Goal: Task Accomplishment & Management: Use online tool/utility

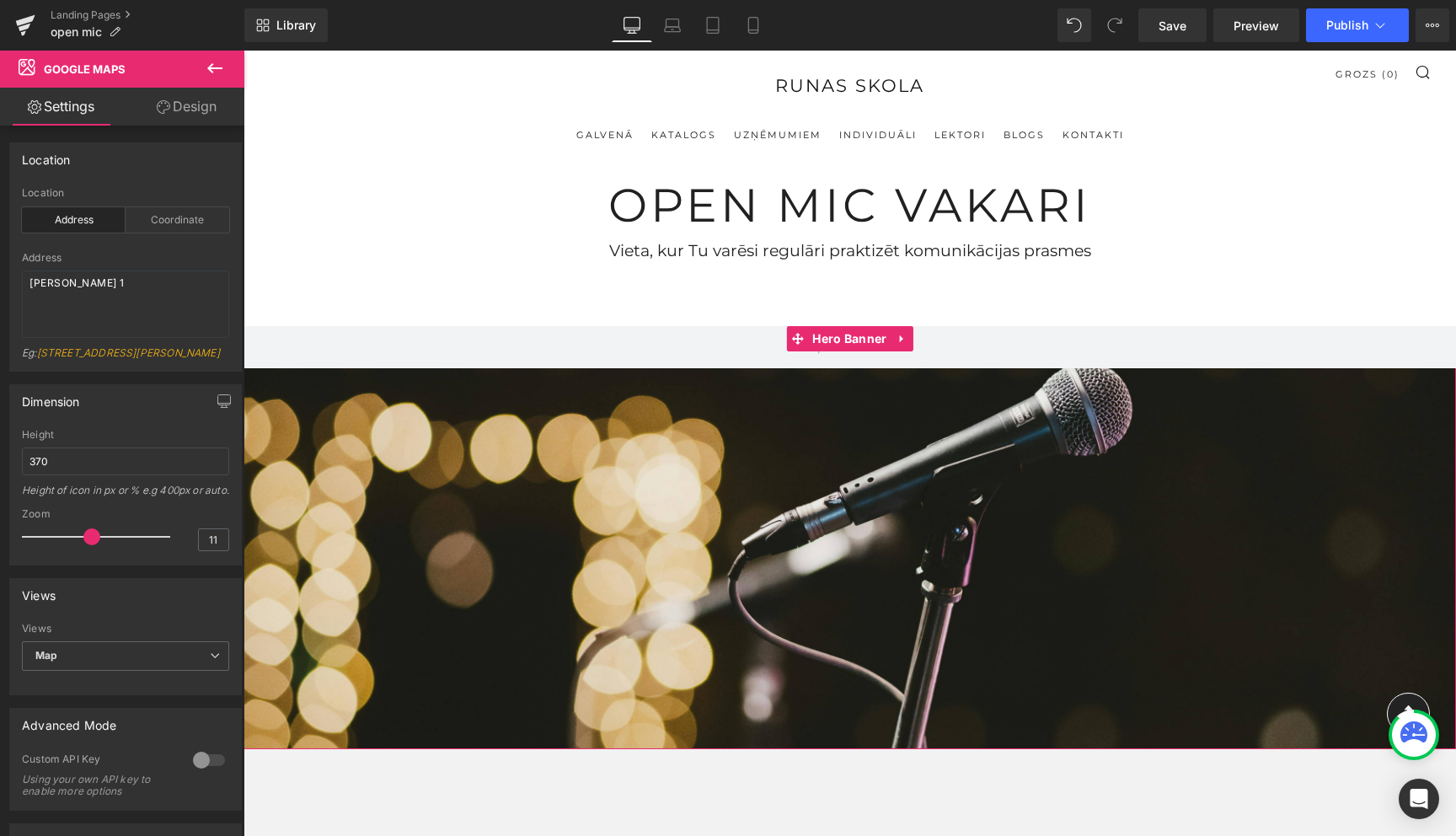
click at [424, 497] on div at bounding box center [850, 537] width 1213 height 423
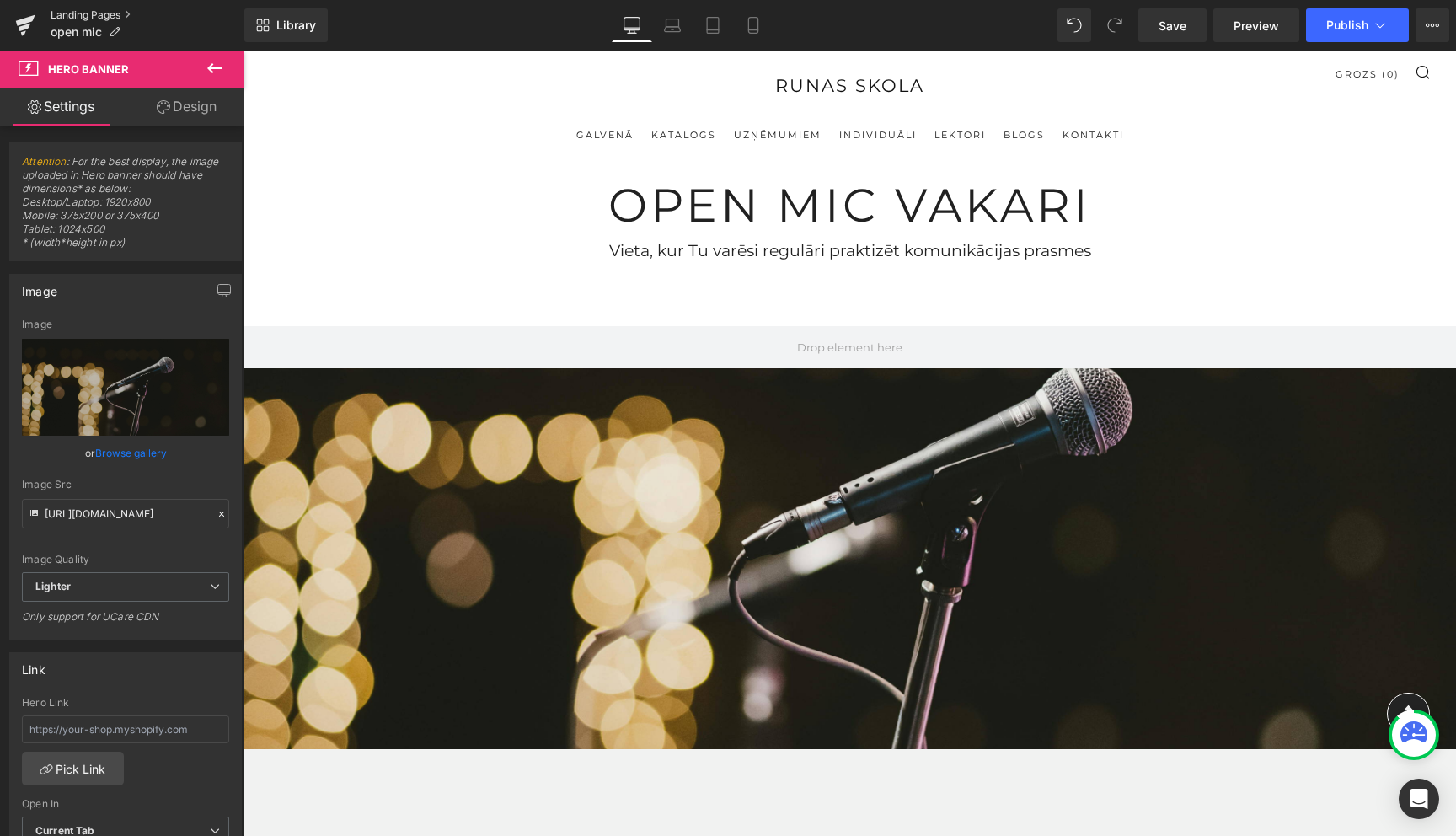
click at [84, 16] on link "Landing Pages" at bounding box center [147, 16] width 194 height 14
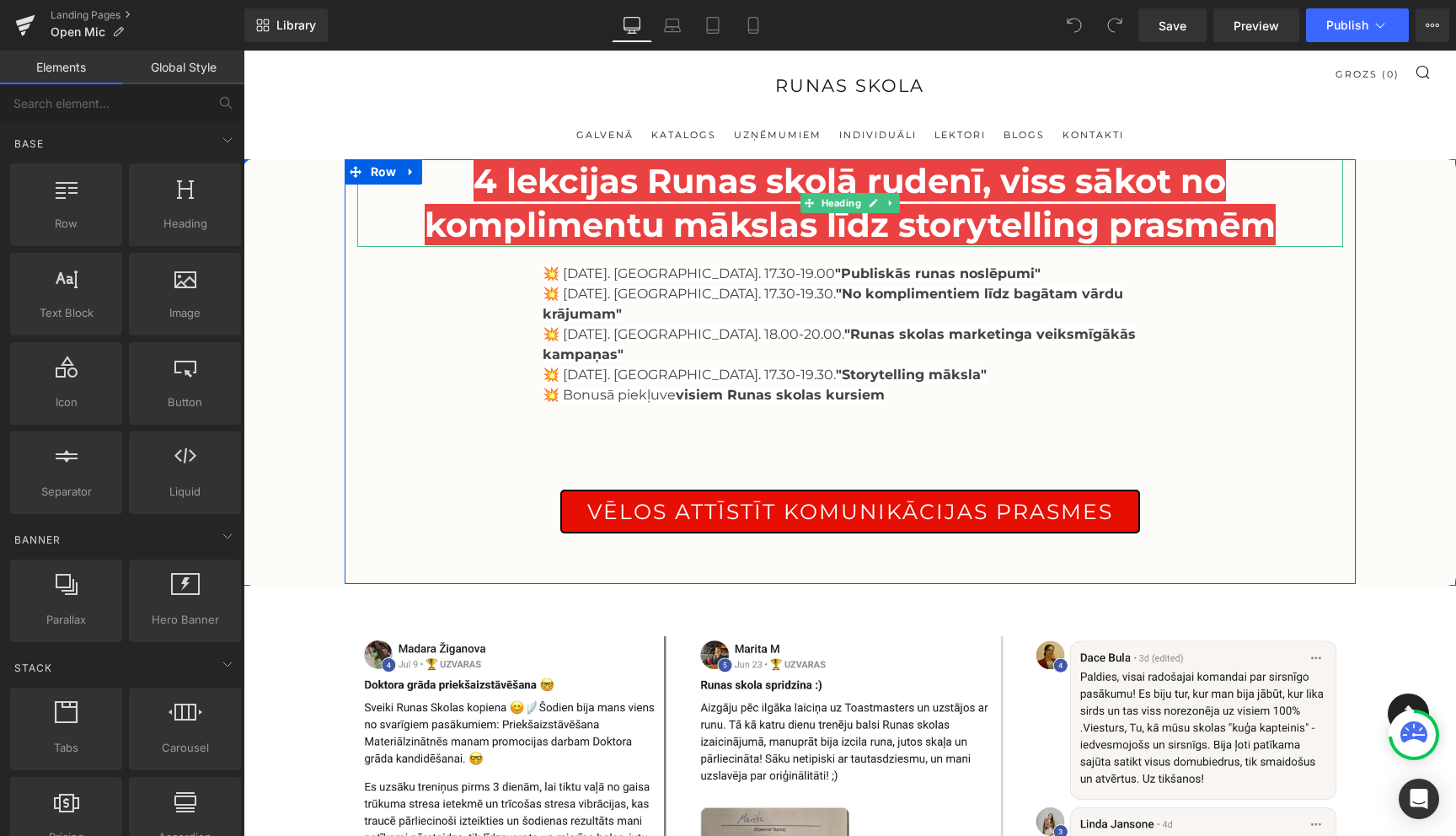
click at [797, 178] on span "4 lekcijas Runas skolā rudenī, viss sākot no komplimentu mākslas līdz storytell…" at bounding box center [850, 202] width 852 height 85
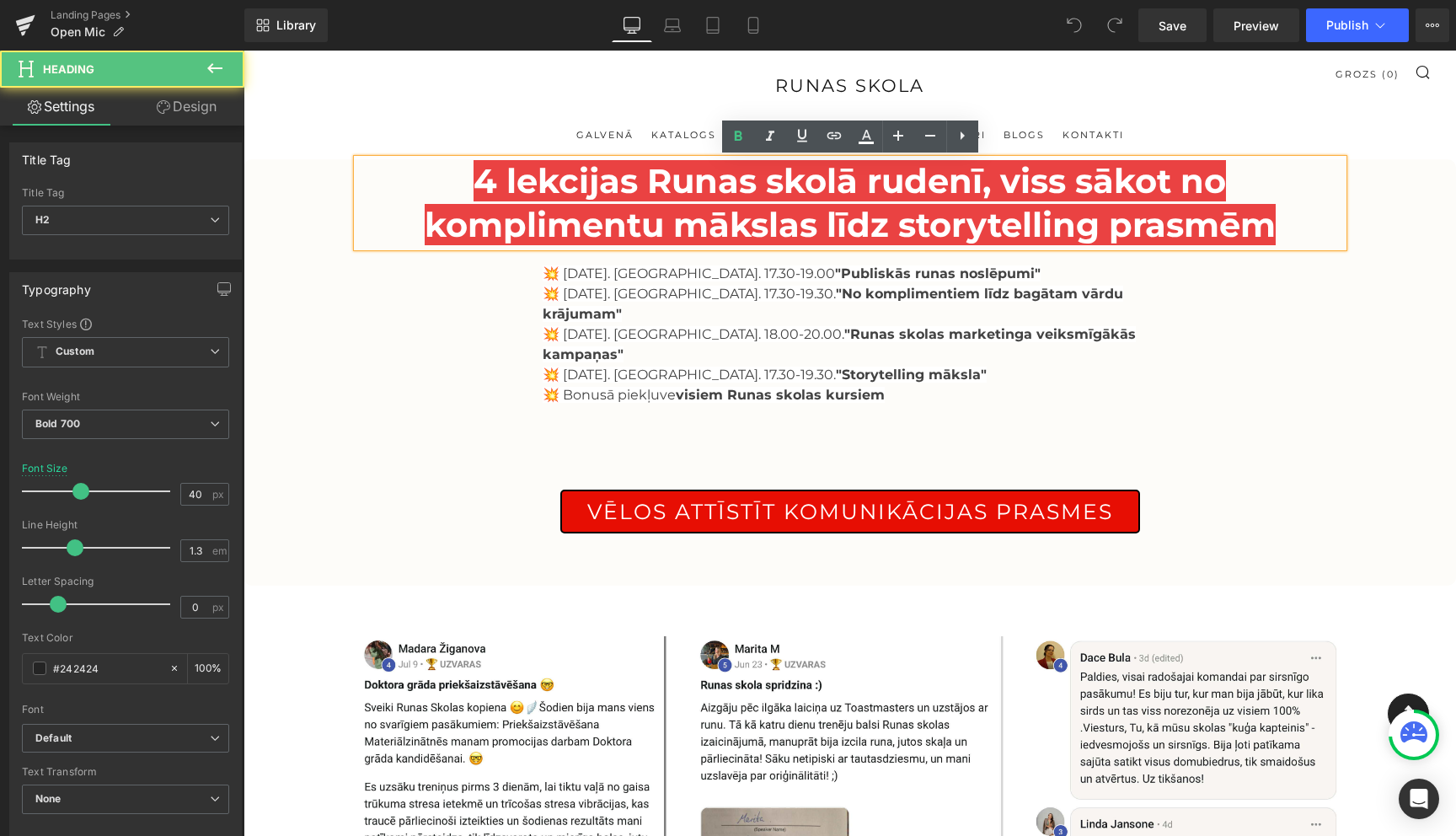
click at [797, 178] on span "4 lekcijas Runas skolā rudenī, viss sākot no komplimentu mākslas līdz storytell…" at bounding box center [850, 202] width 852 height 85
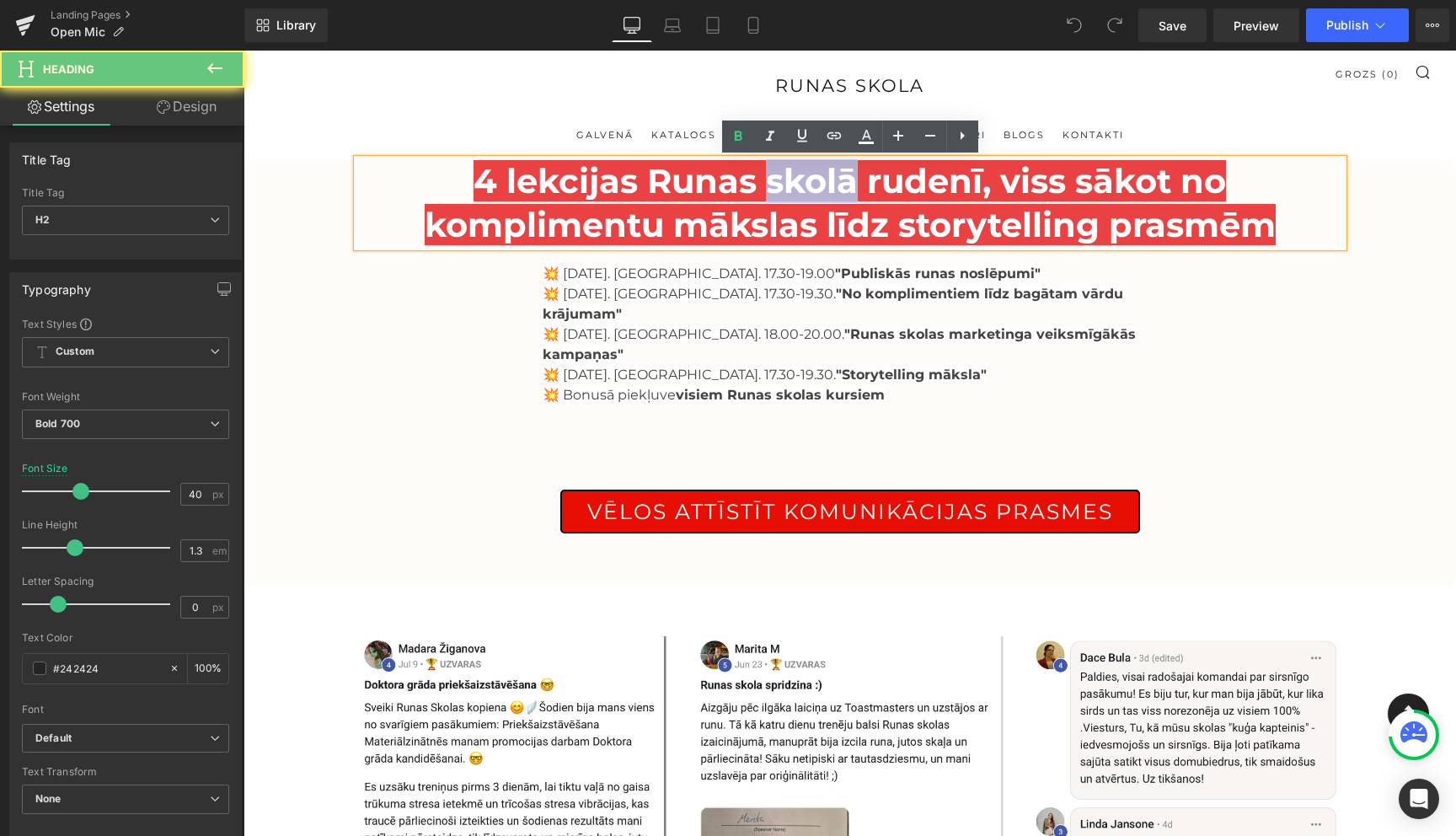
click at [797, 178] on span "4 lekcijas Runas skolā rudenī, viss sākot no komplimentu mākslas līdz storytell…" at bounding box center [850, 202] width 852 height 85
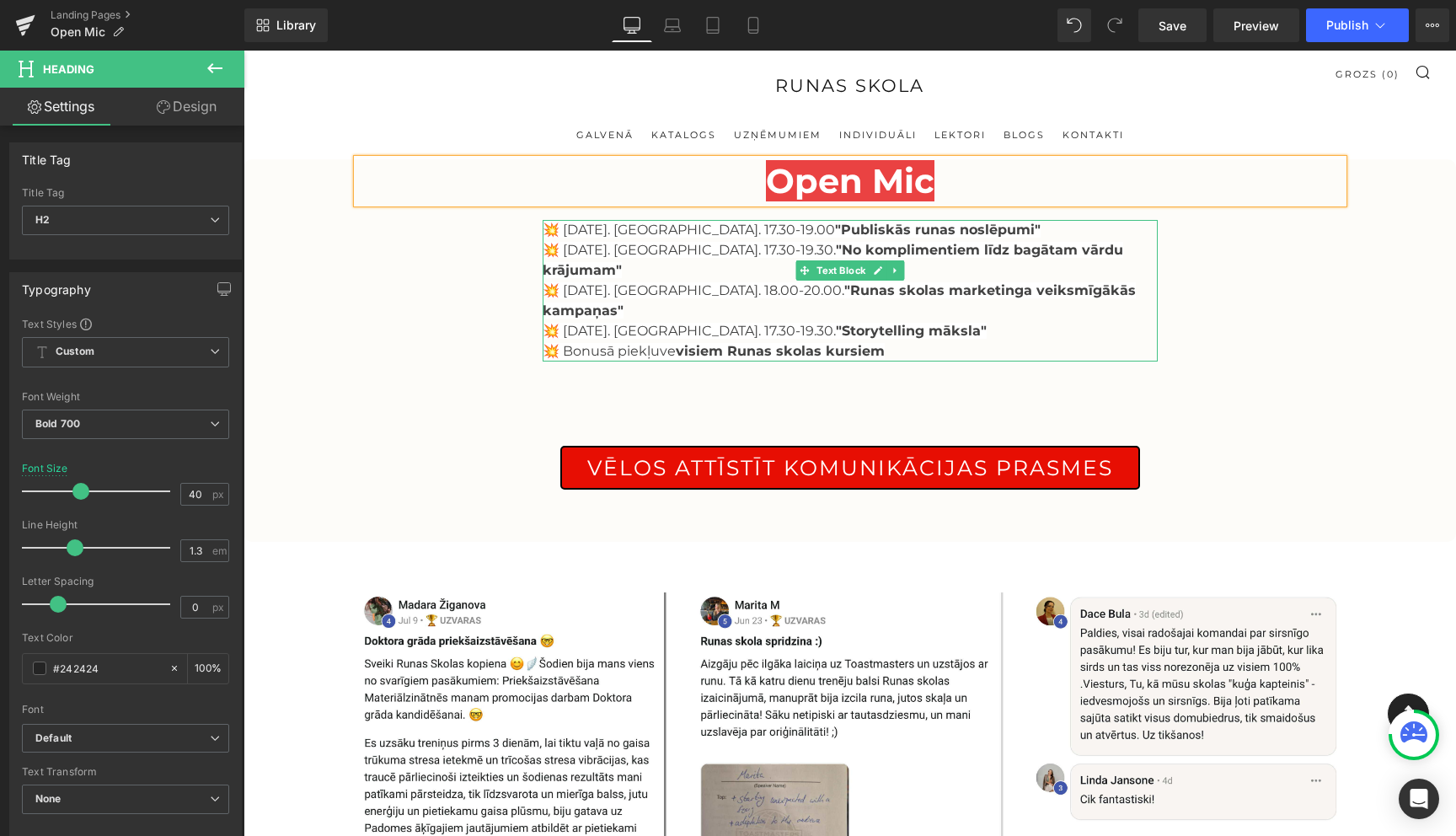
click at [918, 234] on strong ""Publiskās runas noslēpumi"" at bounding box center [938, 229] width 206 height 16
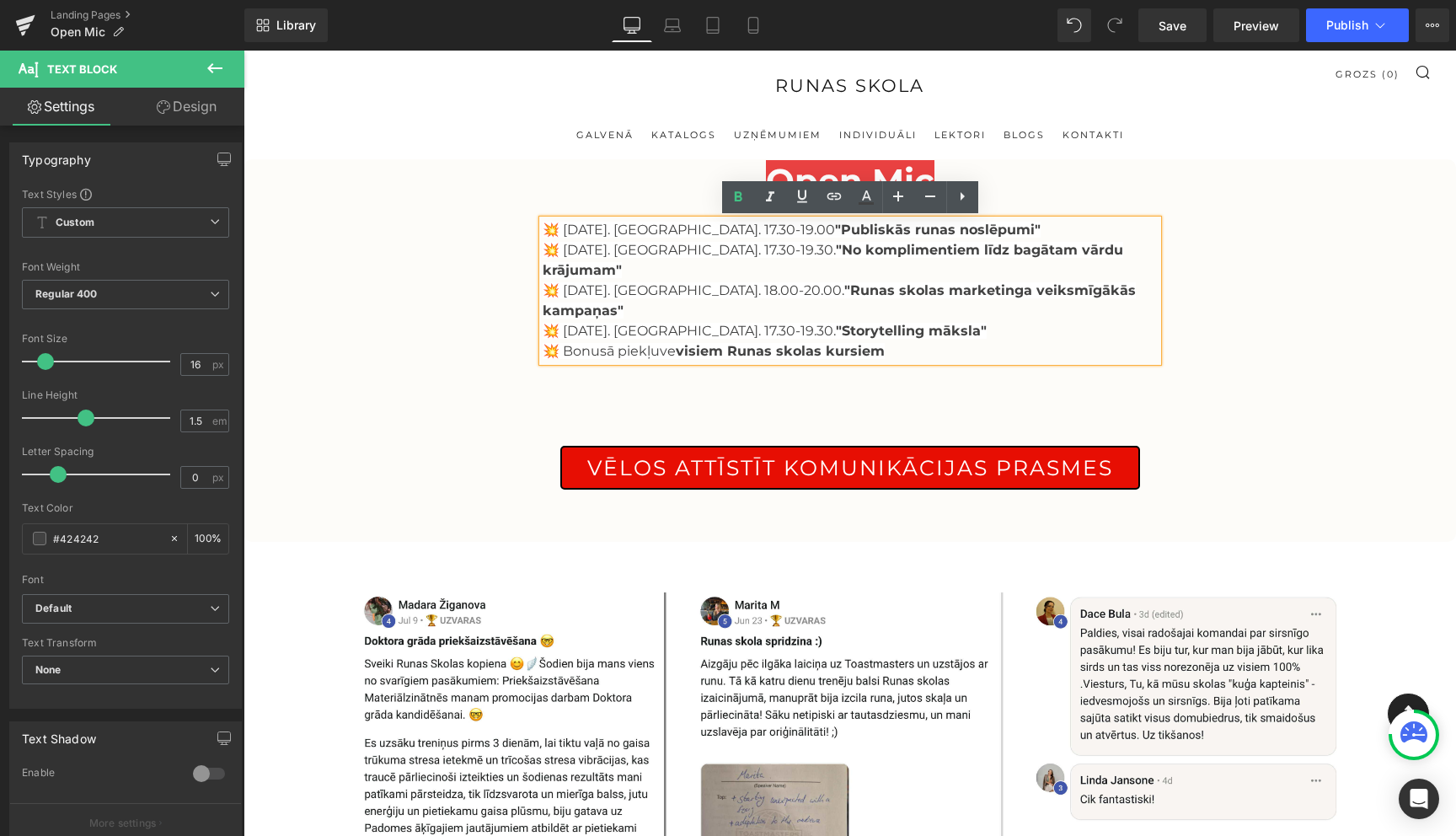
click at [984, 229] on strong ""Publiskās runas noslēpumi"" at bounding box center [938, 229] width 206 height 16
drag, startPoint x: 999, startPoint y: 227, endPoint x: 561, endPoint y: 224, distance: 438.0
click at [561, 224] on p "💥 15.septembris. LIEPĀJĀ. 17.30-19.00 "Publiskās runas noslēpumi"" at bounding box center [851, 229] width 616 height 20
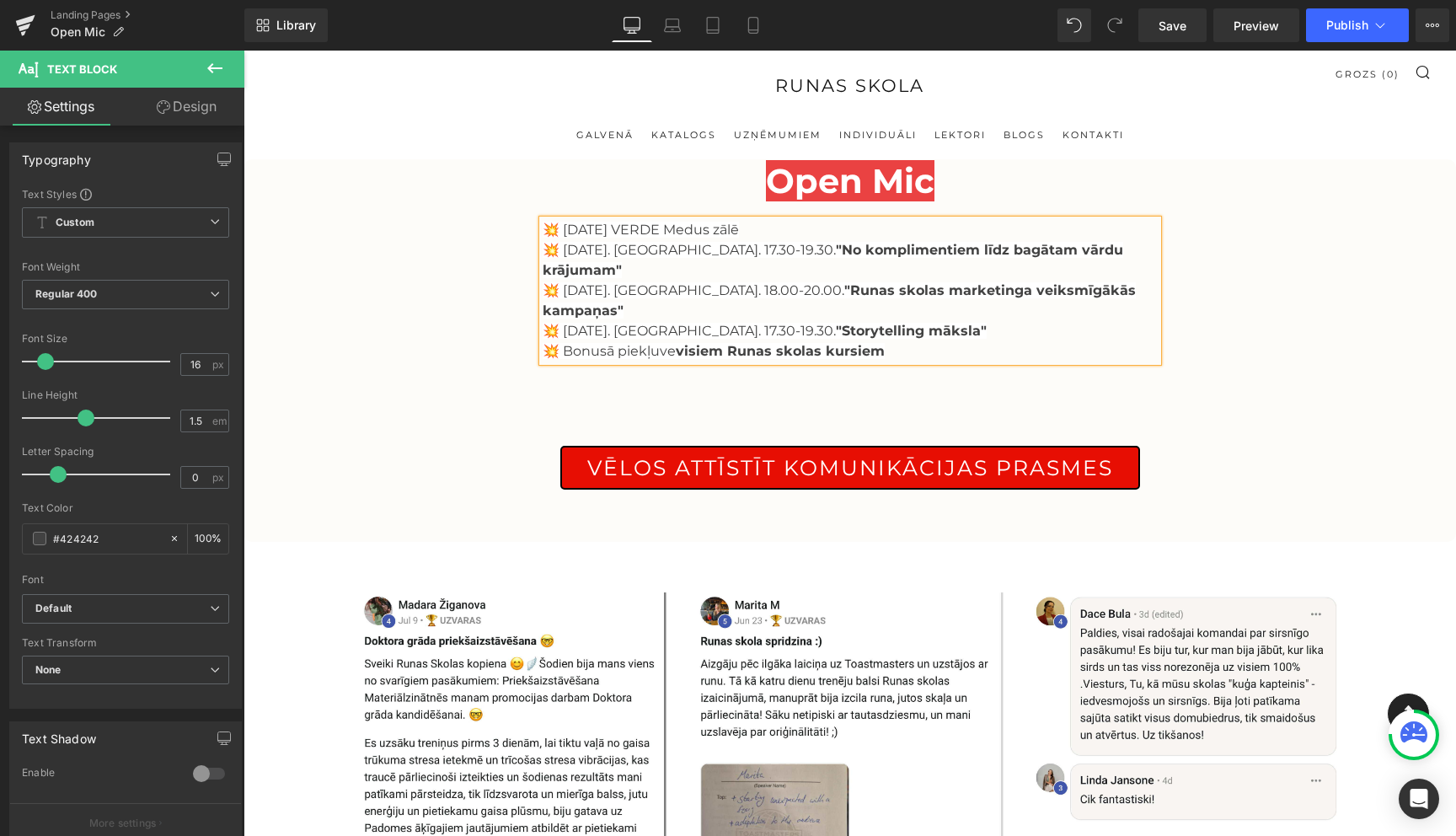
click at [621, 230] on span "💥 2.oktobrī VERDE Medus zālē" at bounding box center [641, 229] width 196 height 16
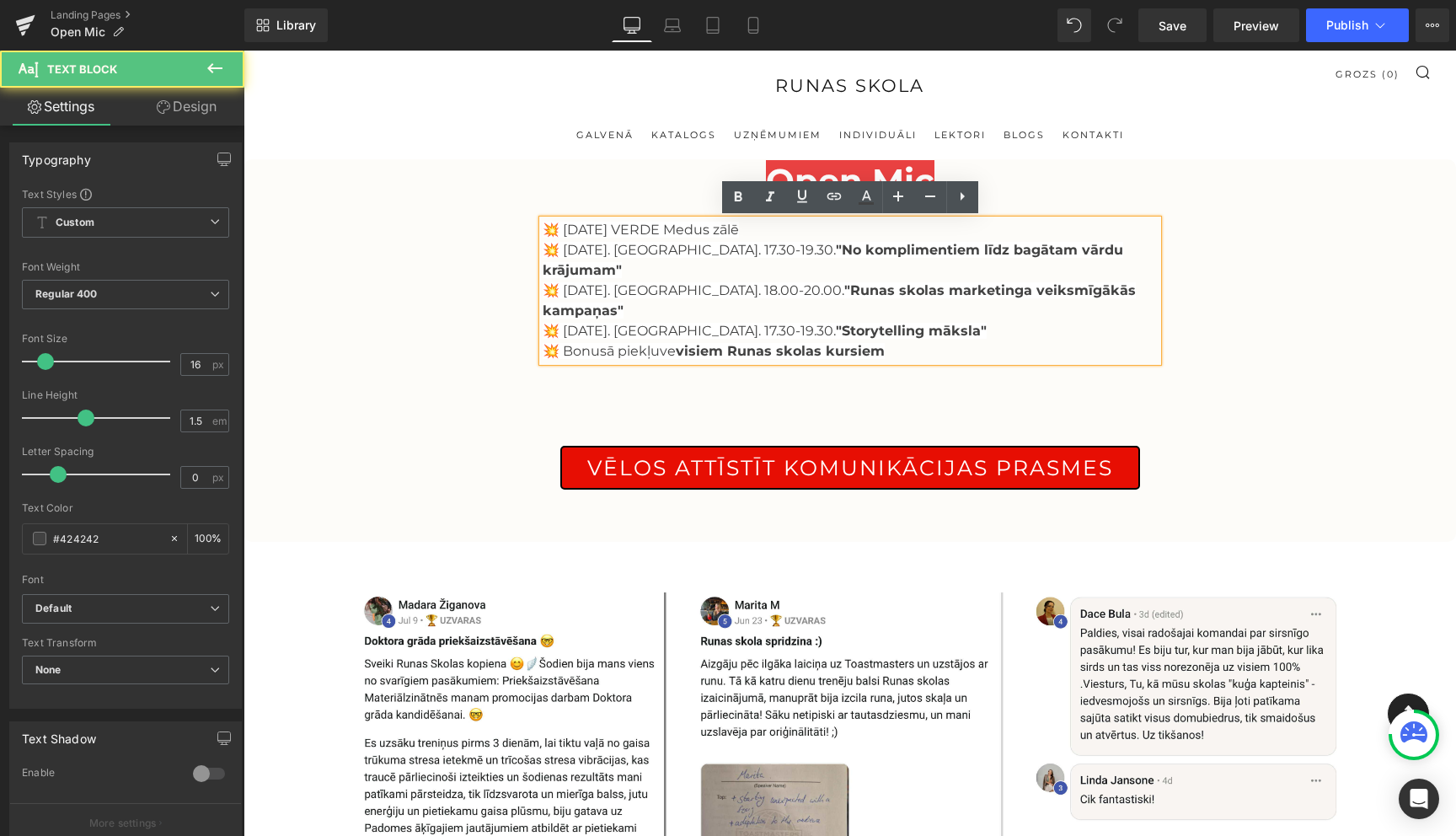
click at [762, 235] on p "💥 2.oktobrī VERDE Medus zālē" at bounding box center [851, 229] width 616 height 20
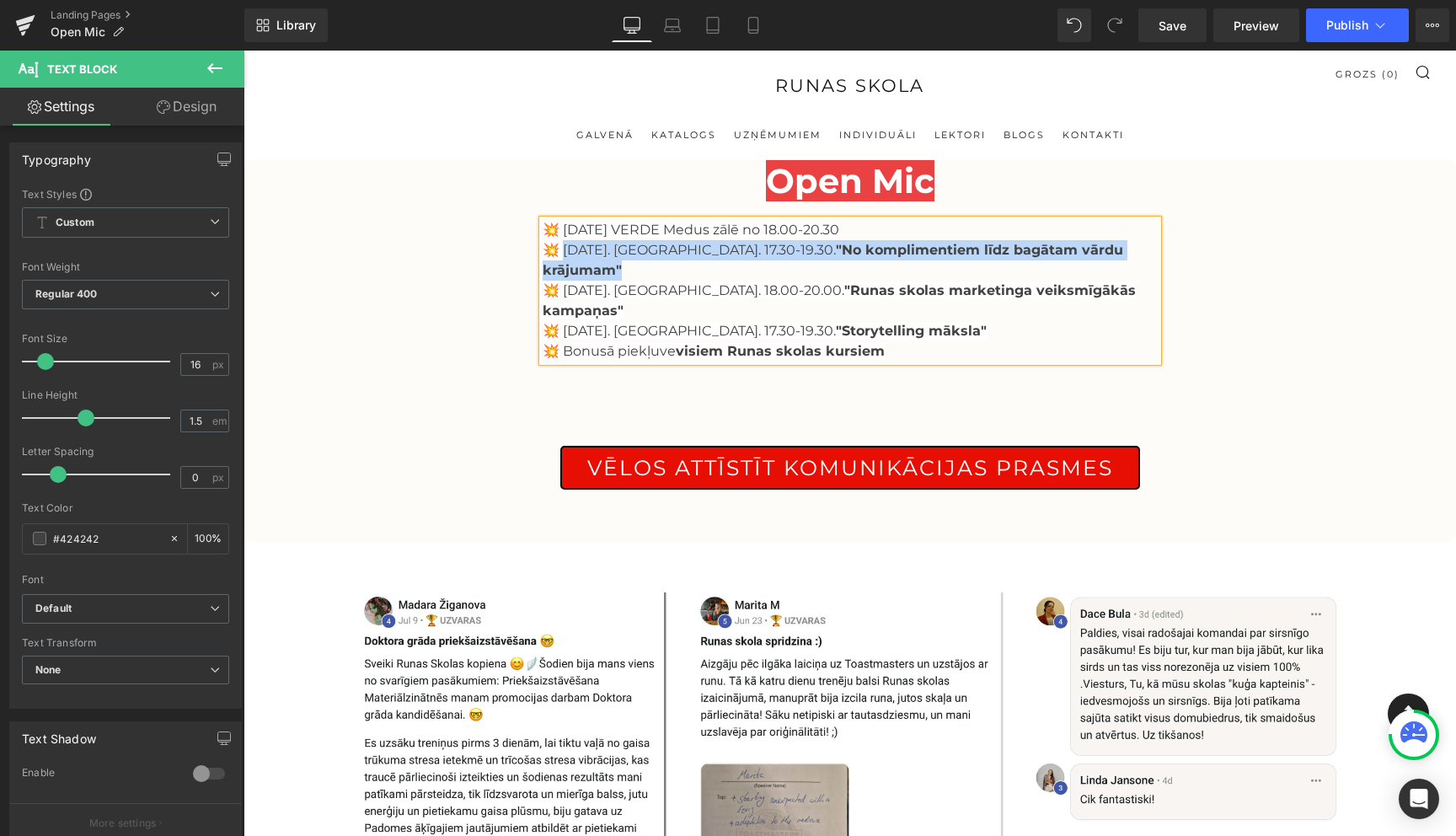
drag, startPoint x: 1115, startPoint y: 246, endPoint x: 559, endPoint y: 251, distance: 556.0
click at [559, 251] on p "💥 1.oktobris. RĪGĀ. 17.30-19.30. "No komplimentiem līdz bagātam vārdu krājumam"" at bounding box center [851, 260] width 616 height 41
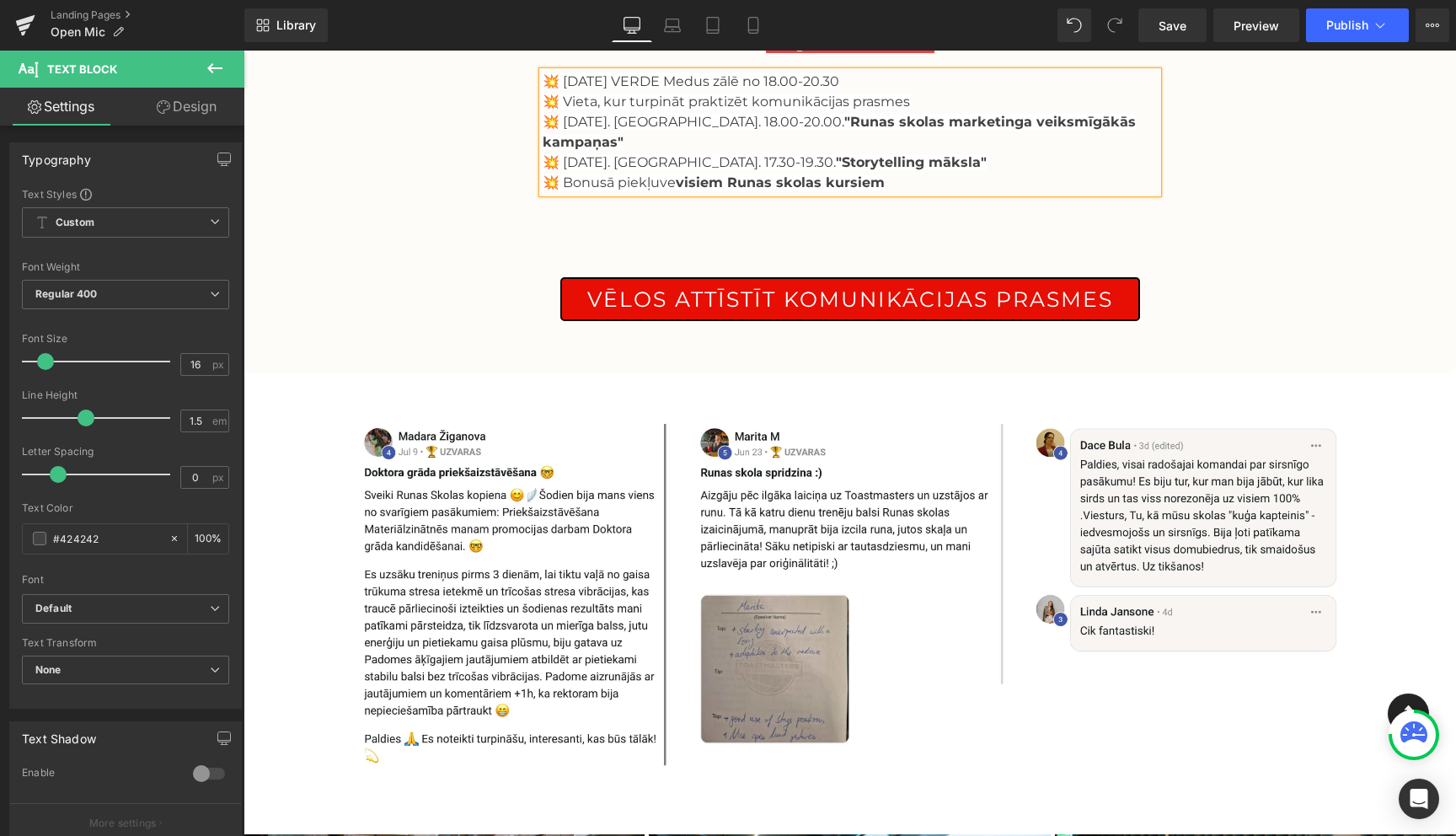
scroll to position [155, 0]
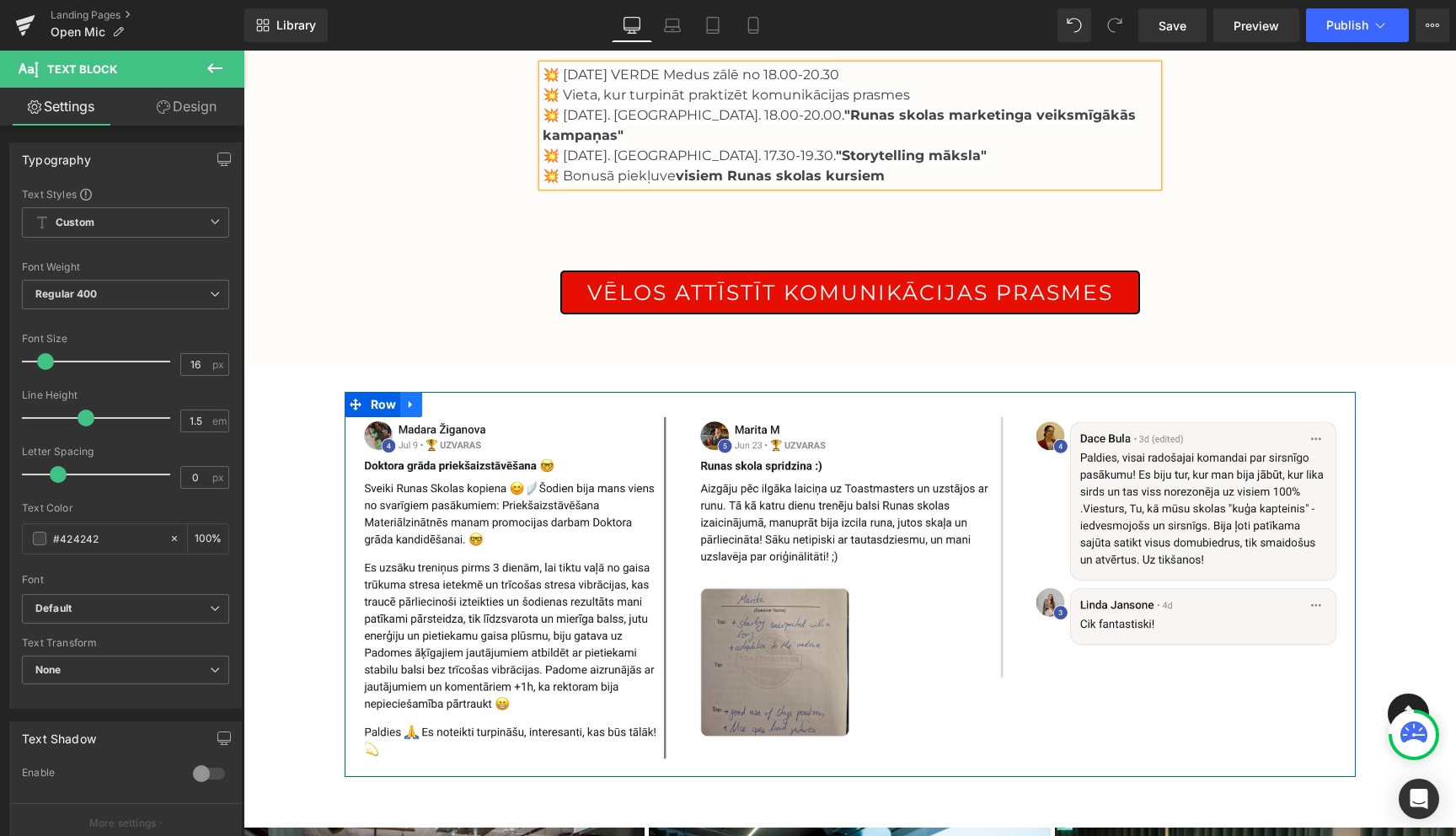
click at [409, 401] on icon at bounding box center [411, 405] width 3 height 8
click at [454, 399] on icon at bounding box center [456, 405] width 12 height 12
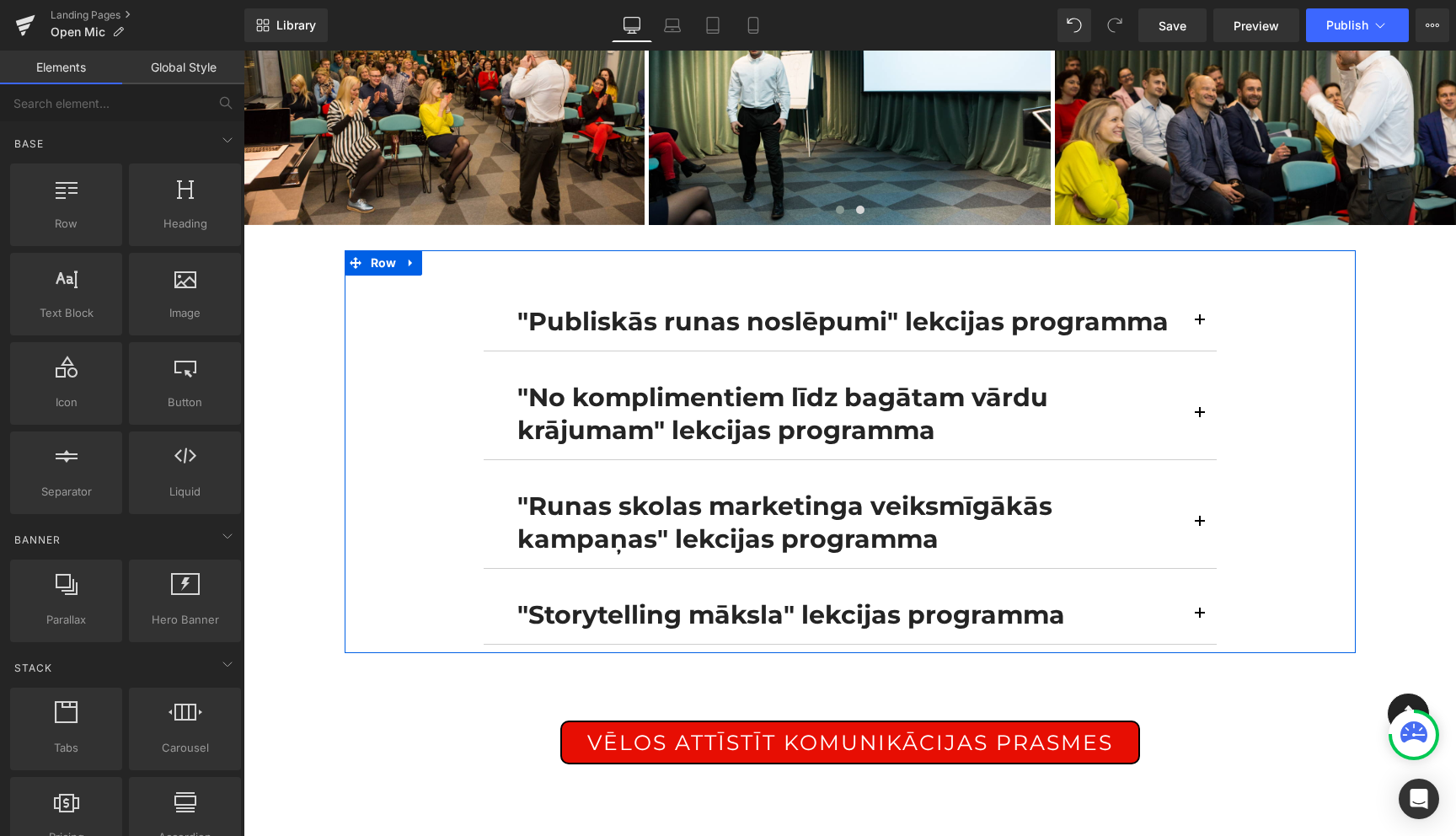
scroll to position [591, 0]
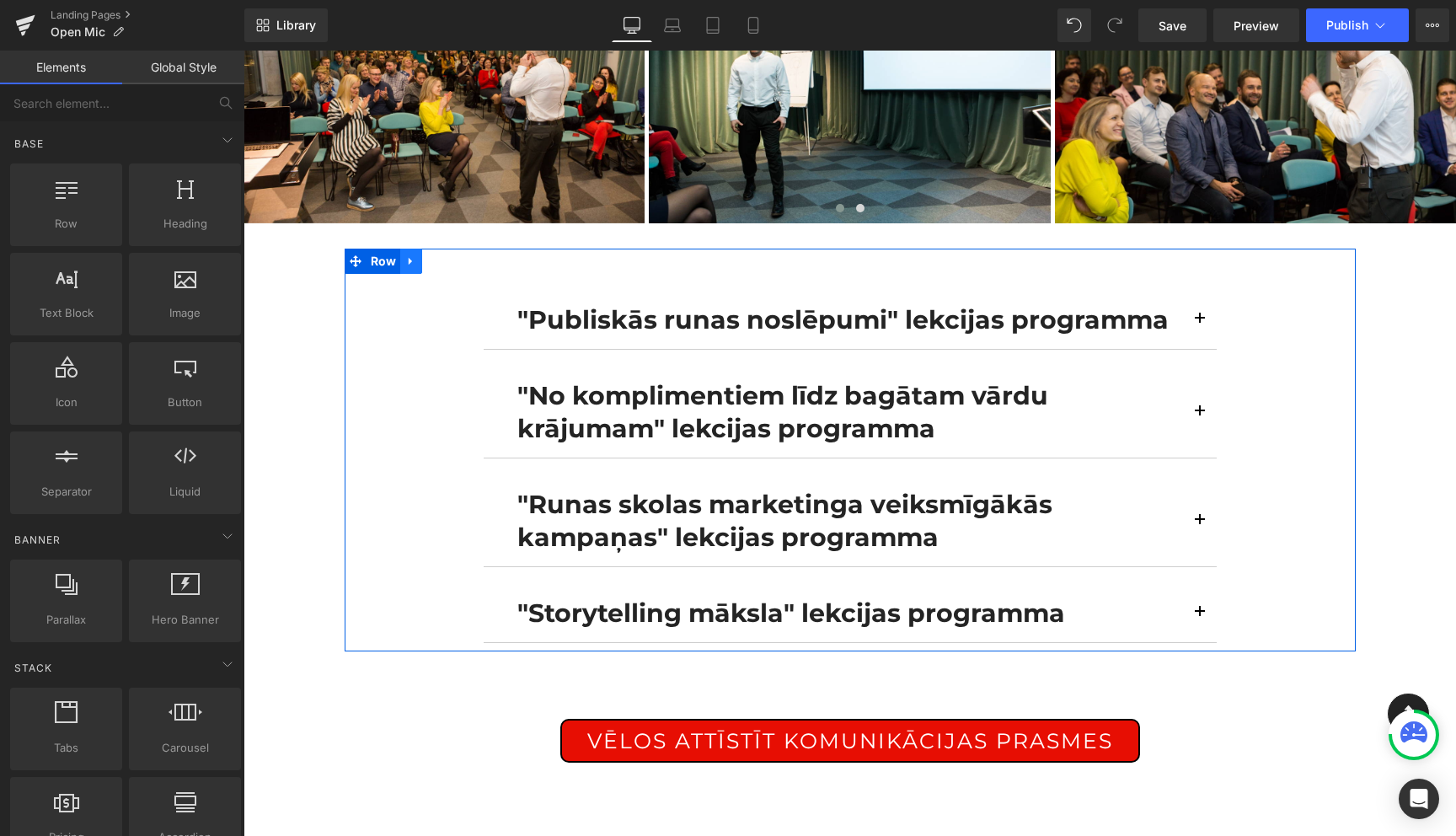
click at [410, 257] on icon at bounding box center [411, 260] width 3 height 8
click at [454, 254] on icon at bounding box center [456, 260] width 12 height 13
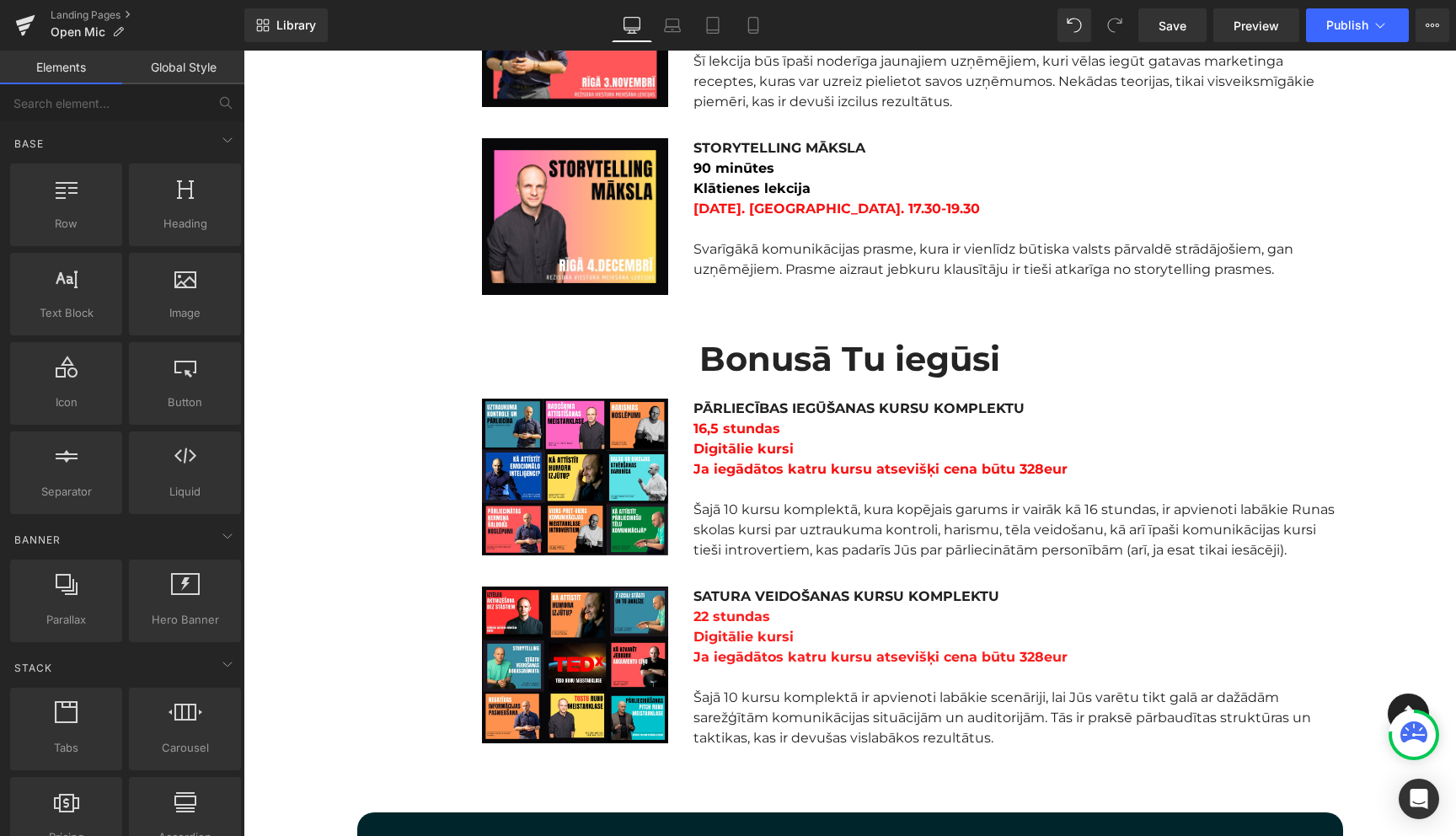
scroll to position [1854, 0]
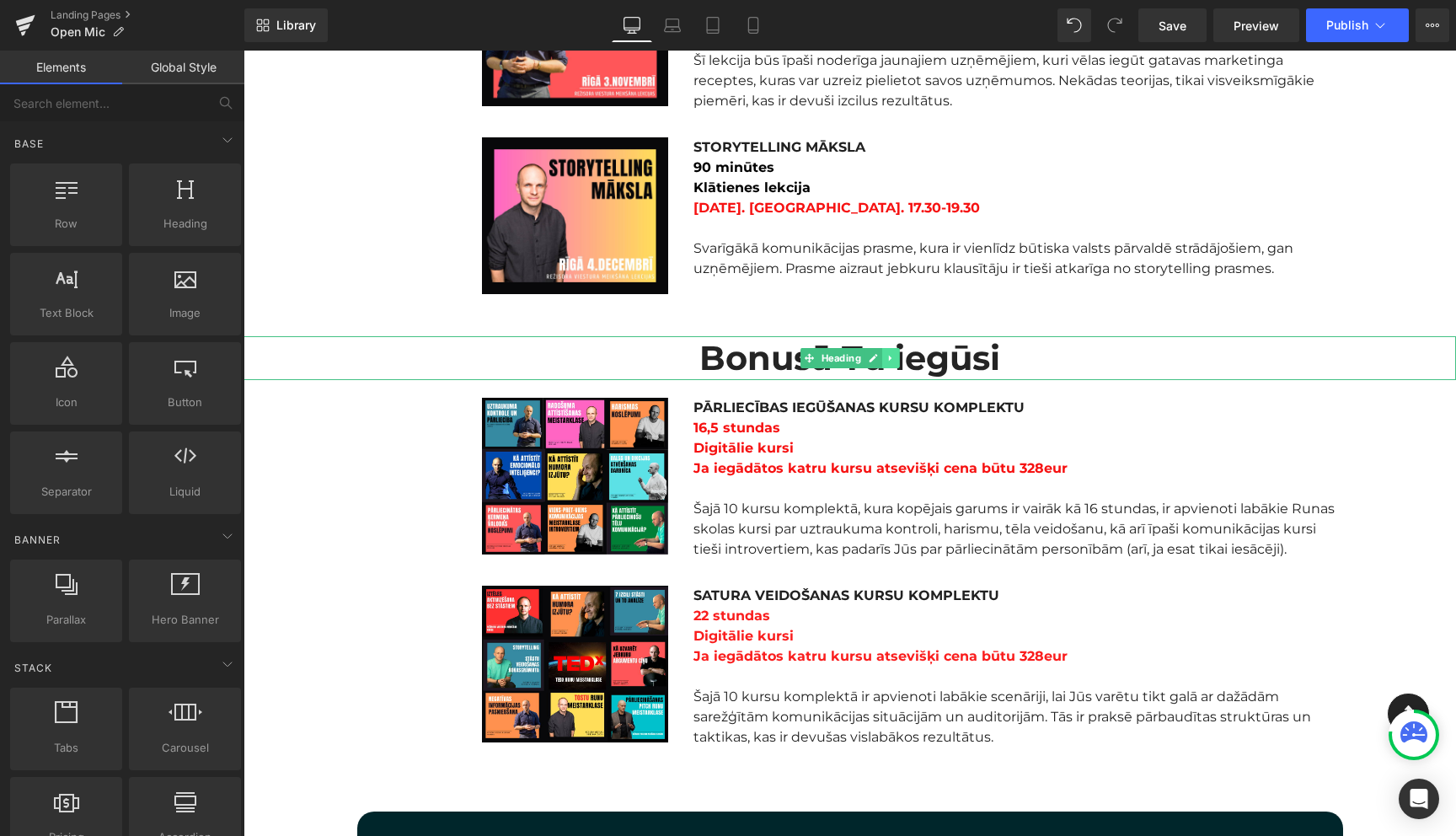
click at [891, 348] on link at bounding box center [891, 358] width 17 height 20
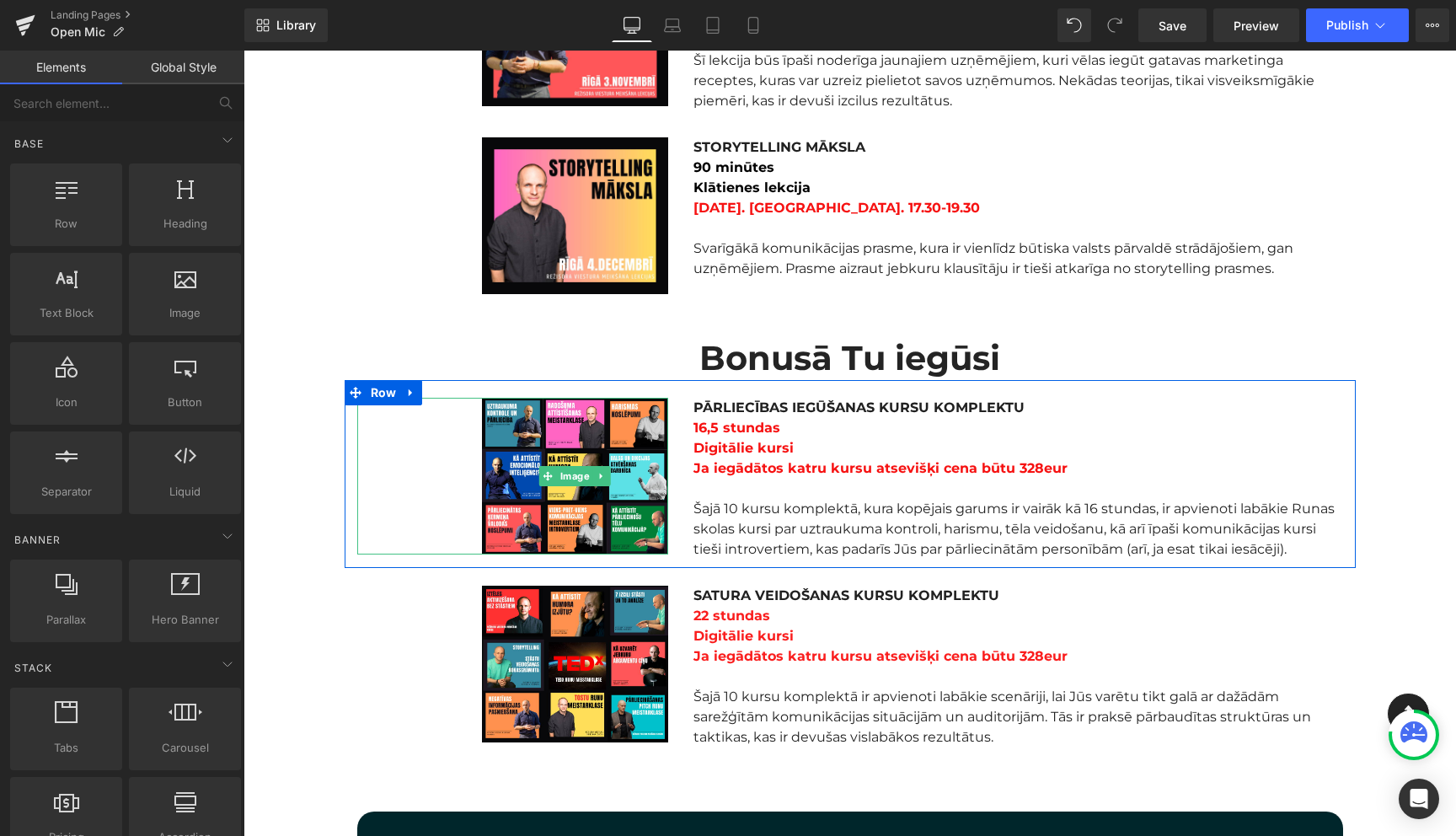
click at [373, 446] on div at bounding box center [513, 475] width 312 height 156
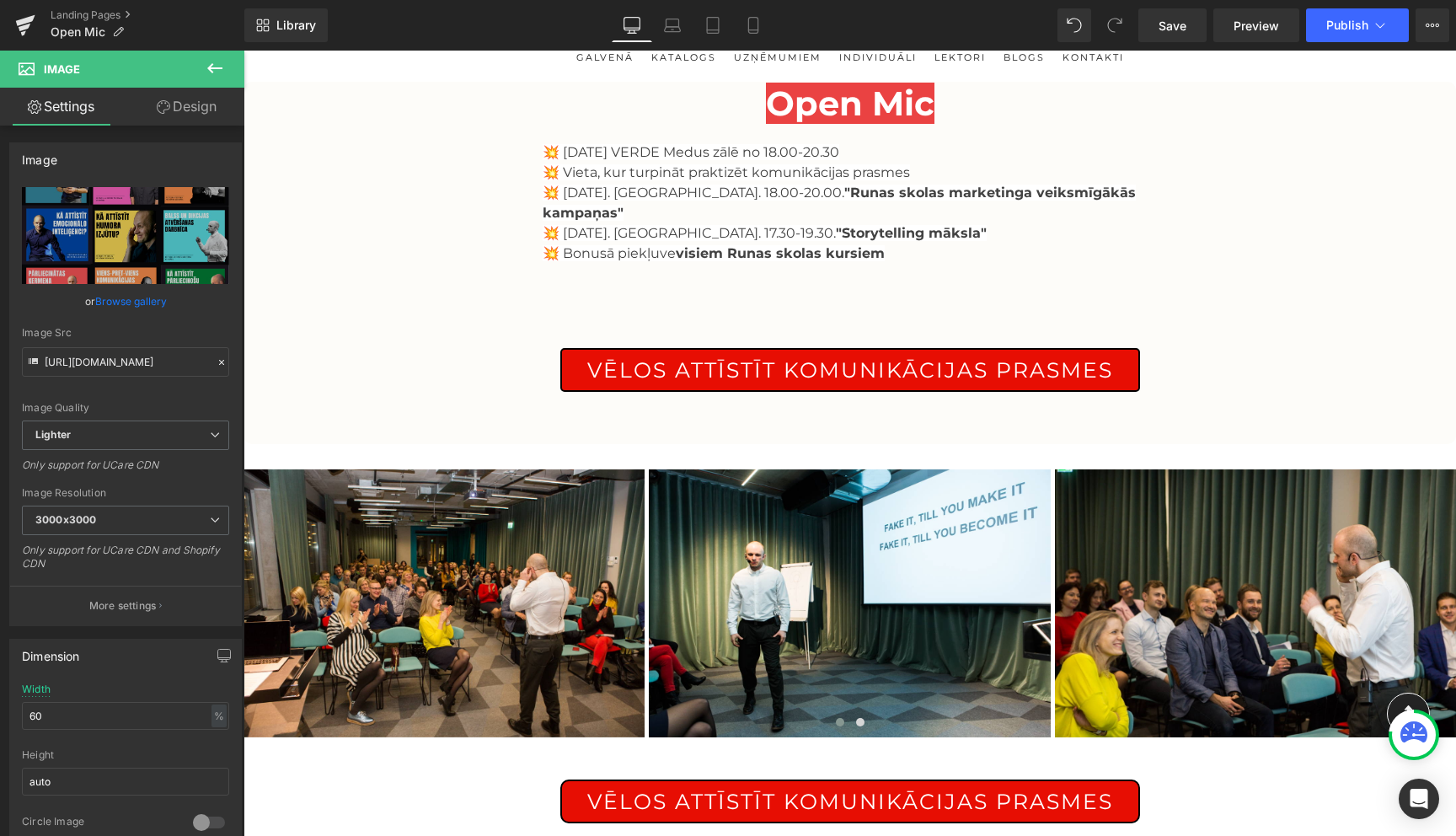
scroll to position [0, 0]
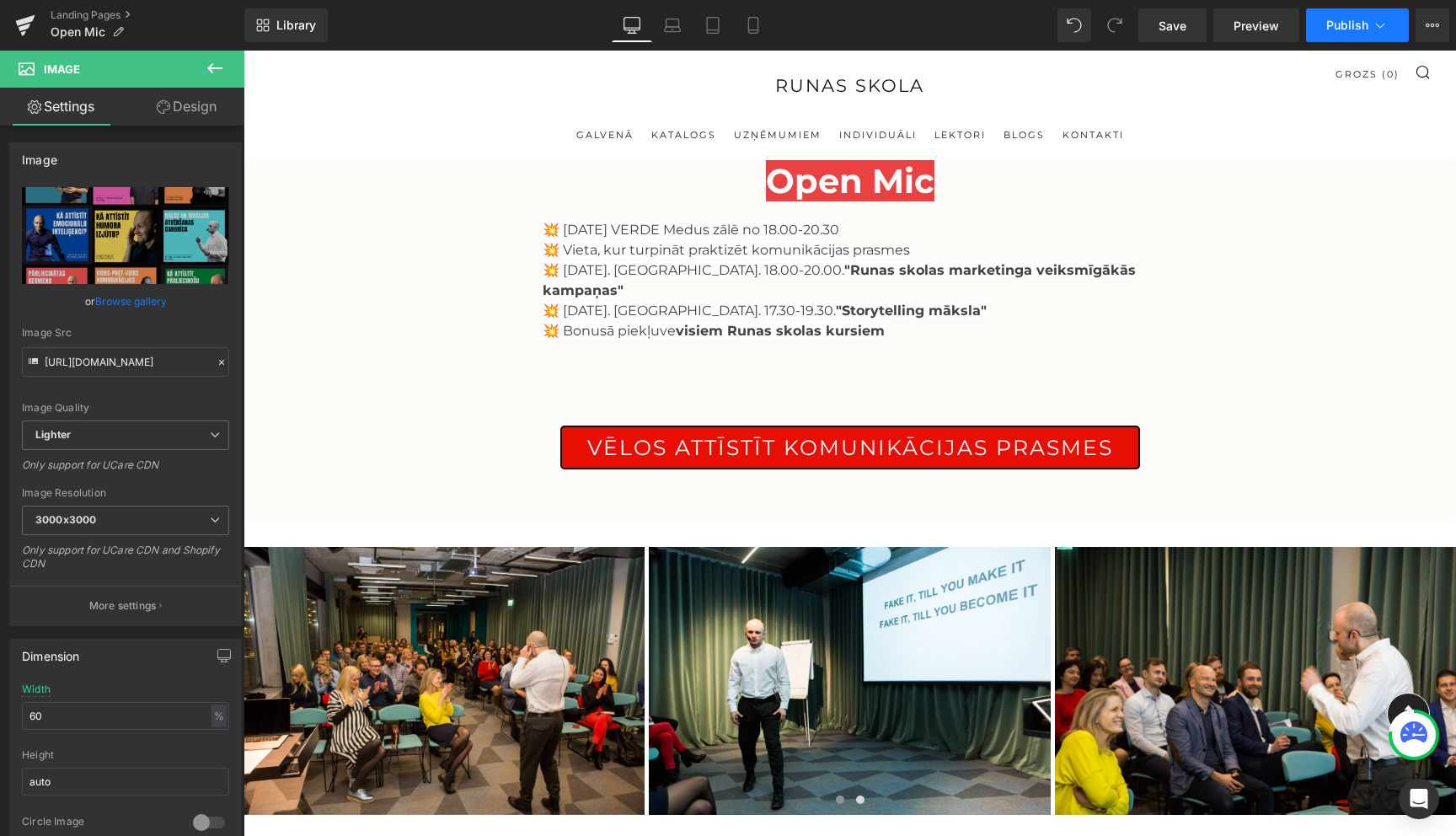
click at [1381, 22] on icon at bounding box center [1380, 24] width 16 height 16
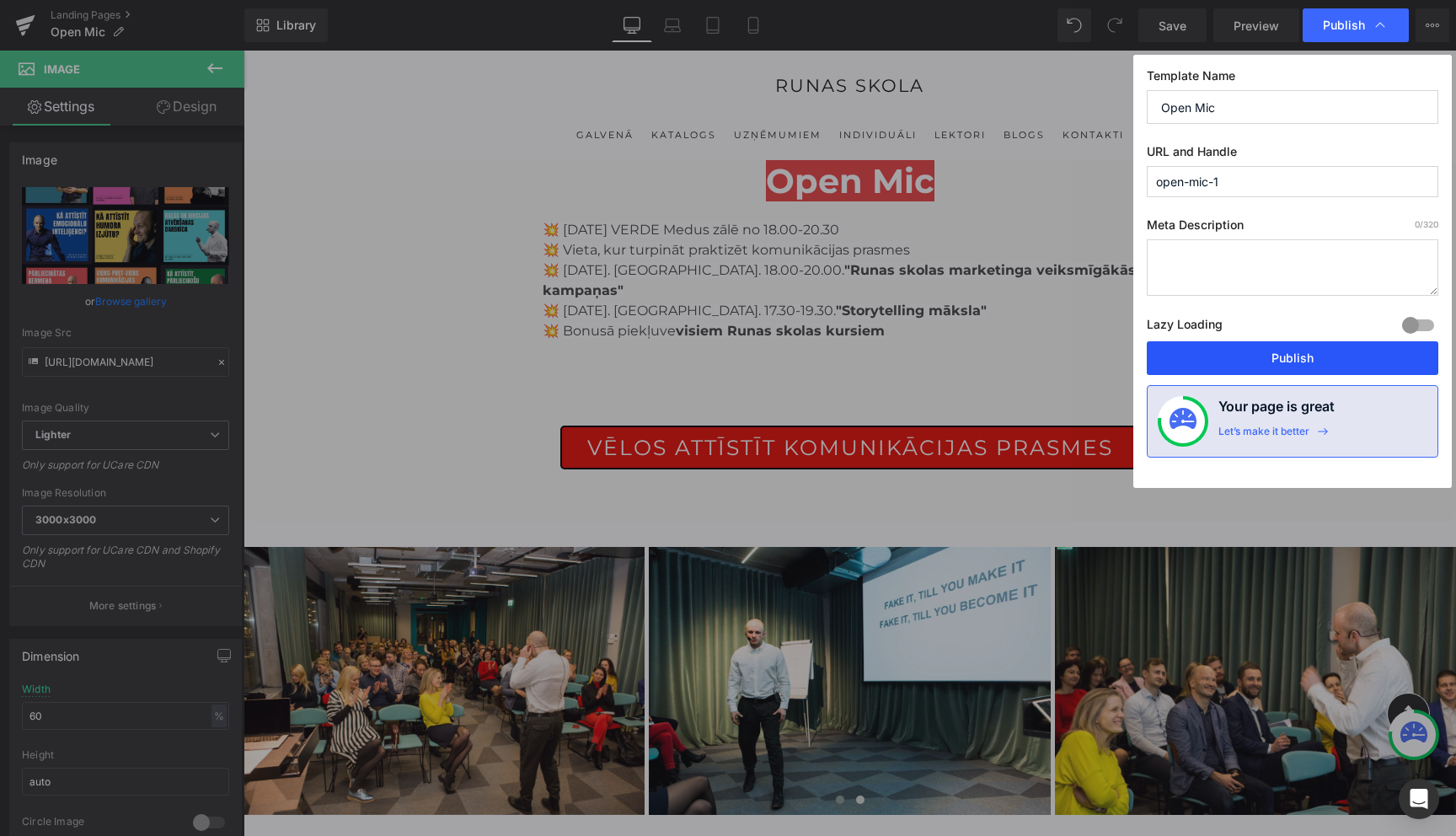
click at [1288, 355] on button "Publish" at bounding box center [1293, 358] width 291 height 34
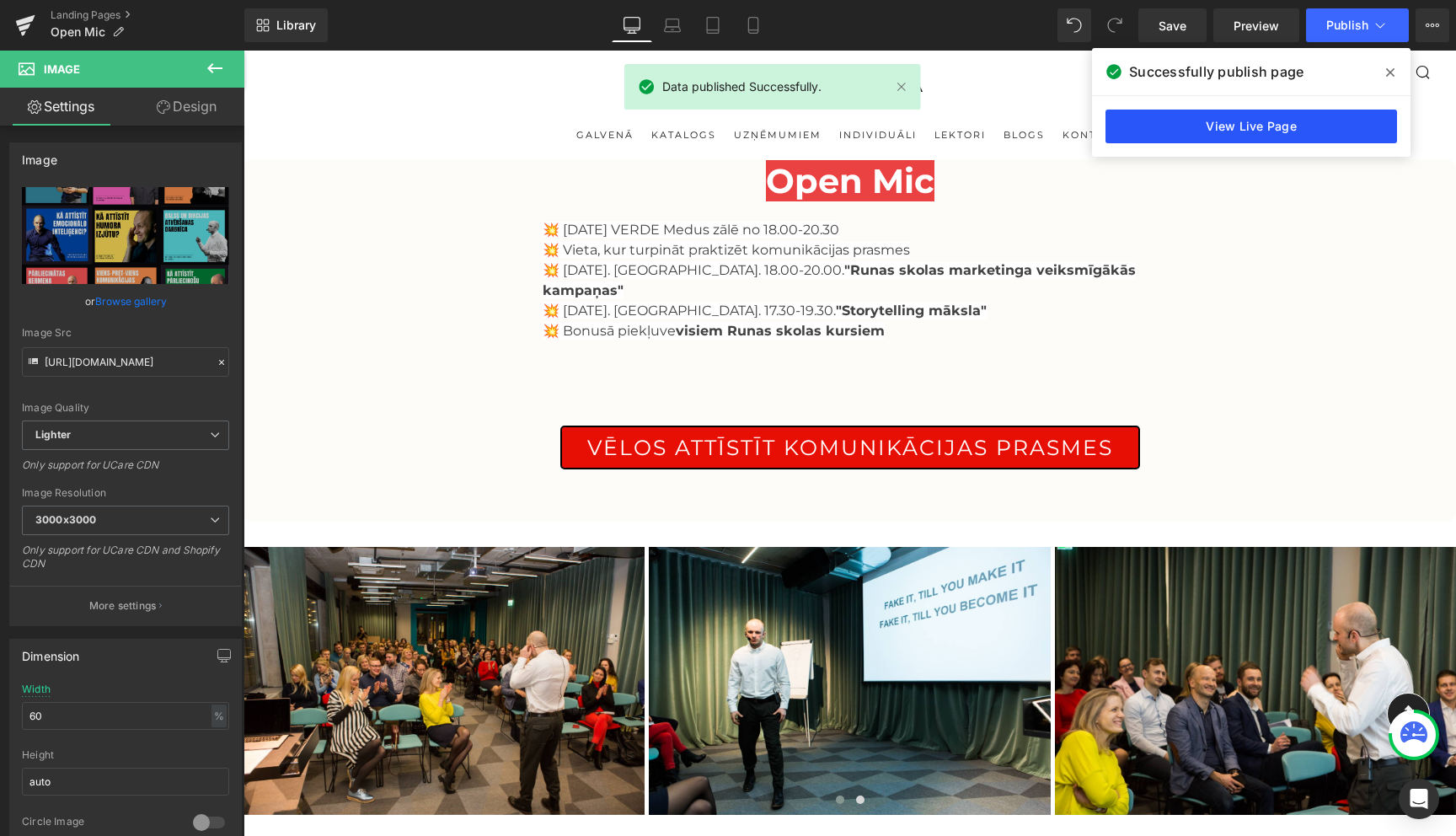
click at [1259, 135] on link "View Live Page" at bounding box center [1251, 126] width 291 height 34
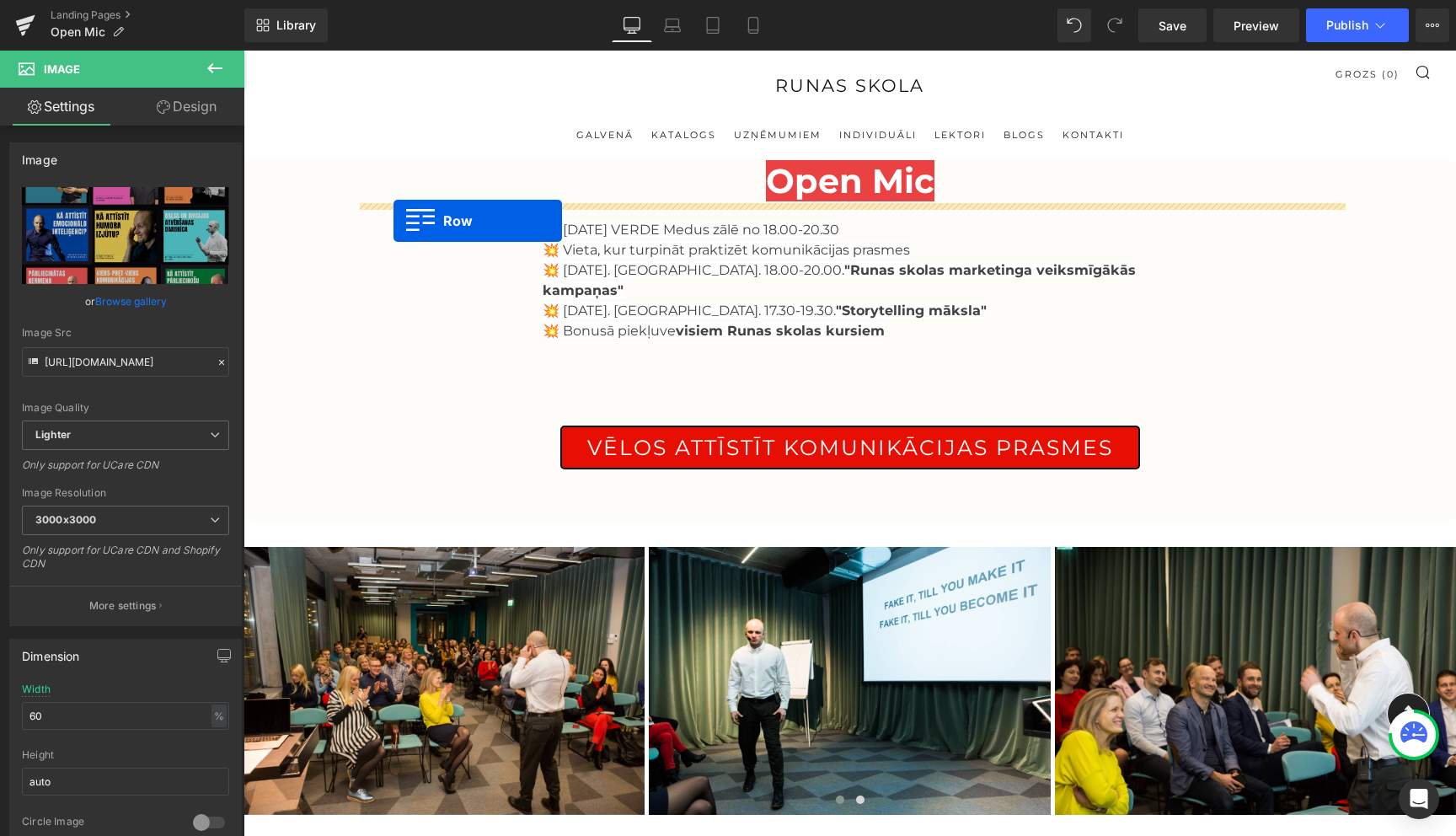
drag, startPoint x: 358, startPoint y: 460, endPoint x: 393, endPoint y: 220, distance: 242.5
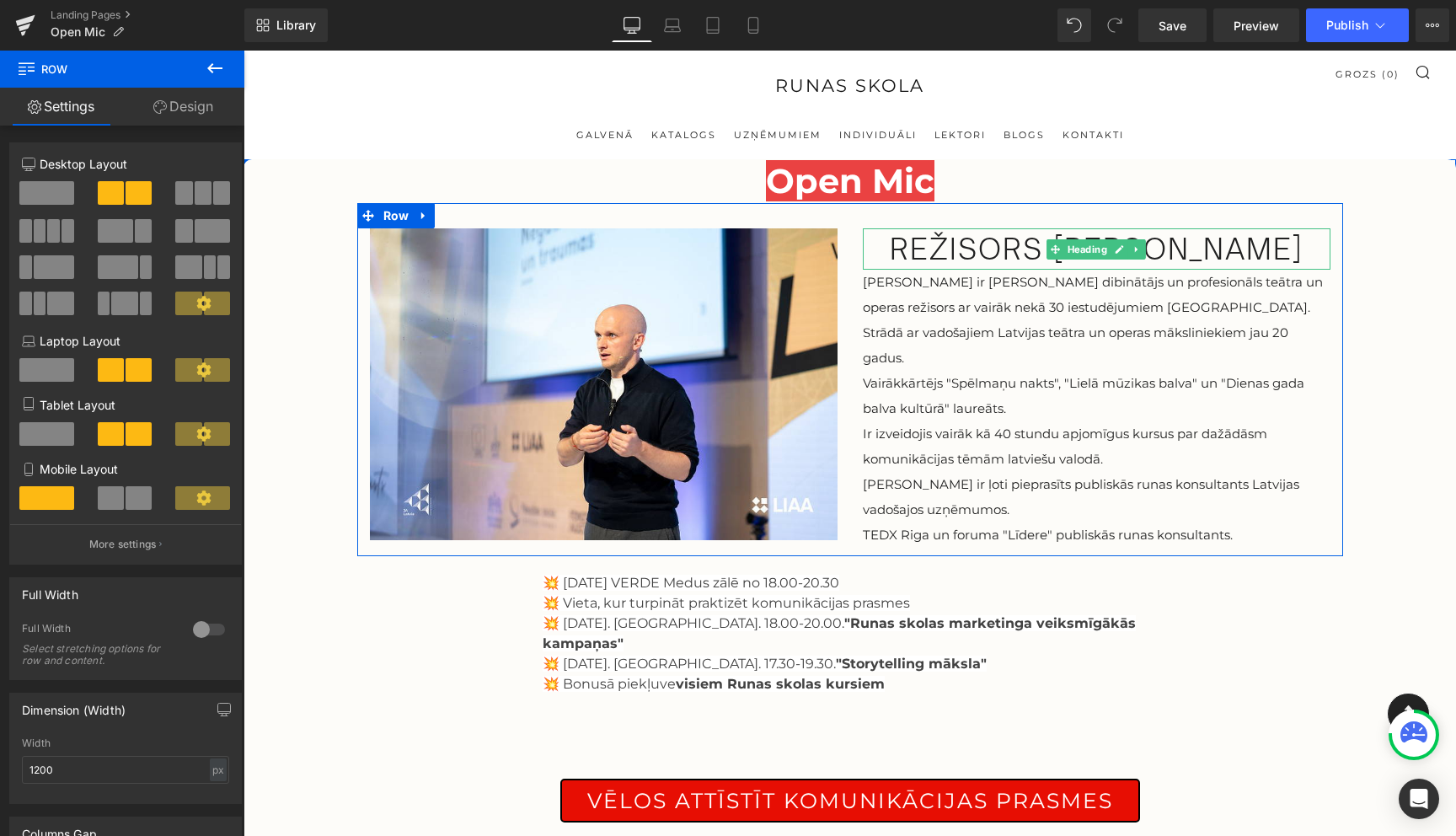
click at [1089, 250] on h1 "režisors [PERSON_NAME]" at bounding box center [1096, 249] width 468 height 41
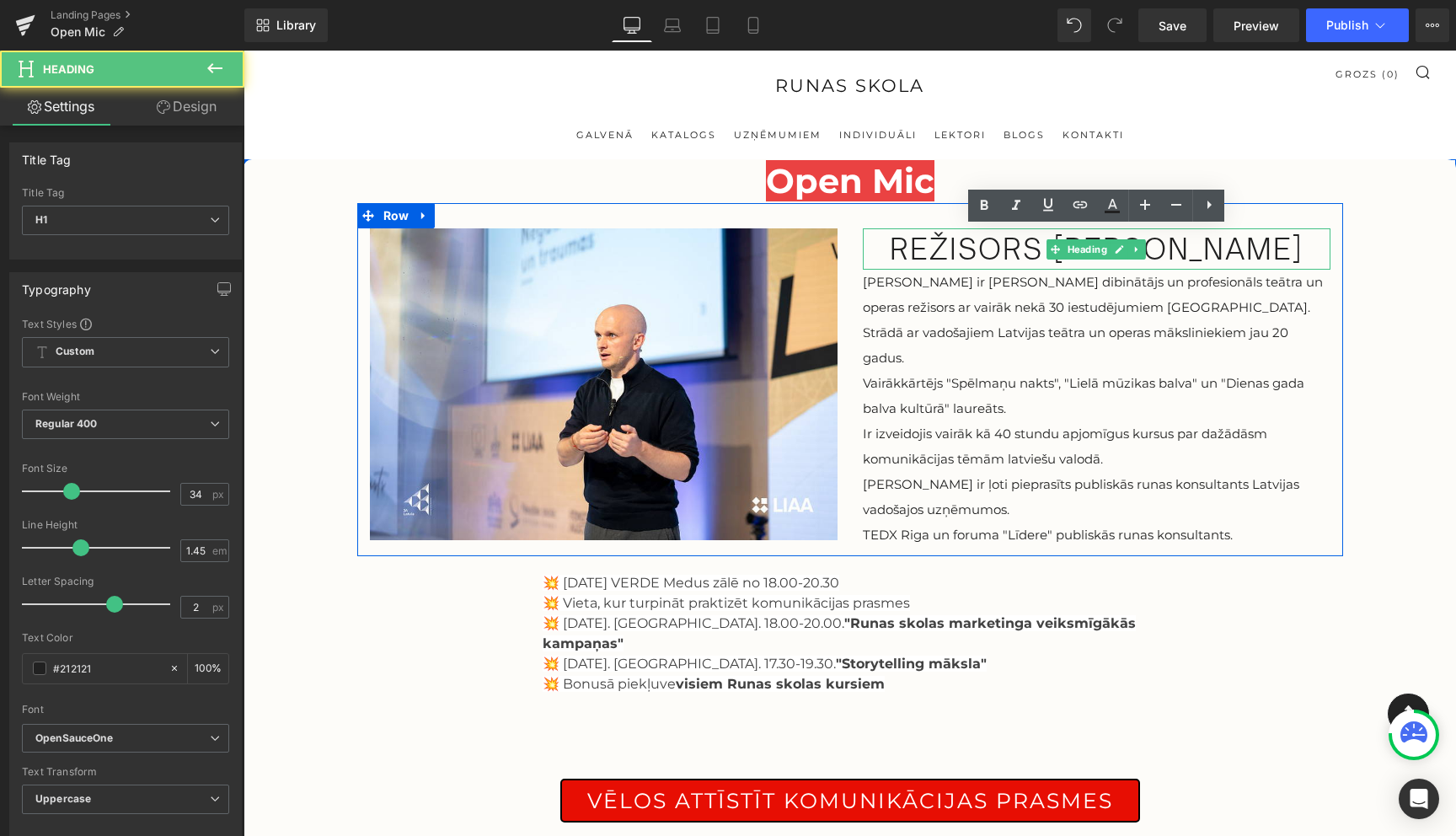
click at [1089, 250] on h1 "režisors [PERSON_NAME]" at bounding box center [1096, 249] width 468 height 41
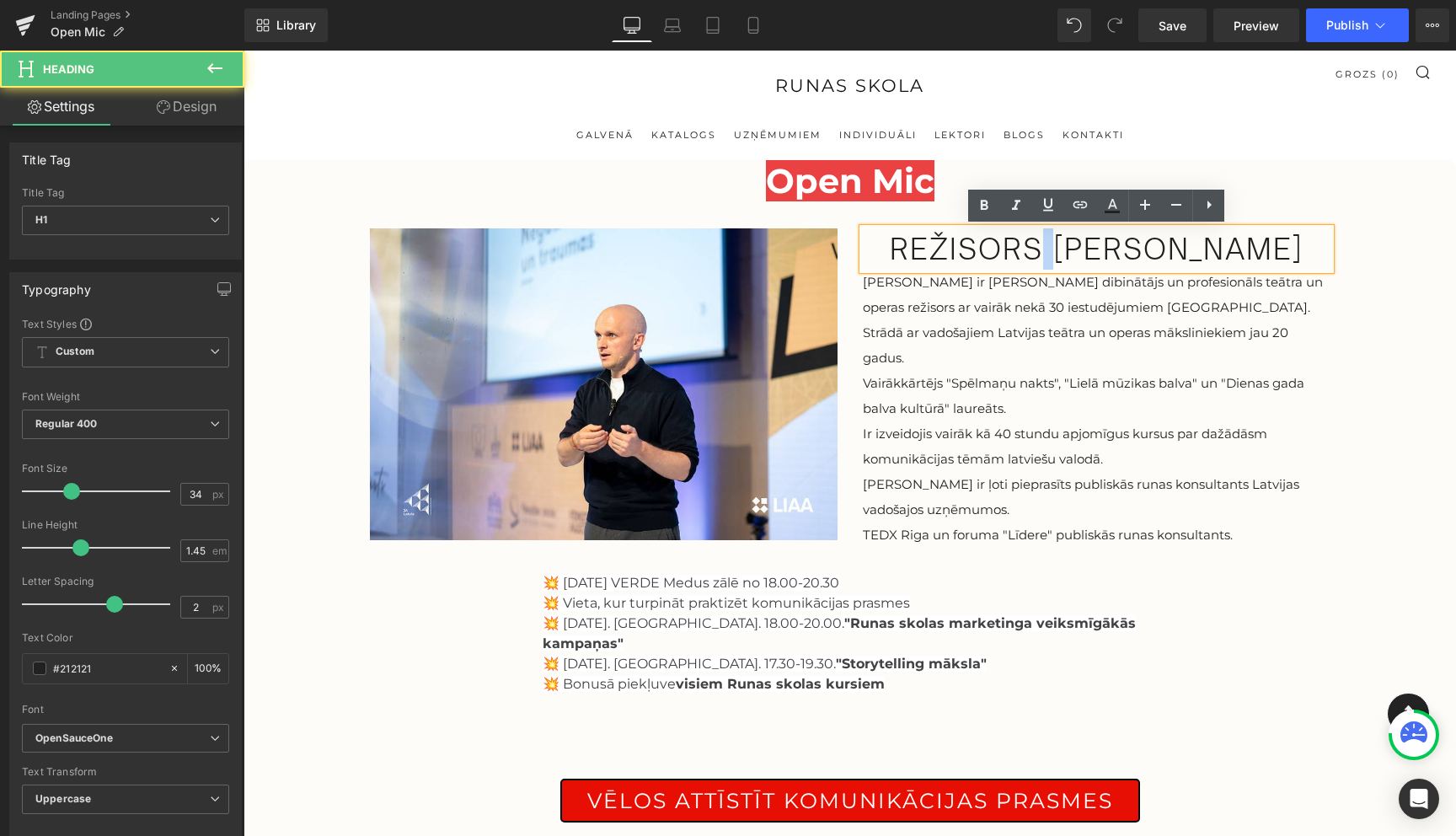
click at [1089, 250] on h1 "režisors [PERSON_NAME]" at bounding box center [1096, 249] width 468 height 41
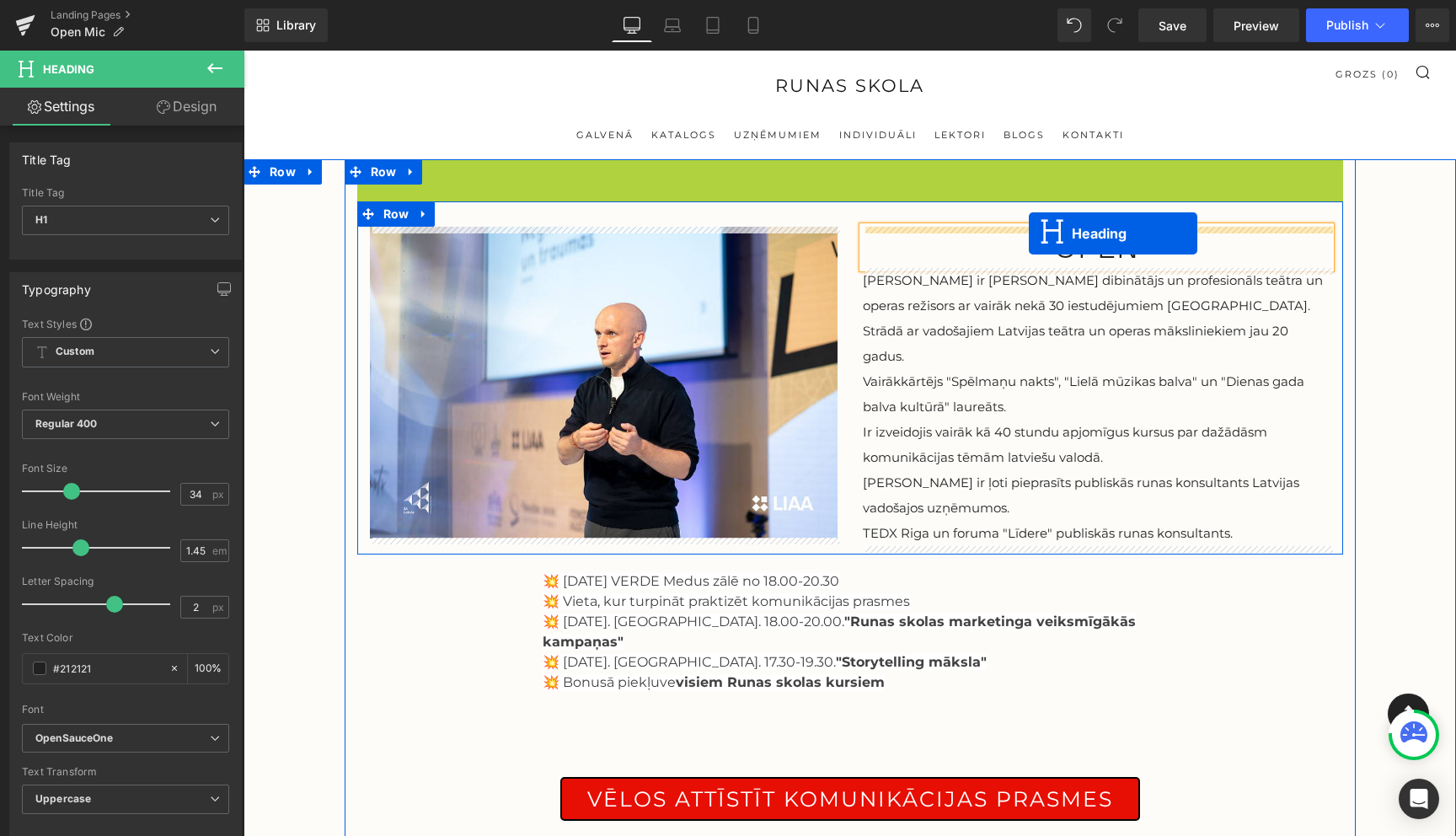
drag, startPoint x: 809, startPoint y: 181, endPoint x: 1029, endPoint y: 233, distance: 226.1
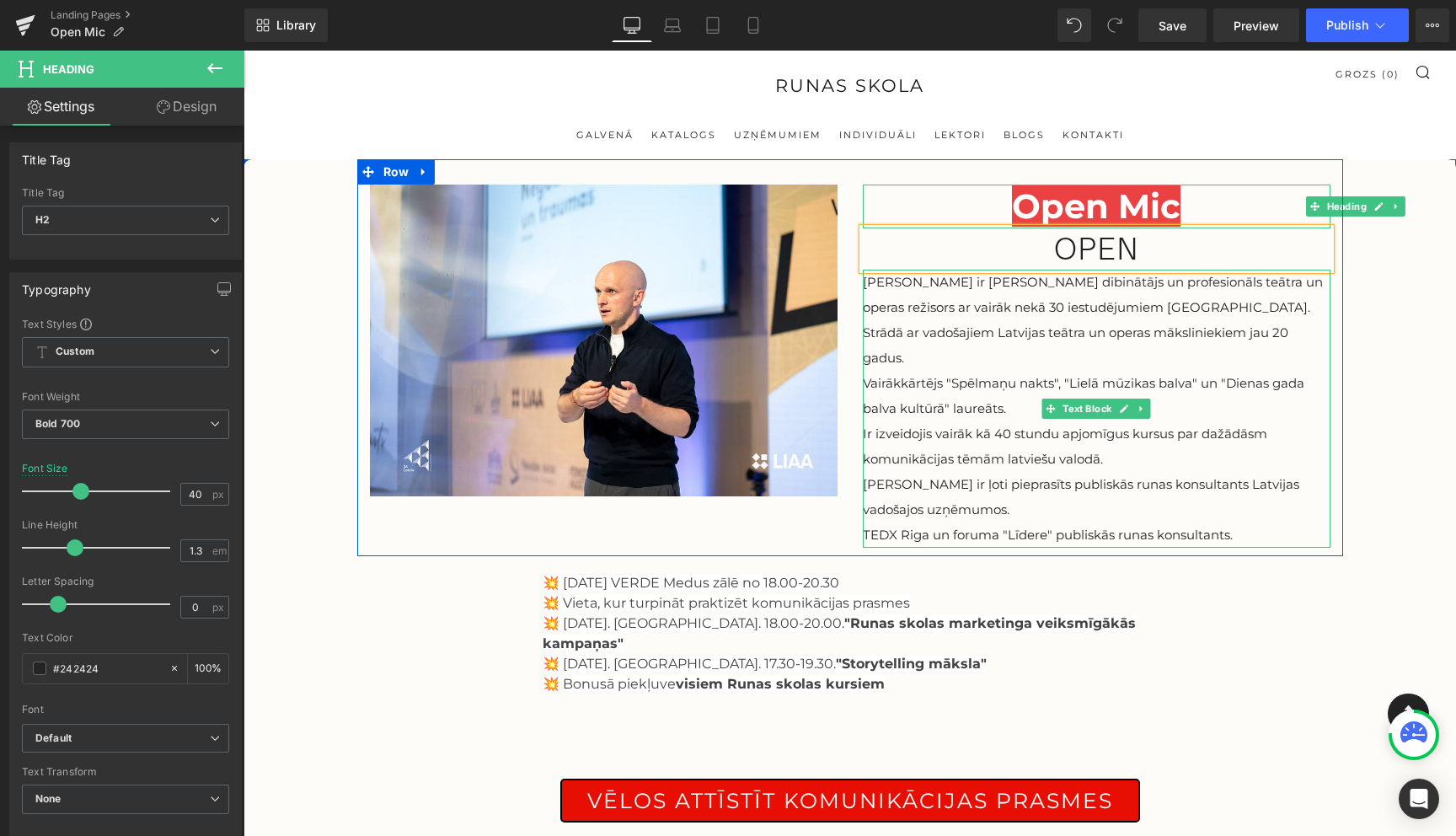
click at [1307, 346] on p "Strādā ar vadošajiem Latvijas teātra un operas māksliniekiem jau 20 gadus." at bounding box center [1096, 345] width 468 height 50
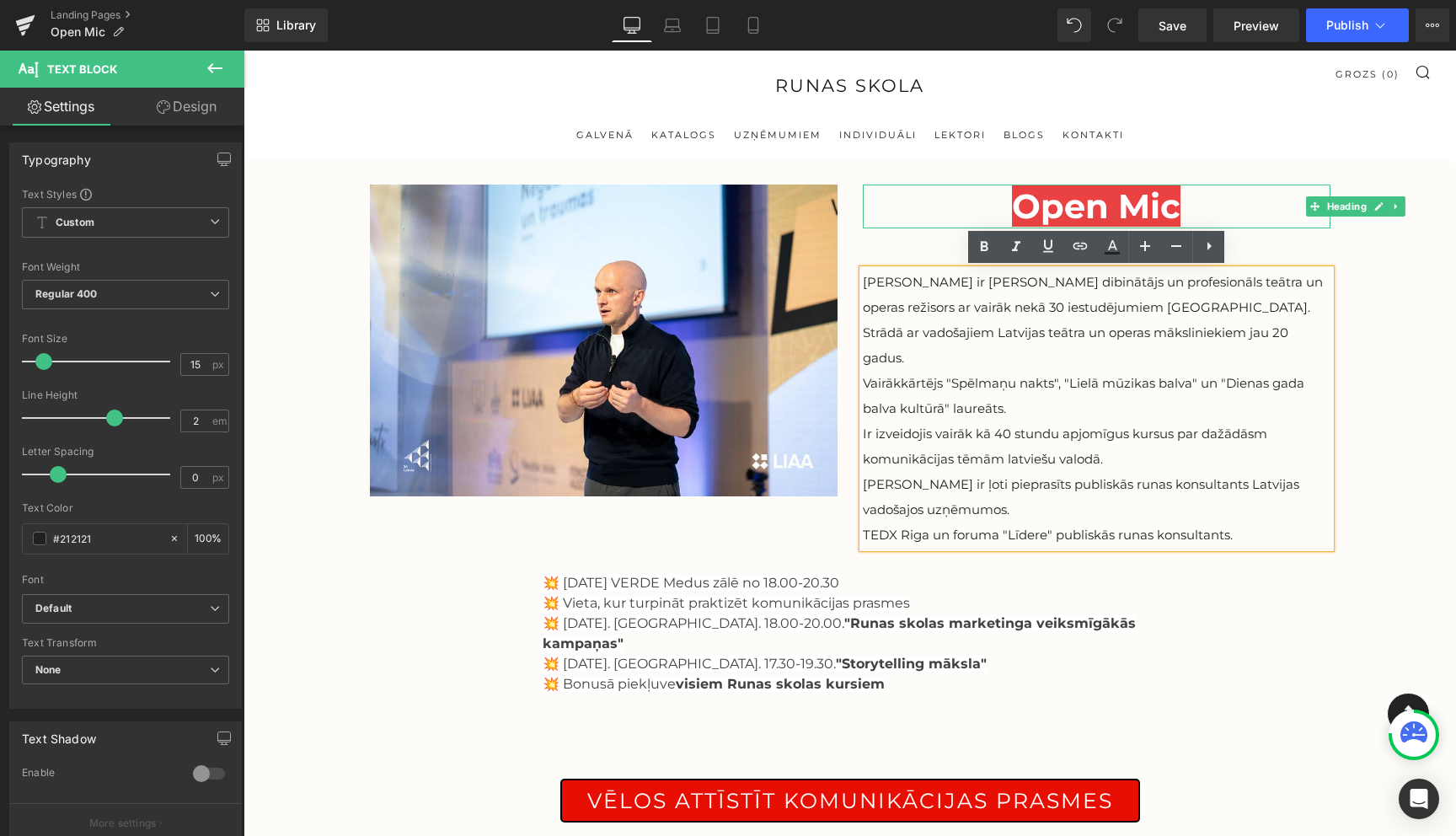
click at [1322, 336] on p "Strādā ar vadošajiem Latvijas teātra un operas māksliniekiem jau 20 gadus." at bounding box center [1096, 345] width 468 height 50
click at [1402, 303] on div "Image Open Mic Heading open Heading Viesturs ir Runas Skolas dibinātājs un prof…" at bounding box center [850, 516] width 1213 height 714
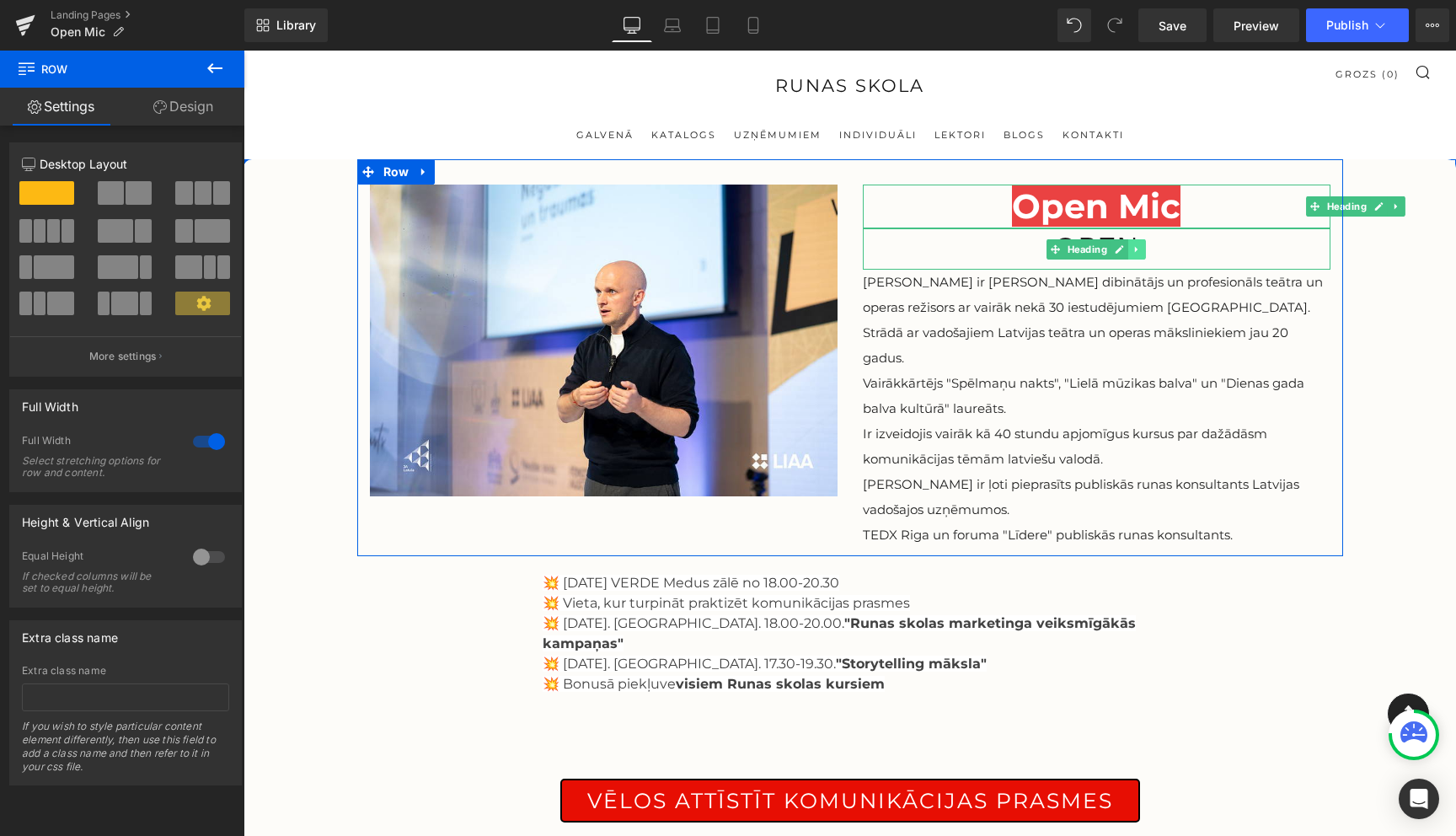
click at [1140, 251] on icon at bounding box center [1137, 250] width 10 height 10
click at [1148, 251] on icon at bounding box center [1146, 250] width 10 height 10
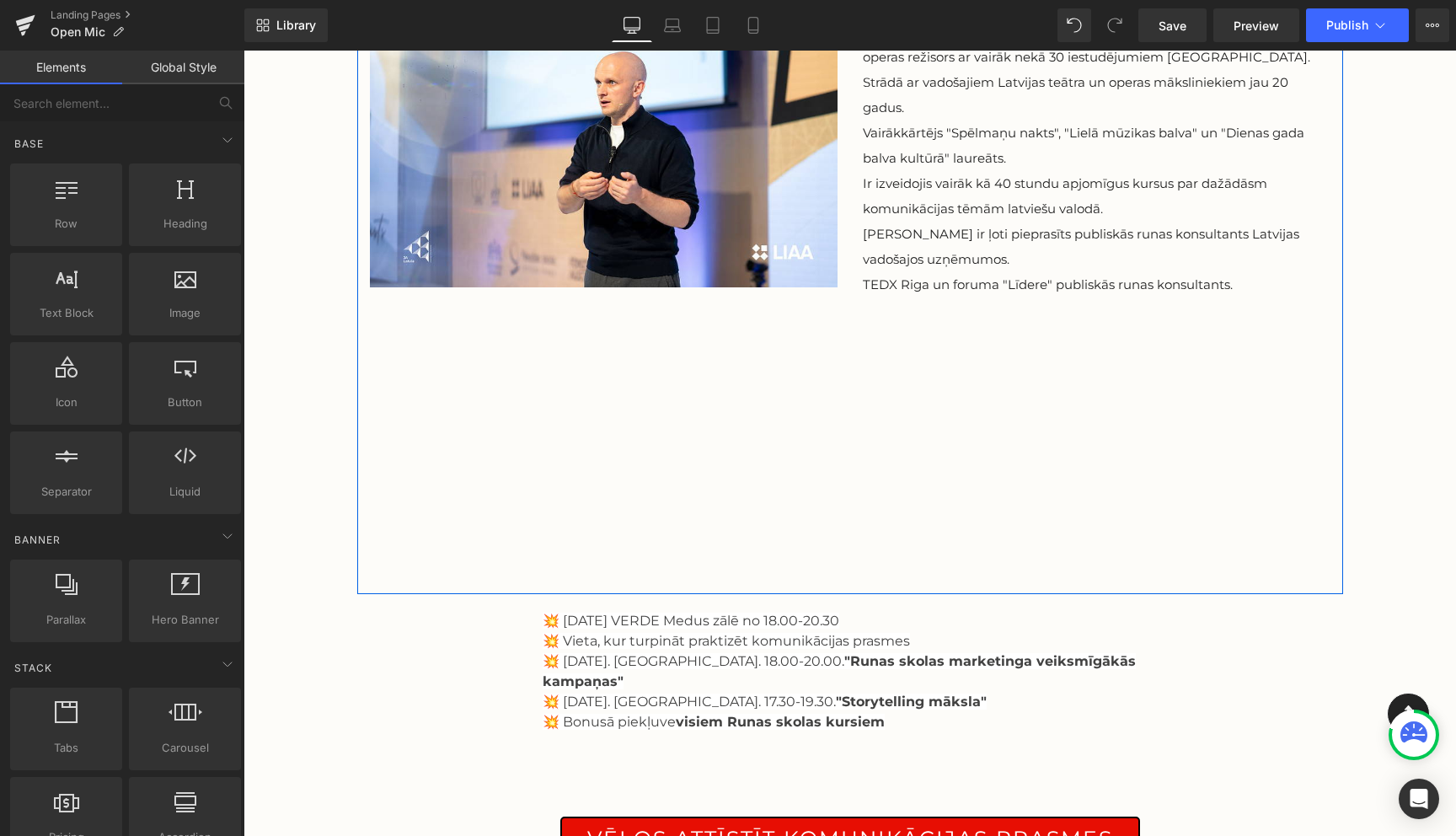
scroll to position [234, 0]
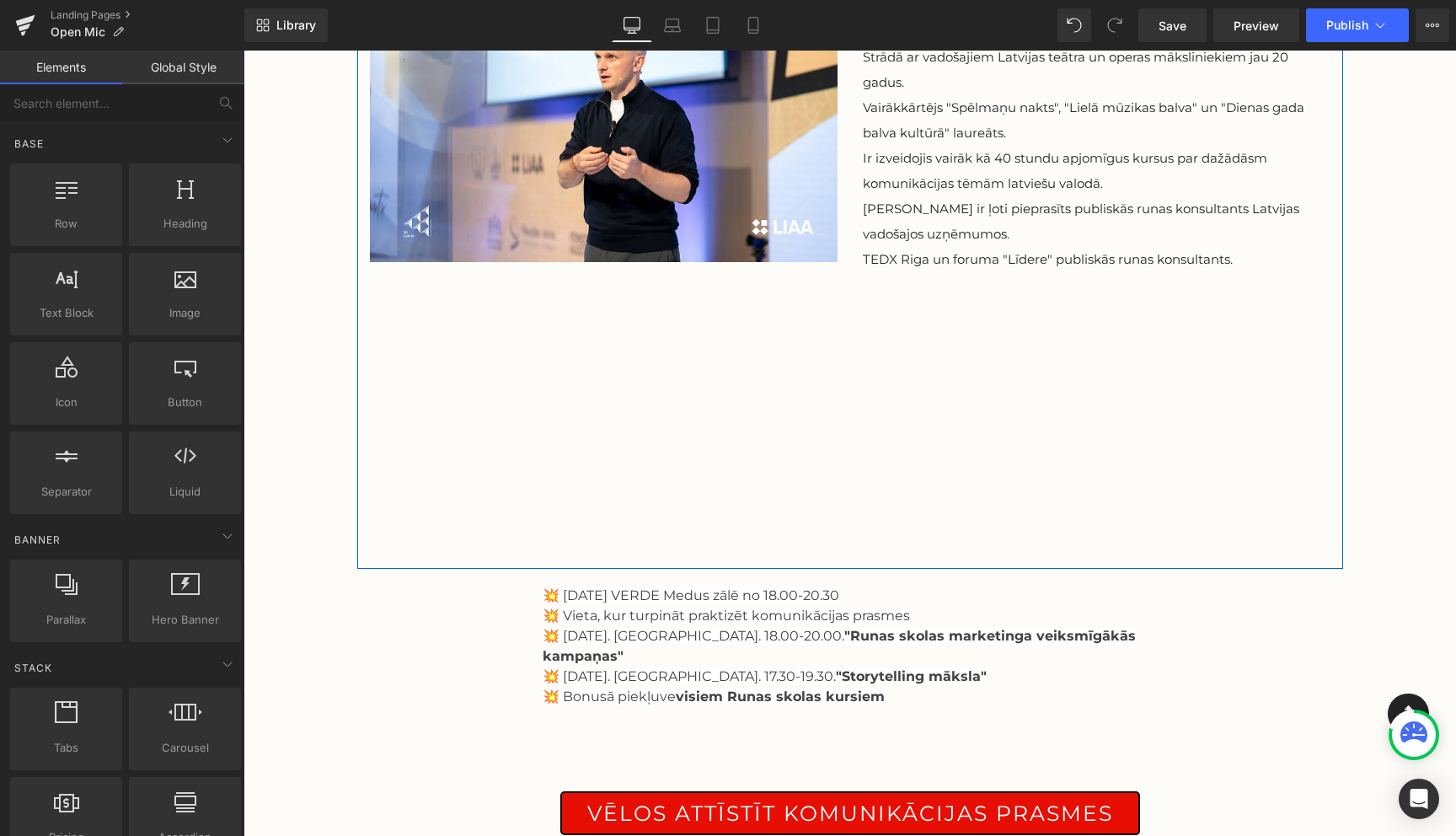
click at [800, 485] on div "Image Open Mic Heading Viesturs ir Runas Skolas dibinātājs un profesionāls teāt…" at bounding box center [850, 246] width 987 height 644
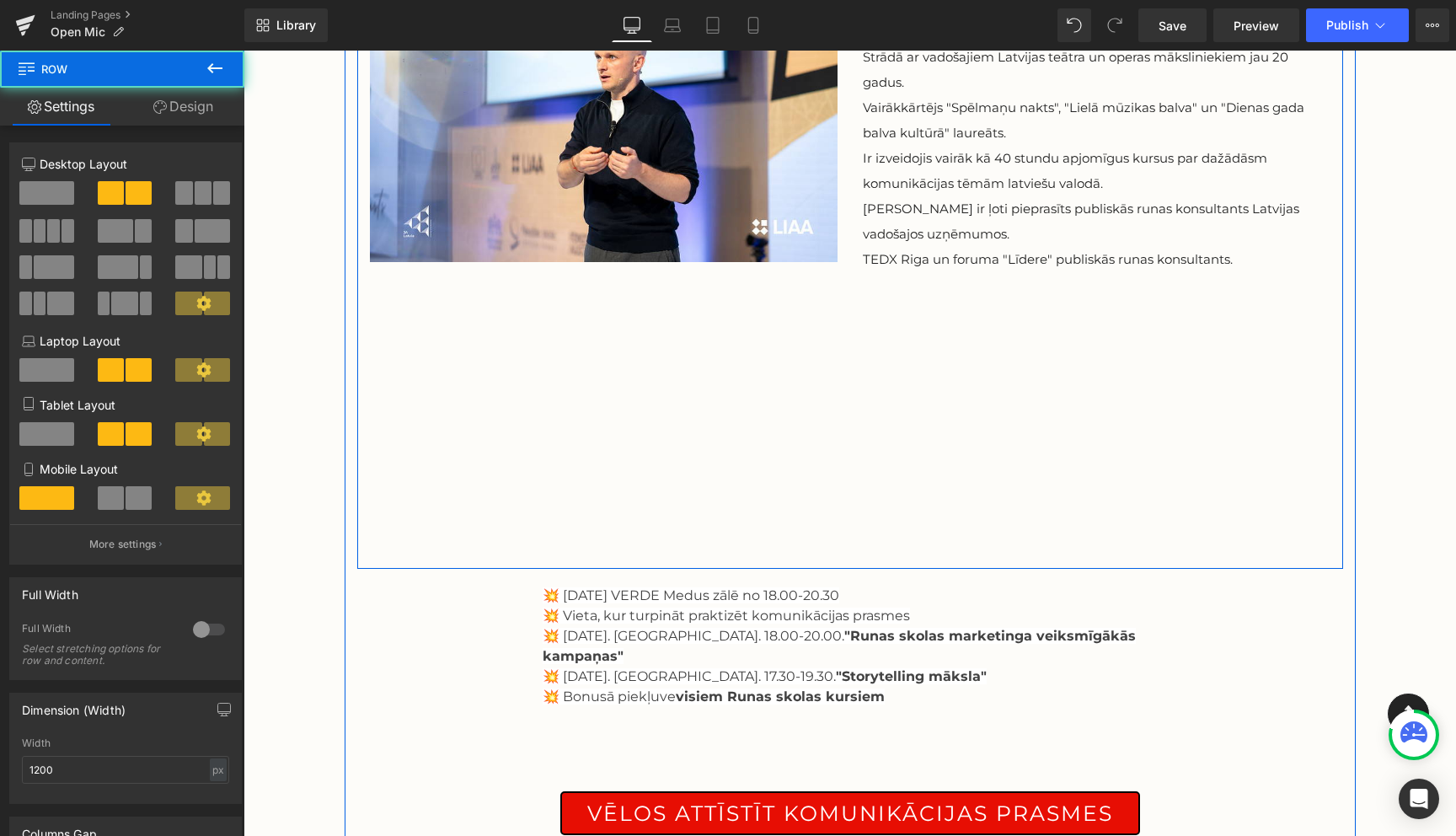
click at [782, 304] on div "Image Open Mic Heading Viesturs ir Runas Skolas dibinātājs un profesionāls teāt…" at bounding box center [850, 246] width 987 height 644
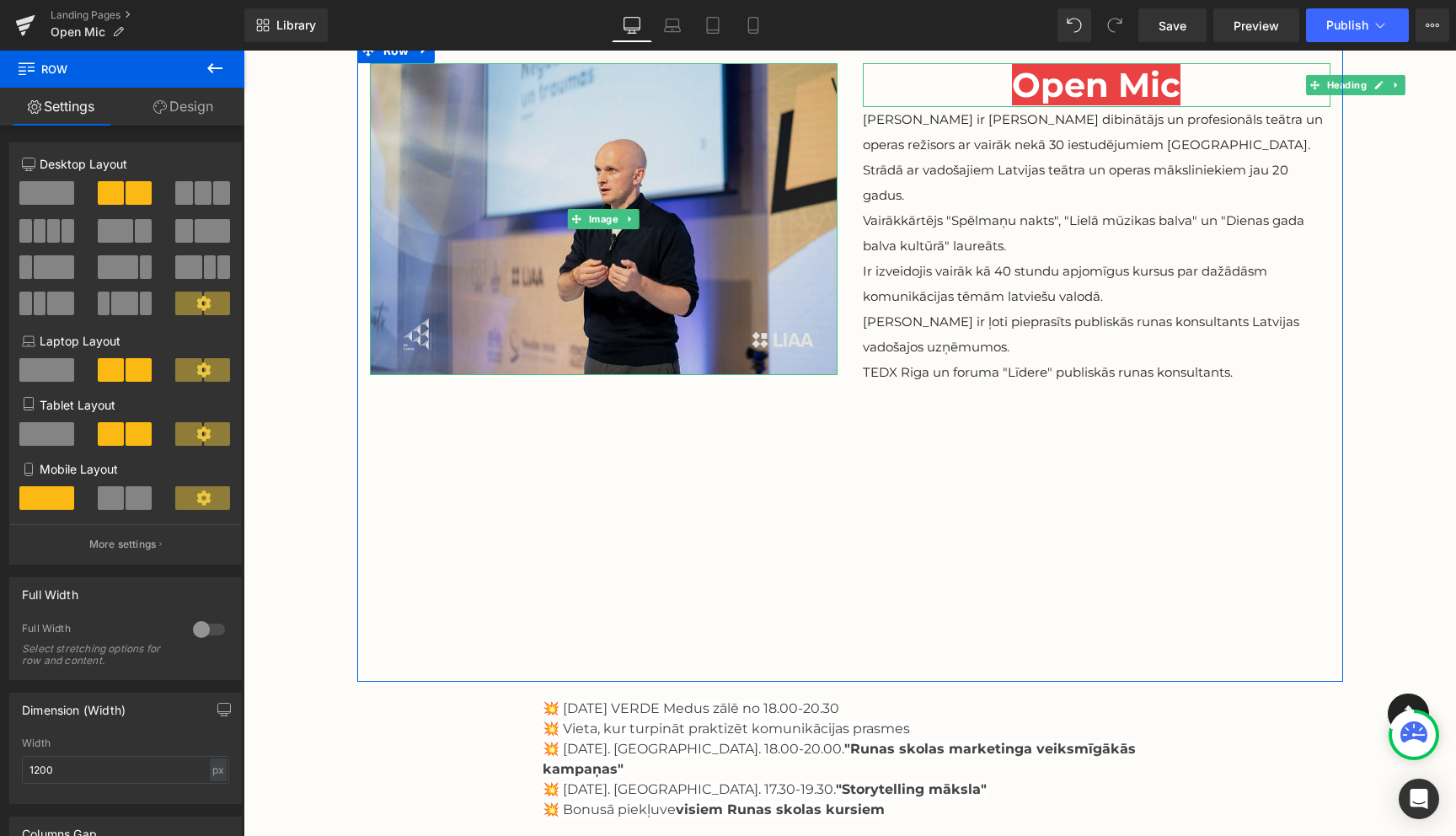
scroll to position [29, 0]
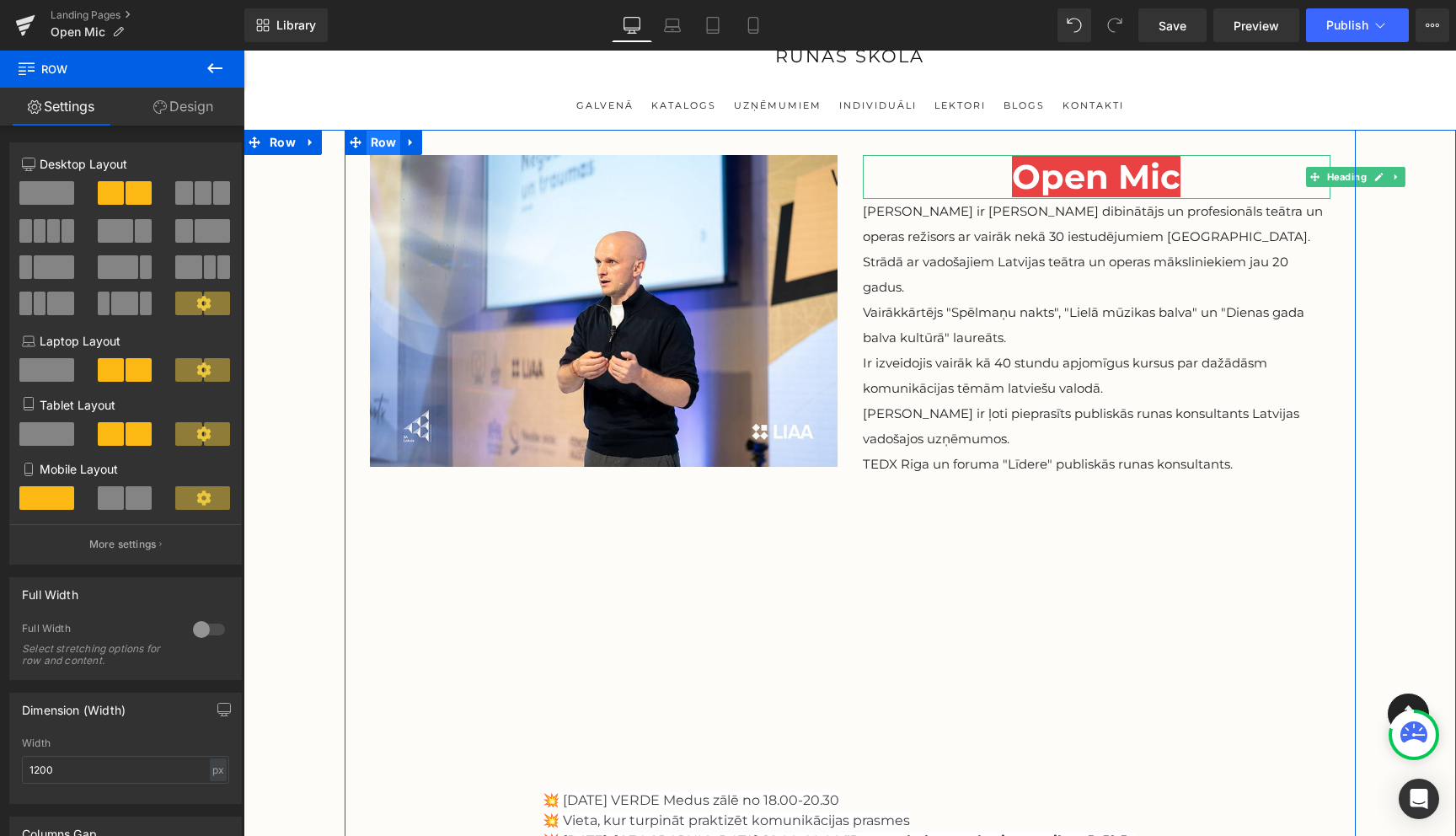
click at [383, 144] on span "Row" at bounding box center [384, 142] width 35 height 25
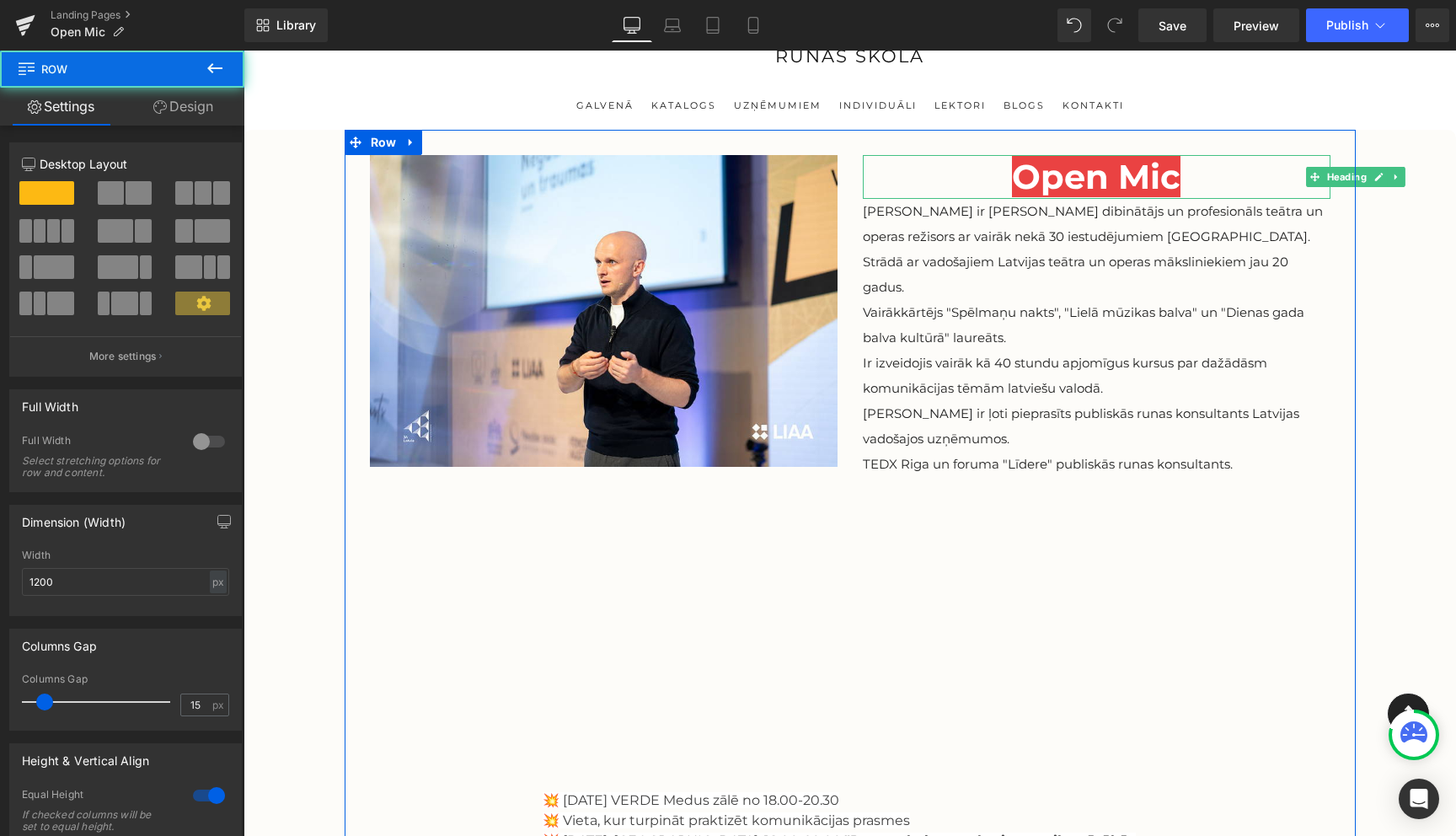
click at [177, 108] on link "Design" at bounding box center [182, 106] width 122 height 38
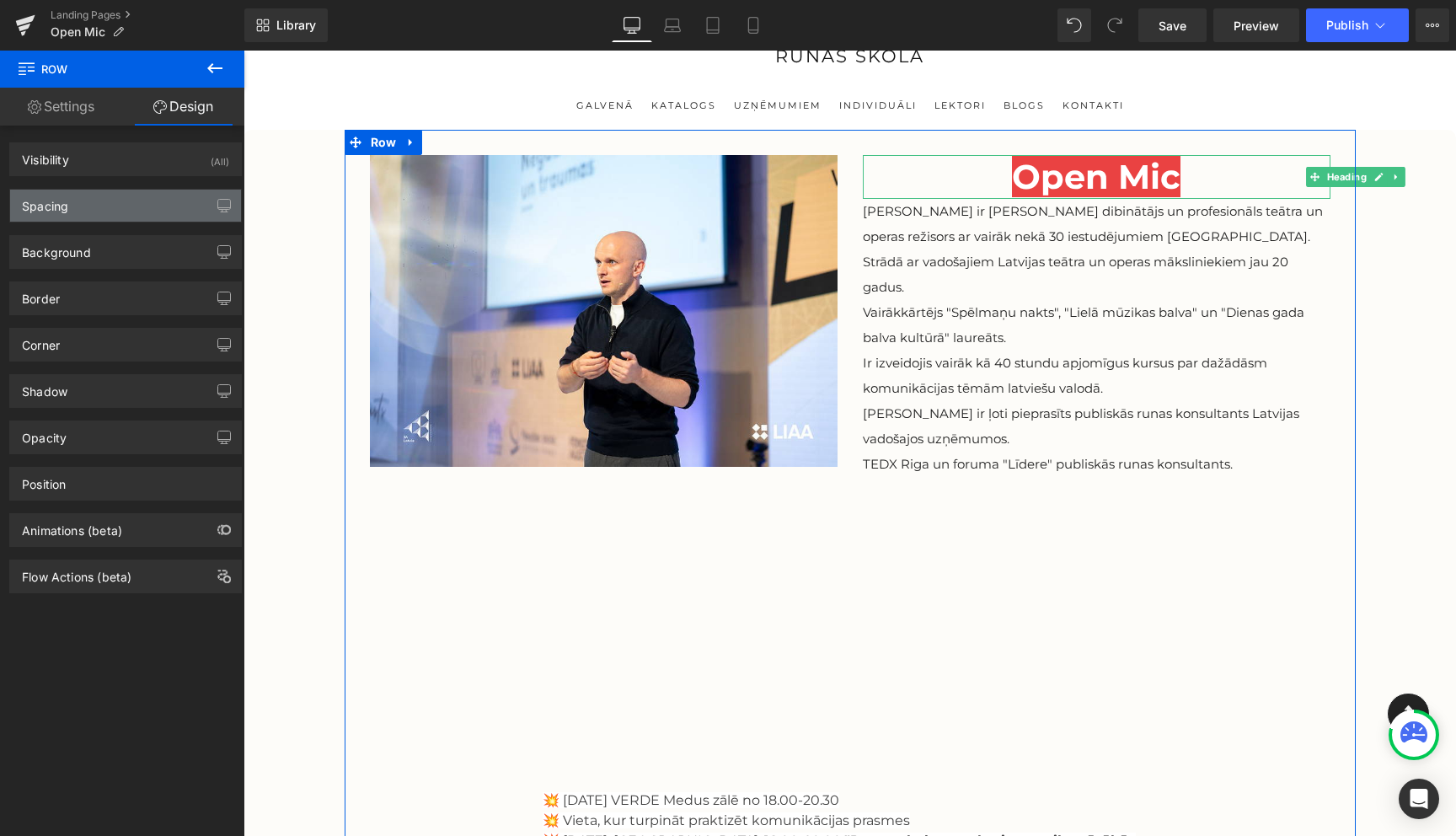
click at [131, 203] on div "Spacing" at bounding box center [125, 205] width 231 height 32
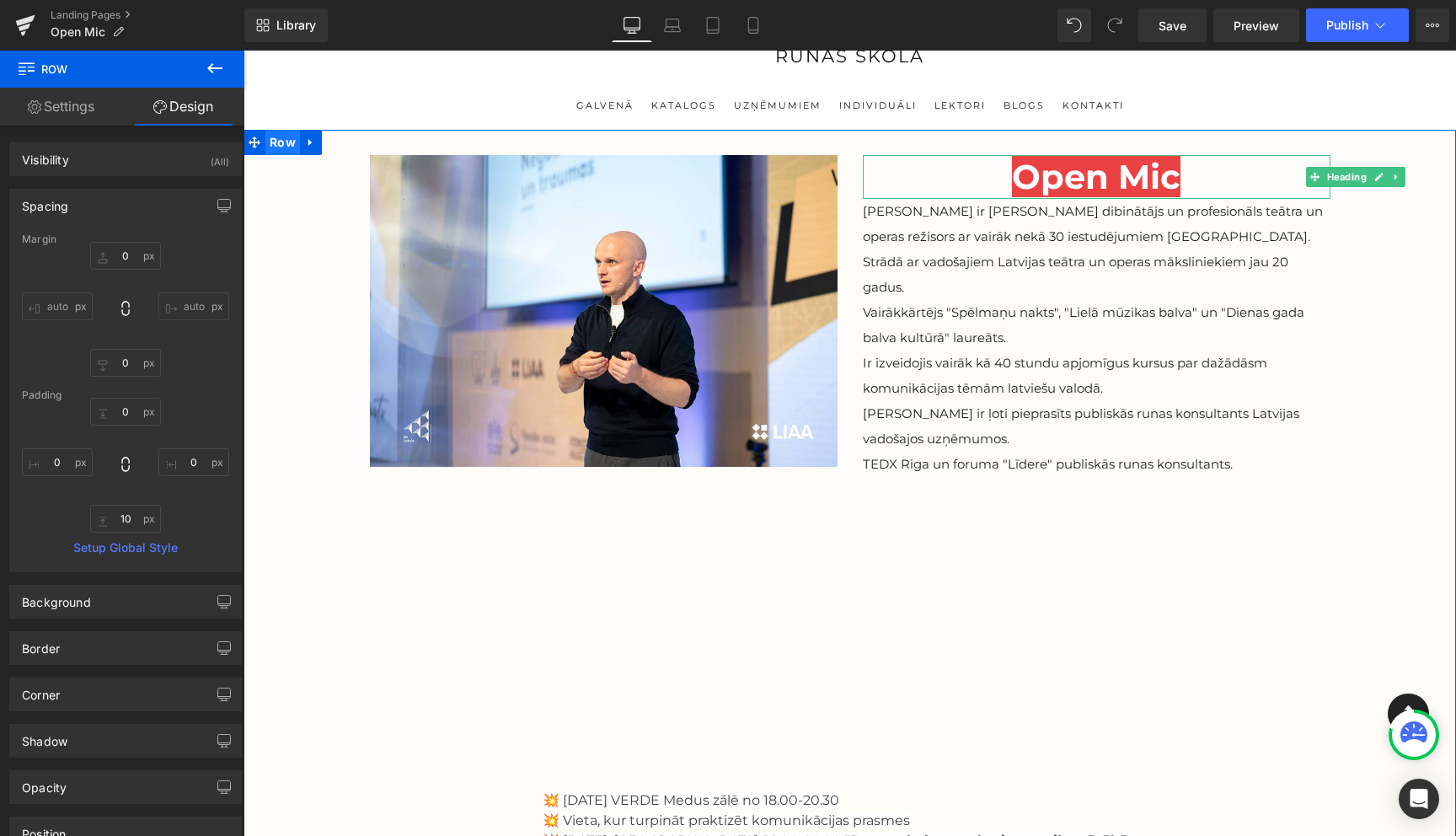
click at [275, 146] on span "Row" at bounding box center [283, 142] width 35 height 25
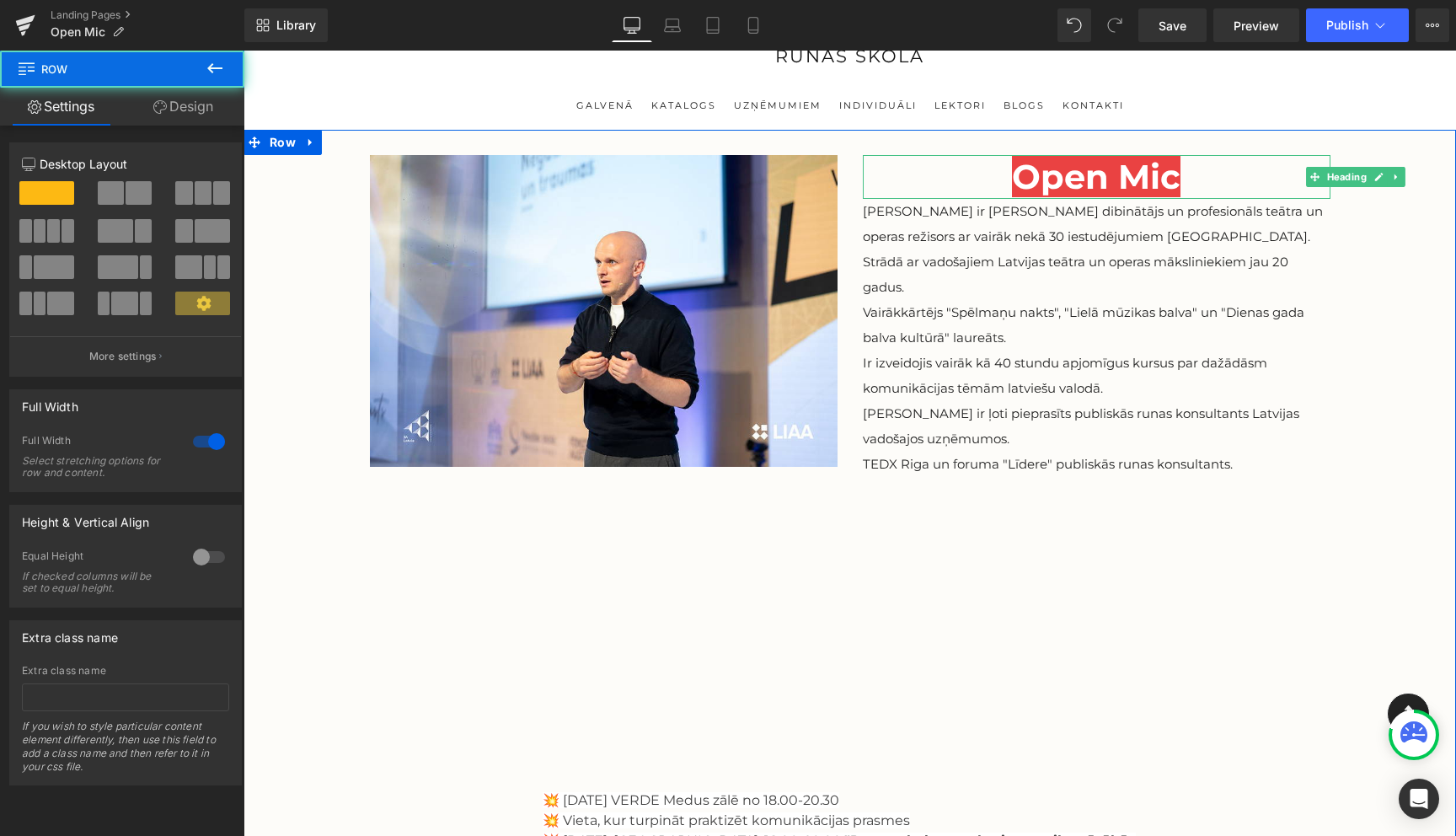
click at [201, 109] on link "Design" at bounding box center [182, 106] width 122 height 38
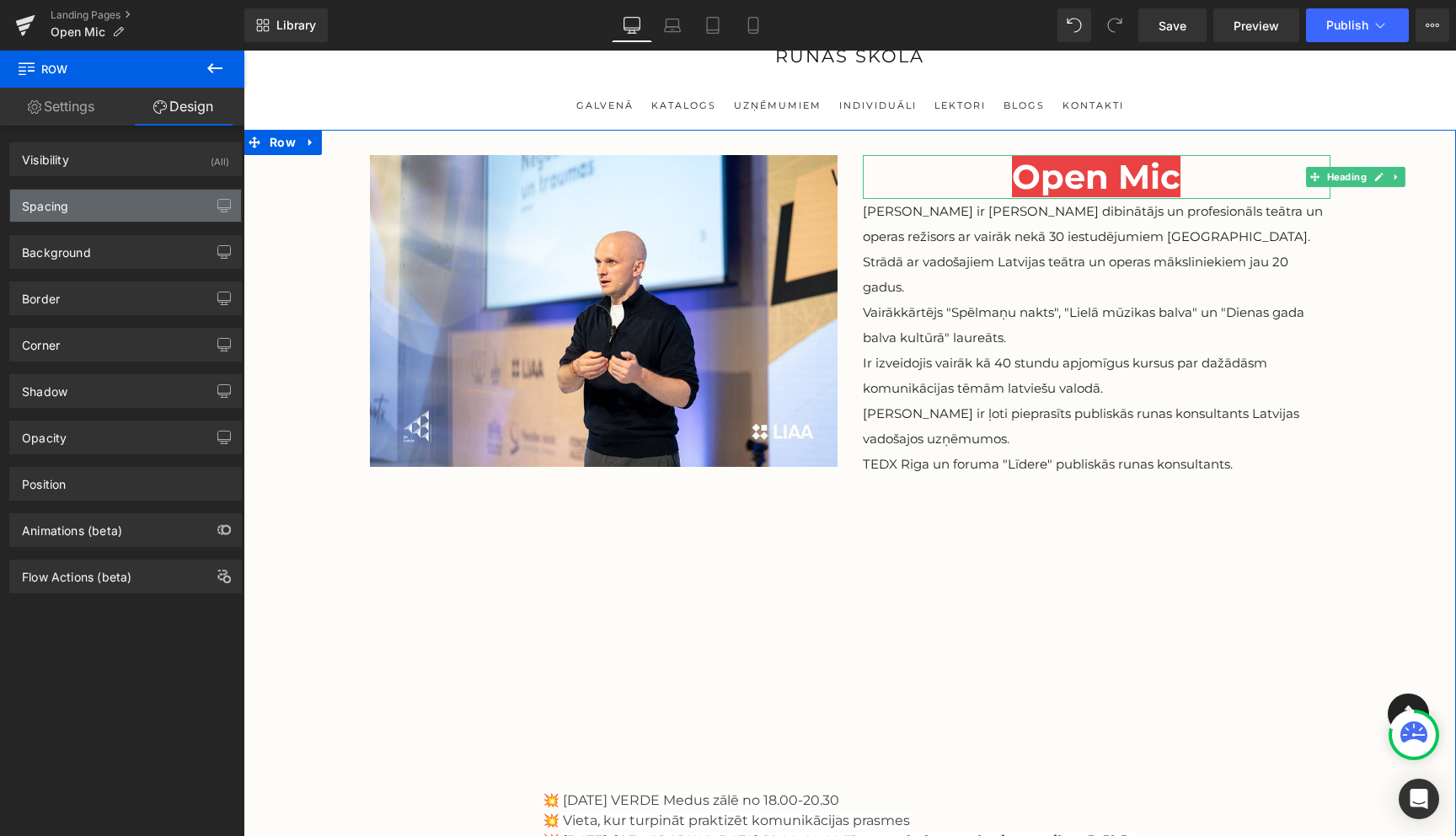
click at [121, 205] on div "Spacing" at bounding box center [125, 205] width 231 height 32
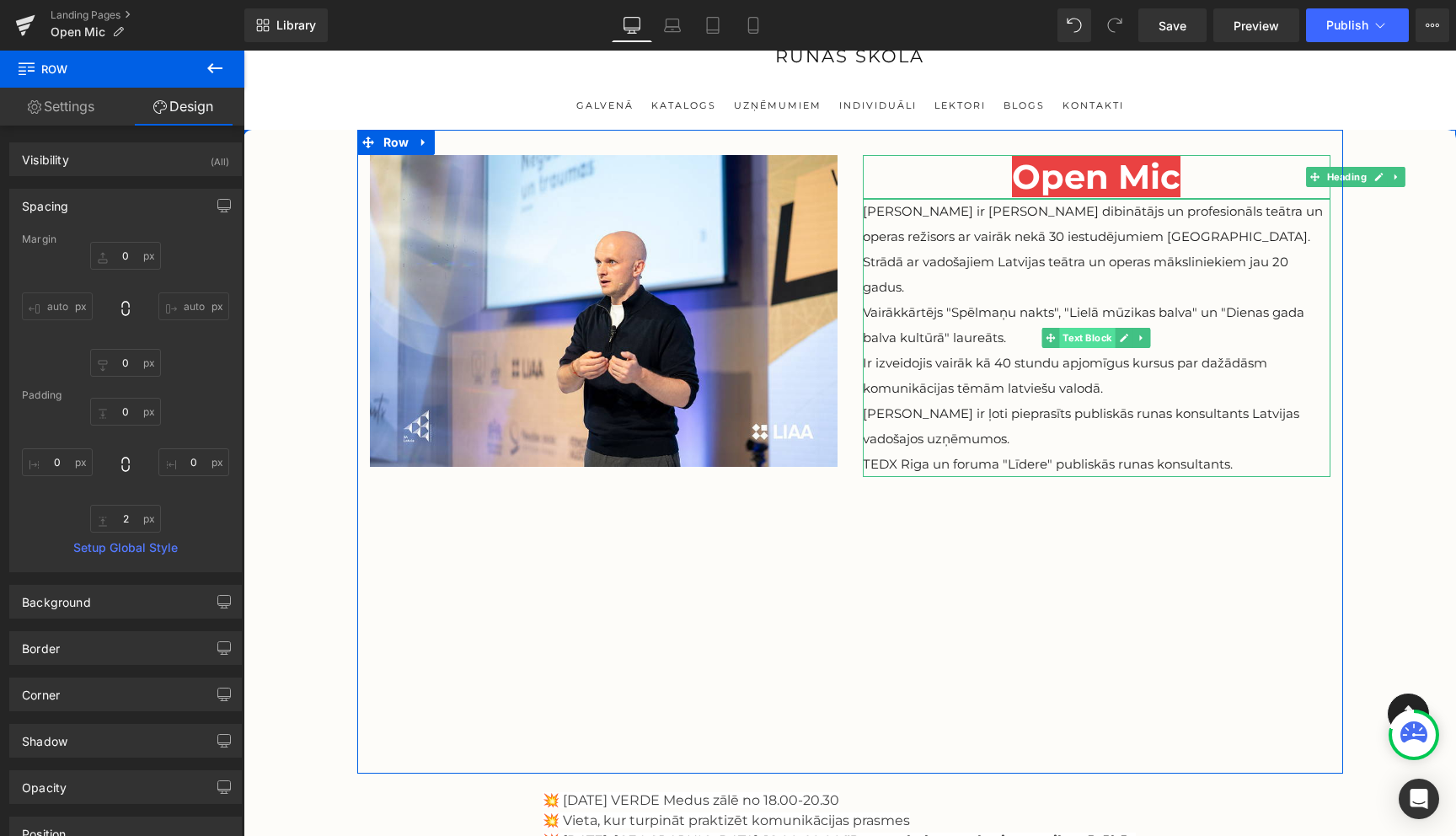
click at [1092, 338] on span "Text Block" at bounding box center [1087, 337] width 55 height 20
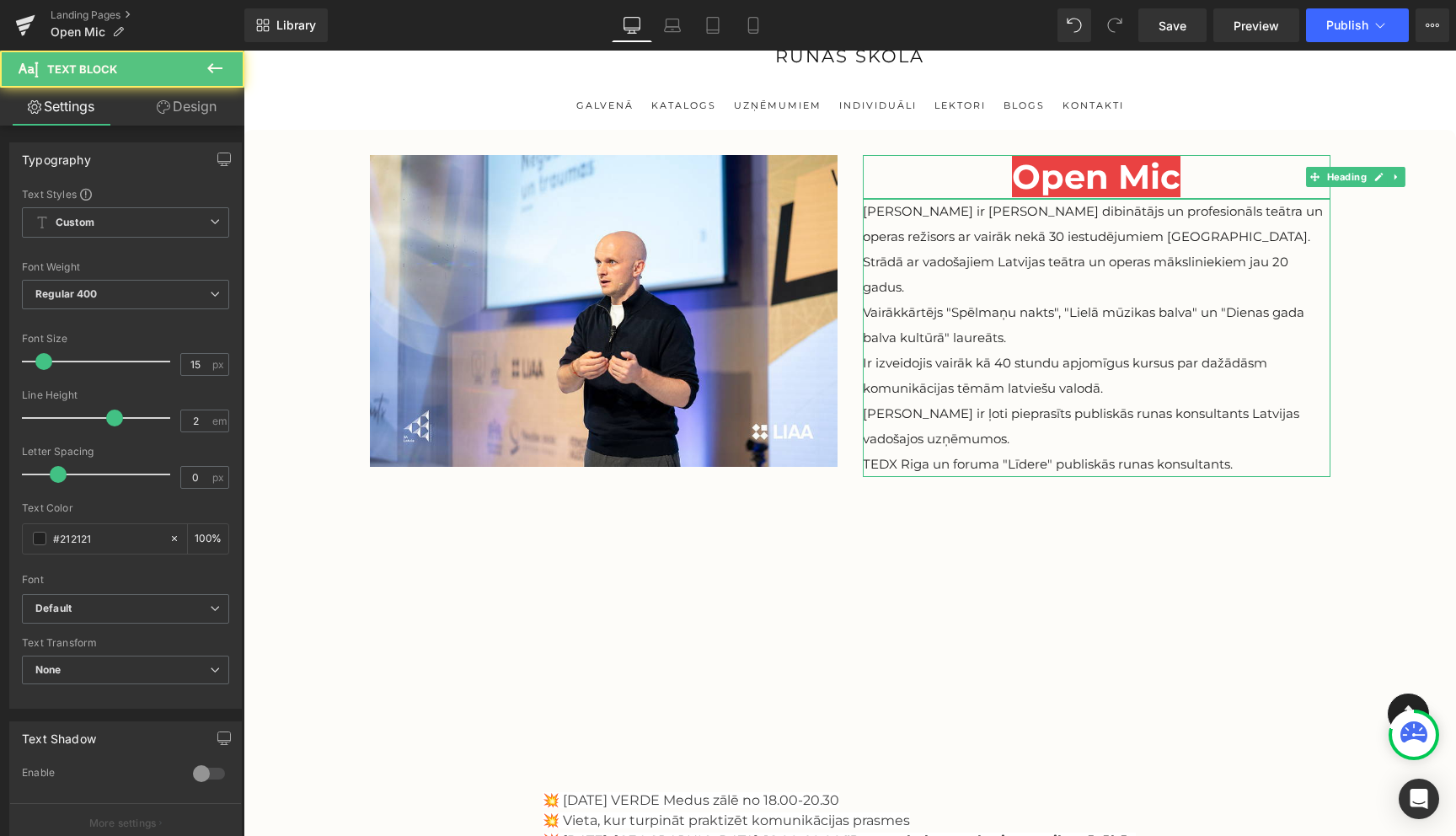
click at [192, 111] on link "Design" at bounding box center [186, 106] width 122 height 38
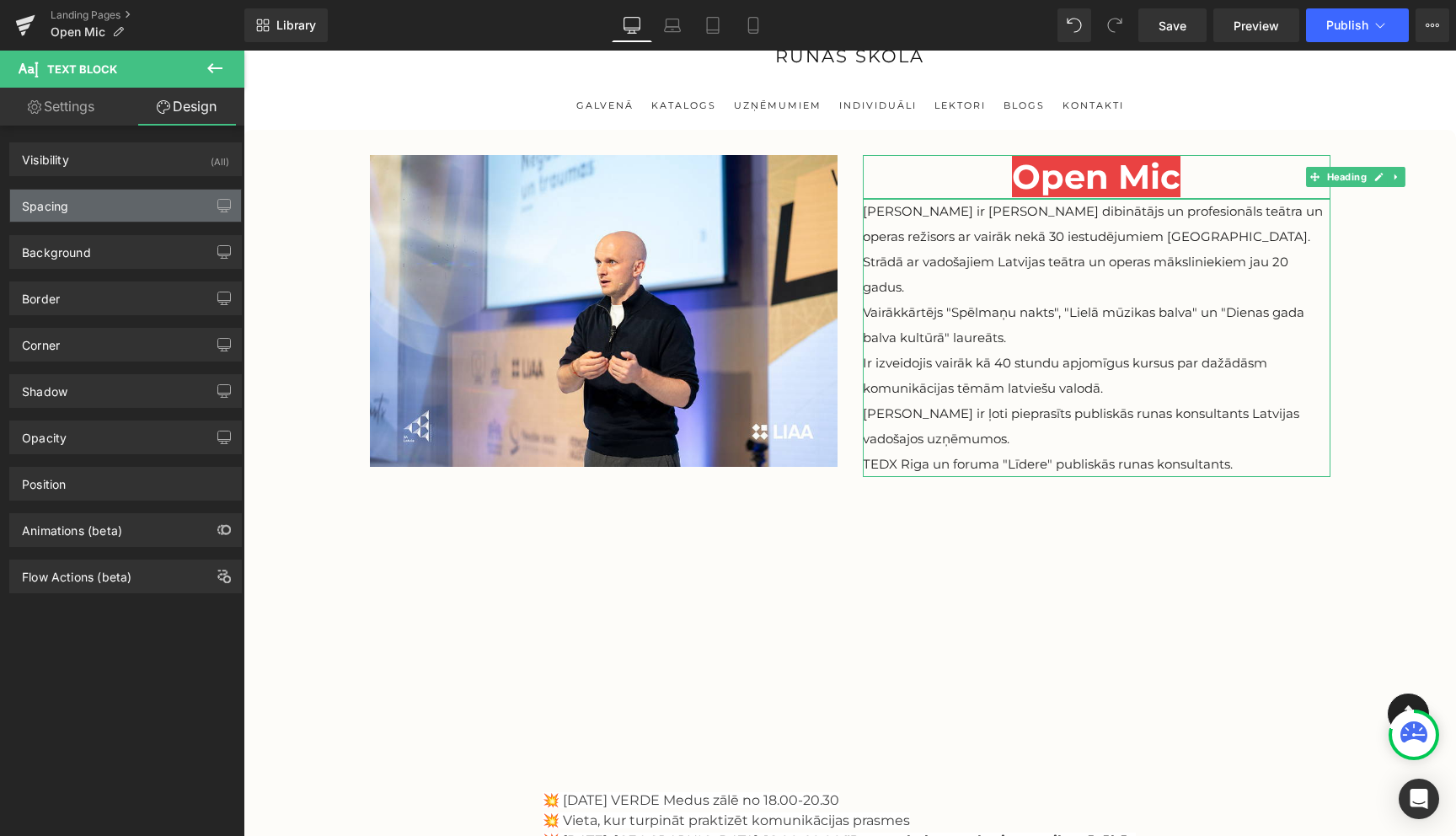
click at [74, 204] on div "Spacing" at bounding box center [125, 205] width 231 height 32
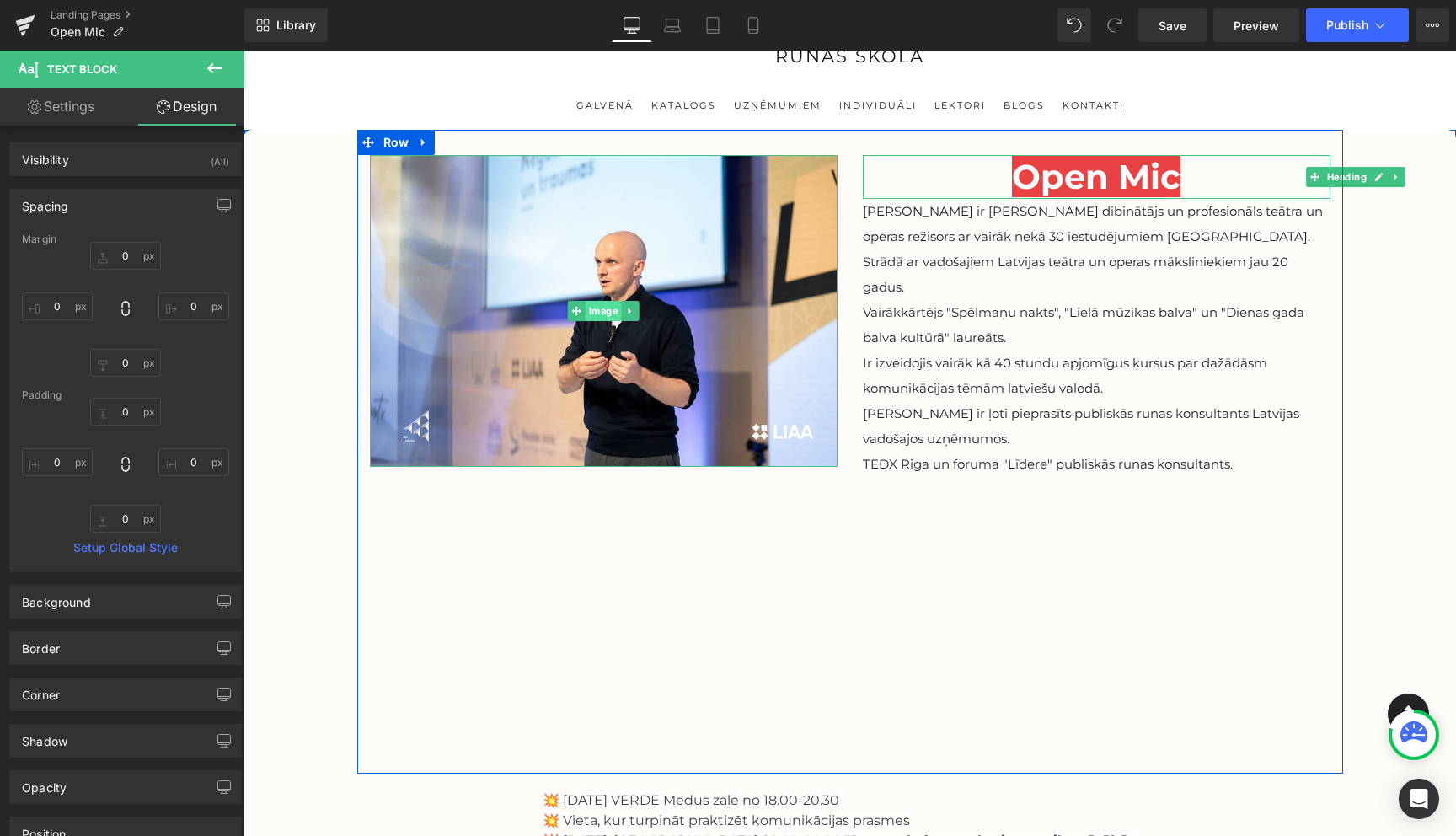
click at [595, 315] on span "Image" at bounding box center [603, 310] width 36 height 20
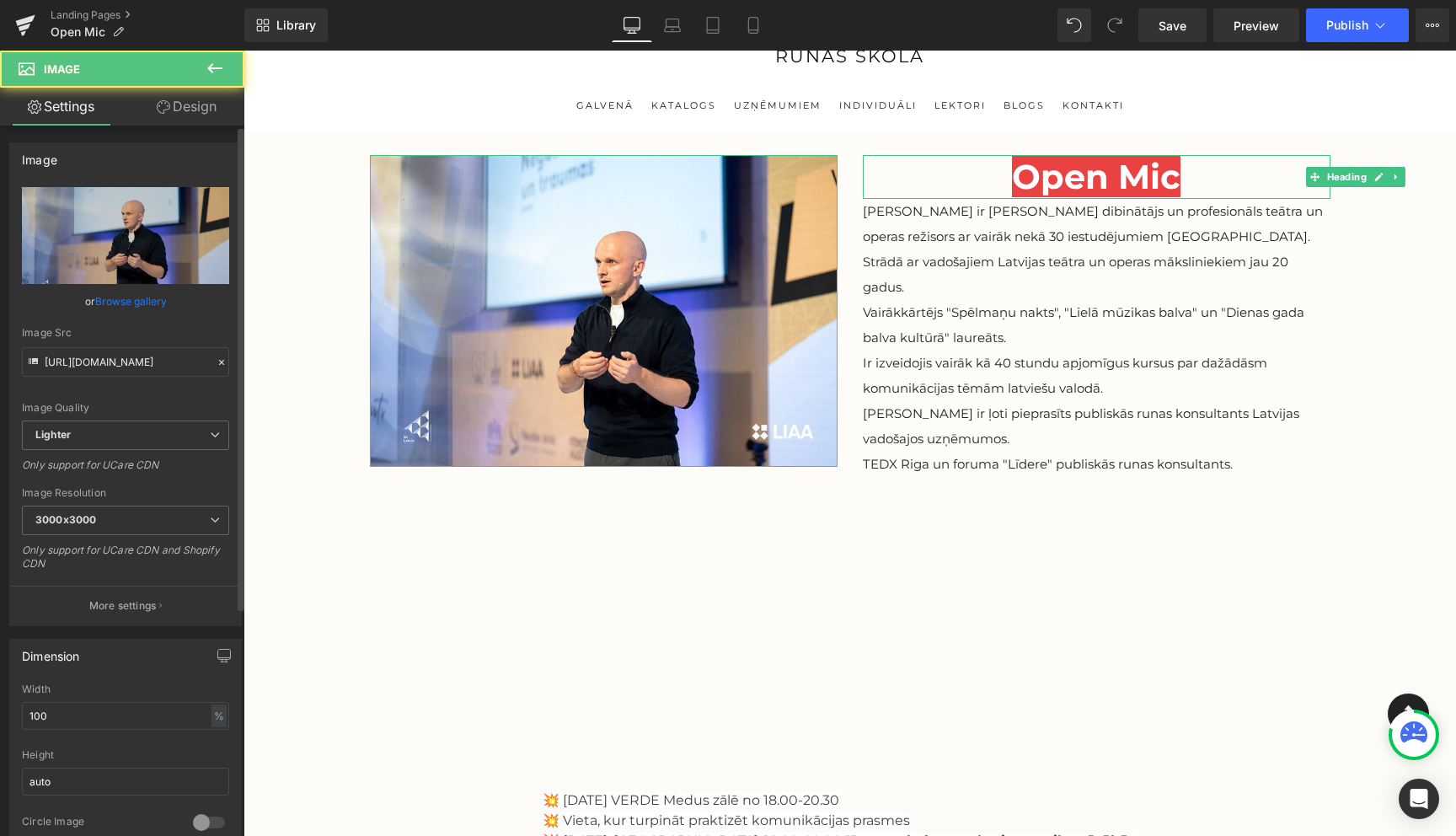
click at [180, 126] on div "Image https://ucarecdn.com/12aac1d8-05f4-4749-a06c-8fa843c70a15/-/format/auto/-…" at bounding box center [125, 850] width 252 height 1450
click at [183, 112] on link "Design" at bounding box center [186, 106] width 122 height 38
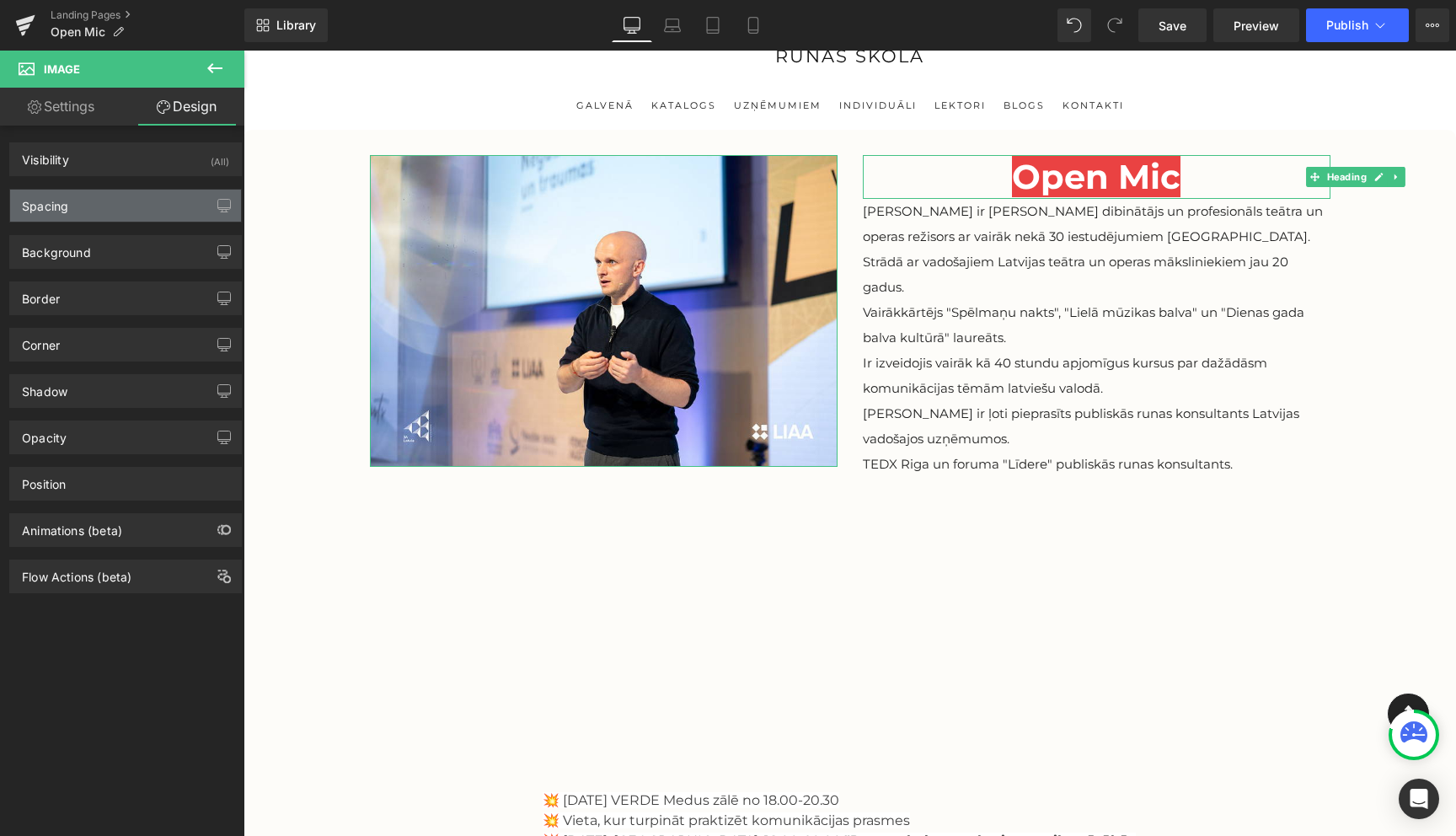
click at [91, 211] on div "Spacing" at bounding box center [125, 205] width 231 height 32
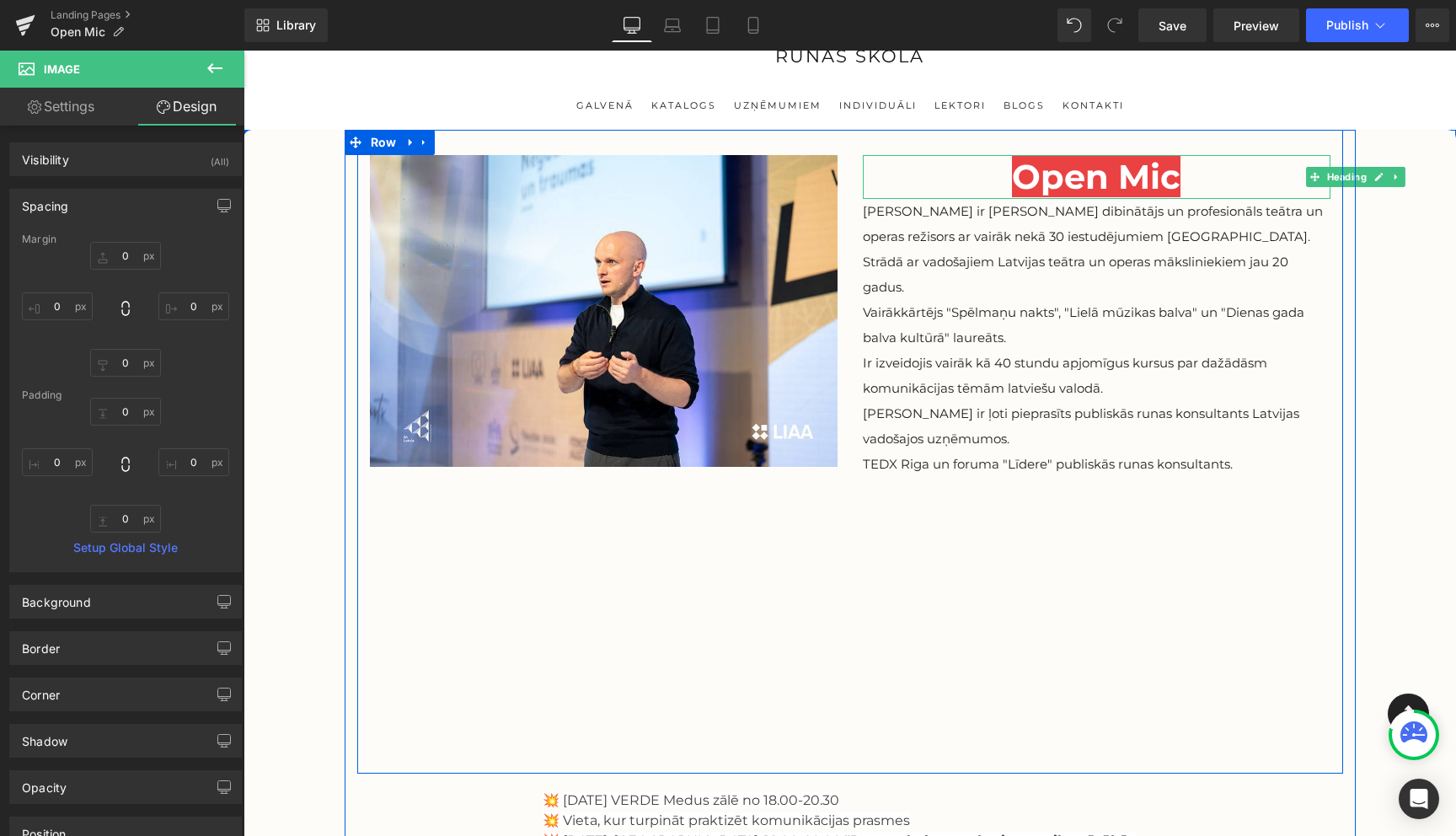
click at [817, 740] on div "Image Open Mic Heading Viesturs ir Runas Skolas dibinātājs un profesionāls teāt…" at bounding box center [850, 451] width 987 height 644
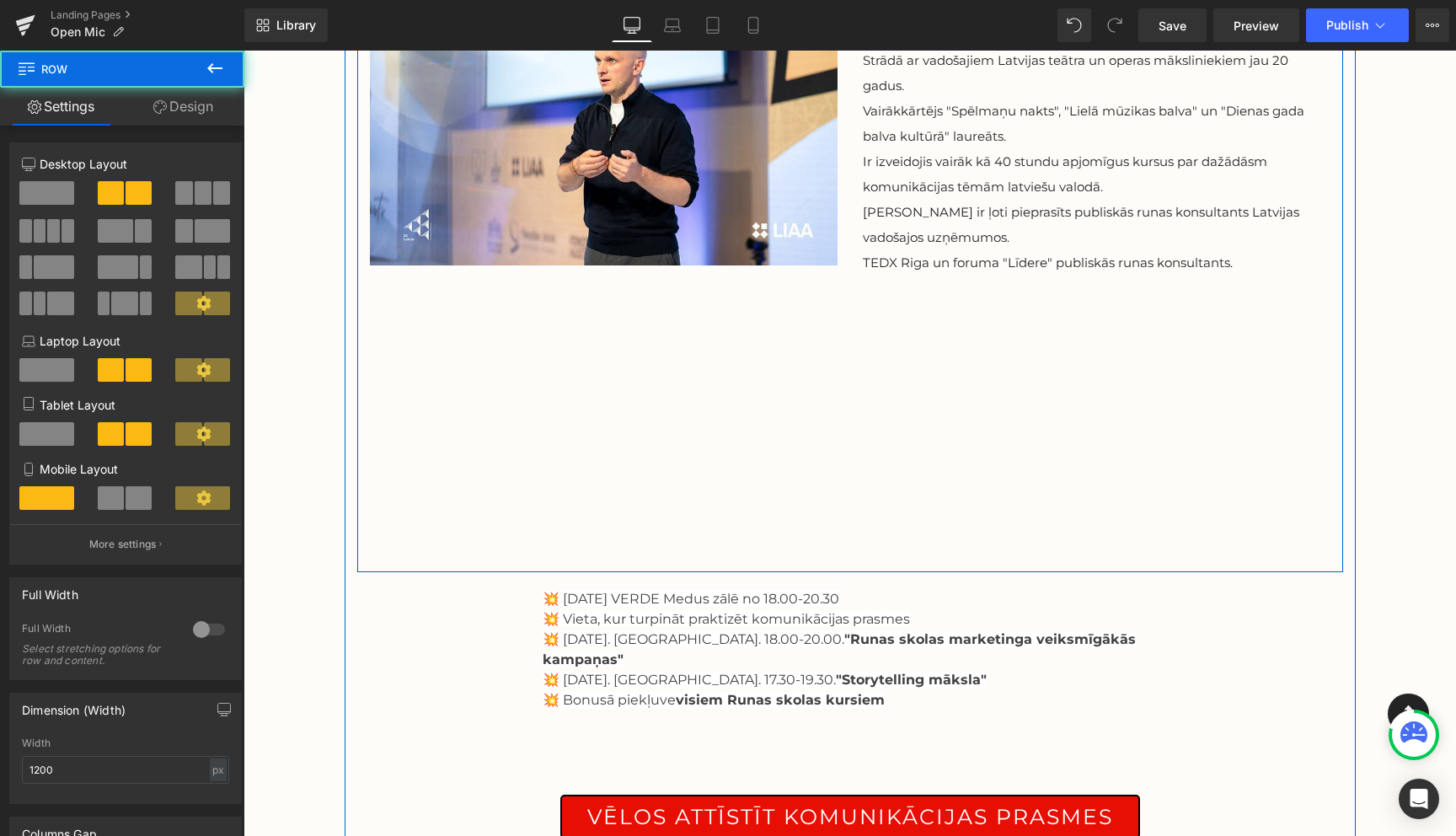
scroll to position [239, 0]
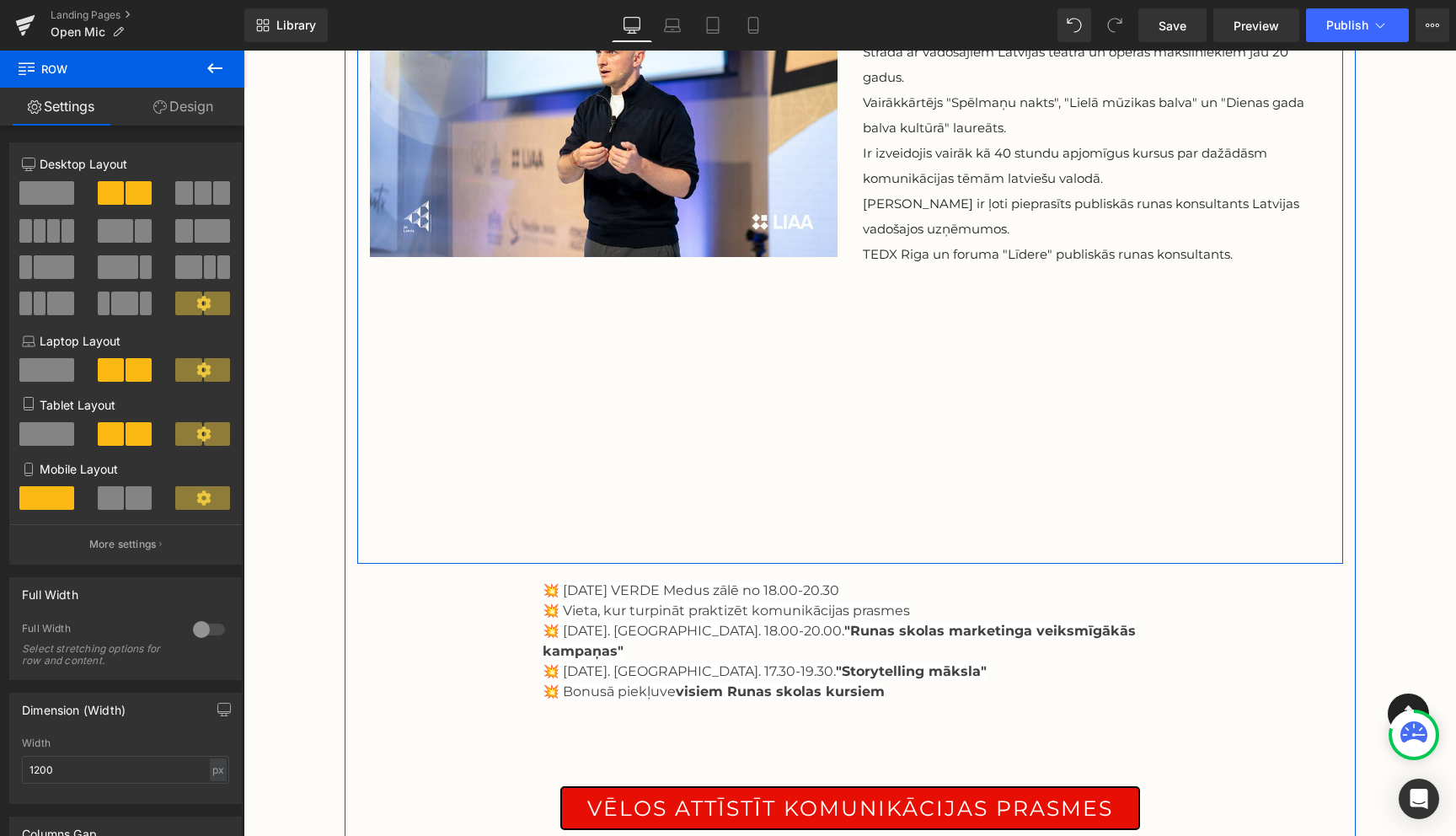
click at [780, 463] on div "Image Open Mic Heading Viesturs ir Runas Skolas dibinātājs un profesionāls teāt…" at bounding box center [850, 241] width 987 height 644
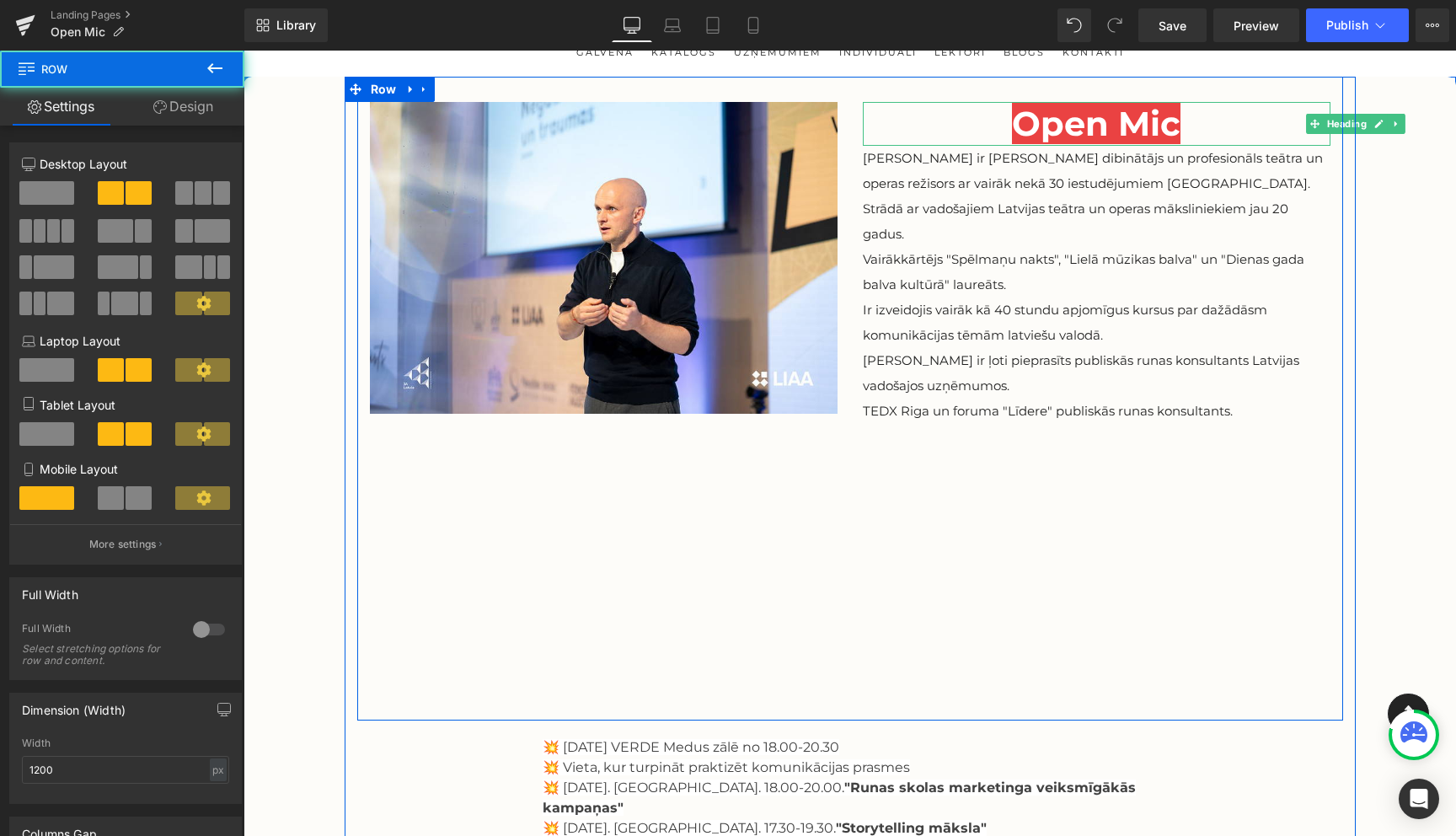
scroll to position [0, 0]
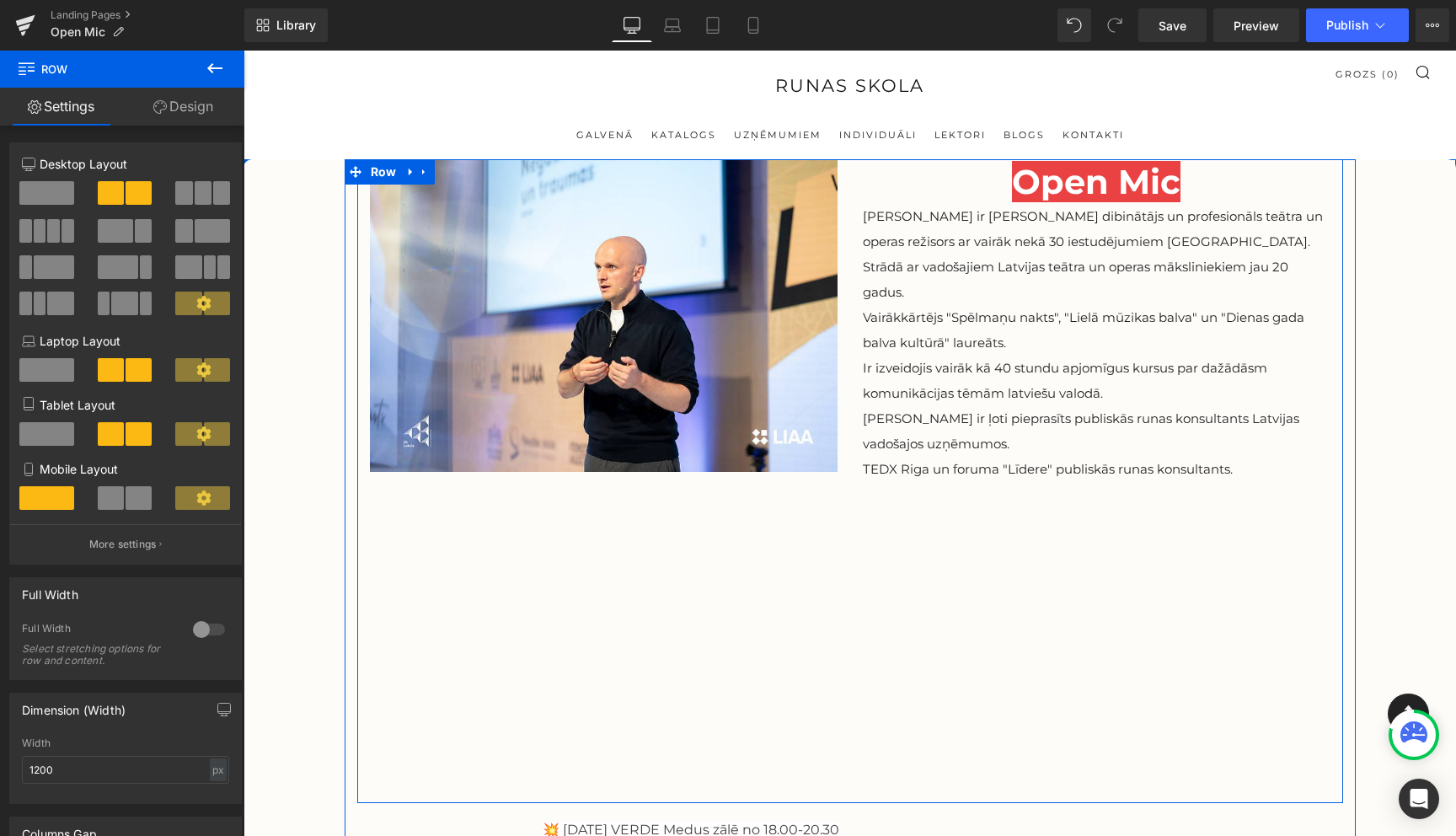
drag, startPoint x: 768, startPoint y: 169, endPoint x: 766, endPoint y: 145, distance: 24.1
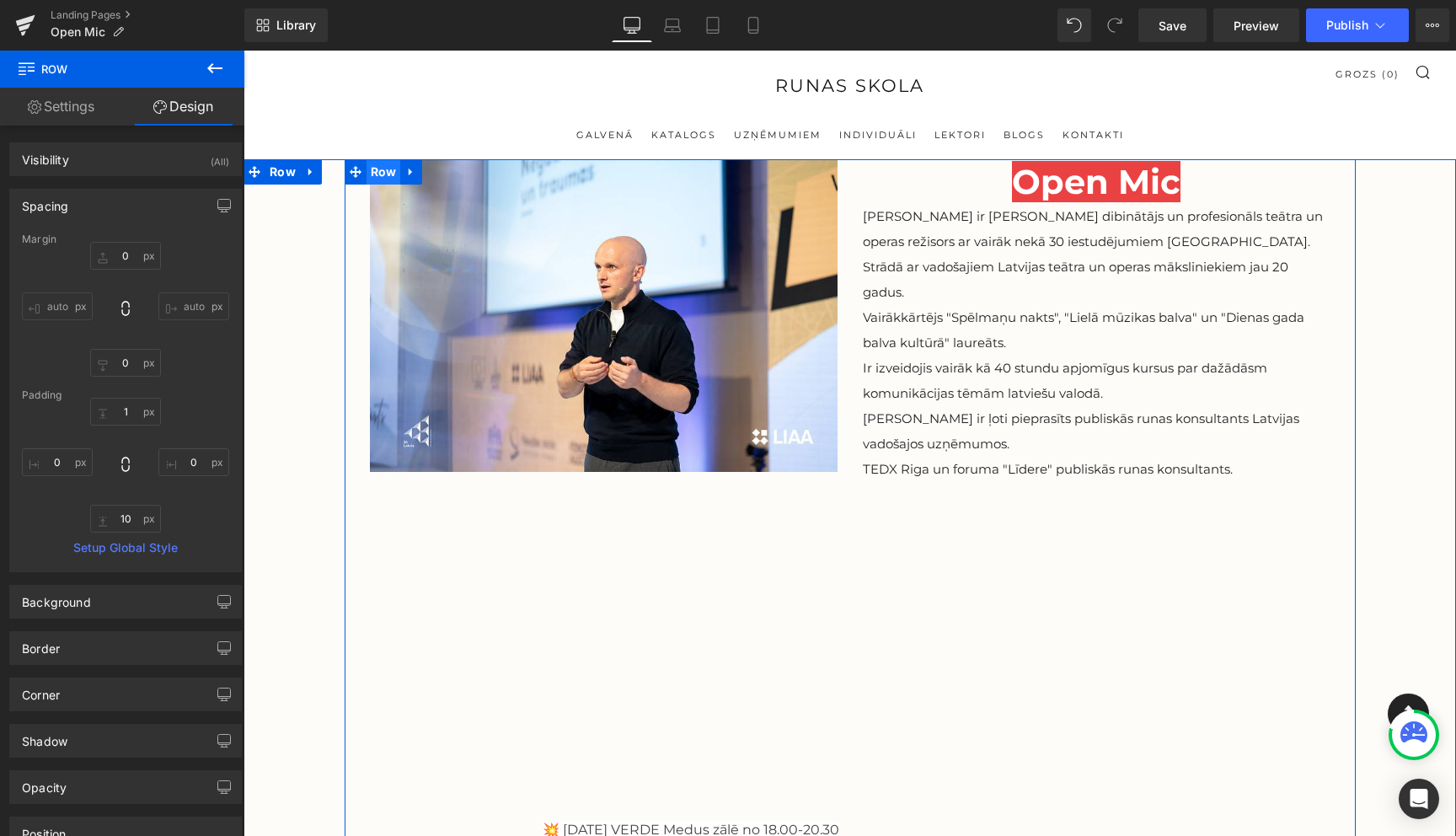
click at [374, 174] on span "Row" at bounding box center [384, 171] width 35 height 25
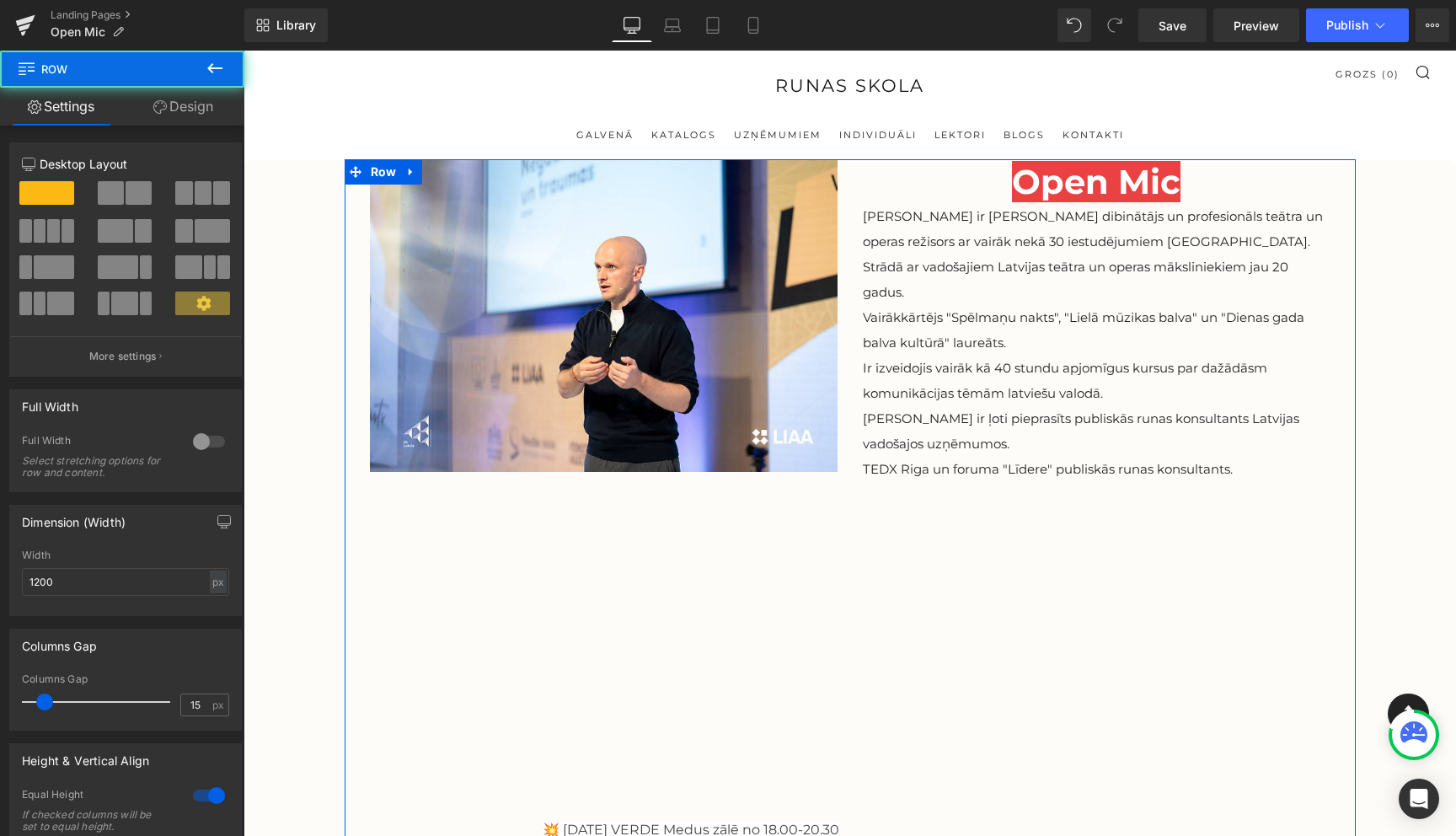
click at [171, 99] on link "Design" at bounding box center [182, 106] width 122 height 38
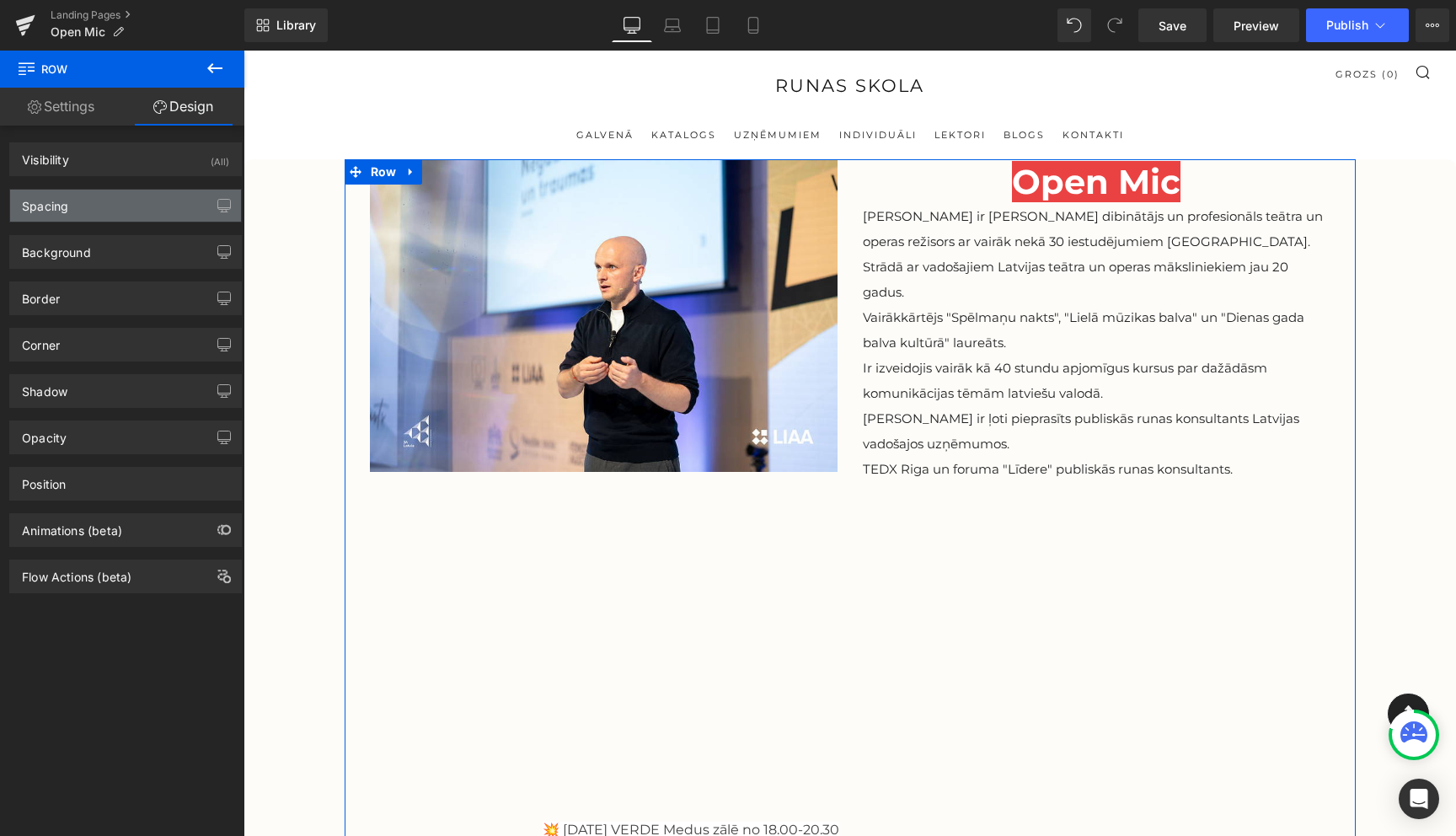
click at [115, 211] on div "Spacing" at bounding box center [125, 205] width 231 height 32
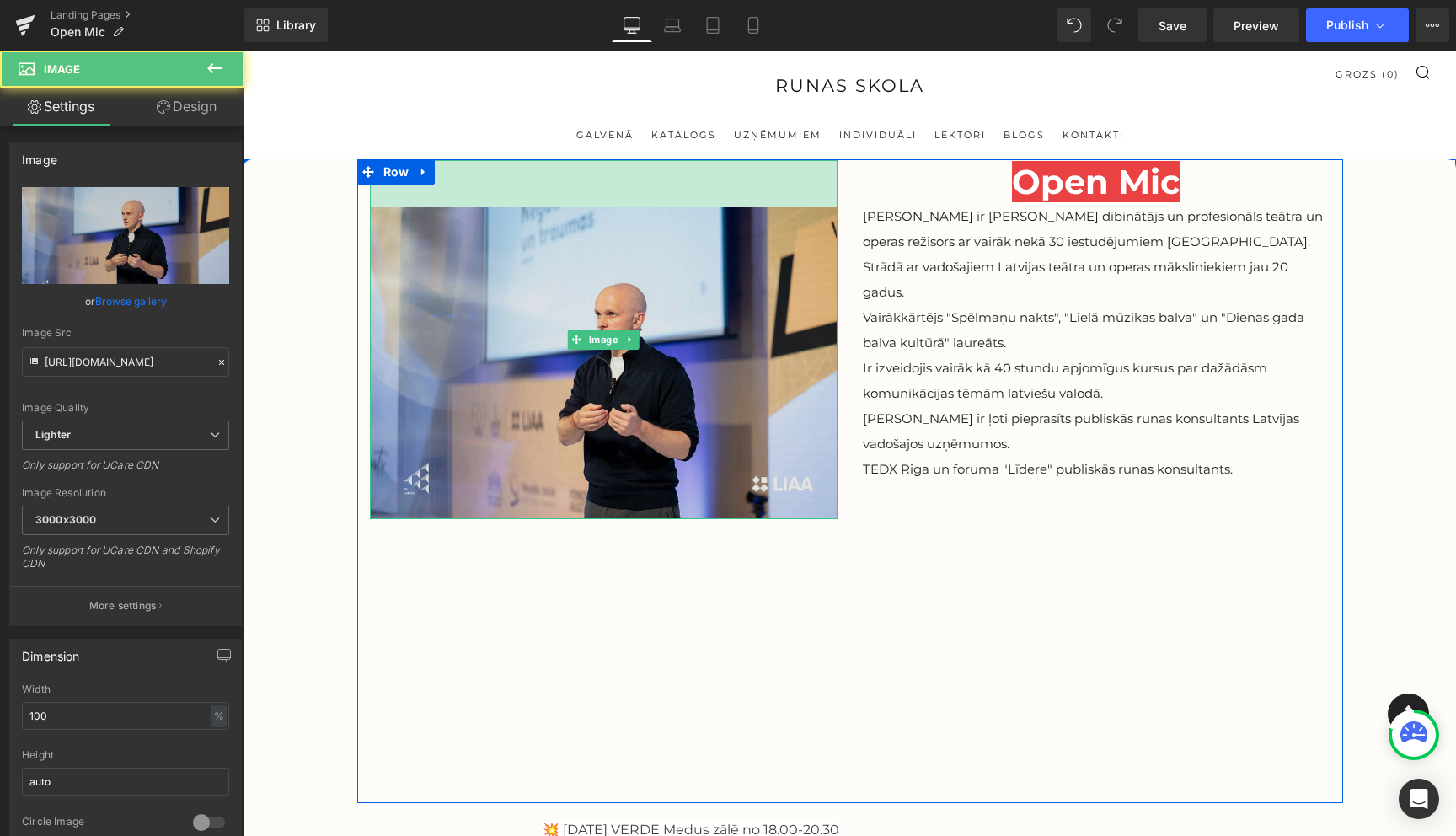
drag, startPoint x: 490, startPoint y: 162, endPoint x: 490, endPoint y: 209, distance: 47.0
click at [490, 209] on div "Image 56px" at bounding box center [603, 339] width 468 height 359
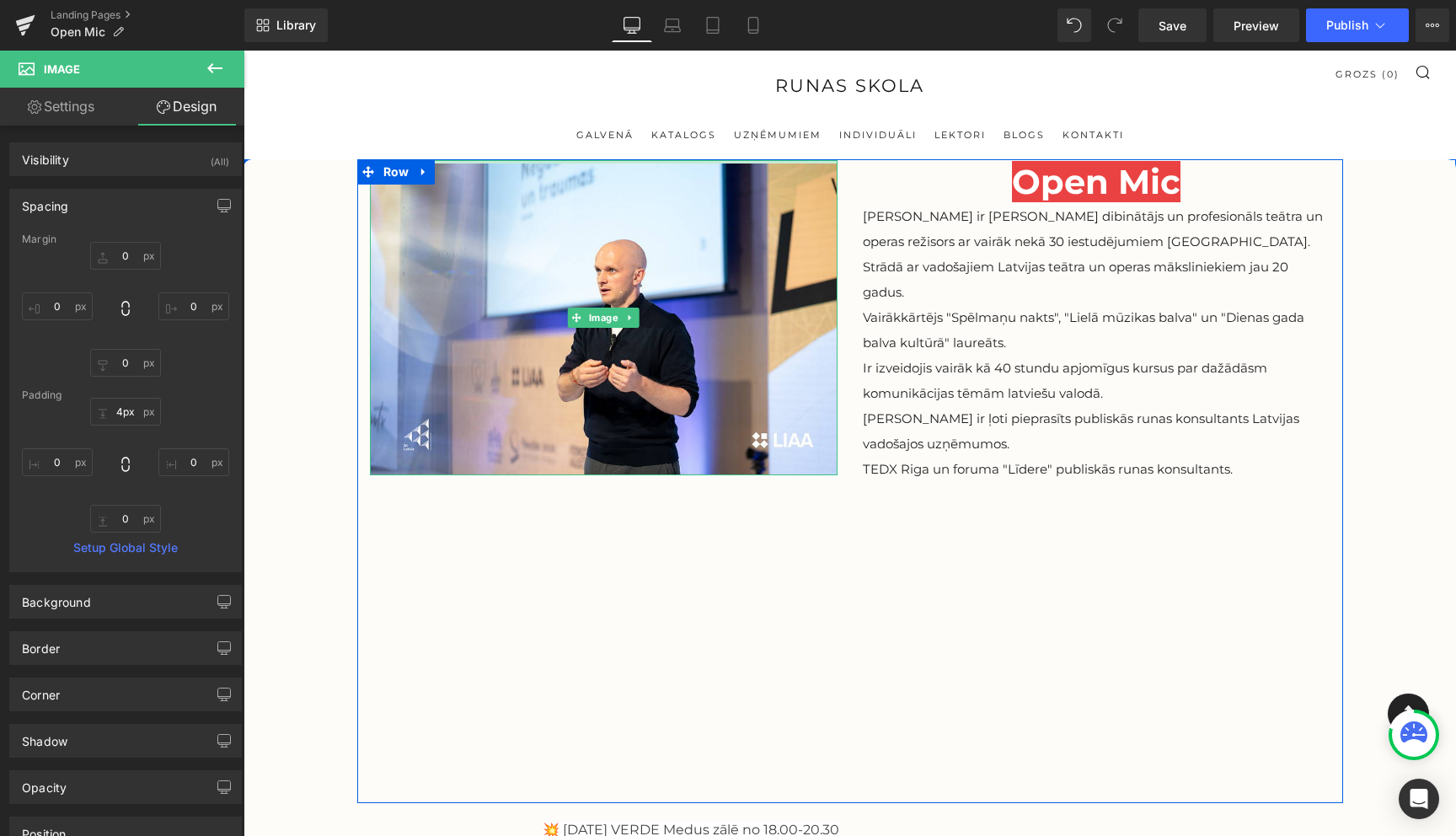
type input "3px"
drag, startPoint x: 518, startPoint y: 187, endPoint x: 518, endPoint y: 143, distance: 44.0
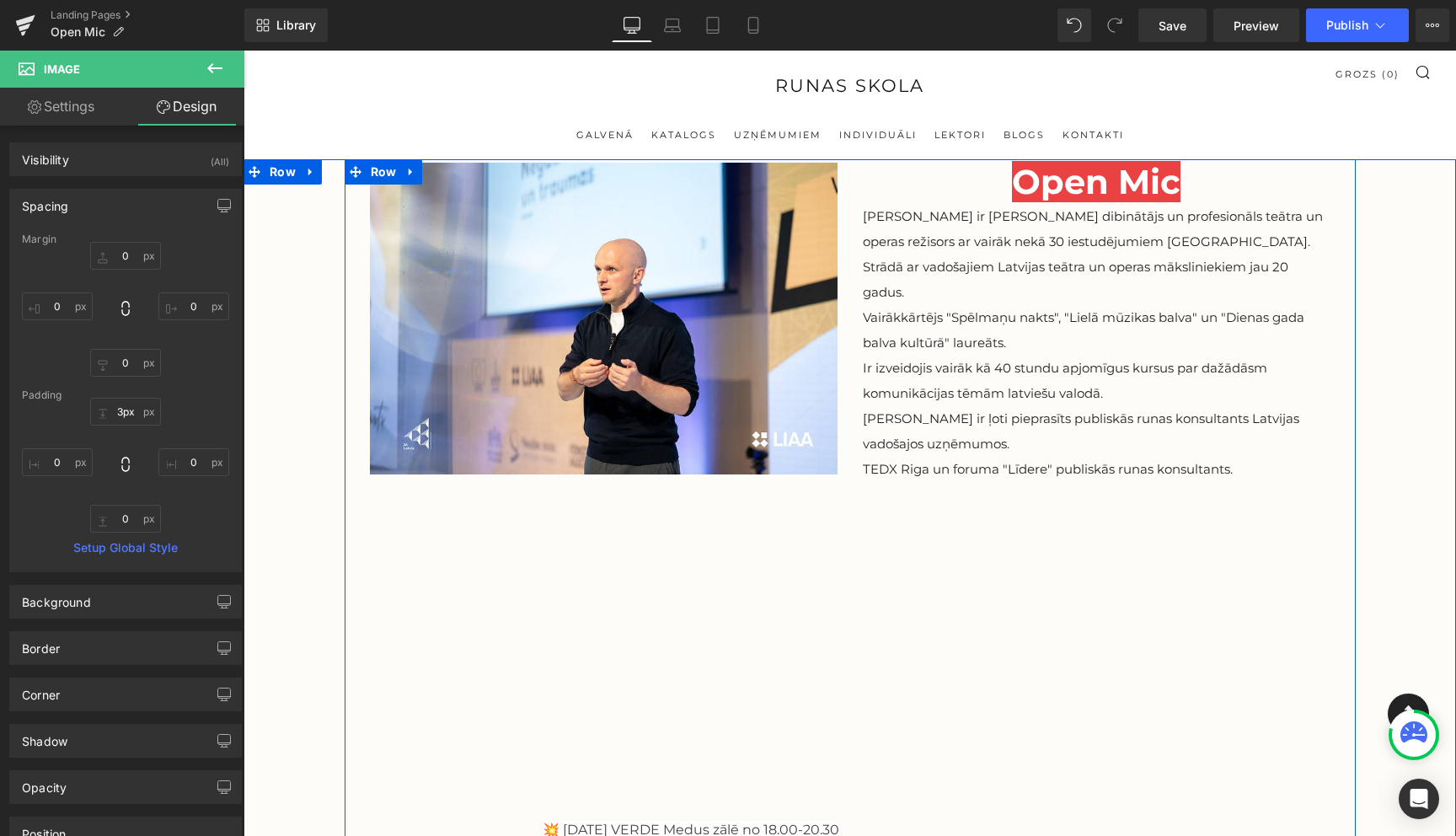
click at [352, 201] on div "Image Open Mic Heading Viesturs ir Runas Skolas dibinātājs un profesionāls teāt…" at bounding box center [851, 635] width 1012 height 953
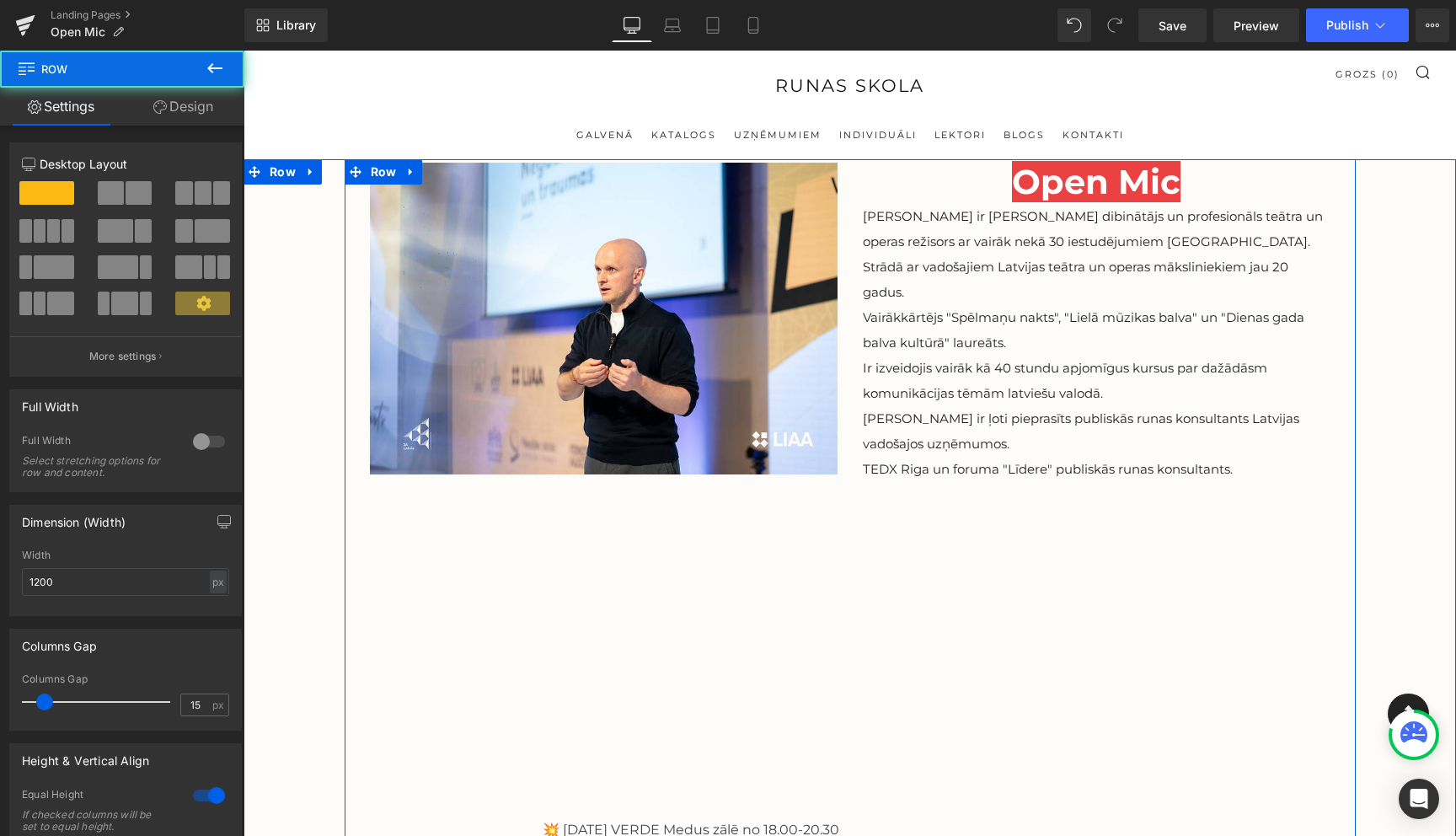
click at [352, 201] on div "Image Open Mic Heading Viesturs ir Runas Skolas dibinātājs un profesionāls teāt…" at bounding box center [851, 635] width 1012 height 953
click at [198, 104] on link "Design" at bounding box center [182, 106] width 122 height 38
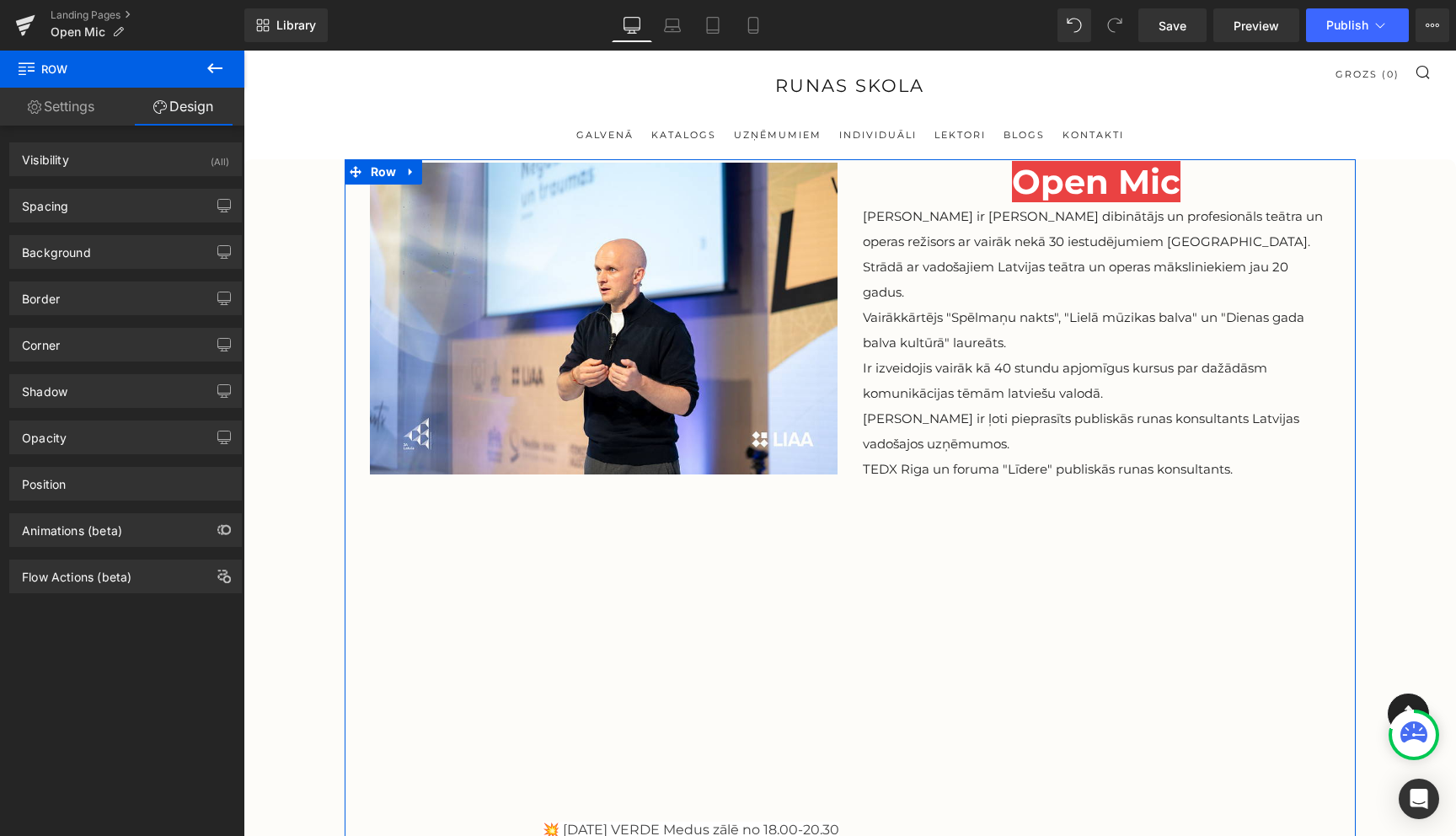
type input "0"
type input "10"
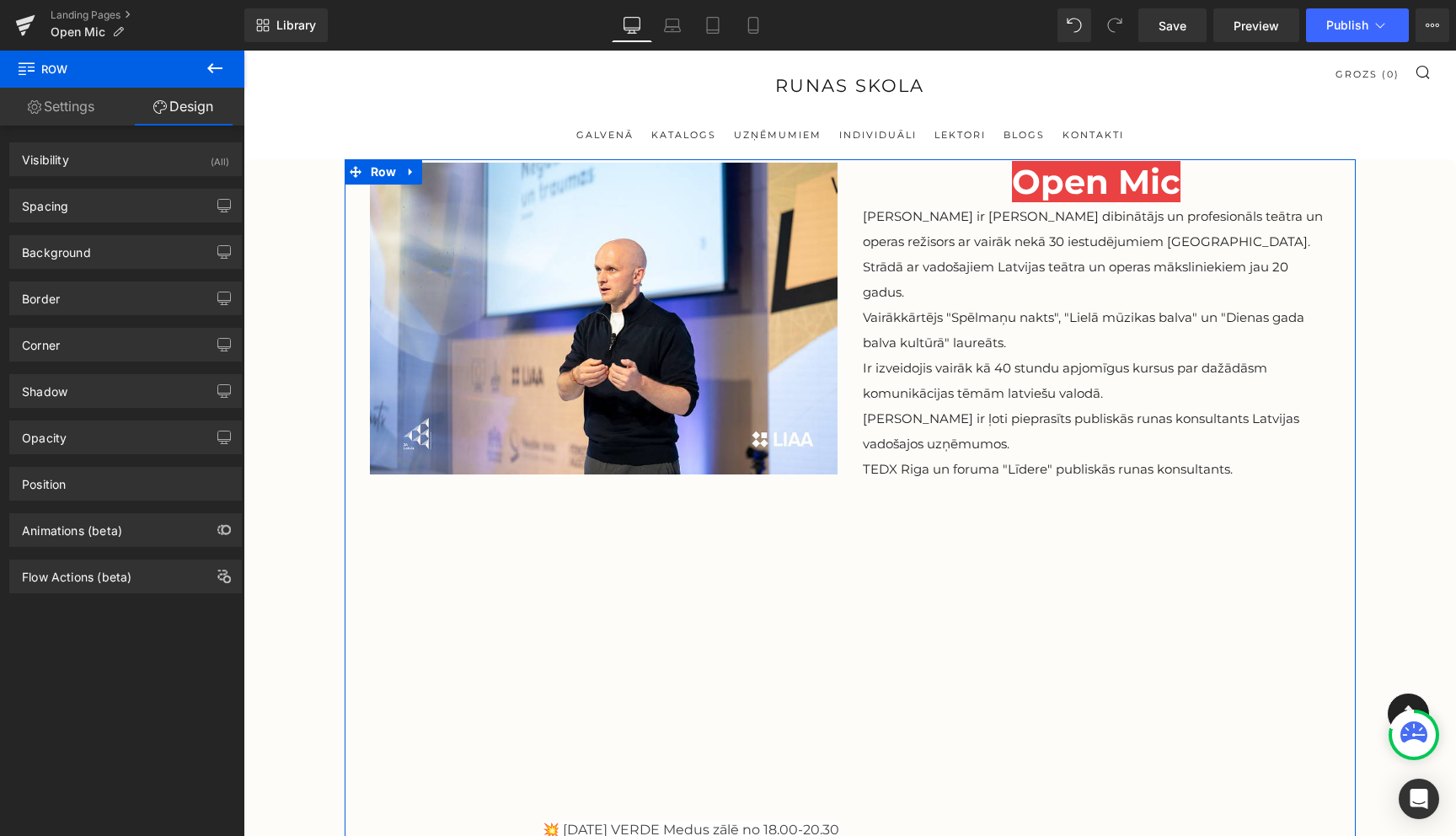
type input "0"
click at [160, 212] on div "Spacing" at bounding box center [125, 205] width 231 height 32
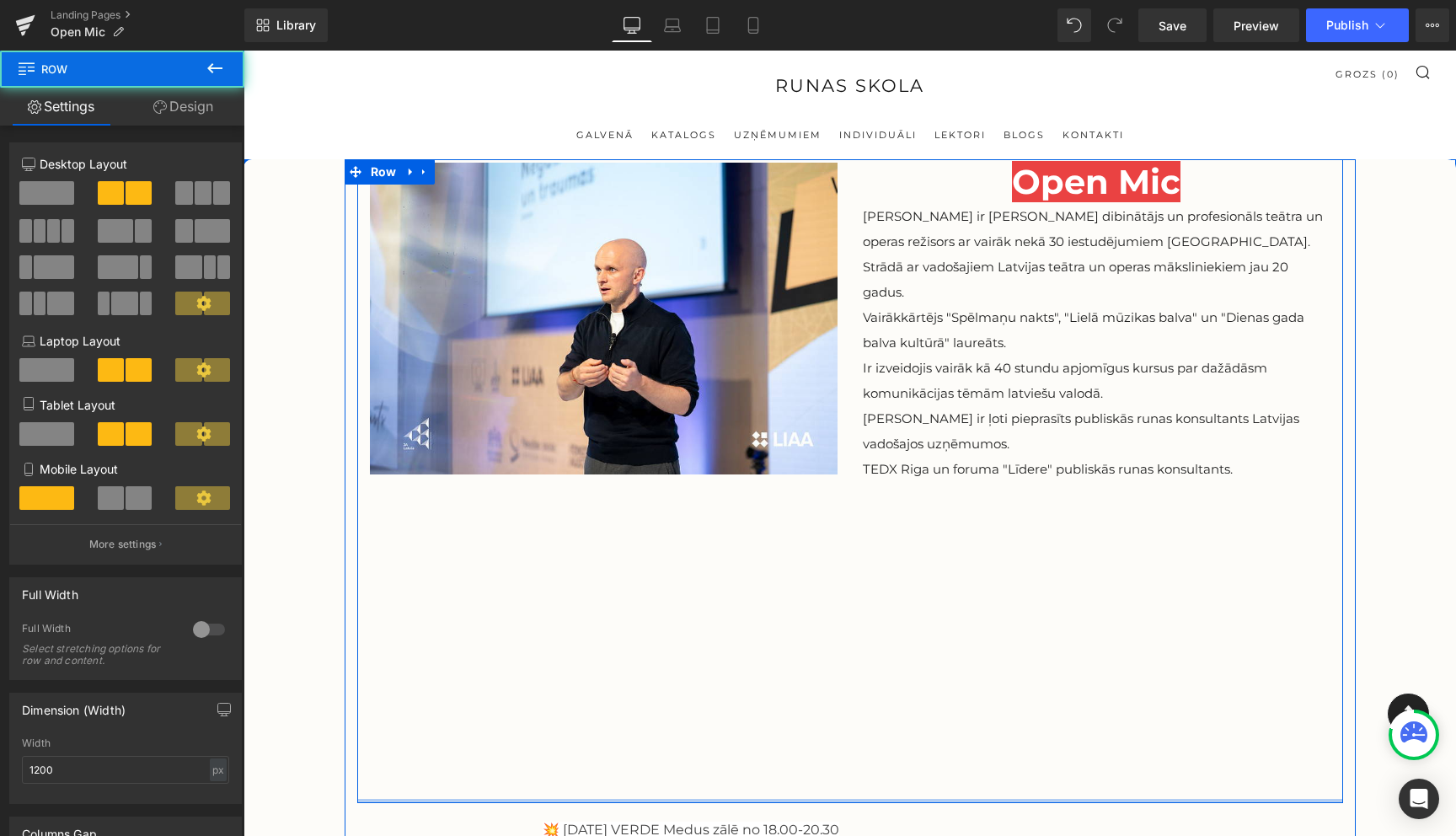
drag, startPoint x: 763, startPoint y: 795, endPoint x: 770, endPoint y: 692, distance: 103.2
click at [770, 692] on div "Image Open Mic Heading Viesturs ir Runas Skolas dibinātājs un profesionāls teāt…" at bounding box center [850, 481] width 987 height 644
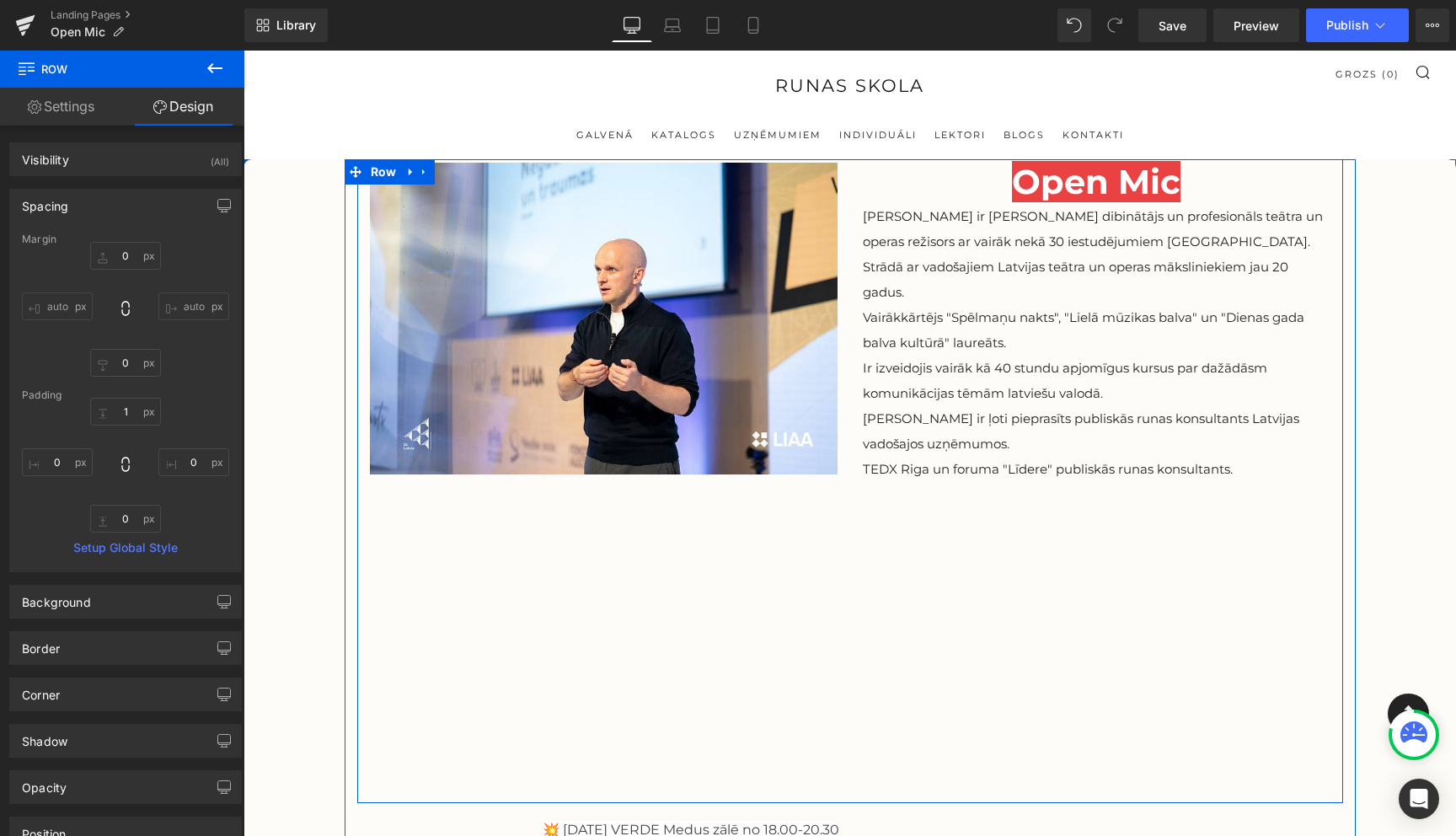
click at [856, 578] on div "Image Open Mic Heading Viesturs ir Runas Skolas dibinātājs un profesionāls teāt…" at bounding box center [850, 481] width 987 height 644
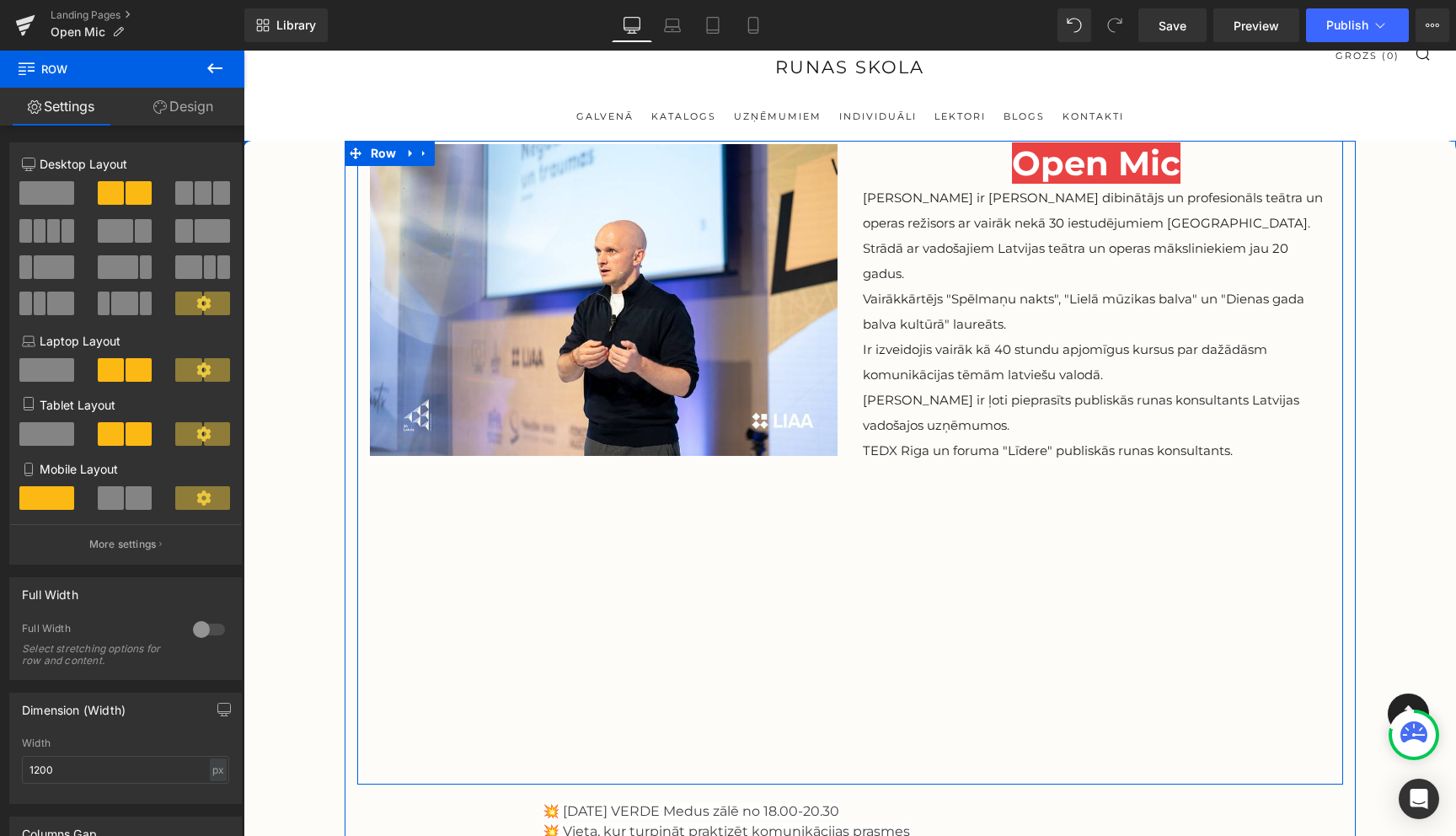
scroll to position [16, 0]
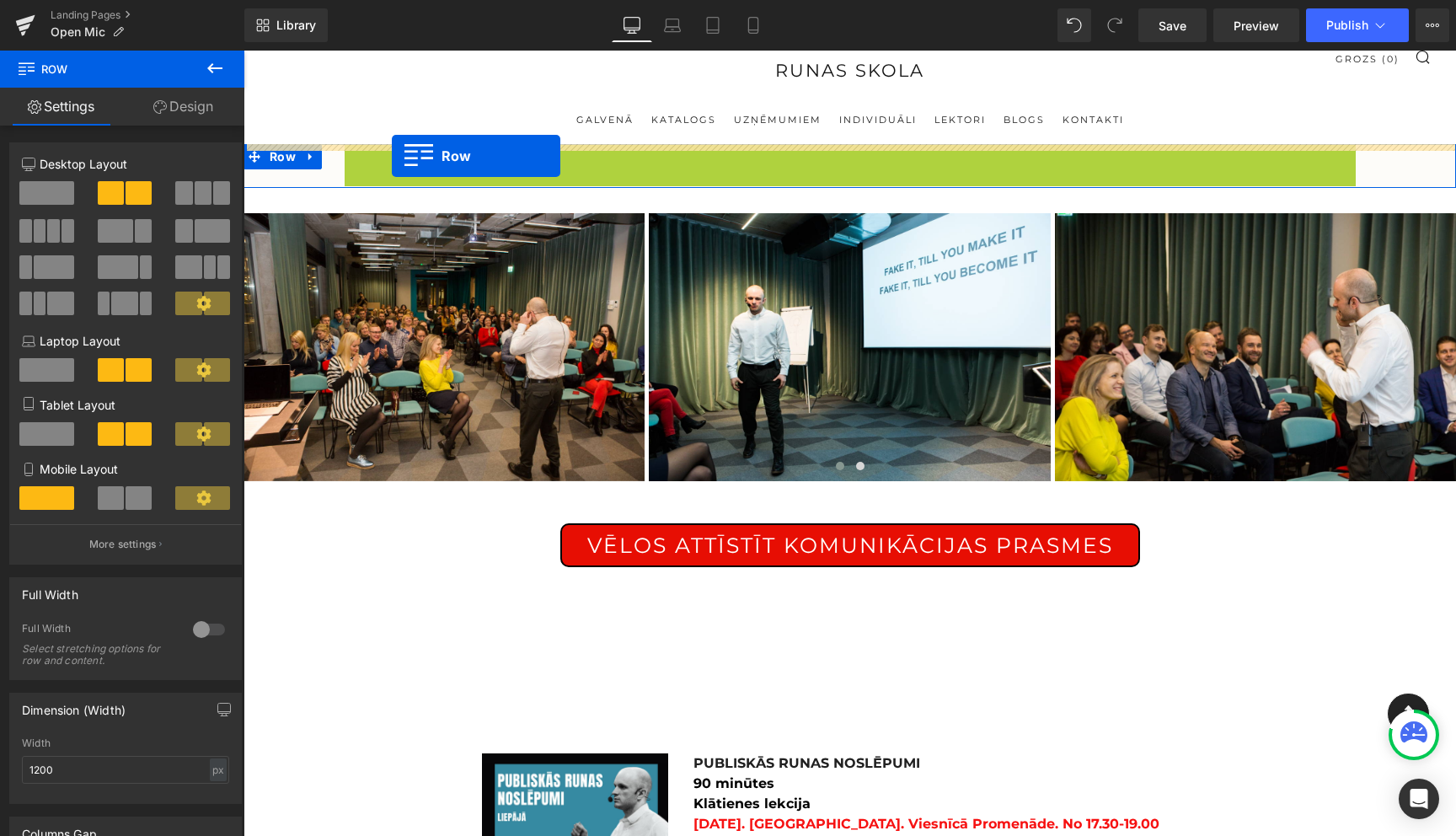
drag, startPoint x: 355, startPoint y: 163, endPoint x: 392, endPoint y: 156, distance: 37.7
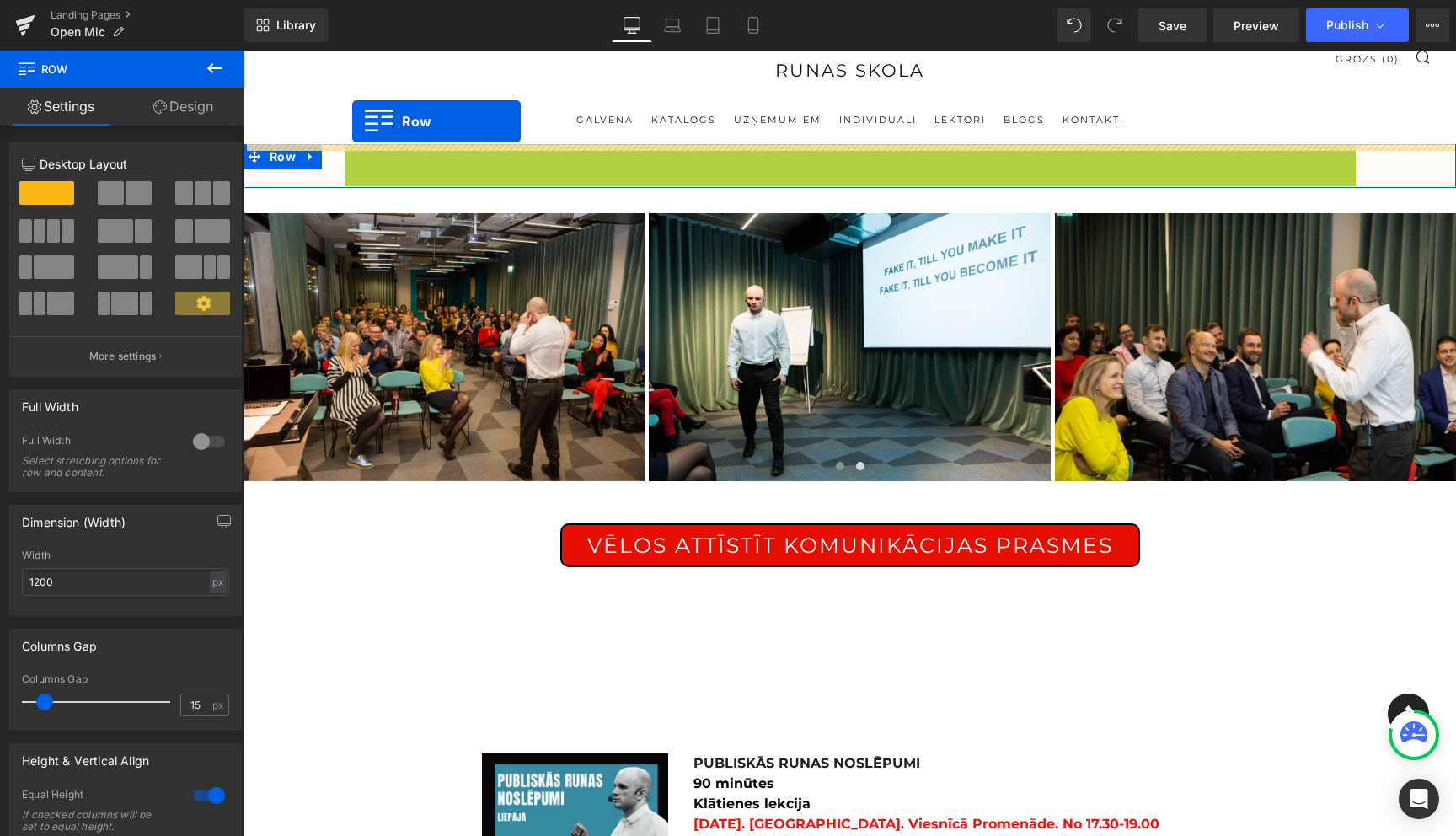
drag, startPoint x: 352, startPoint y: 158, endPoint x: 352, endPoint y: 121, distance: 37.0
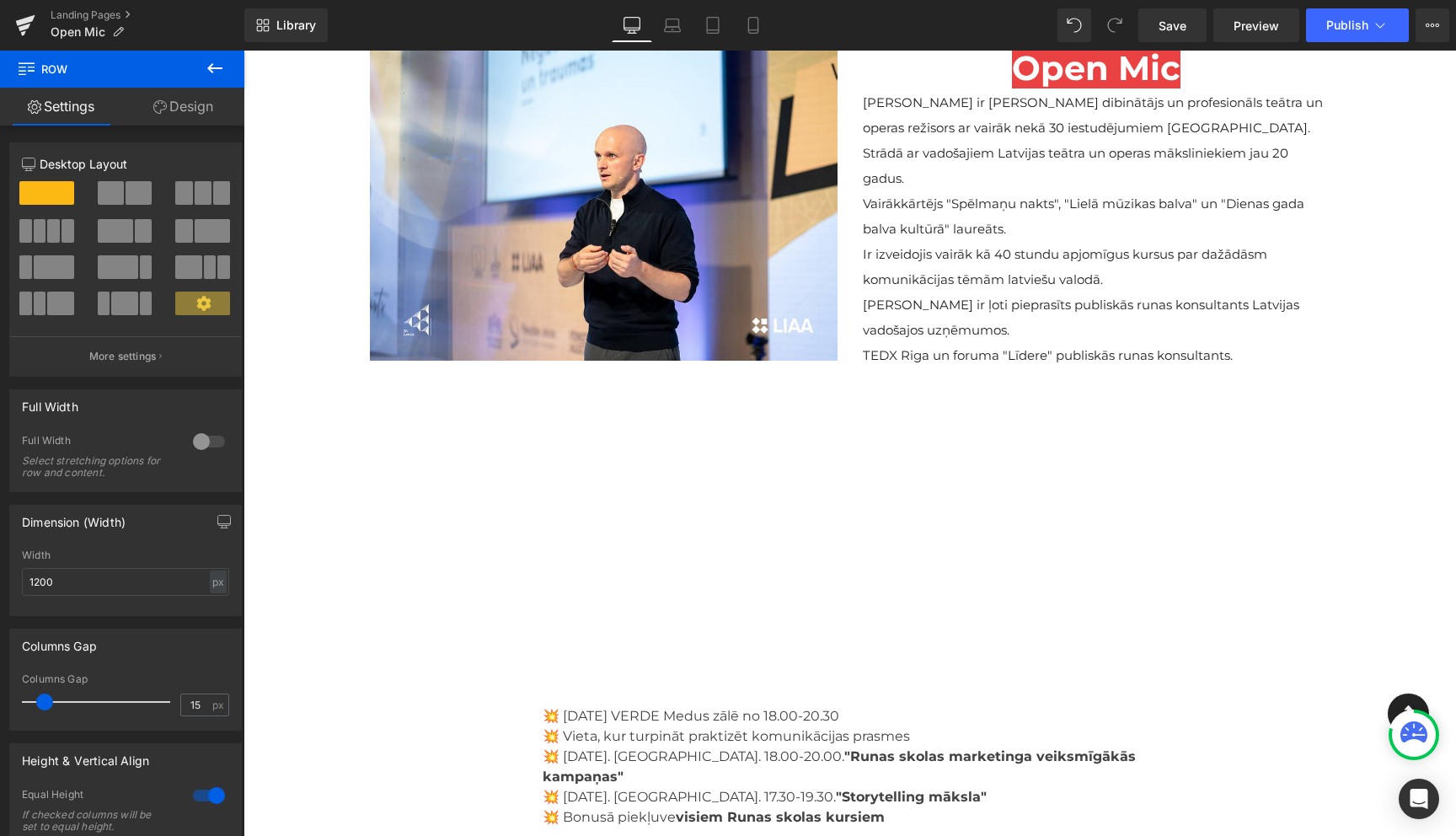
scroll to position [0, 0]
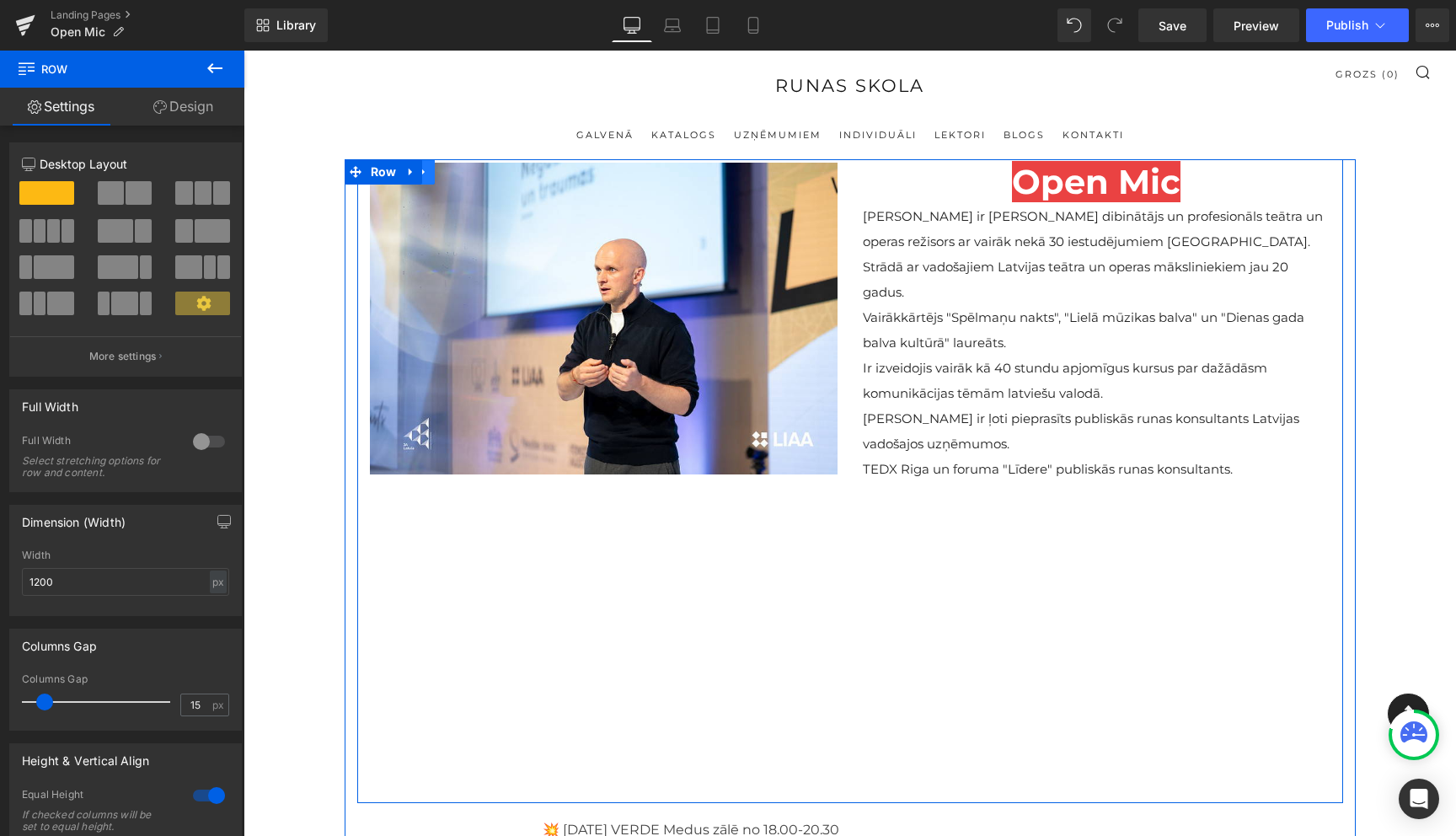
click at [424, 172] on icon at bounding box center [423, 172] width 3 height 8
click at [472, 178] on link at bounding box center [467, 171] width 22 height 25
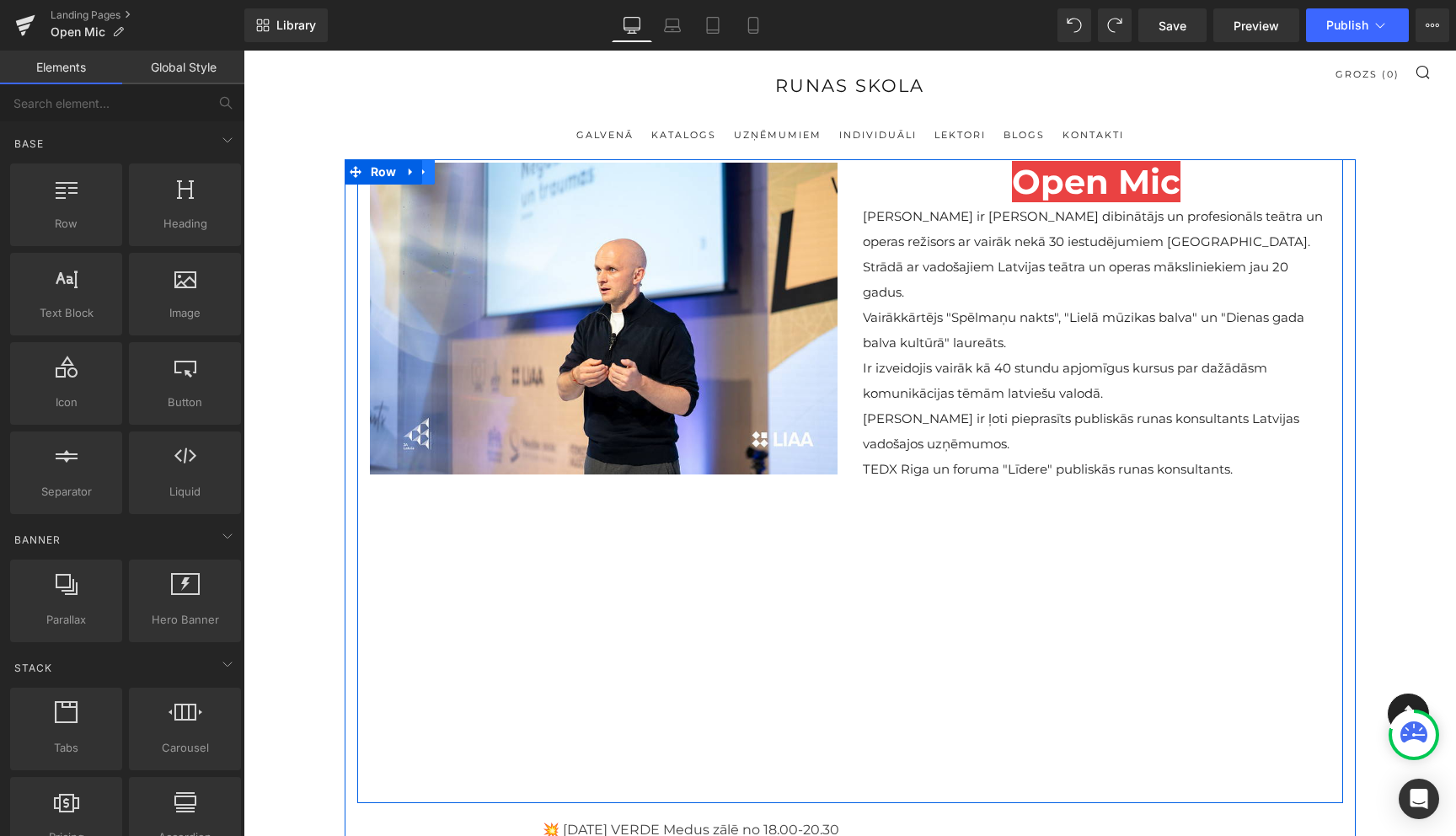
click at [429, 179] on link at bounding box center [424, 171] width 22 height 25
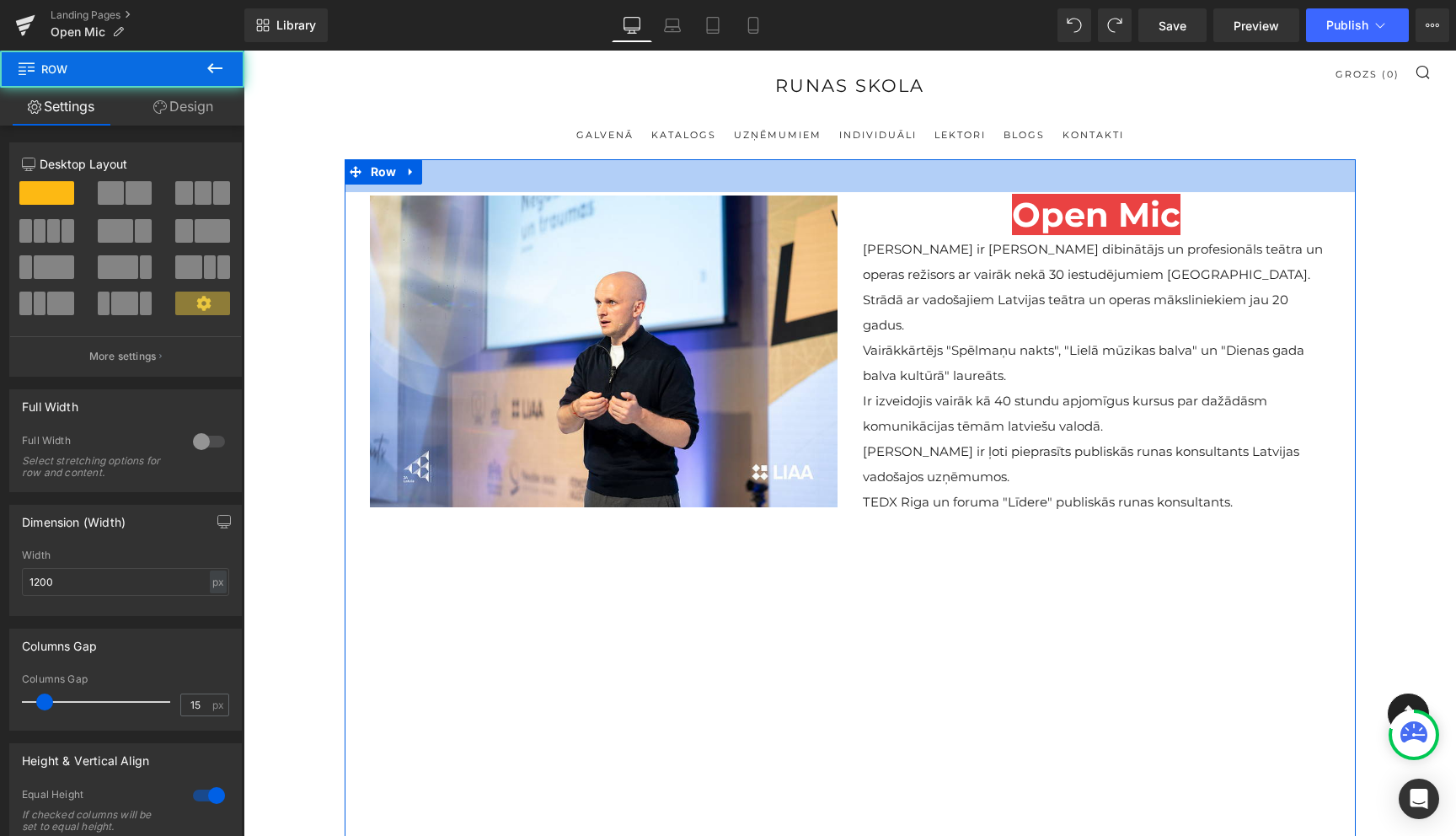
drag, startPoint x: 858, startPoint y: 161, endPoint x: 860, endPoint y: 195, distance: 34.1
click at [860, 195] on div "Image Open Mic Heading Viesturs ir Runas Skolas dibinātājs un profesionāls teāt…" at bounding box center [851, 655] width 1012 height 993
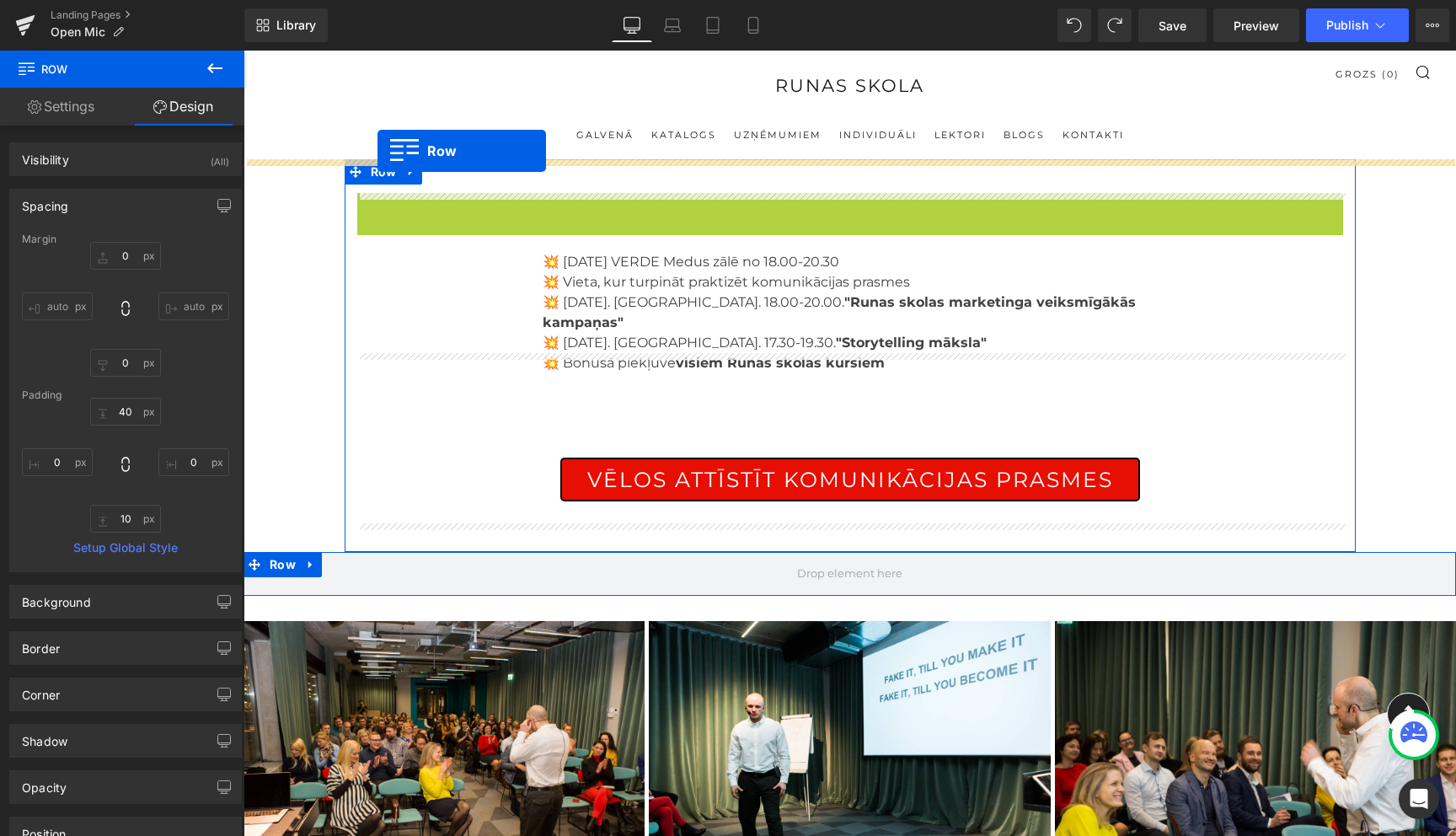
drag, startPoint x: 368, startPoint y: 208, endPoint x: 378, endPoint y: 150, distance: 58.9
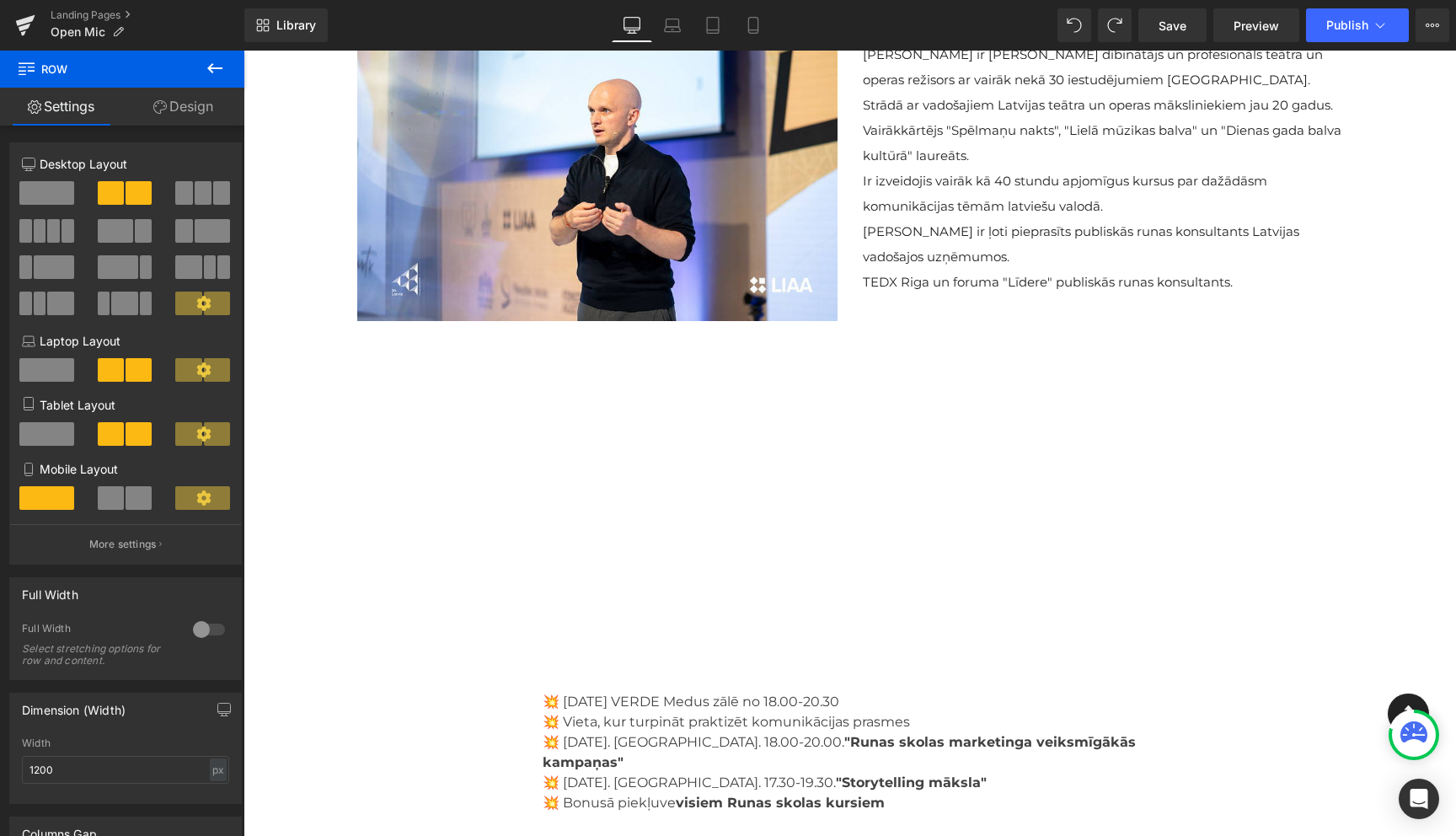
click at [689, 451] on div "Image Open Mic Heading Viesturs ir Runas Skolas dibinātājs un profesionāls teāt…" at bounding box center [851, 319] width 1012 height 644
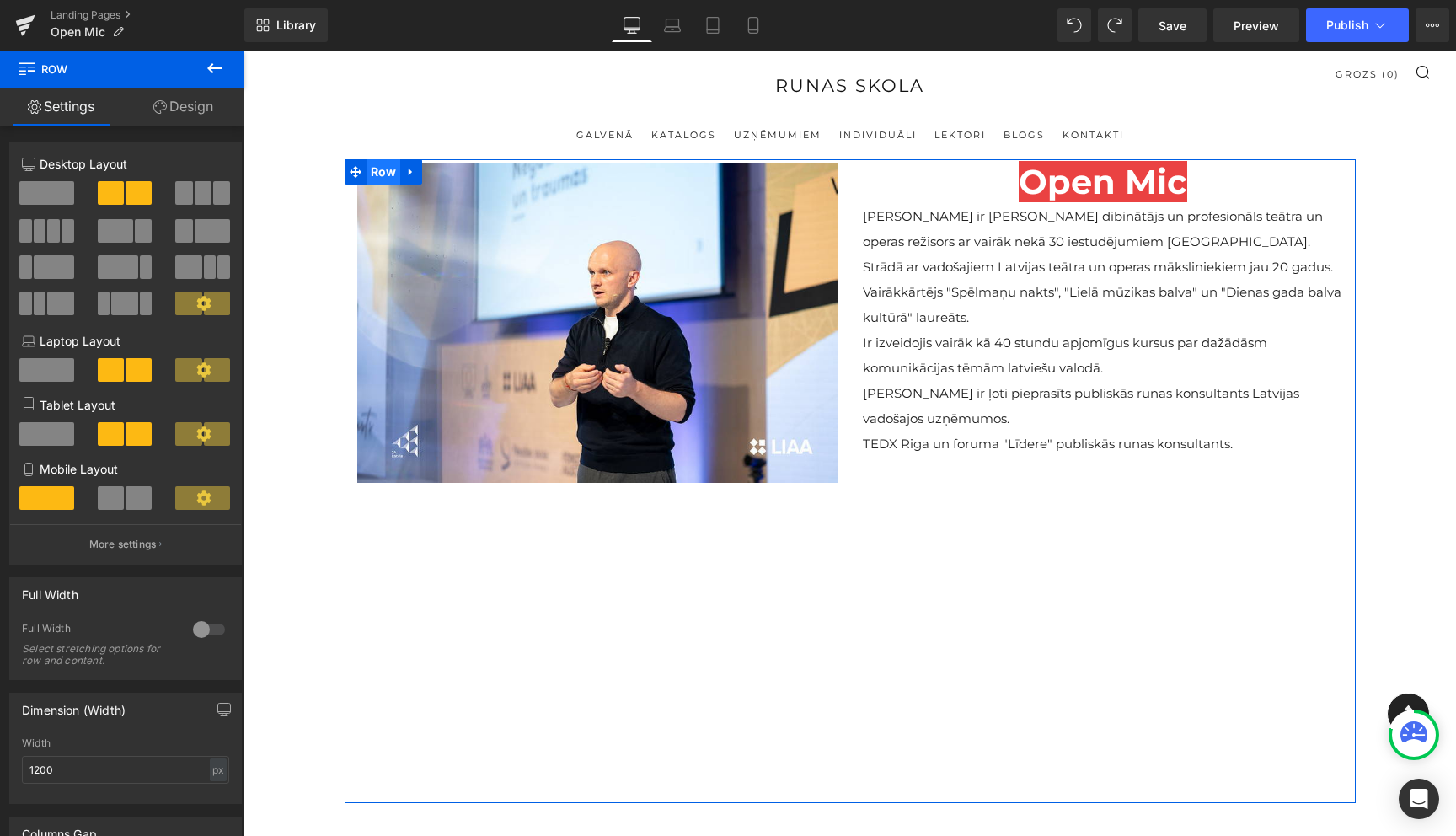
click at [385, 174] on span "Row" at bounding box center [384, 171] width 35 height 25
click at [177, 117] on link "Design" at bounding box center [182, 106] width 122 height 38
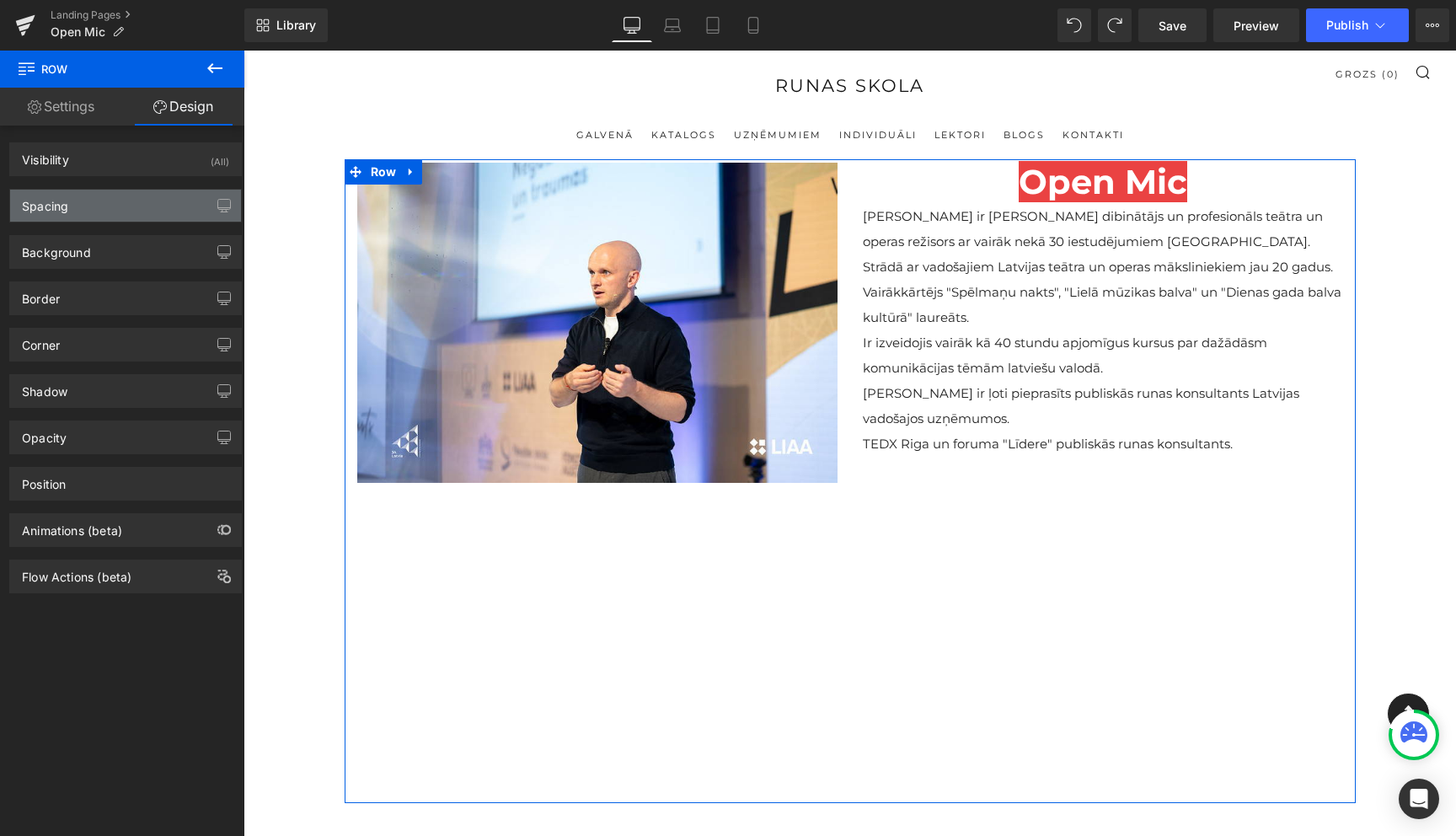
click at [87, 206] on div "Spacing" at bounding box center [125, 205] width 231 height 32
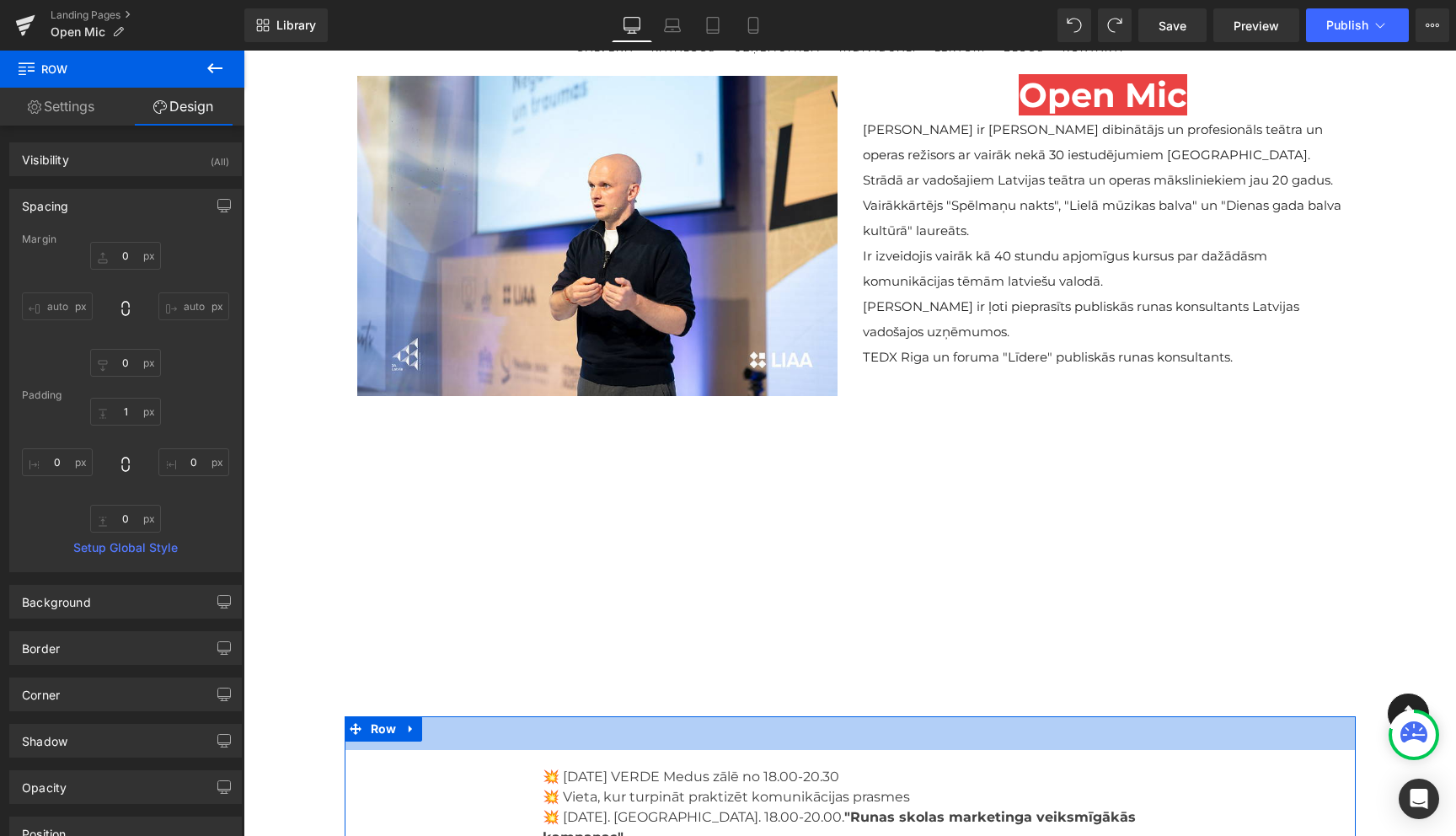
scroll to position [105, 0]
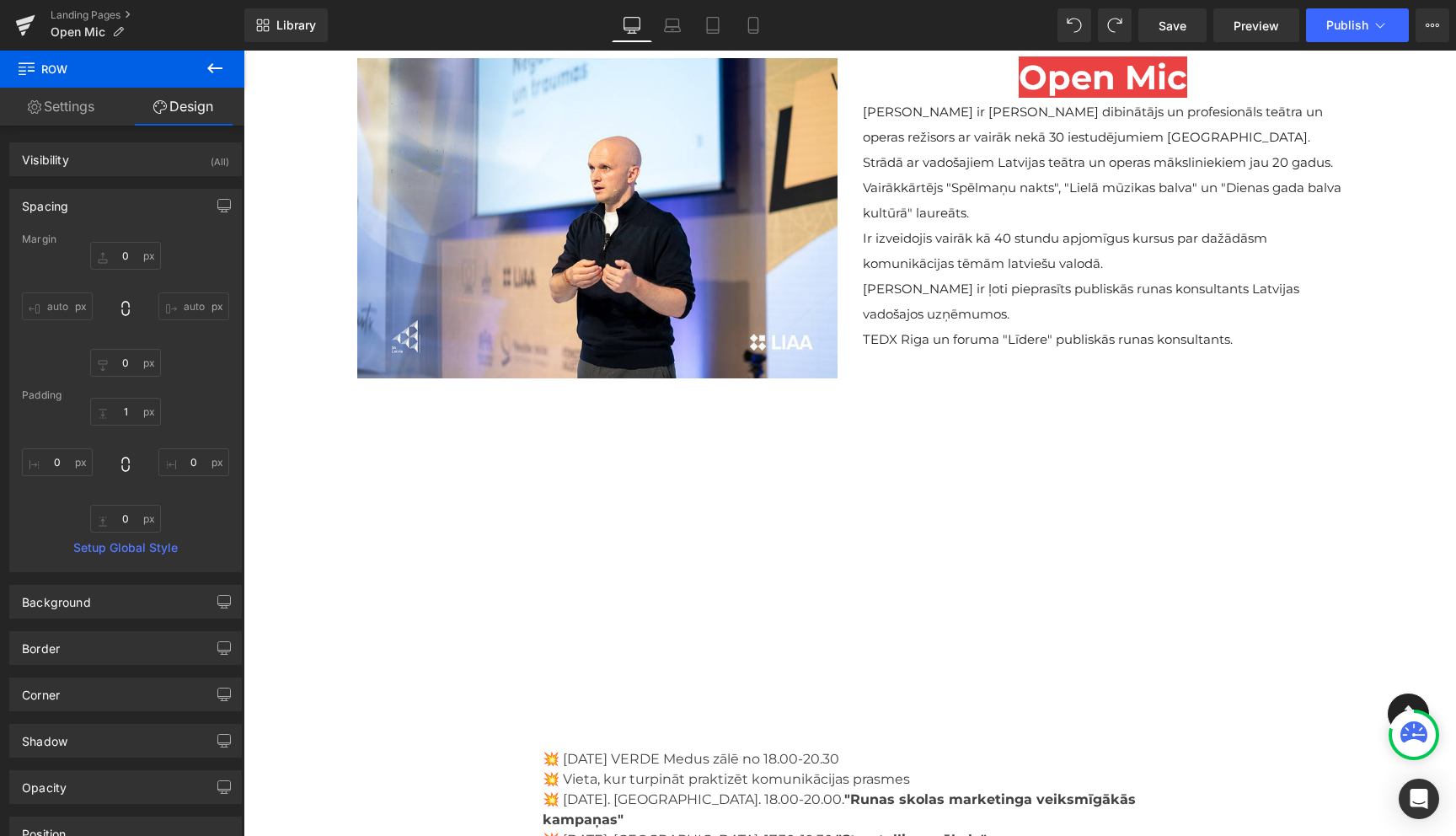
click at [900, 566] on div "Image Open Mic Heading Viesturs ir Runas Skolas dibinātājs un profesionāls teāt…" at bounding box center [851, 376] width 1012 height 644
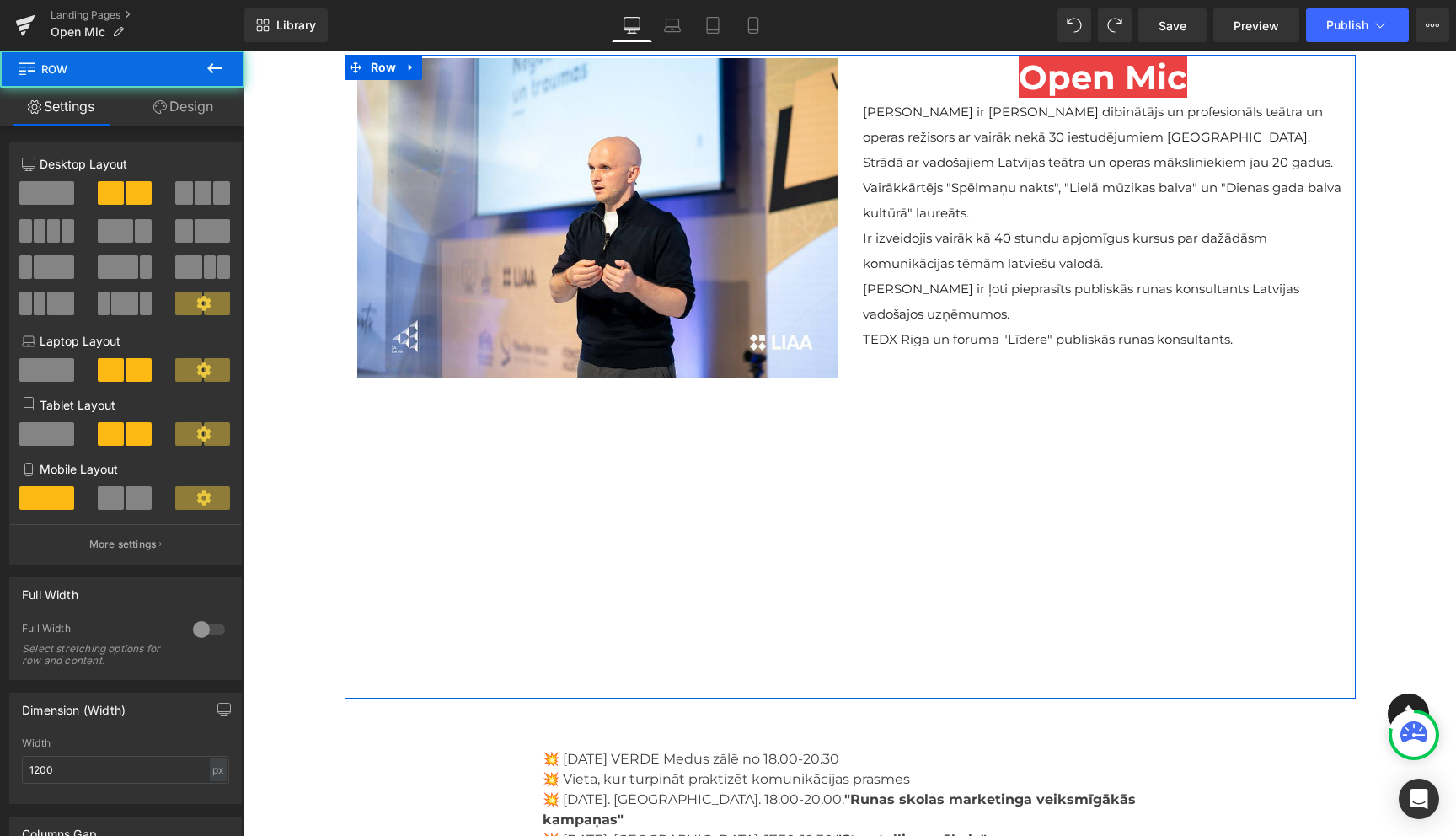
scroll to position [37, 0]
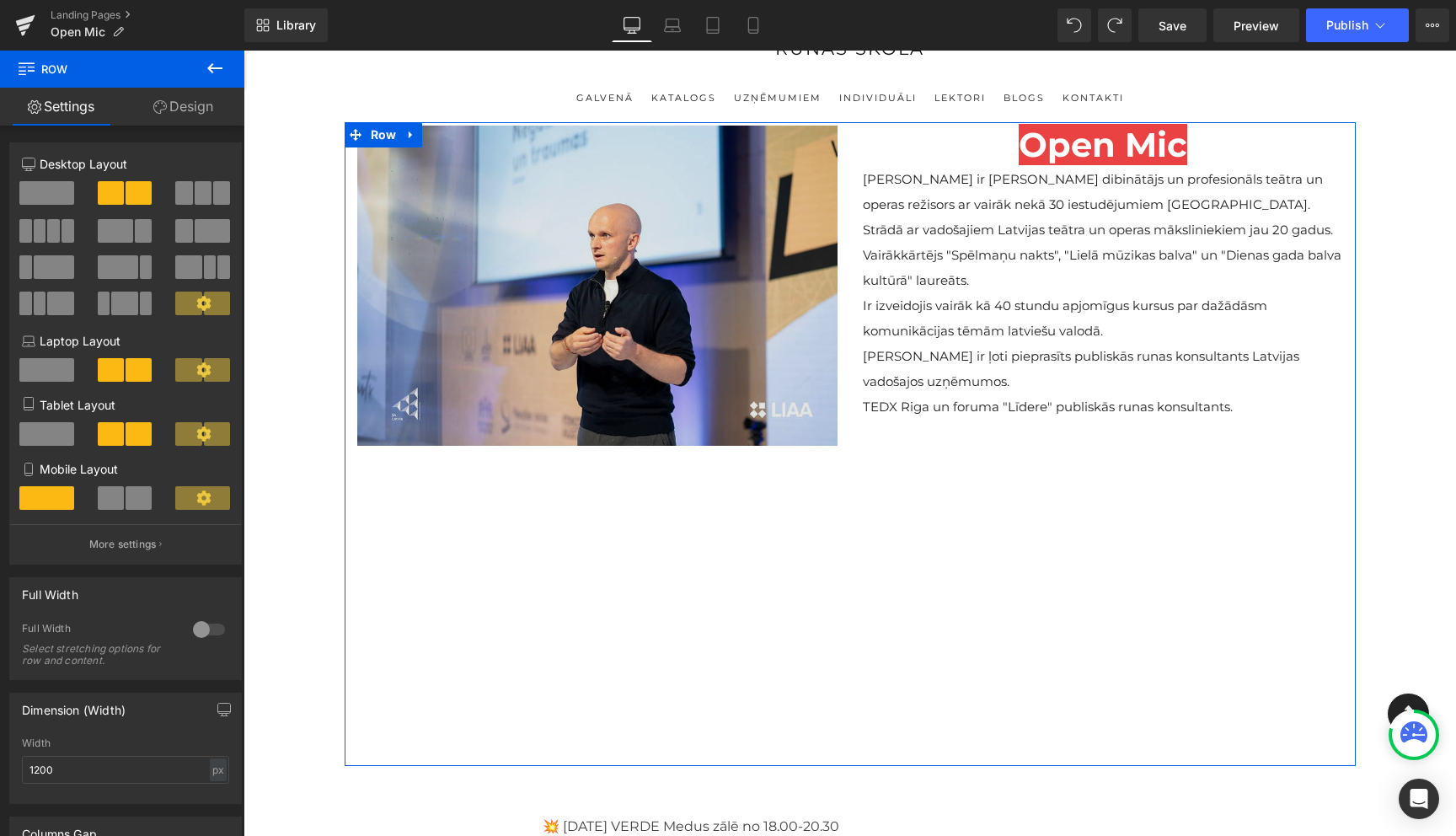
click at [578, 295] on img at bounding box center [597, 284] width 481 height 322
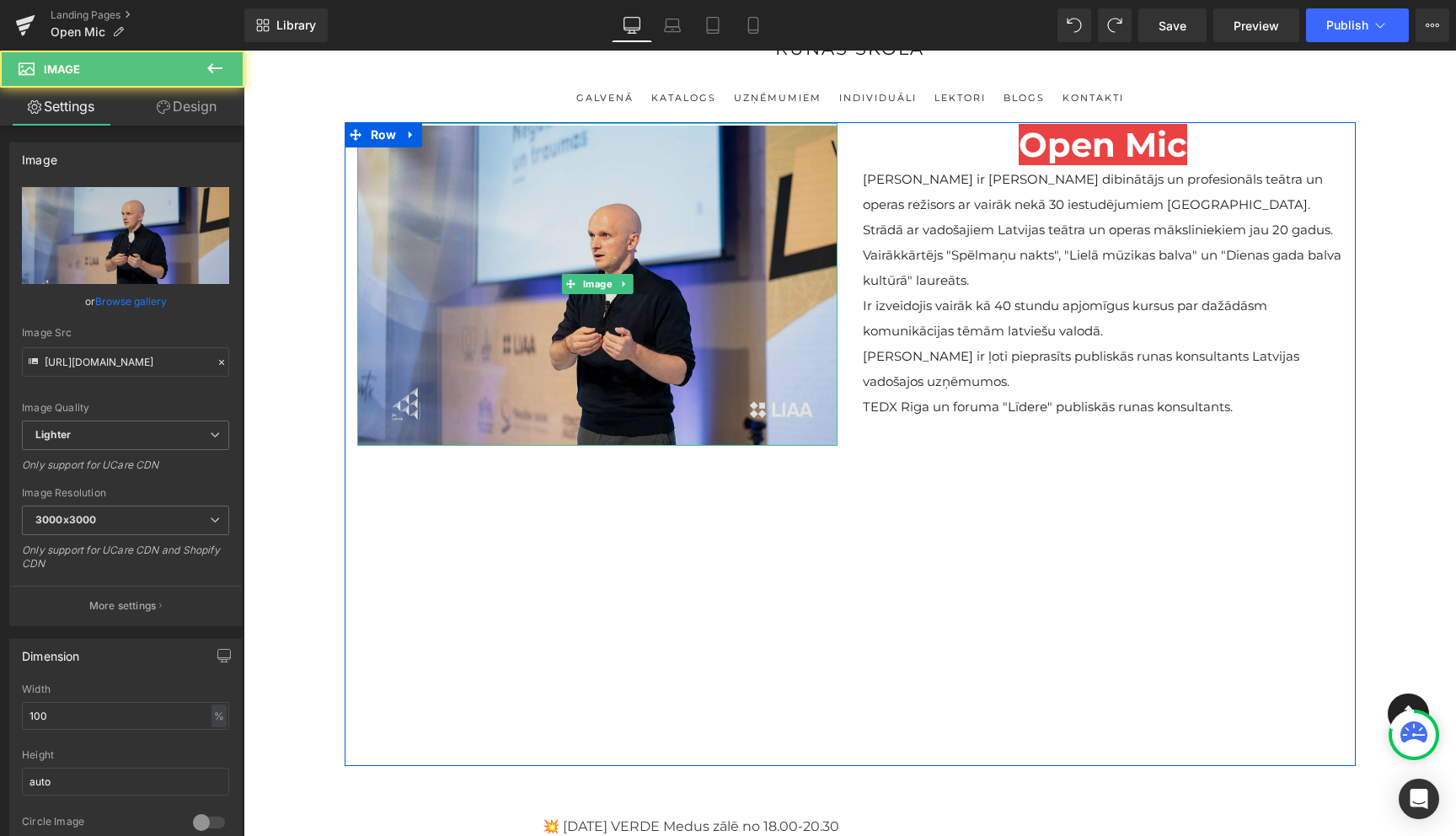
click at [578, 295] on img at bounding box center [597, 284] width 481 height 322
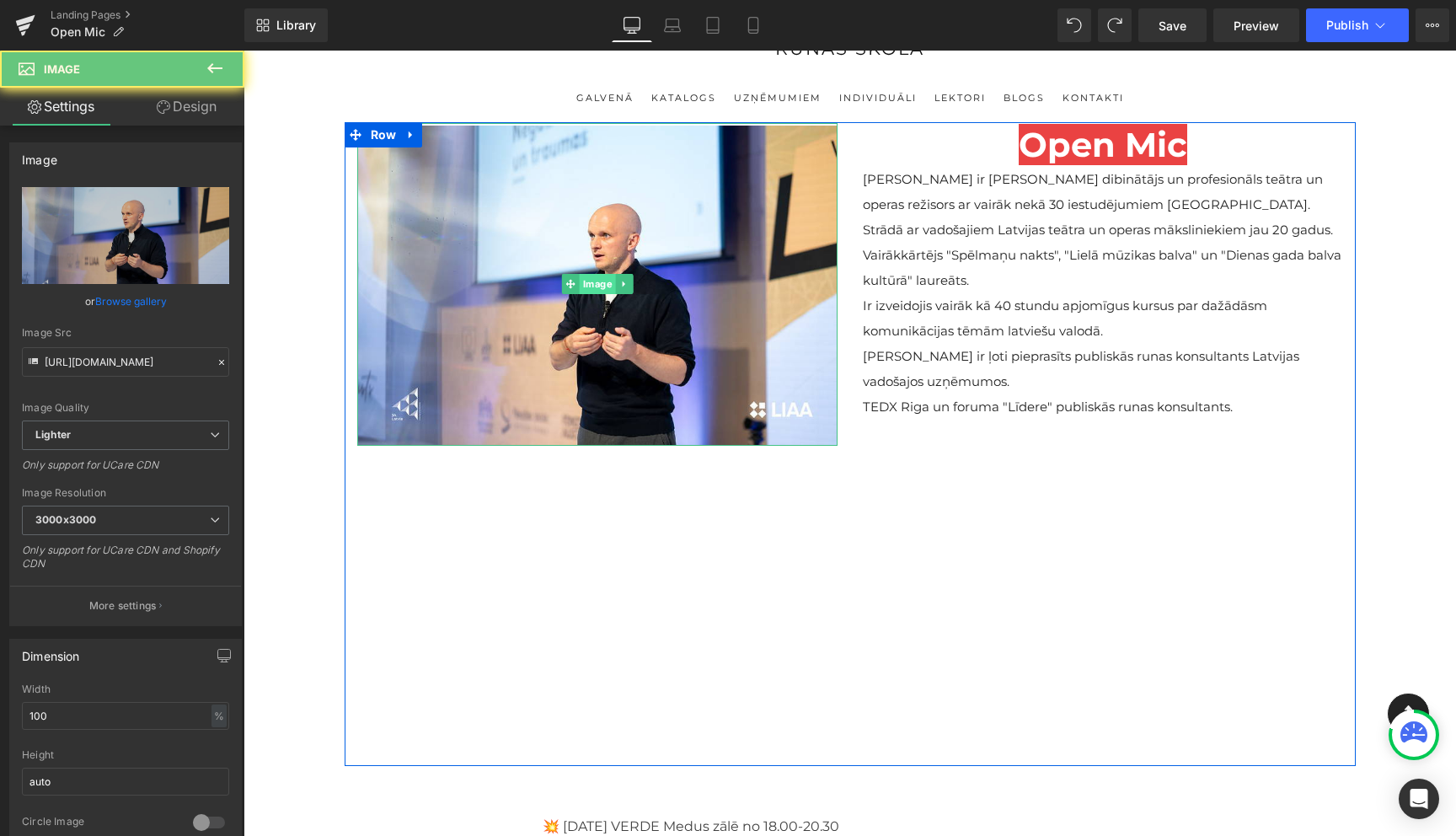
click at [592, 288] on span "Image" at bounding box center [597, 284] width 36 height 20
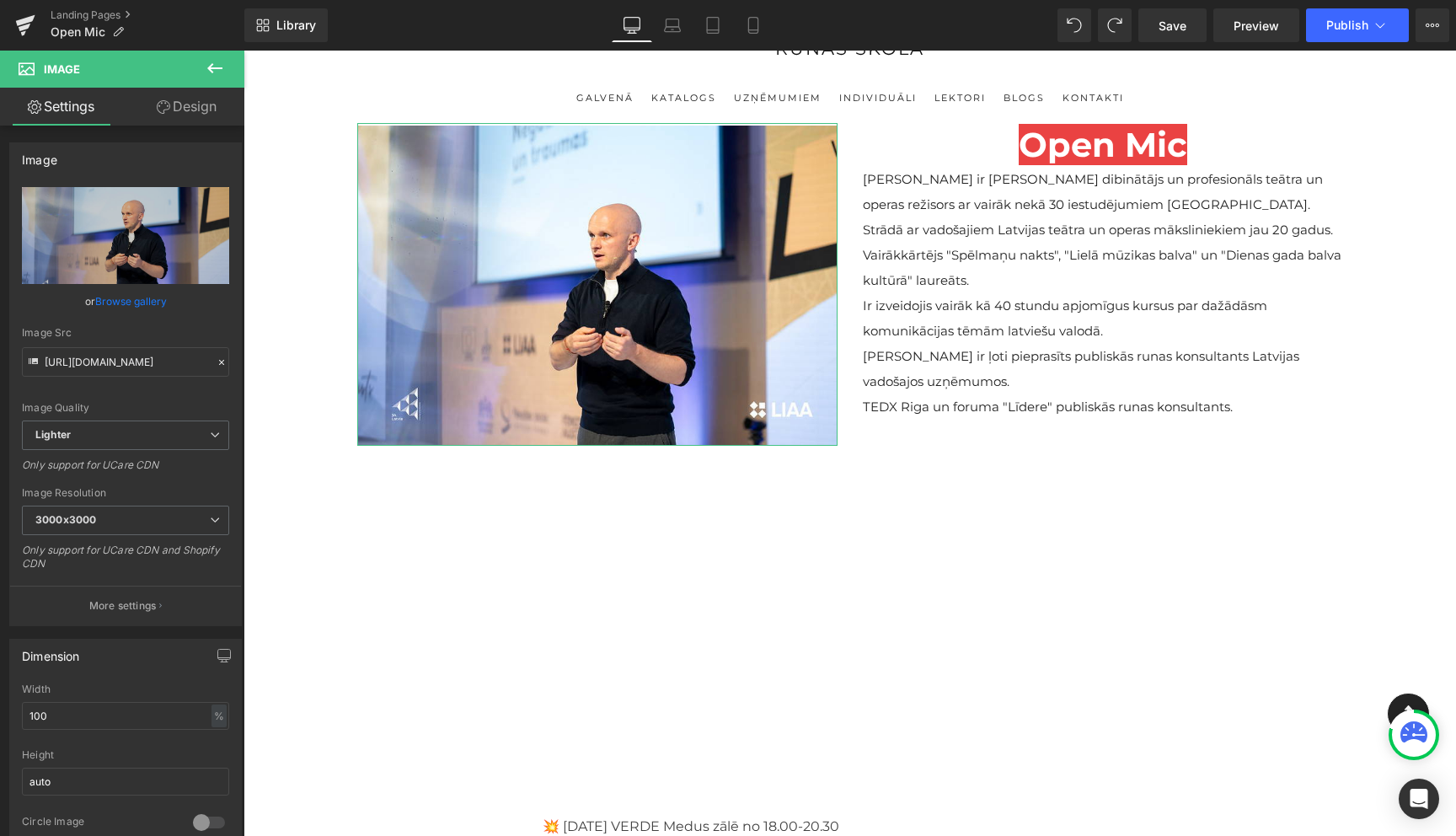
click at [211, 106] on link "Design" at bounding box center [186, 106] width 122 height 38
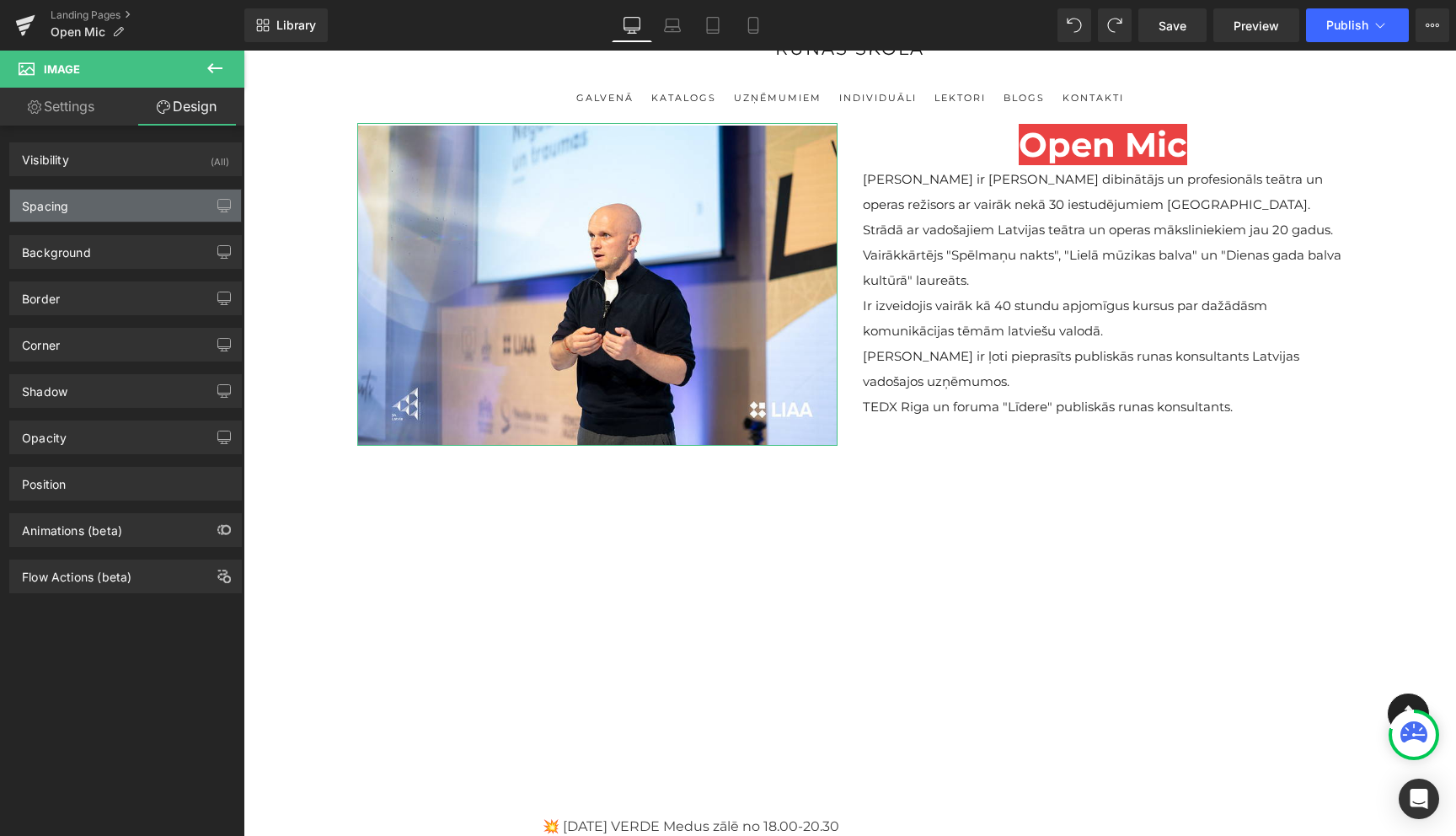
click at [125, 208] on div "Spacing" at bounding box center [125, 205] width 231 height 32
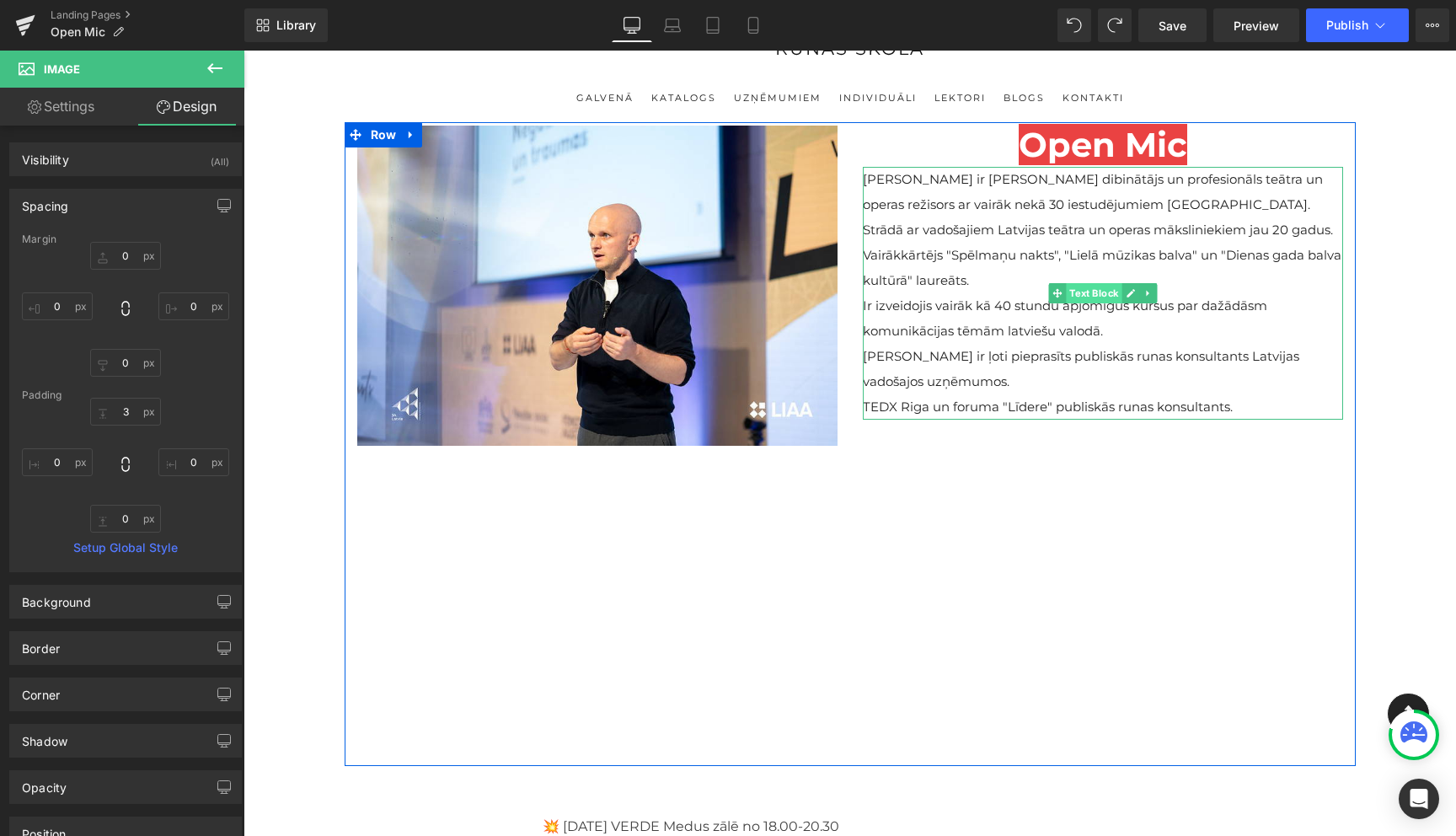
click at [1095, 288] on span "Text Block" at bounding box center [1094, 293] width 55 height 20
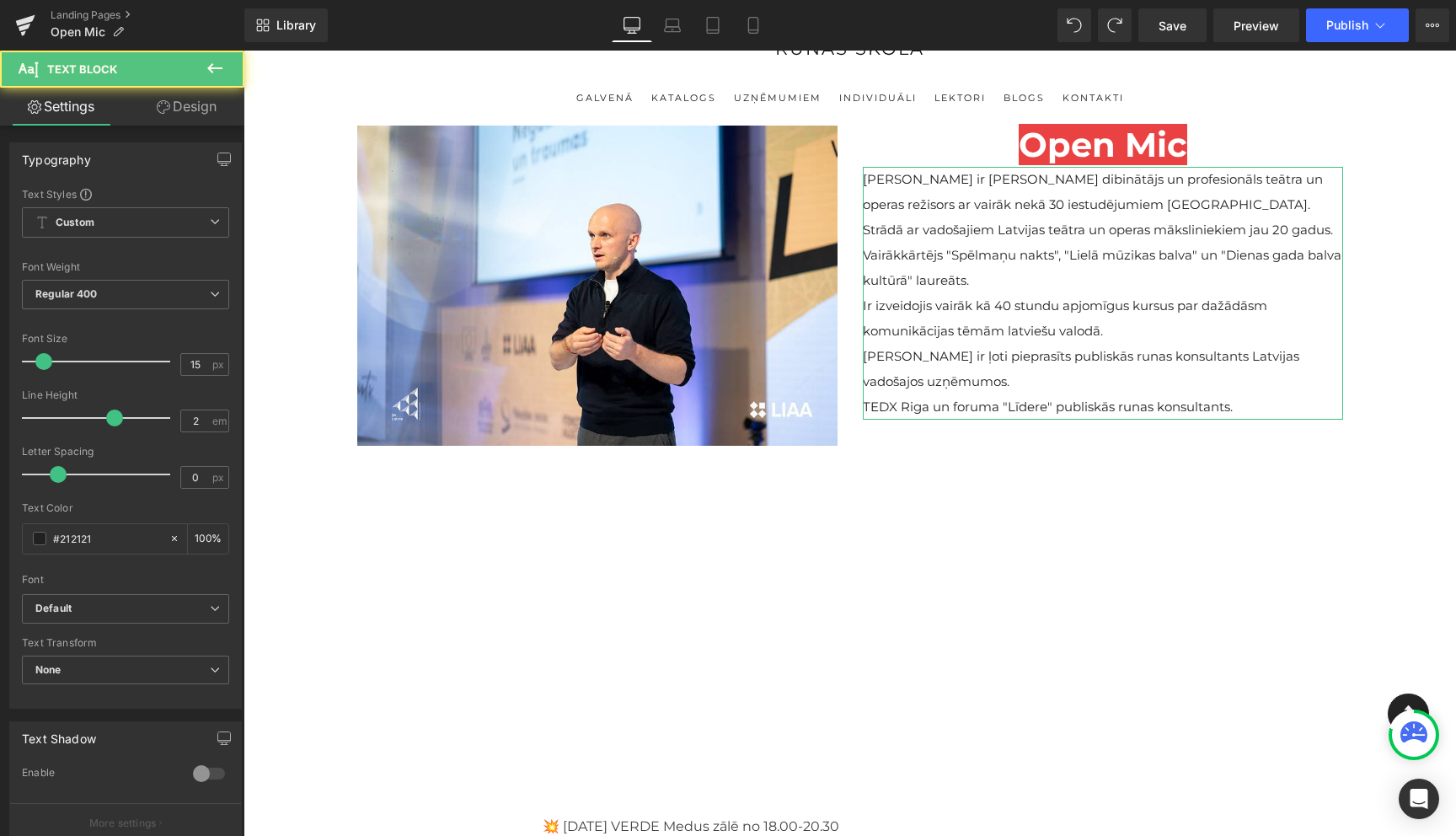
click at [189, 110] on link "Design" at bounding box center [186, 106] width 122 height 38
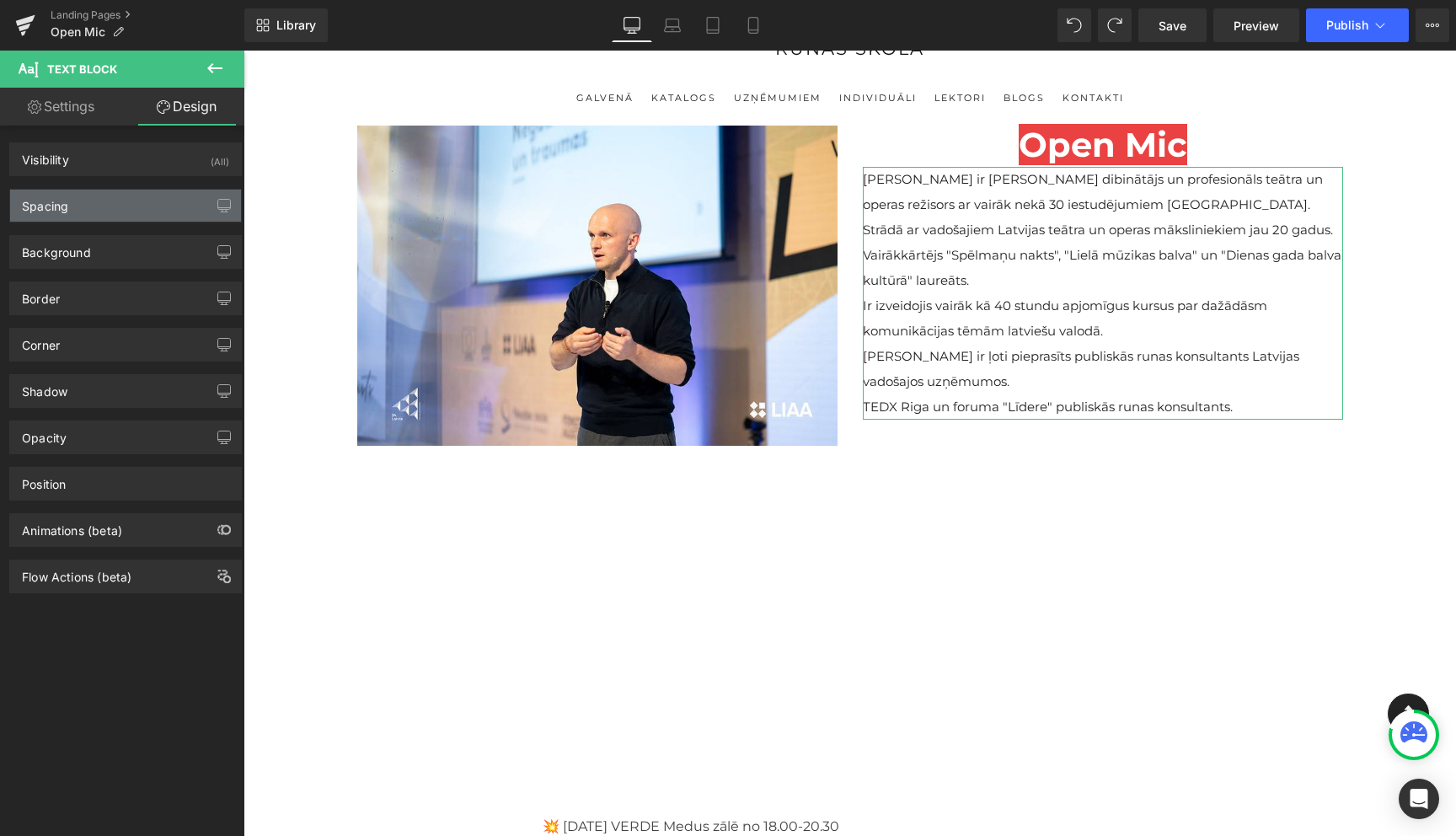
click at [96, 211] on div "Spacing" at bounding box center [125, 205] width 231 height 32
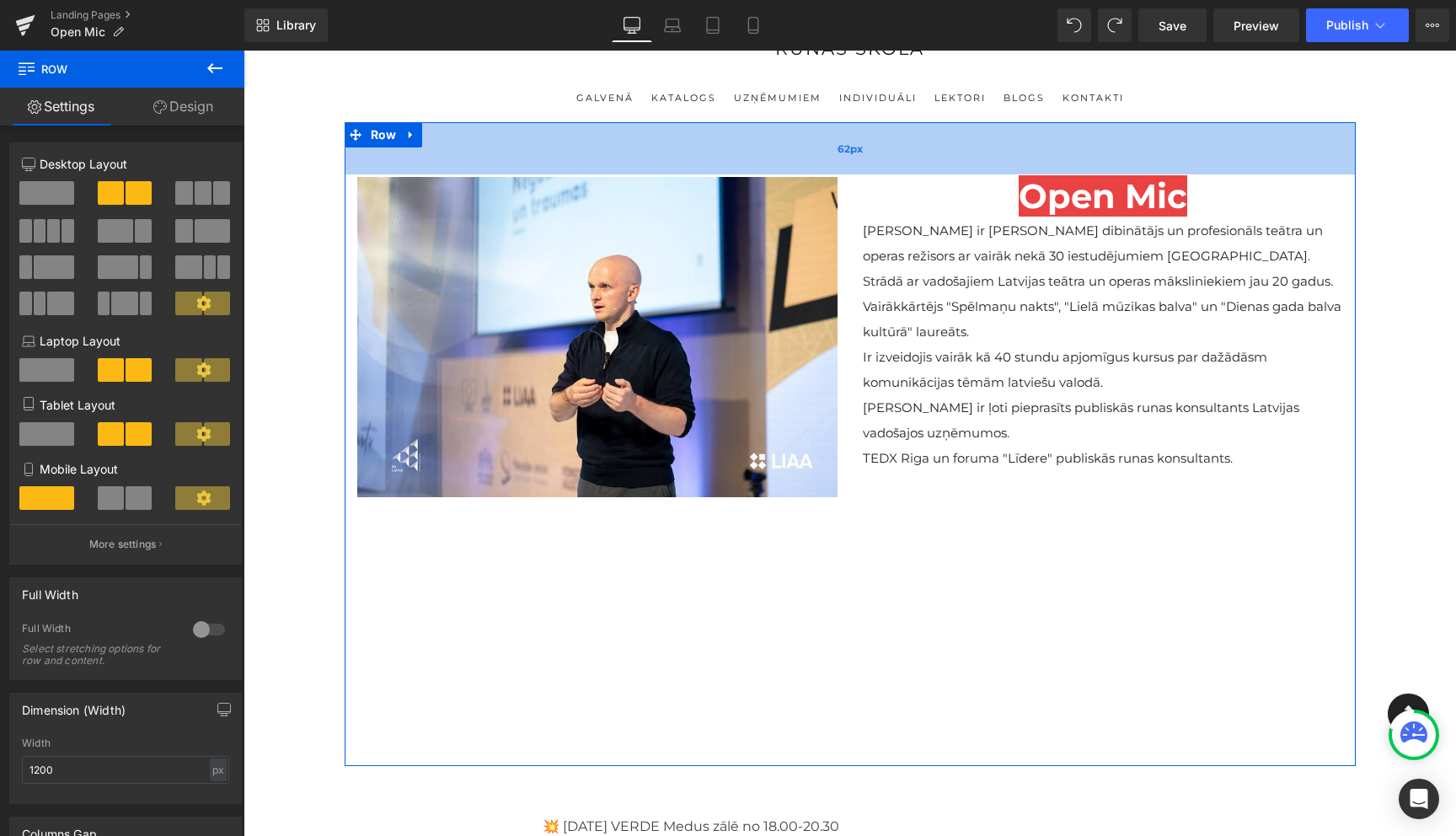
drag, startPoint x: 844, startPoint y: 122, endPoint x: 843, endPoint y: 174, distance: 52.0
click at [843, 174] on div "62px" at bounding box center [851, 148] width 1012 height 52
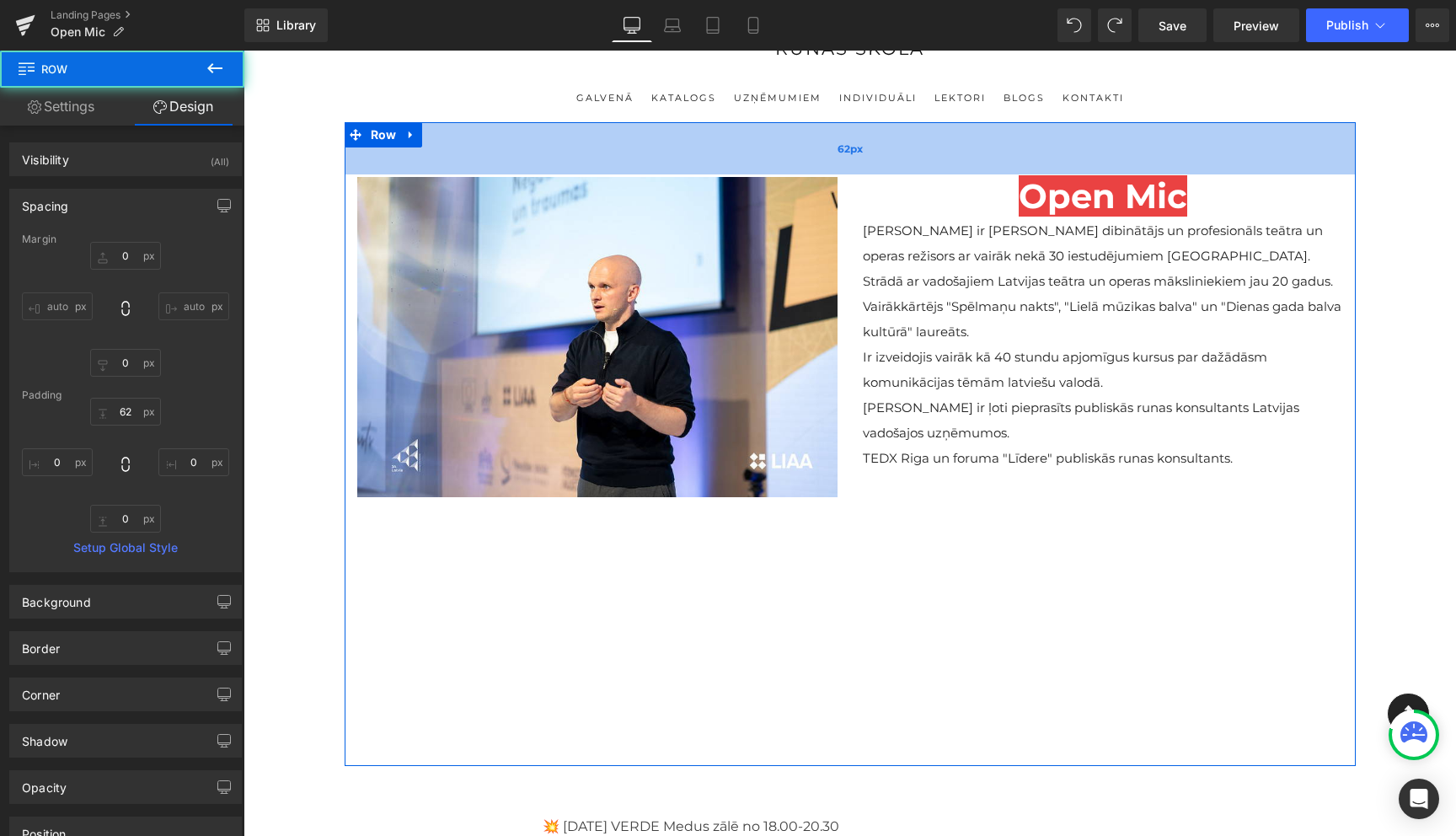
click at [843, 174] on div "62px" at bounding box center [851, 148] width 1012 height 52
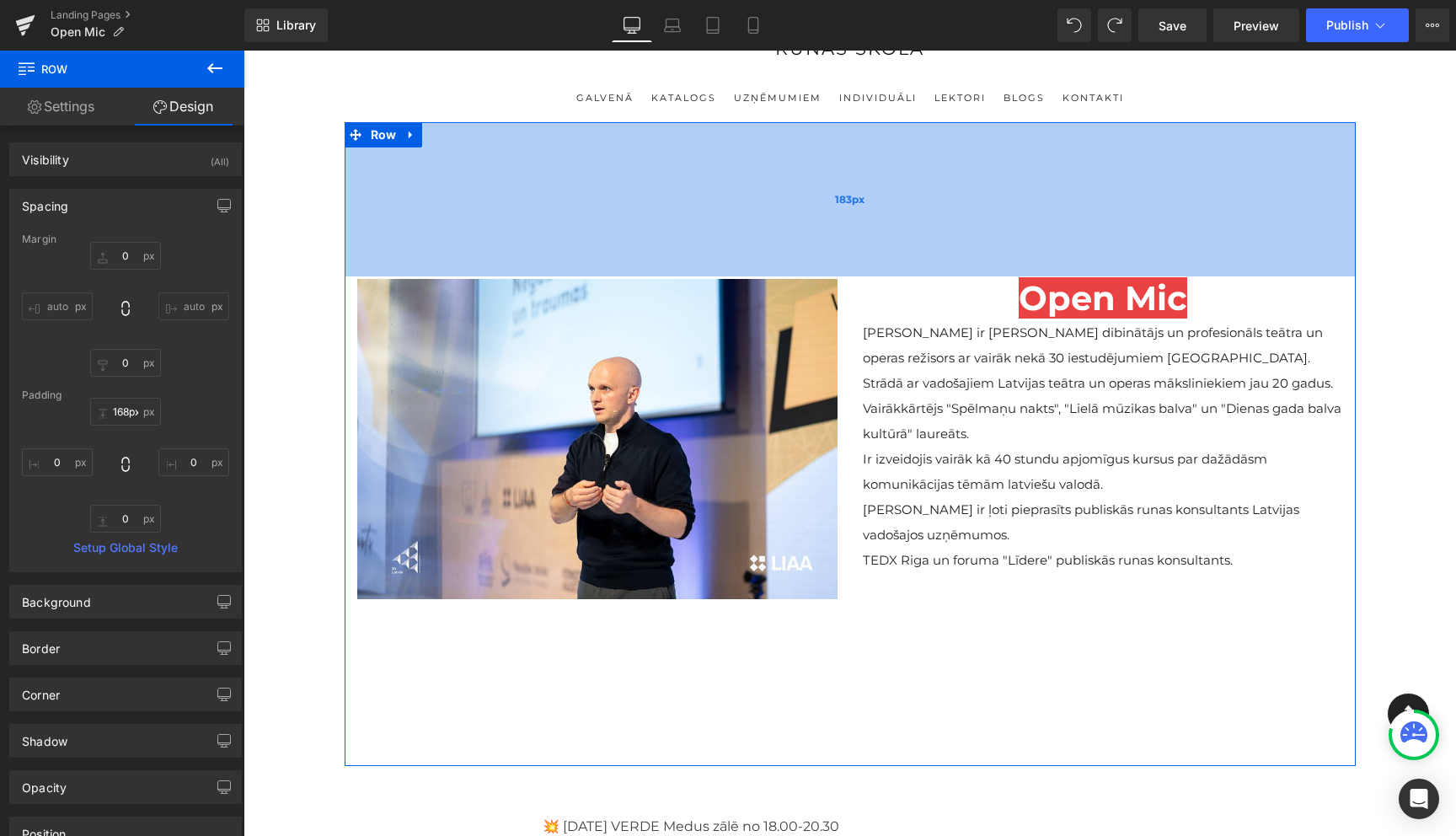
type input "167px"
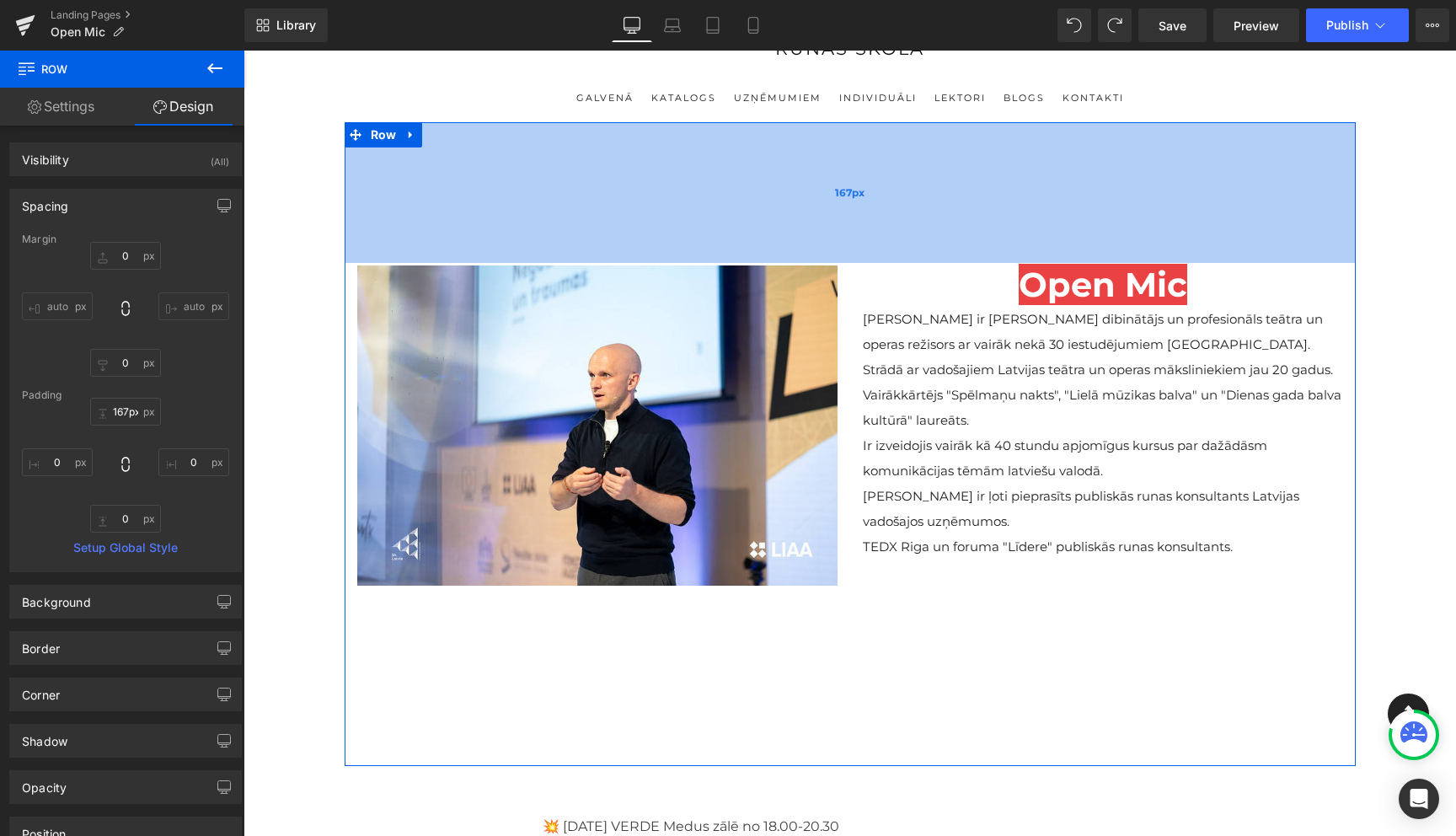
drag, startPoint x: 853, startPoint y: 150, endPoint x: 846, endPoint y: 239, distance: 89.3
click at [846, 239] on div "167px" at bounding box center [851, 192] width 1012 height 141
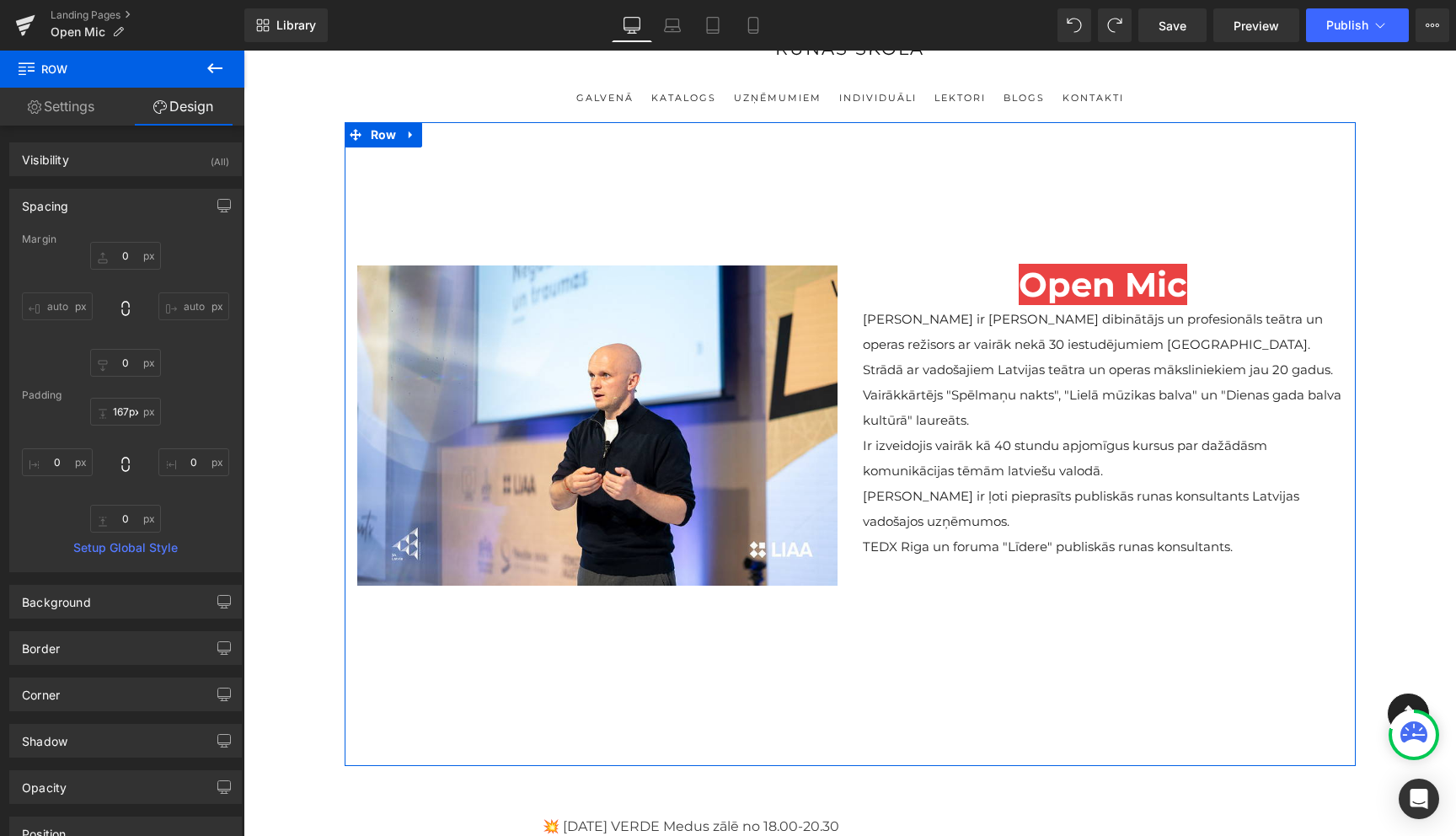
click at [851, 621] on div "Image Open Mic Heading Viesturs ir Runas Skolas dibinātājs un profesionāls teāt…" at bounding box center [851, 444] width 1012 height 644
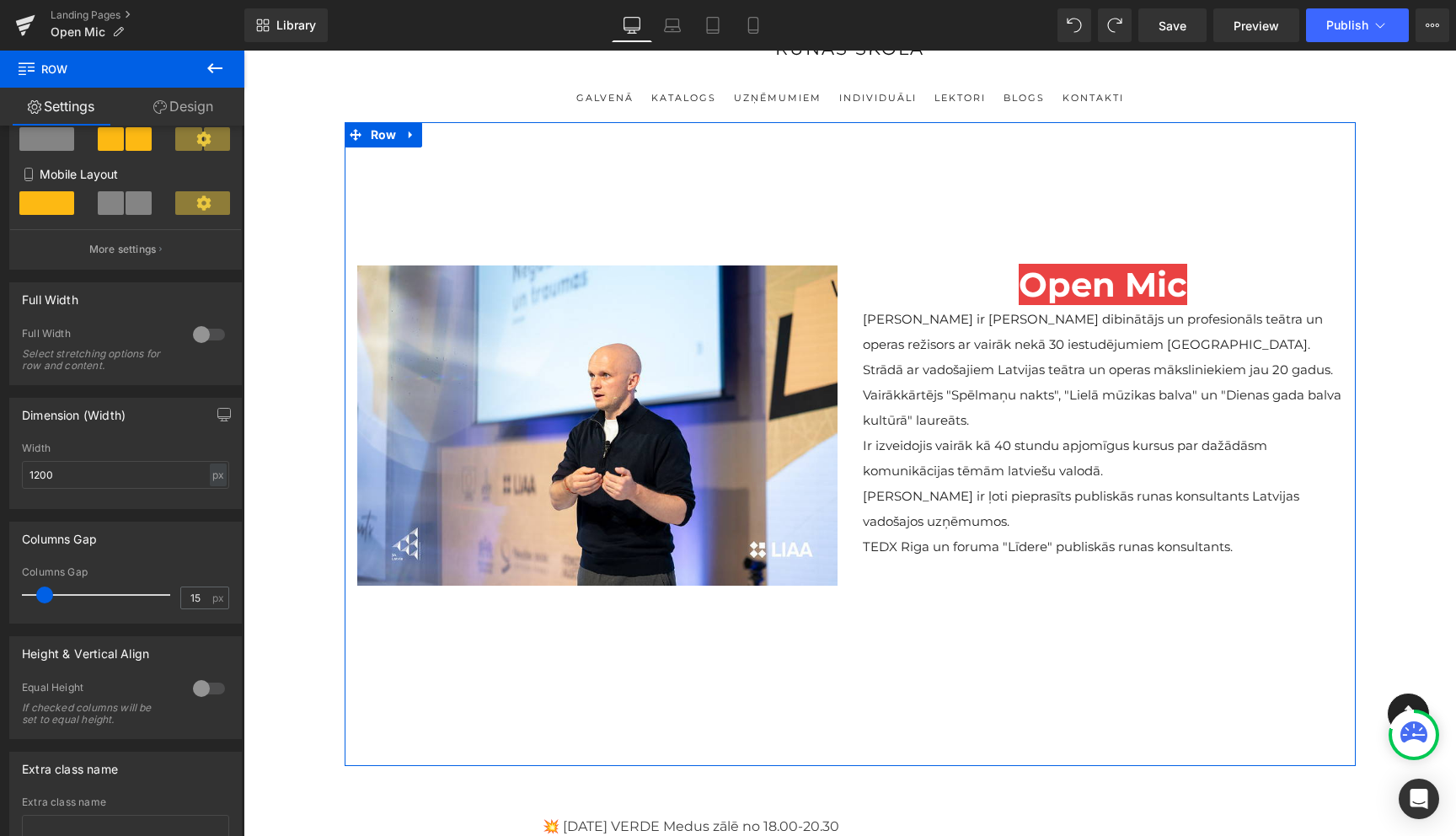
scroll to position [312, 0]
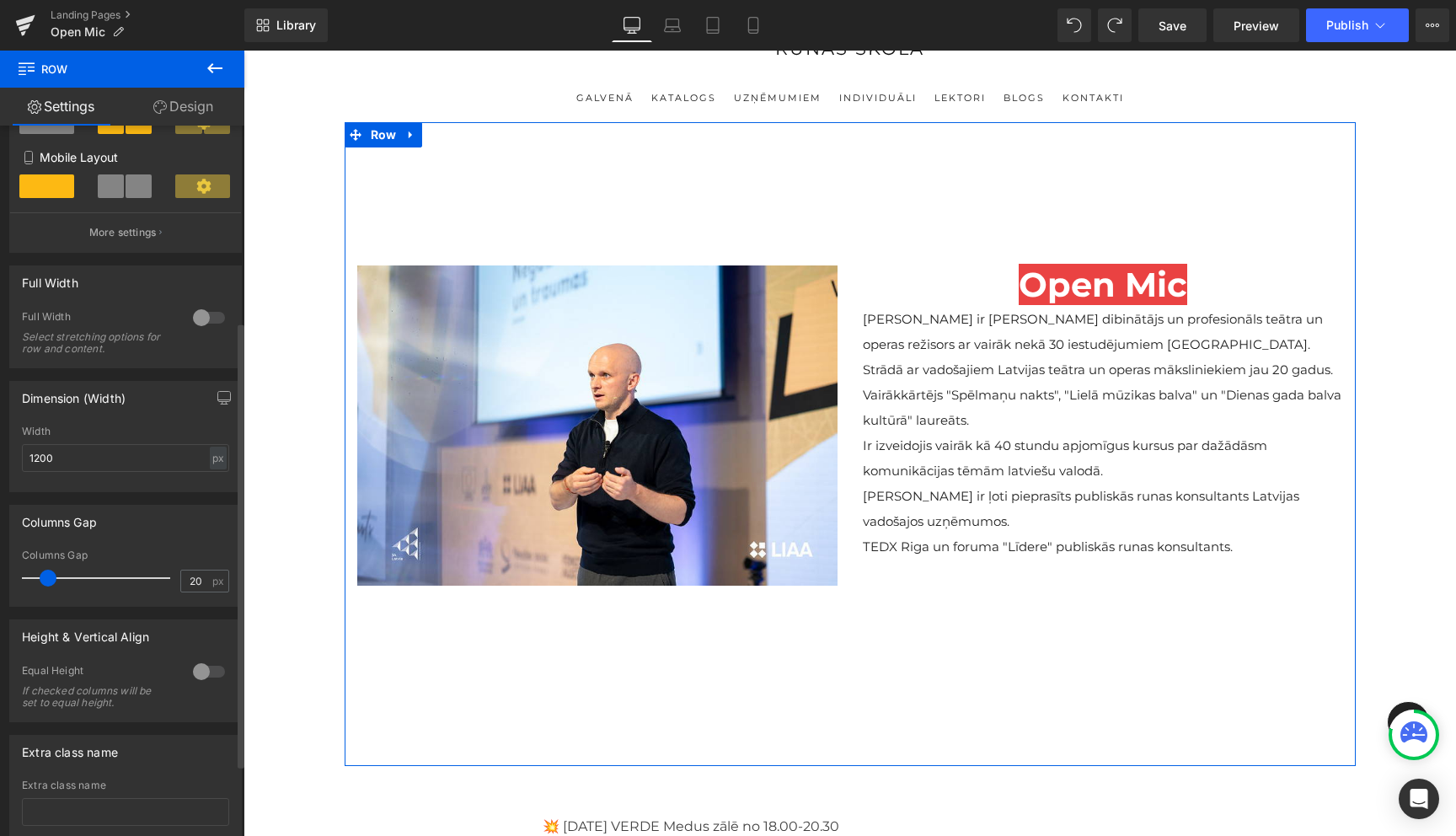
type input "21"
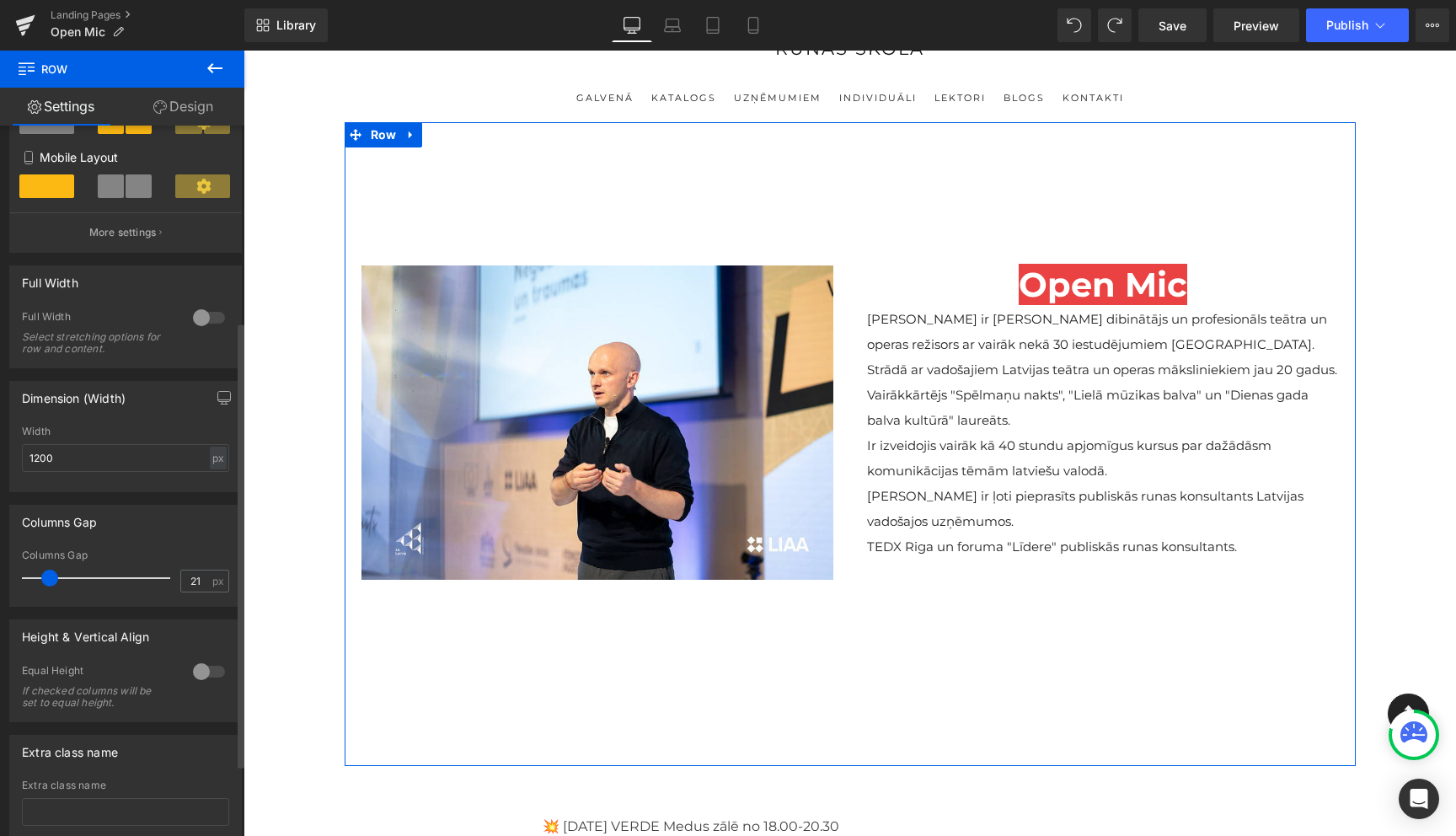
click at [50, 583] on span at bounding box center [49, 578] width 16 height 16
click at [102, 456] on input "1200" at bounding box center [125, 458] width 208 height 28
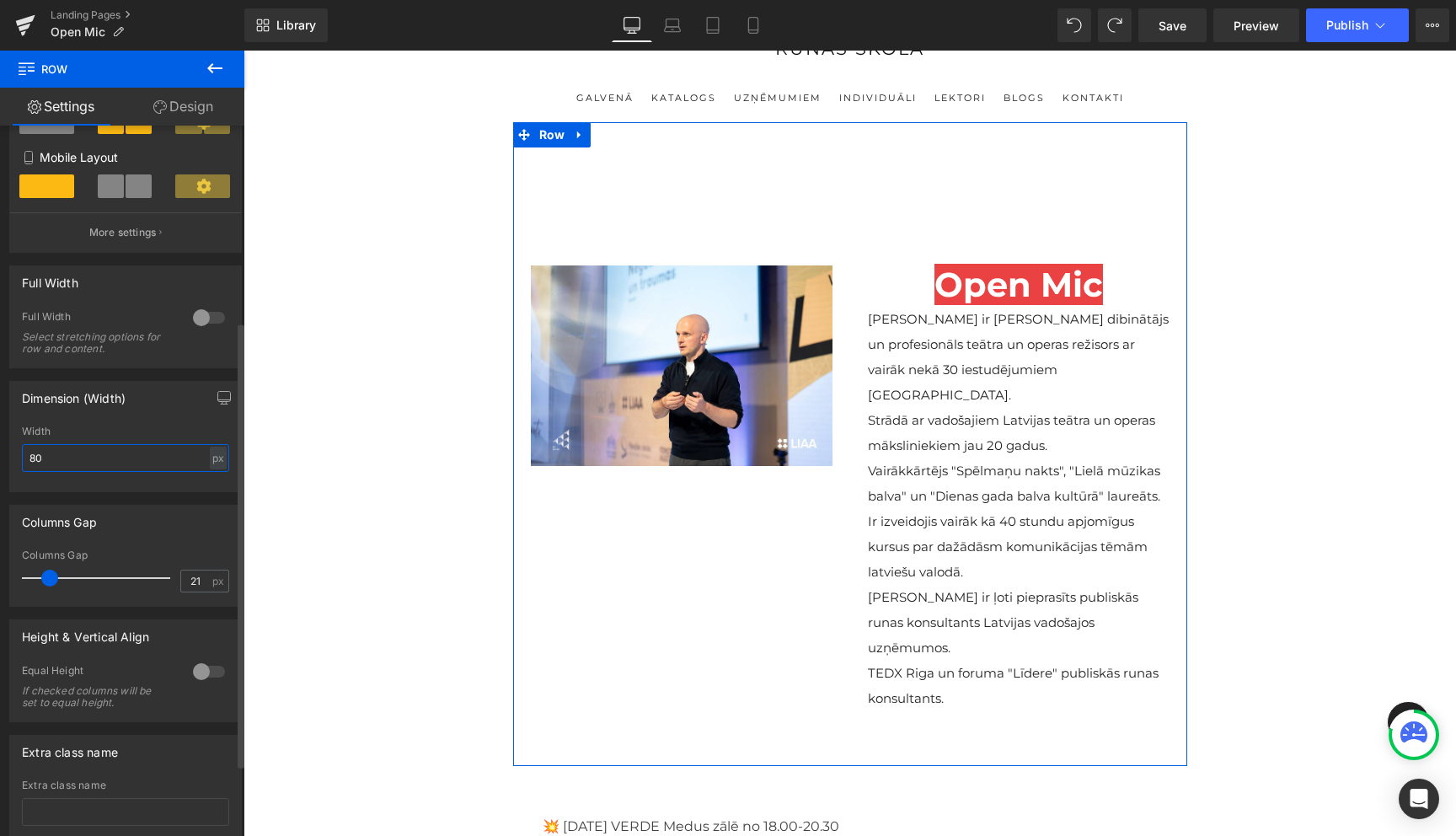
type input "8"
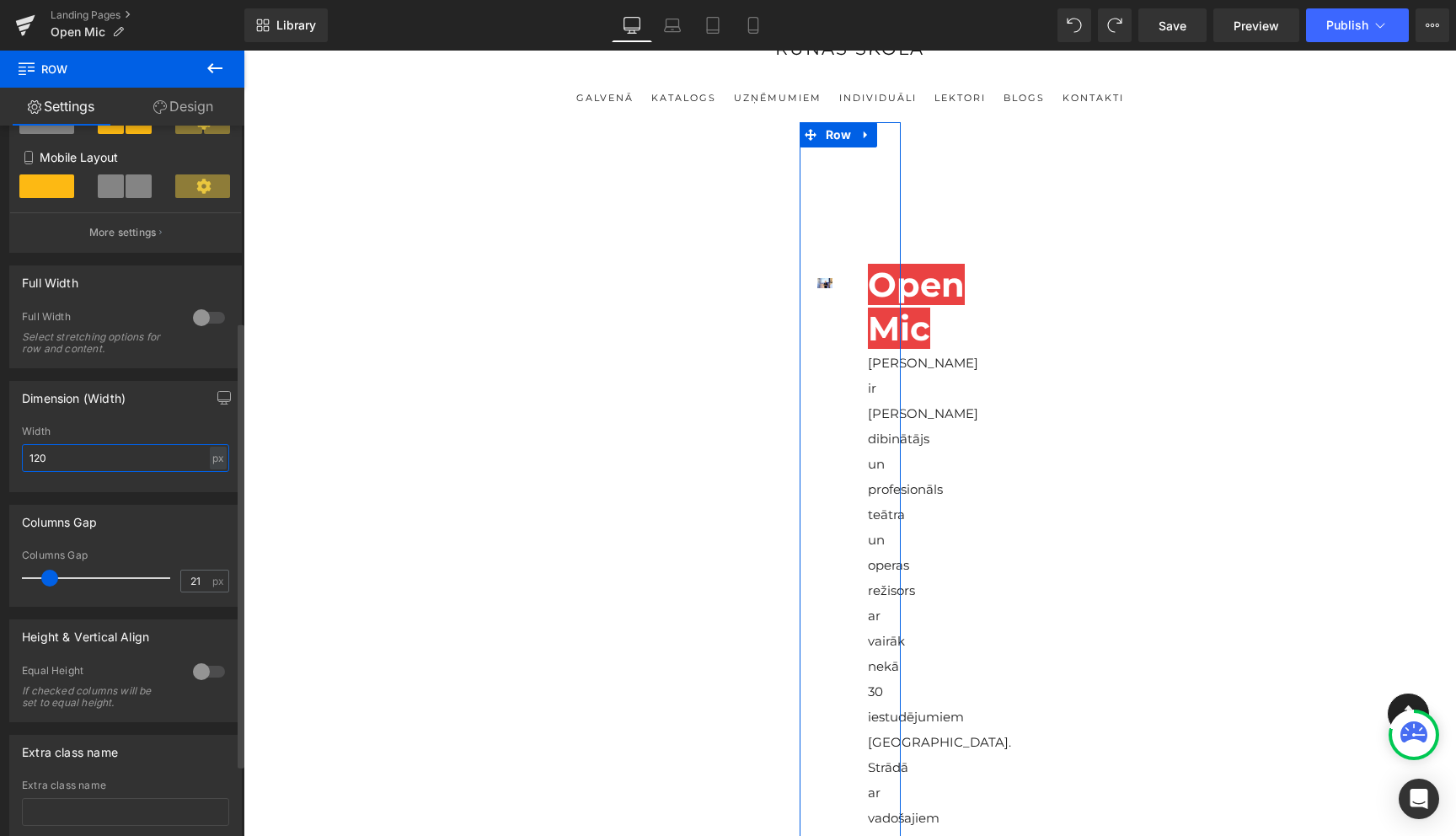
type input "1200"
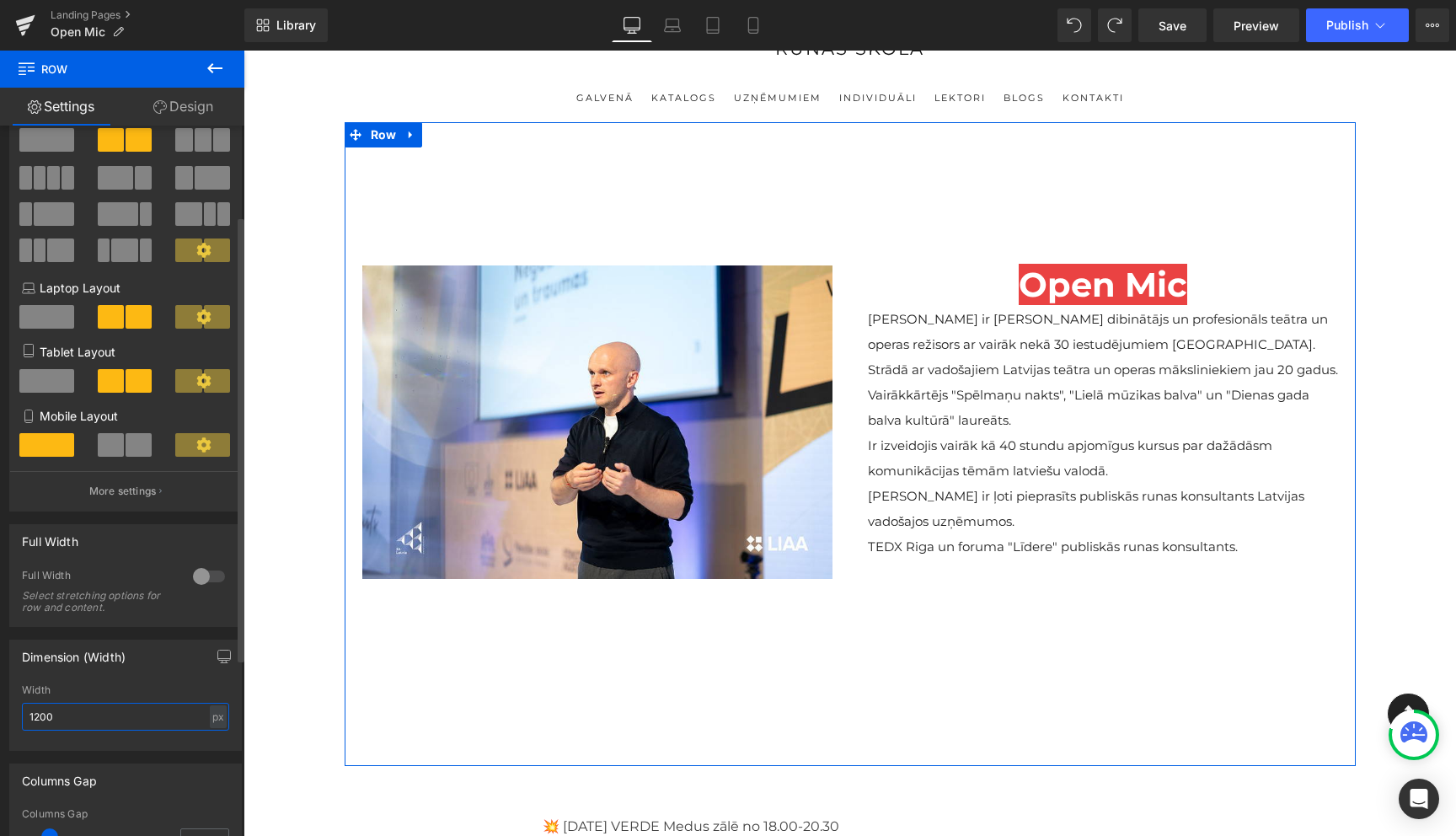
scroll to position [0, 0]
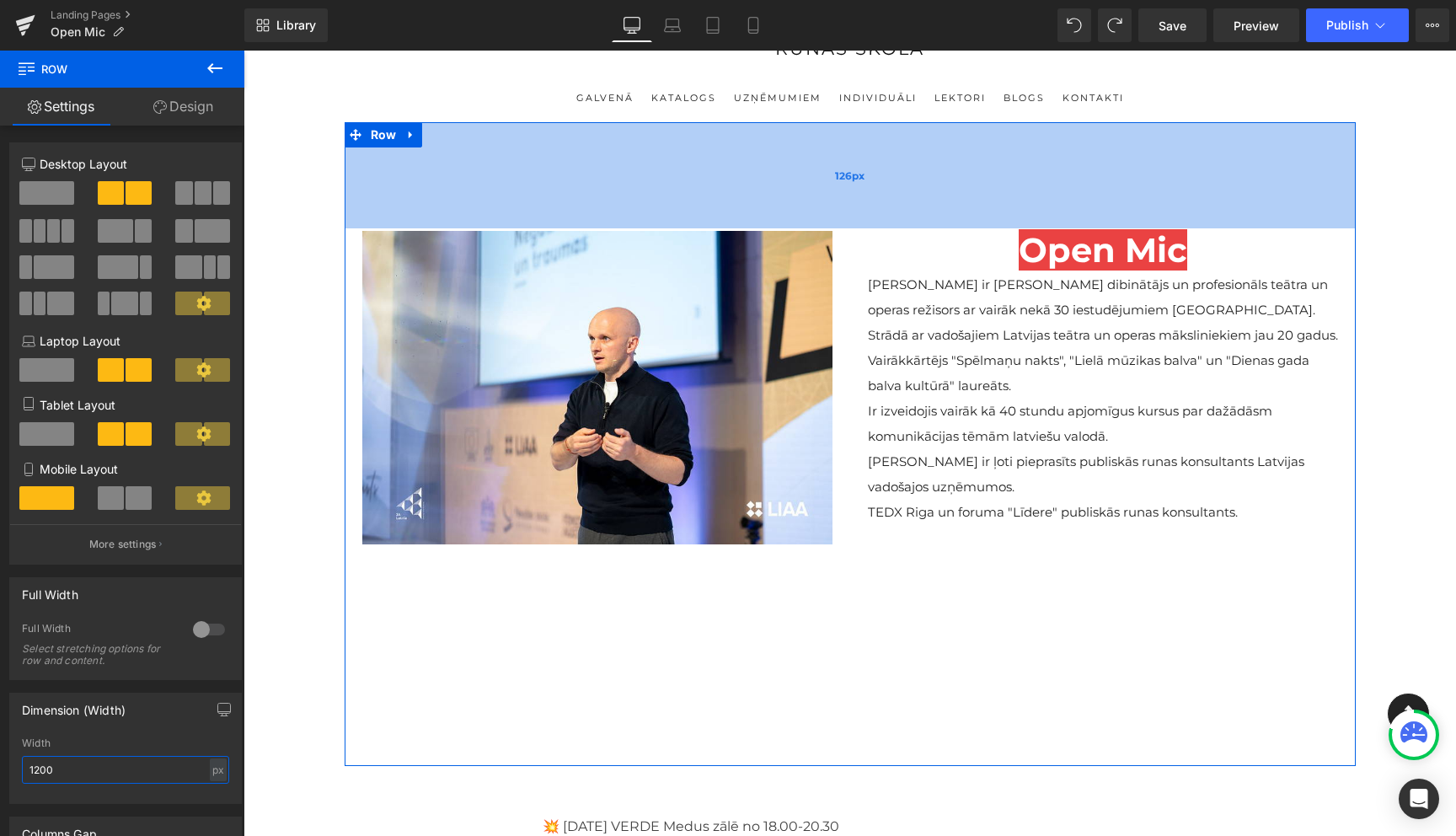
drag, startPoint x: 646, startPoint y: 225, endPoint x: 617, endPoint y: 184, distance: 50.2
click at [629, 191] on div "126px" at bounding box center [851, 175] width 1012 height 106
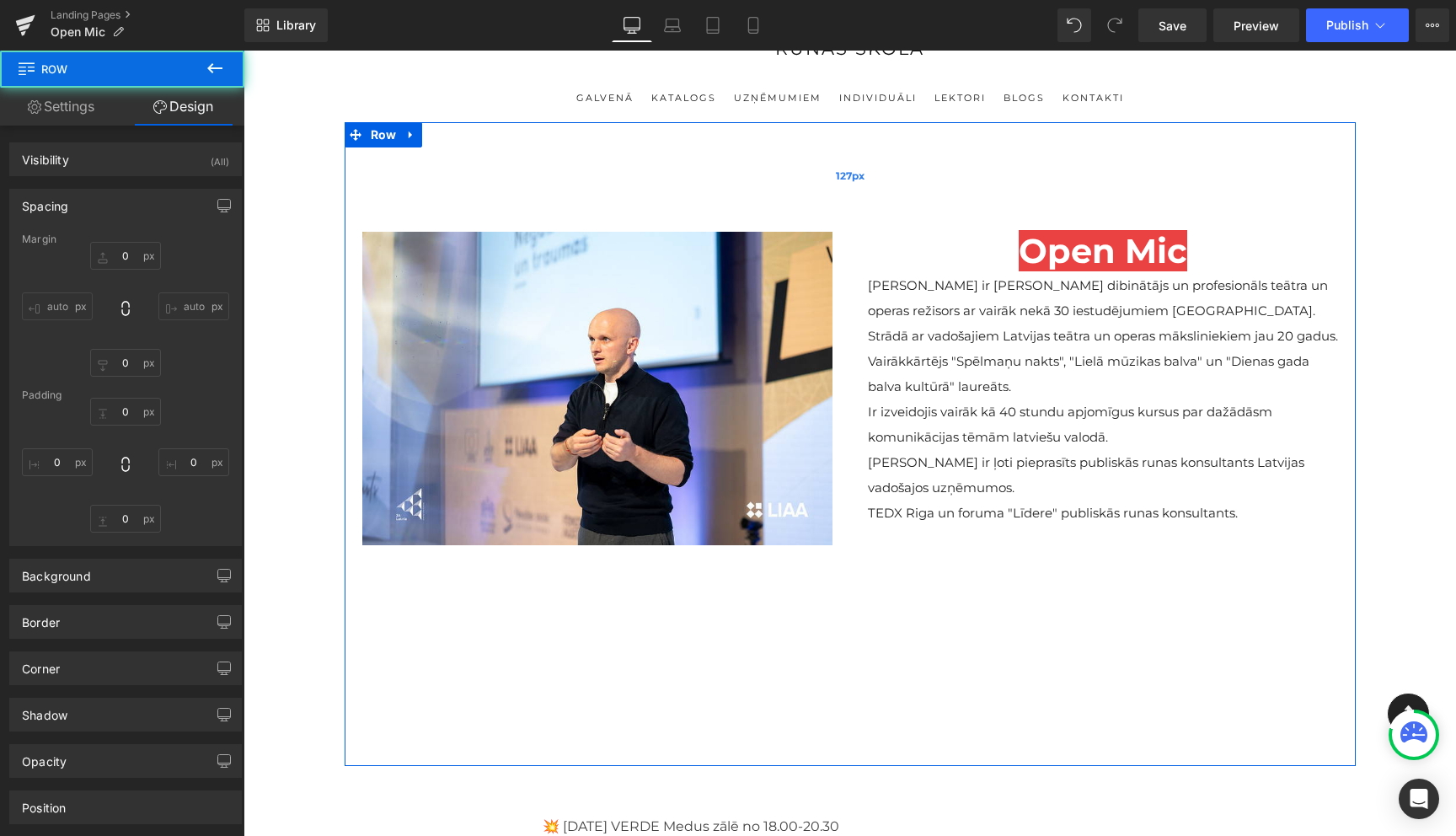
type input "0"
type input "127"
type input "0"
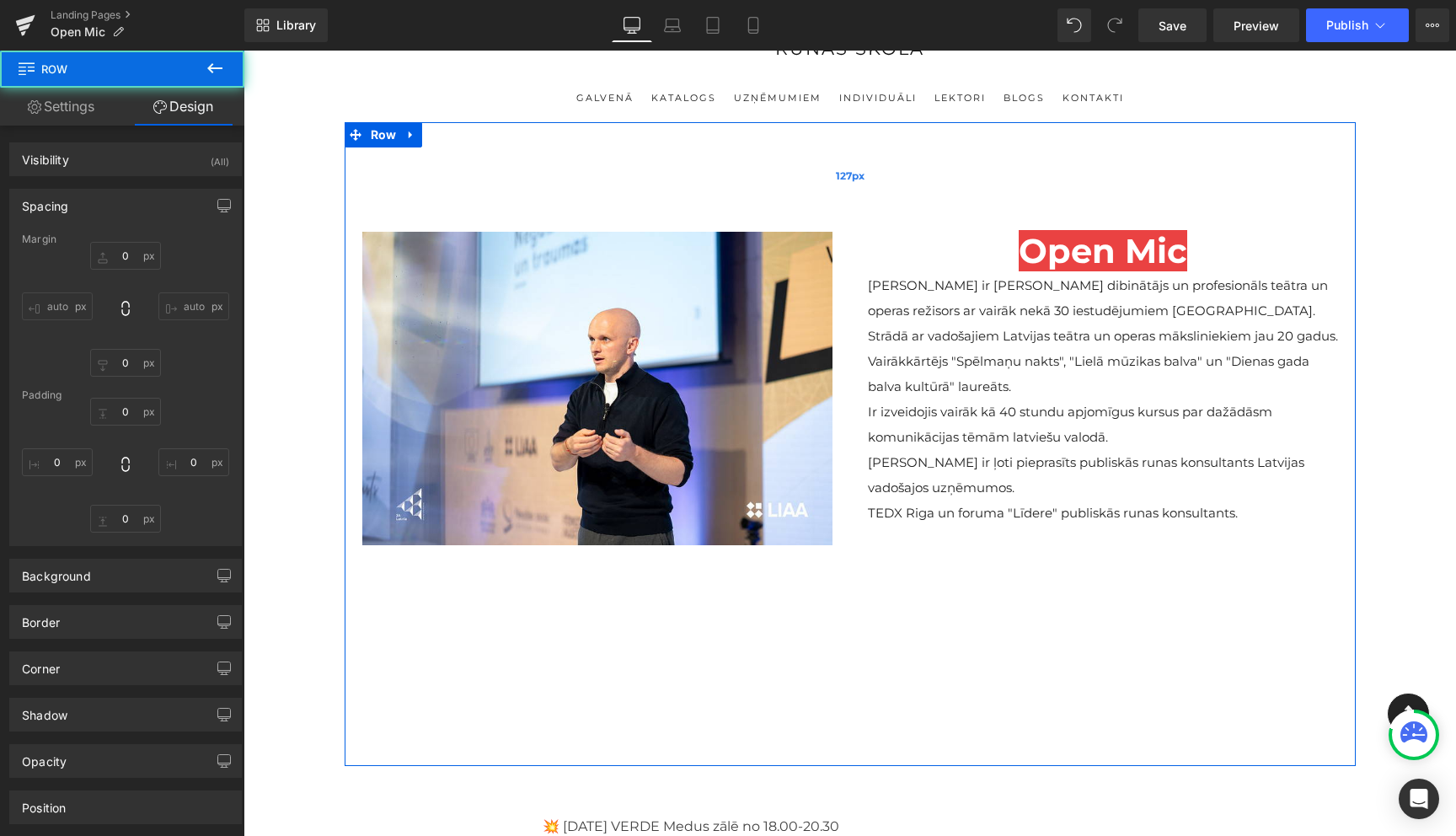
type input "0"
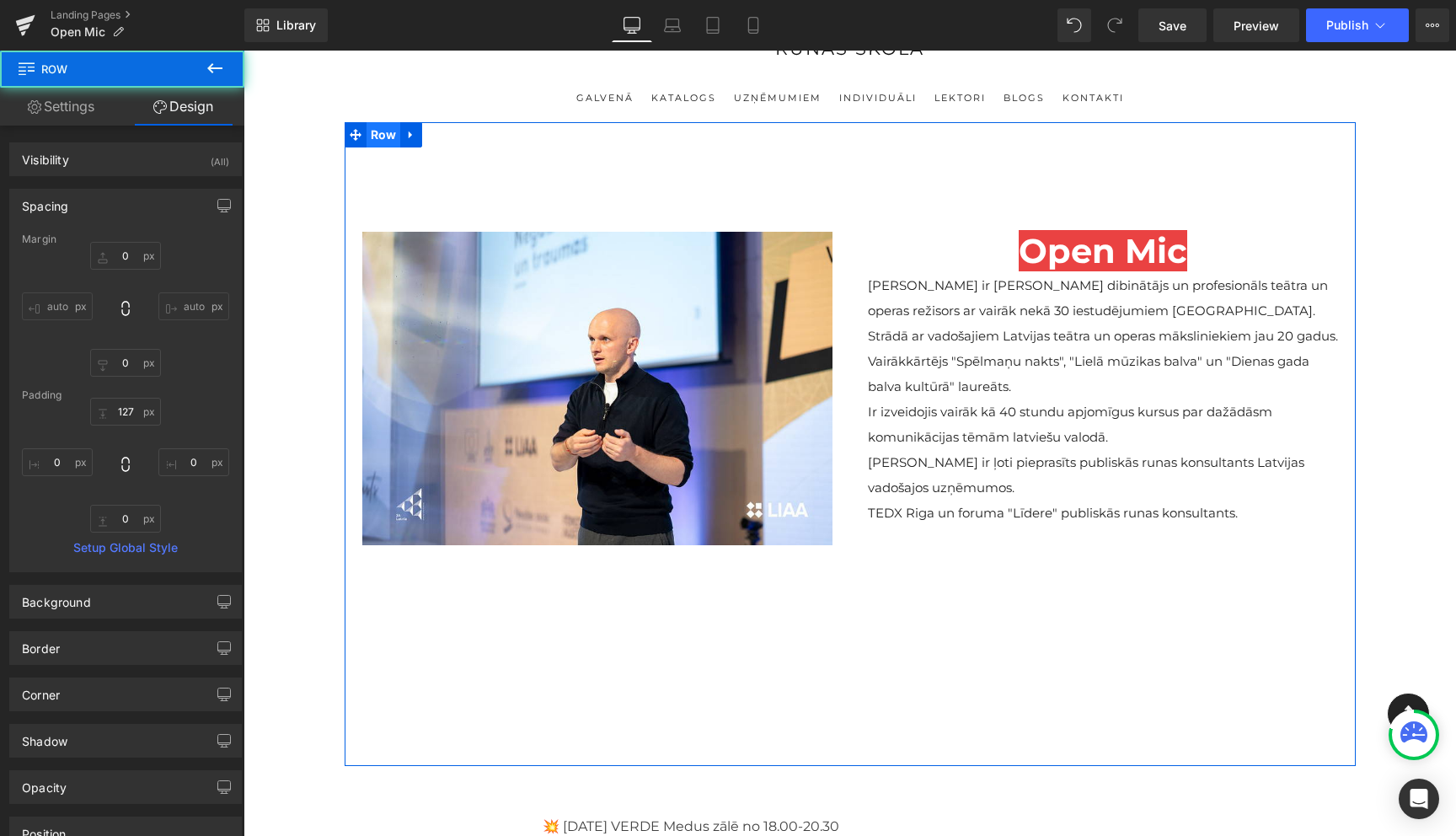
click at [383, 142] on span "Row" at bounding box center [384, 134] width 35 height 25
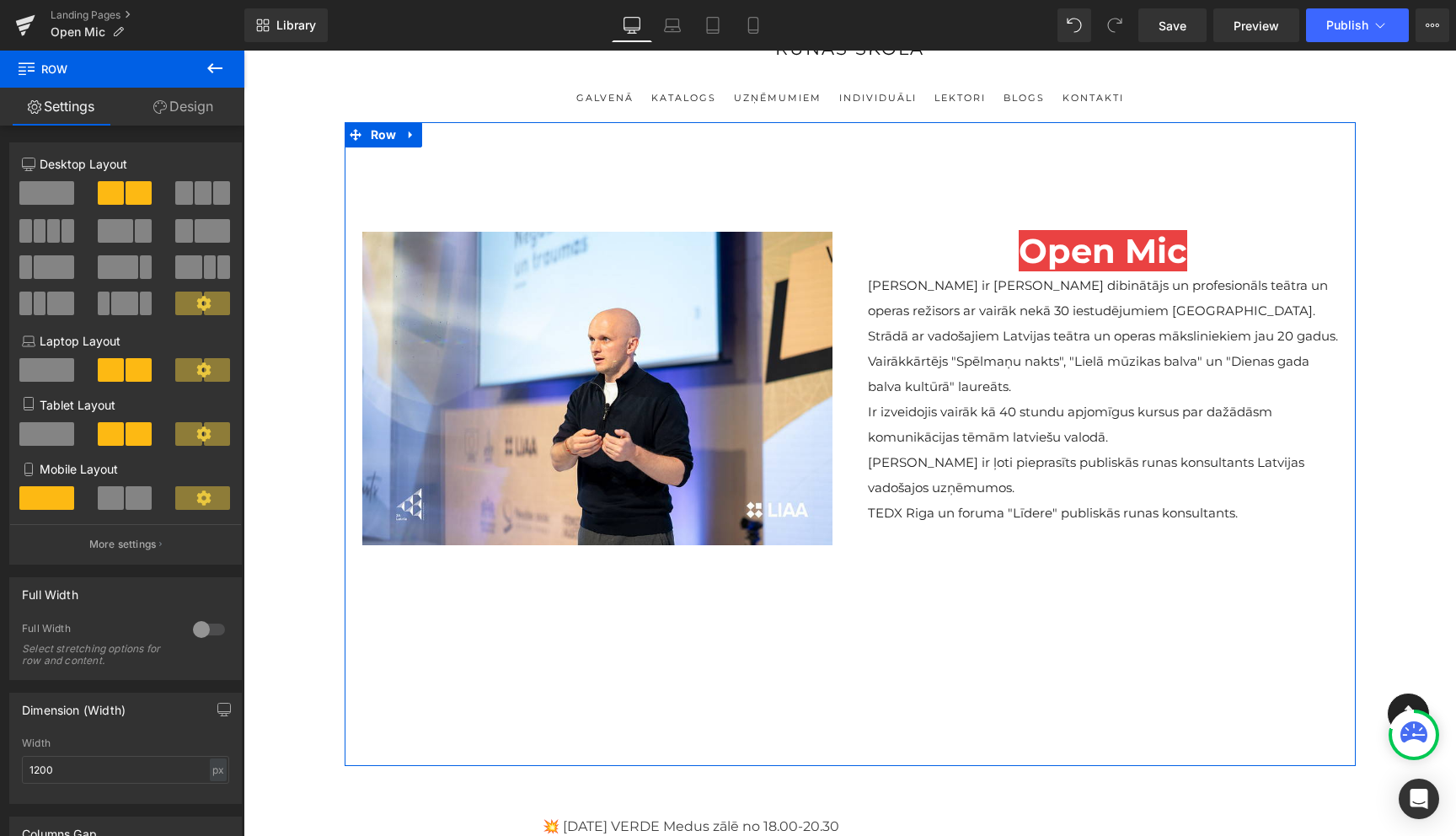
click at [185, 114] on link "Design" at bounding box center [182, 106] width 122 height 38
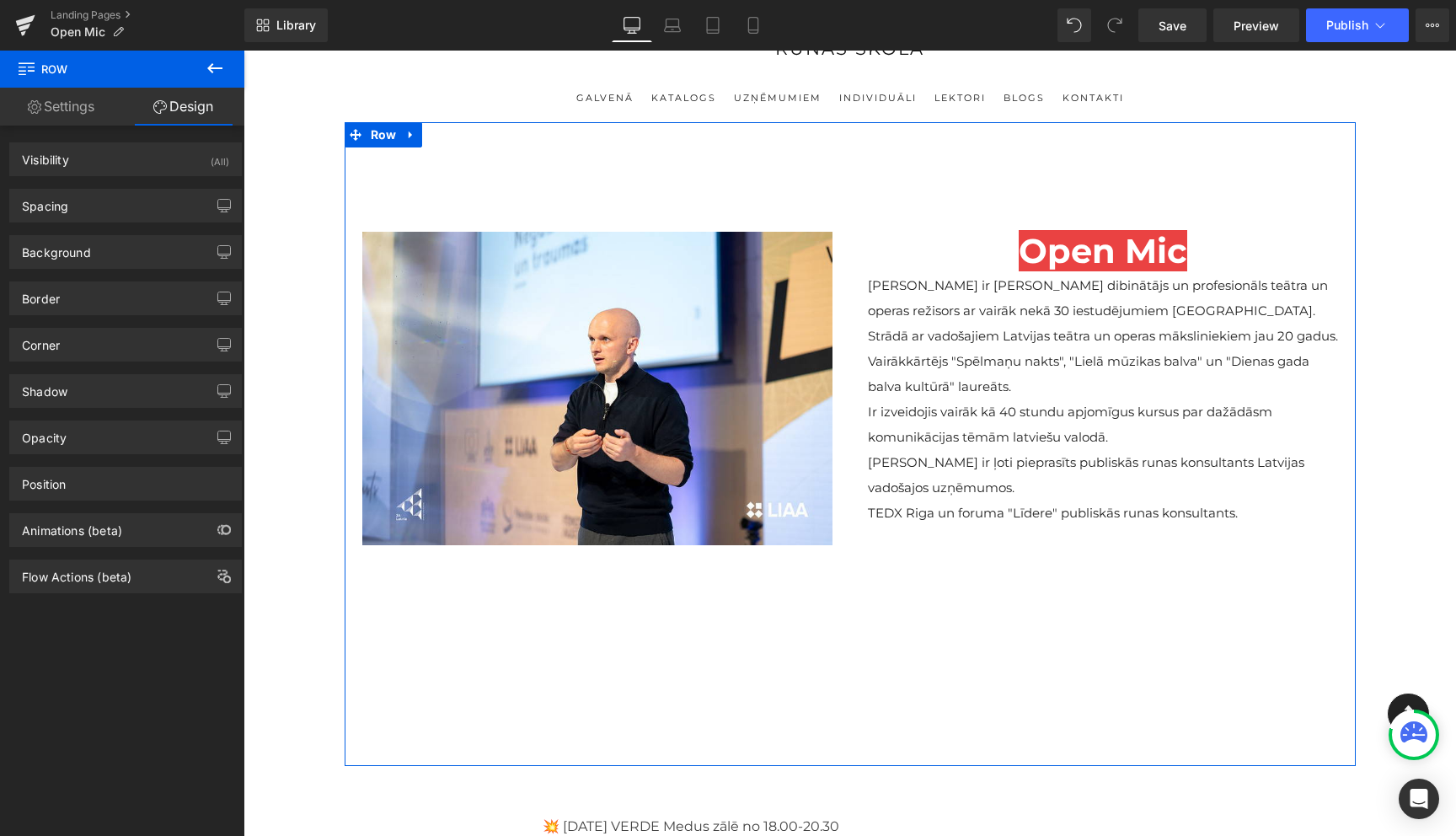
click at [79, 110] on link "Settings" at bounding box center [61, 106] width 122 height 38
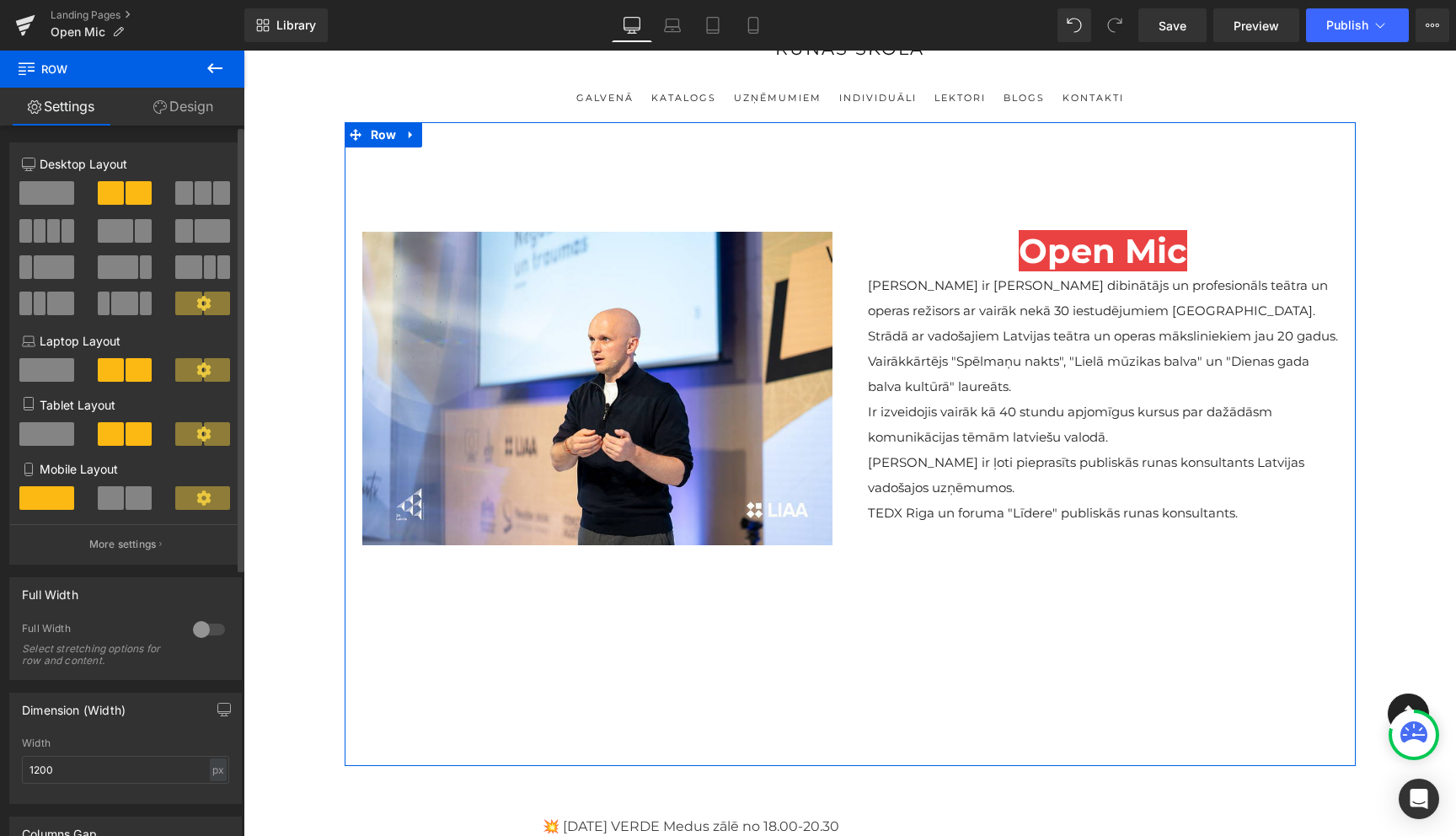
click at [47, 196] on span at bounding box center [46, 193] width 54 height 23
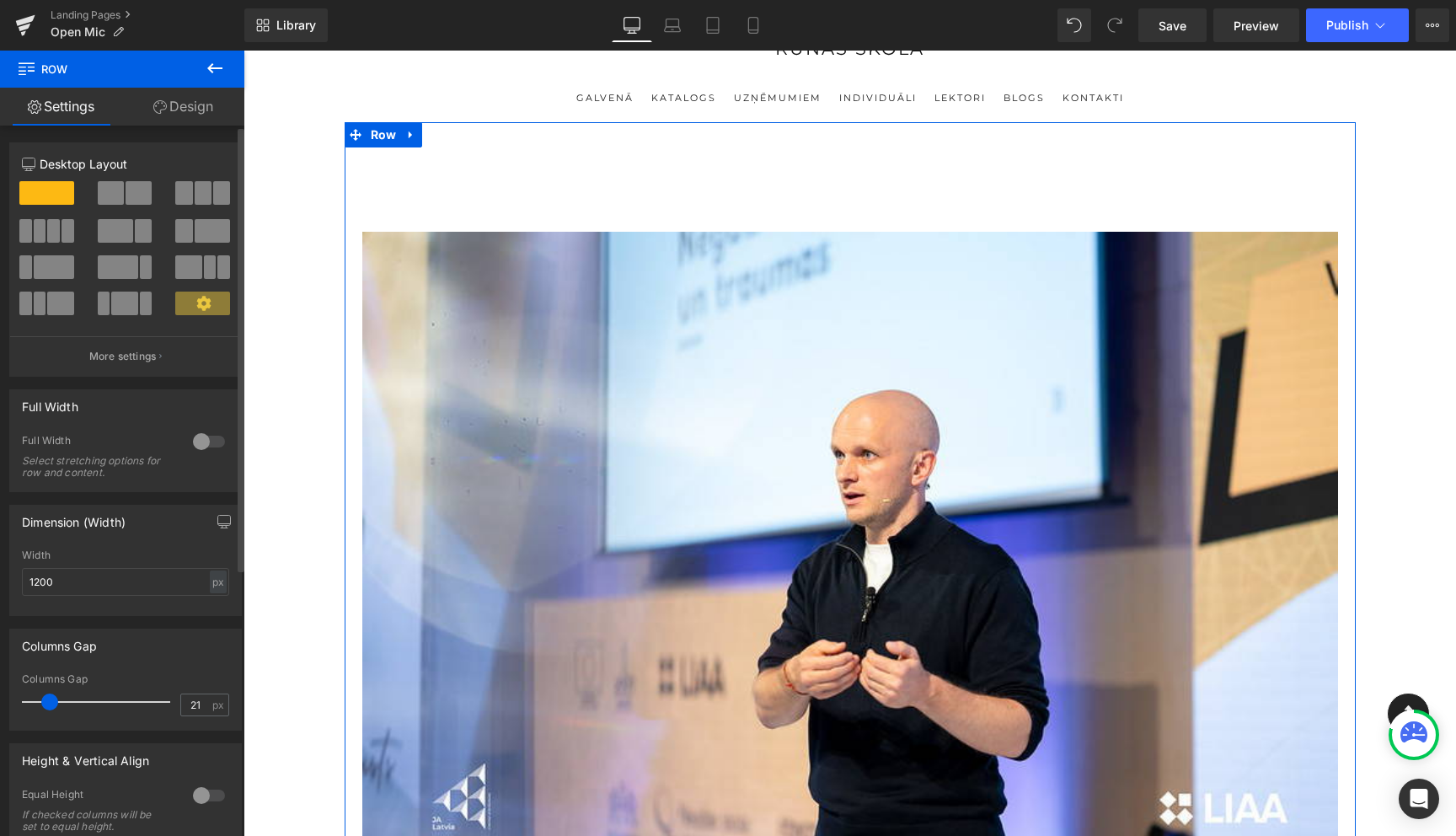
click at [116, 195] on span at bounding box center [111, 193] width 26 height 23
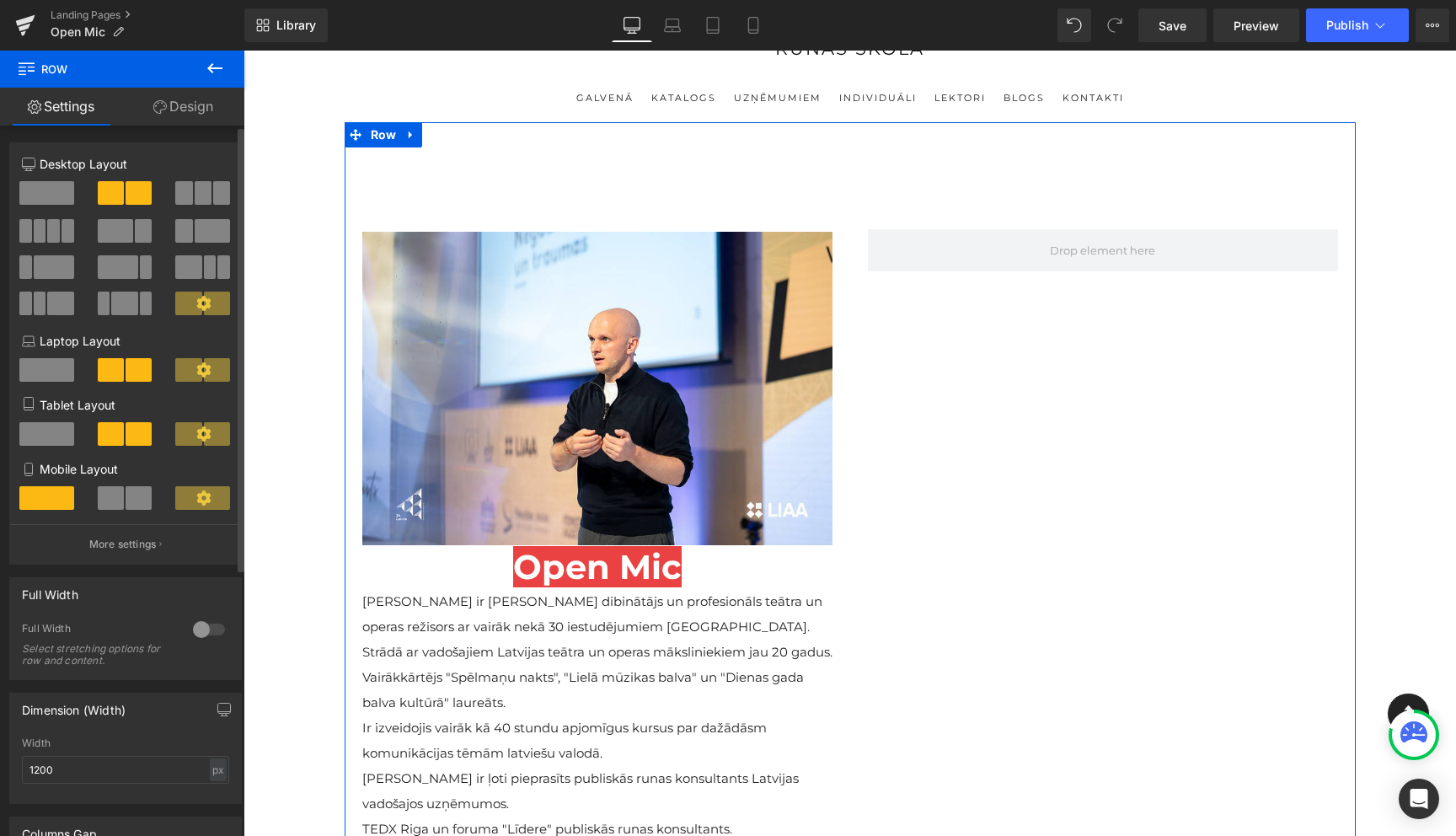
click at [202, 185] on span at bounding box center [202, 193] width 16 height 23
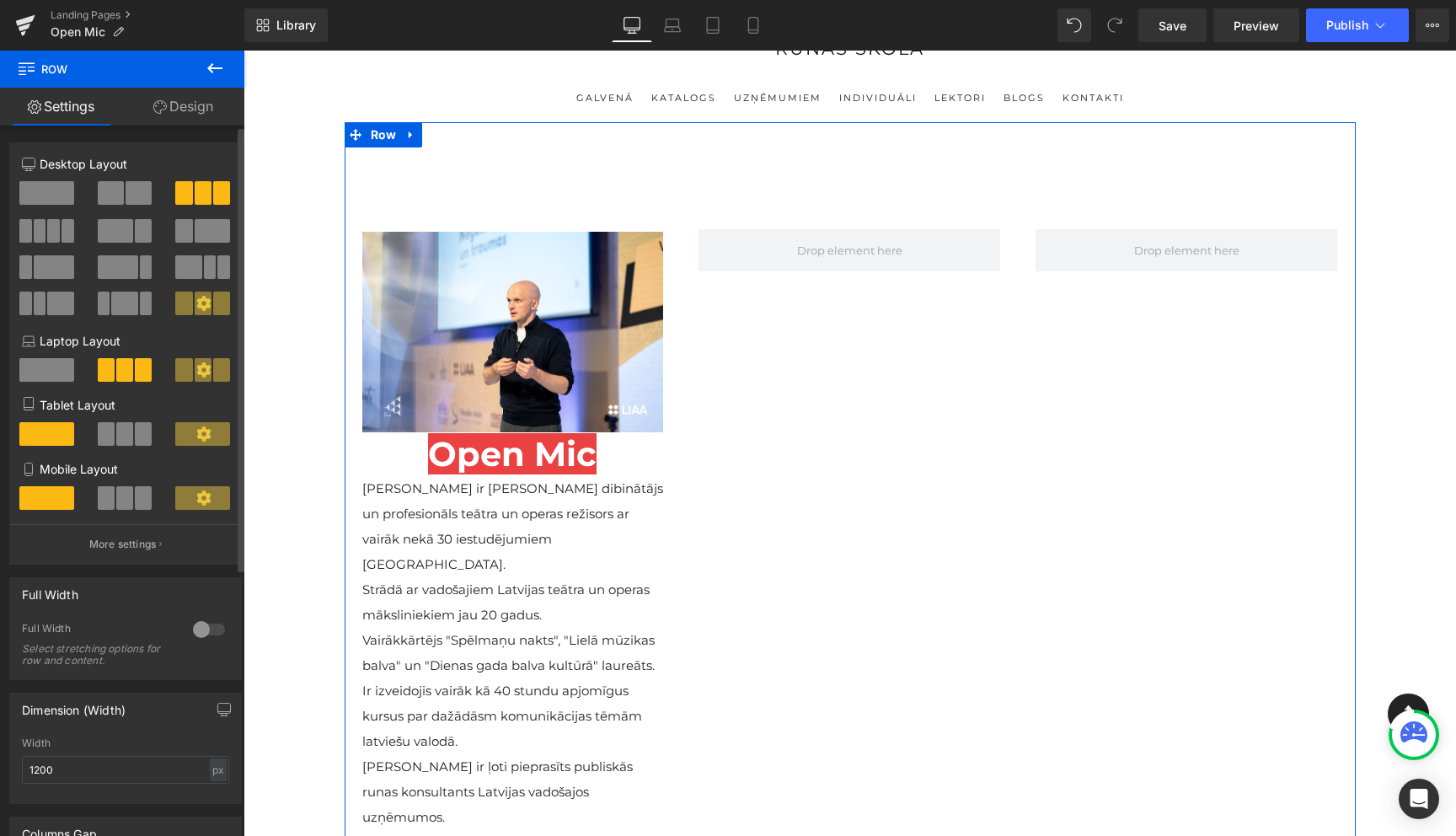
click at [120, 192] on button at bounding box center [125, 193] width 56 height 23
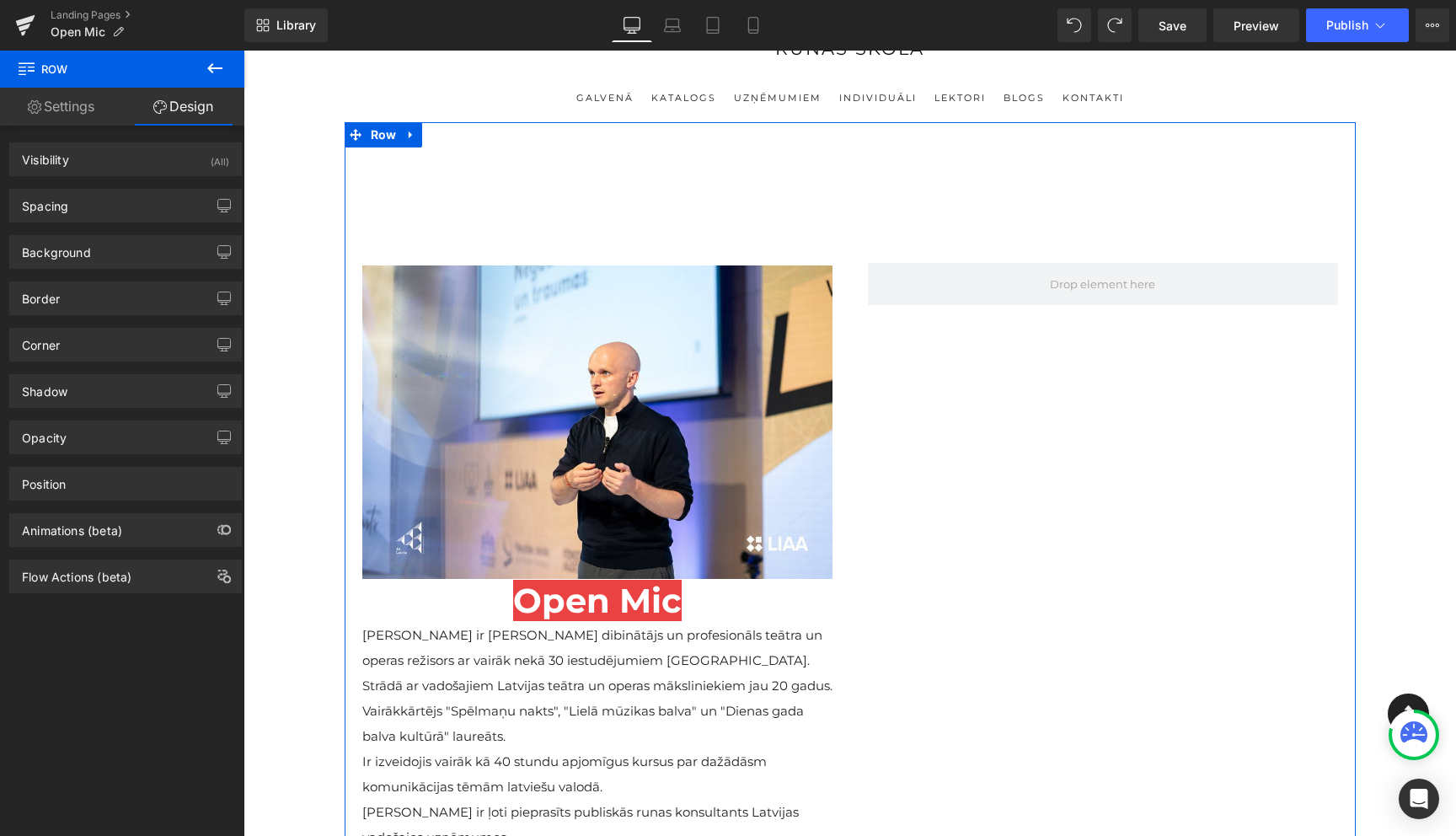
type input "15"
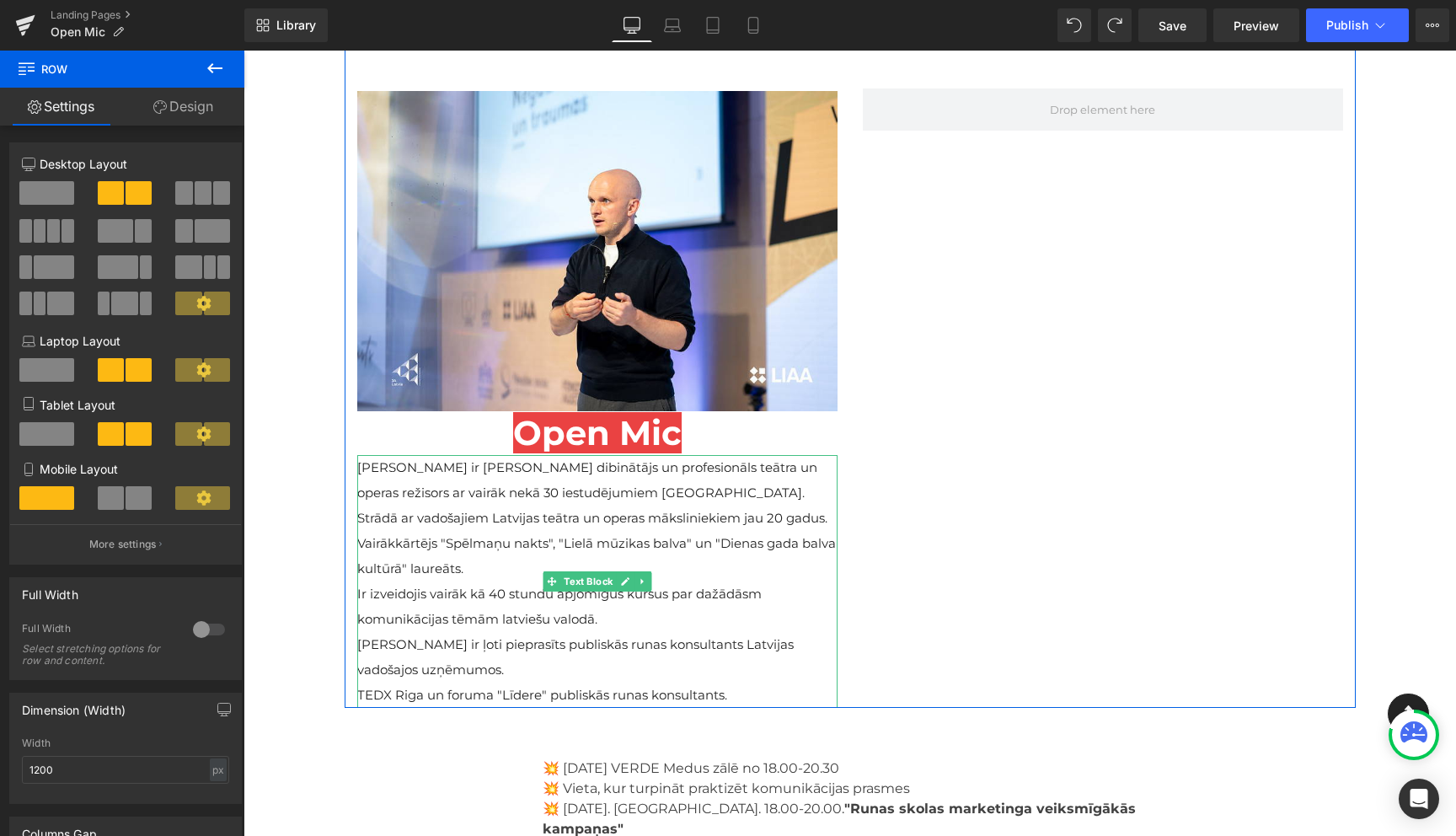
scroll to position [195, 0]
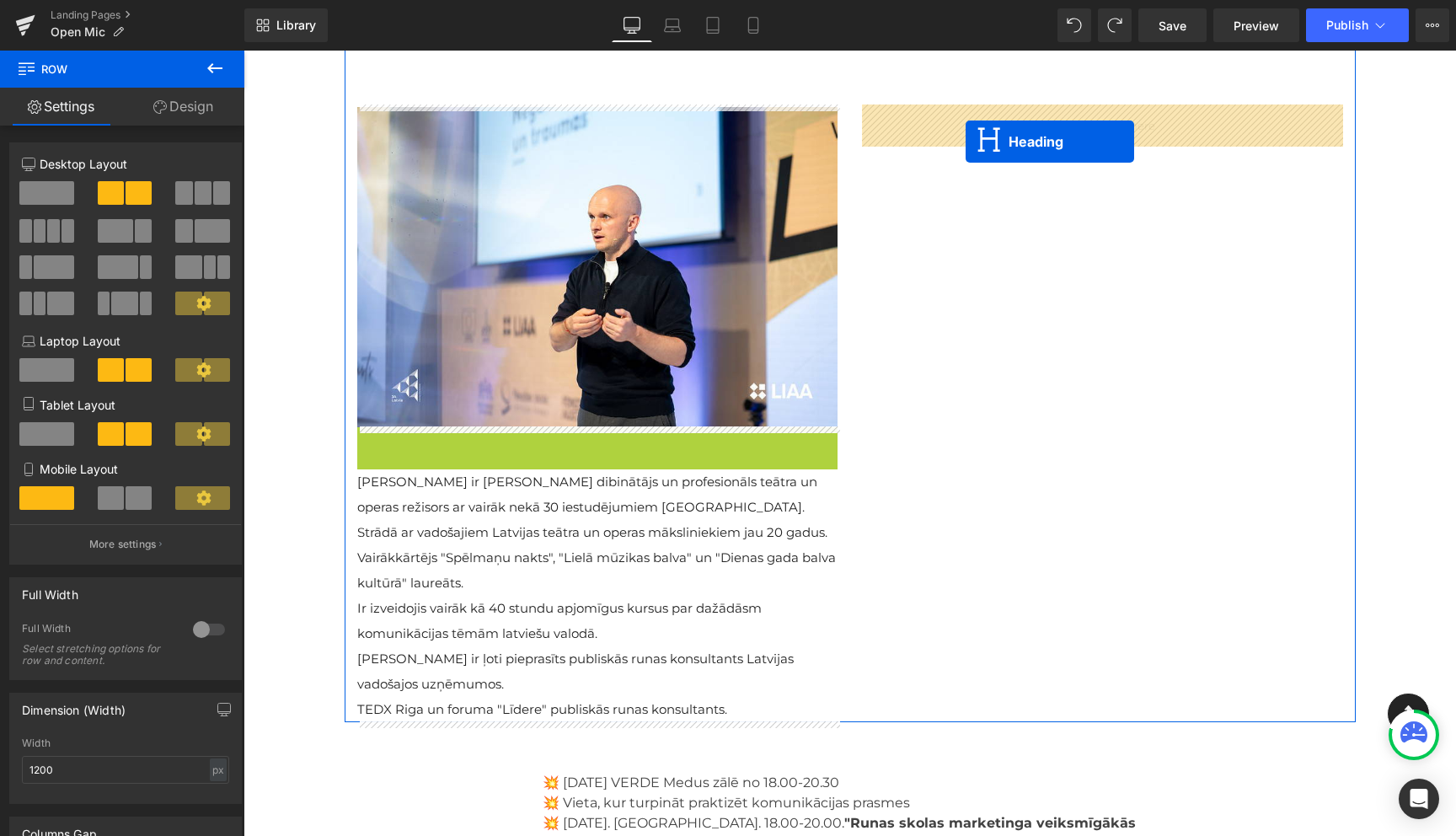
drag, startPoint x: 556, startPoint y: 451, endPoint x: 966, endPoint y: 142, distance: 513.4
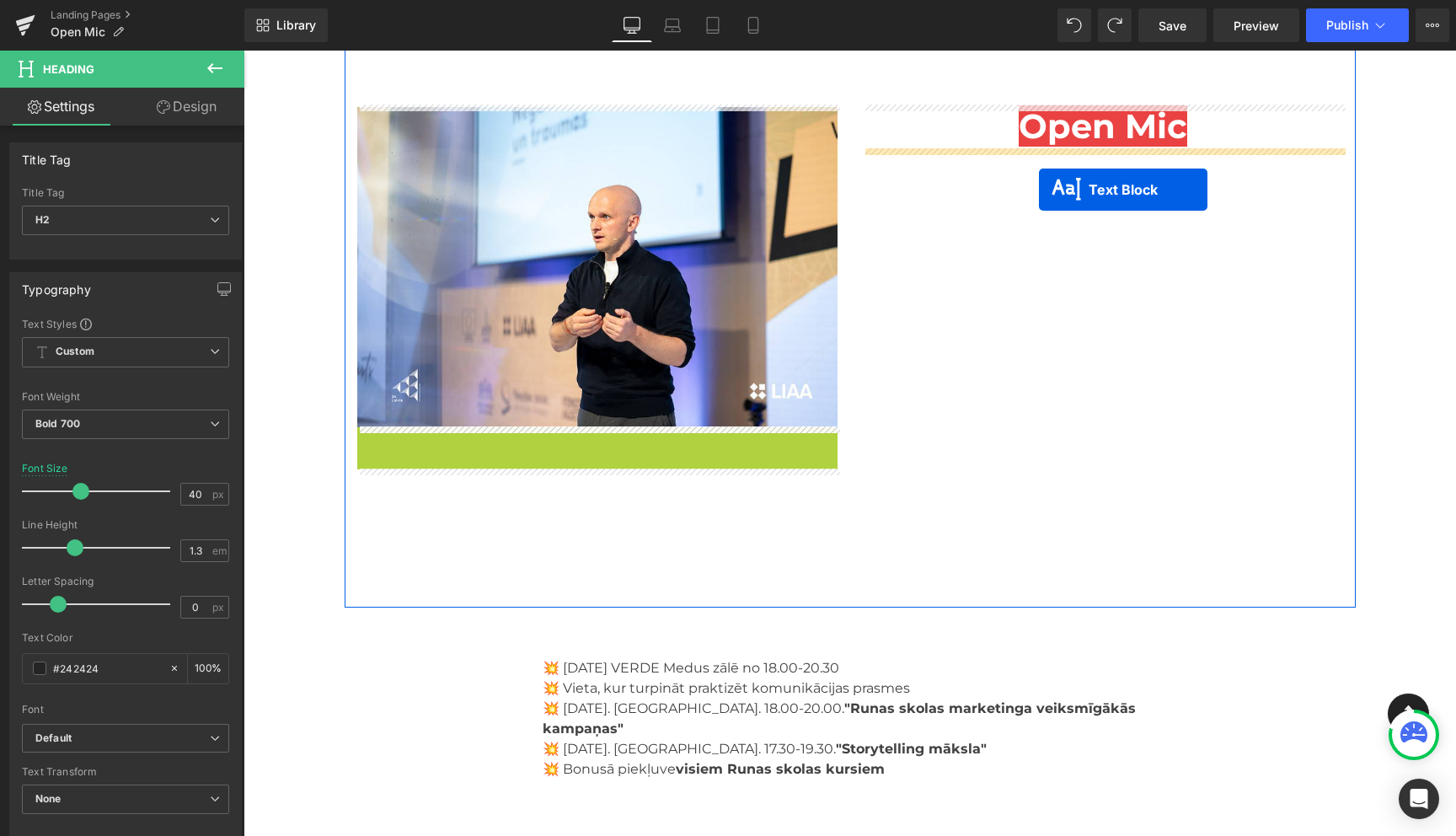
drag, startPoint x: 549, startPoint y: 552, endPoint x: 1039, endPoint y: 189, distance: 609.8
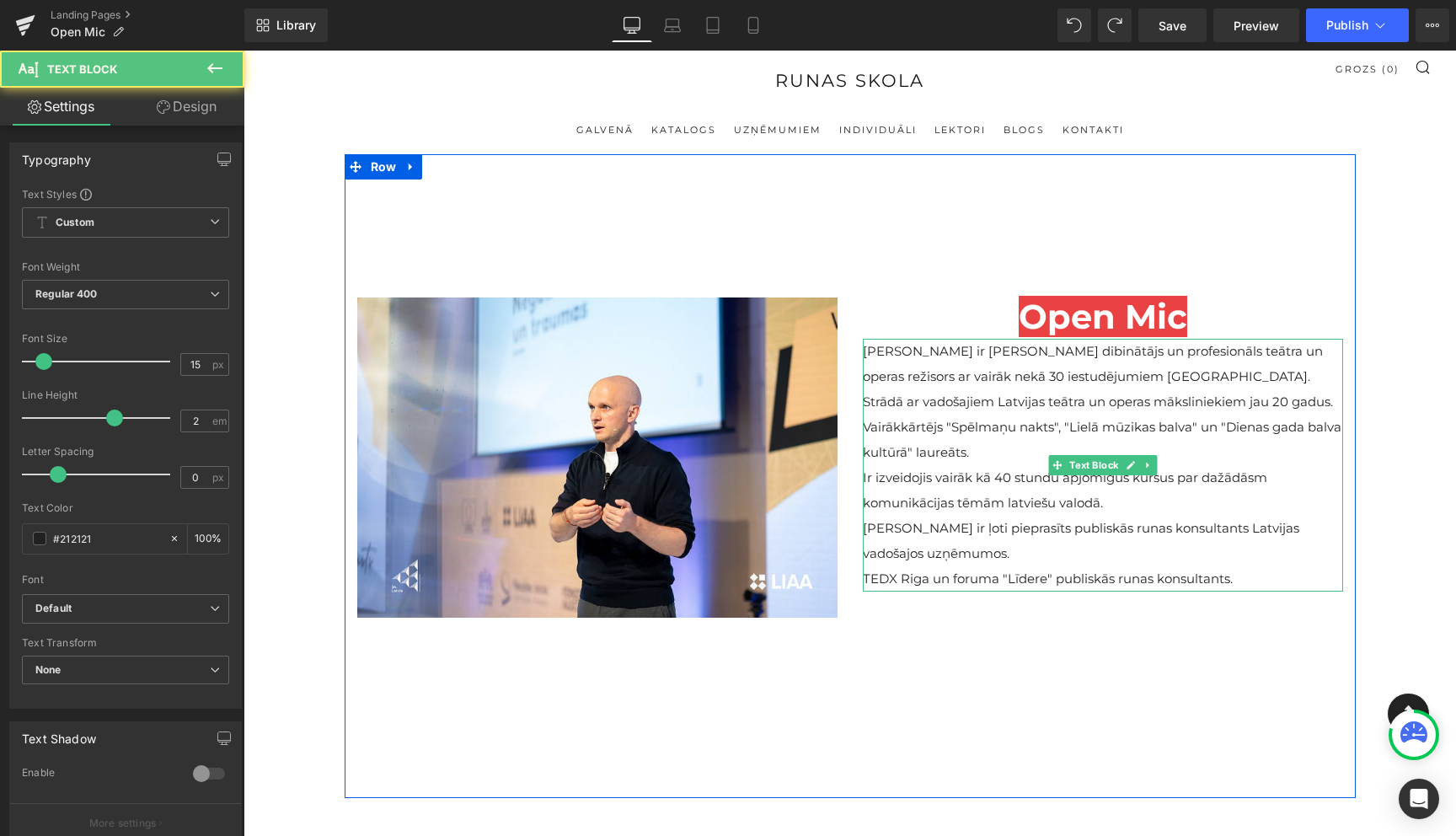
scroll to position [0, 0]
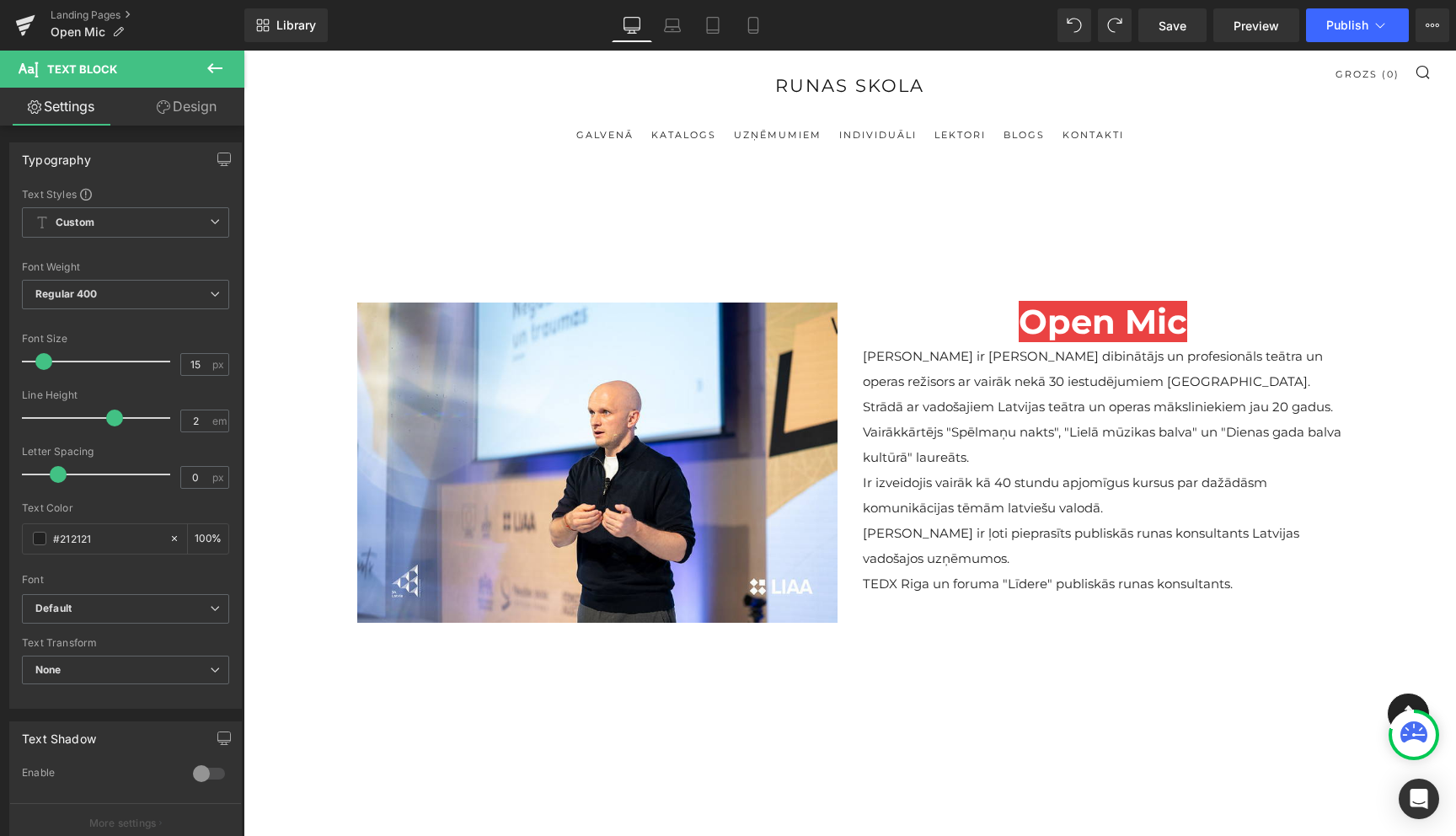
click at [216, 63] on icon at bounding box center [214, 67] width 20 height 20
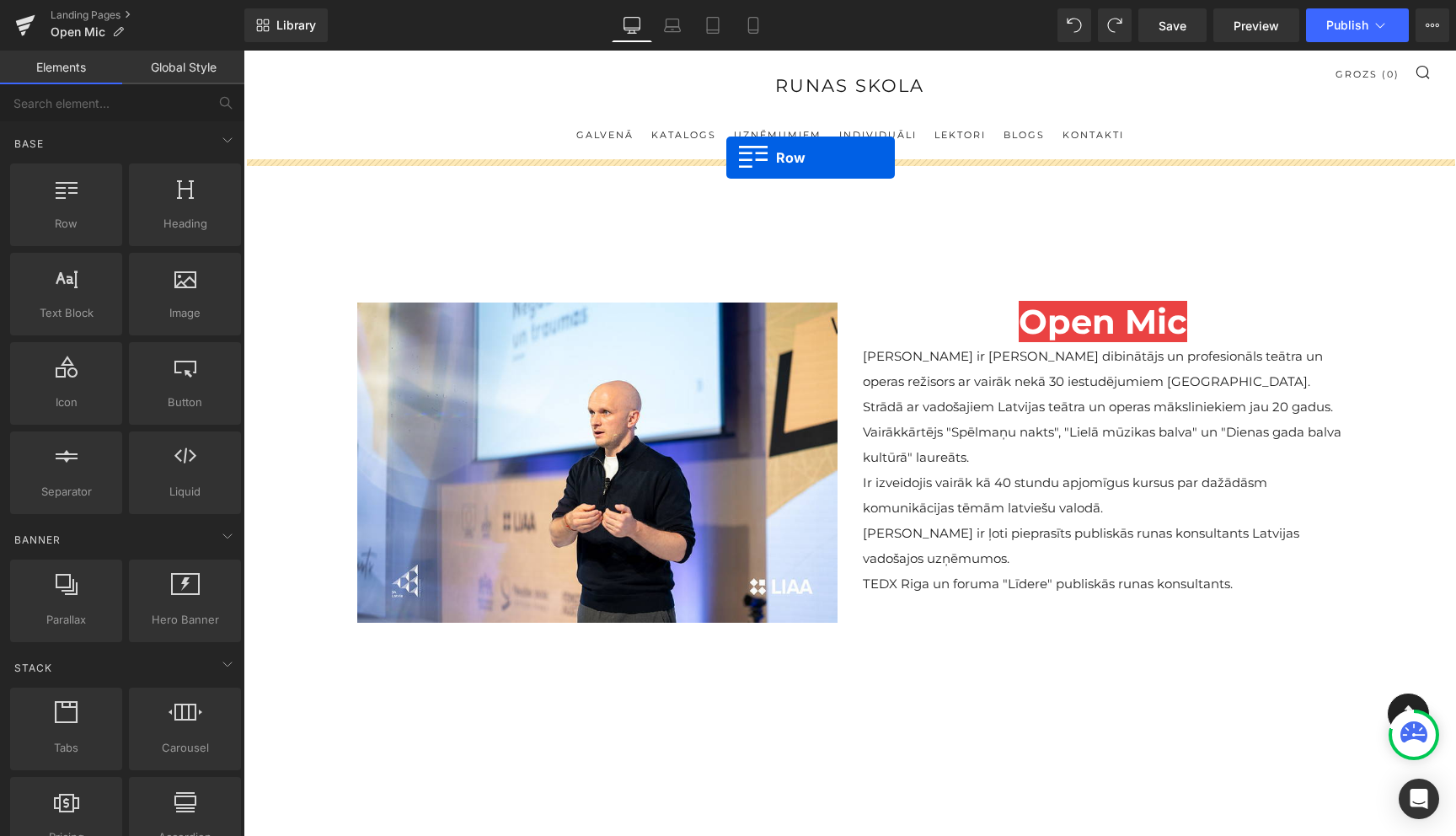
drag, startPoint x: 308, startPoint y: 265, endPoint x: 726, endPoint y: 157, distance: 431.7
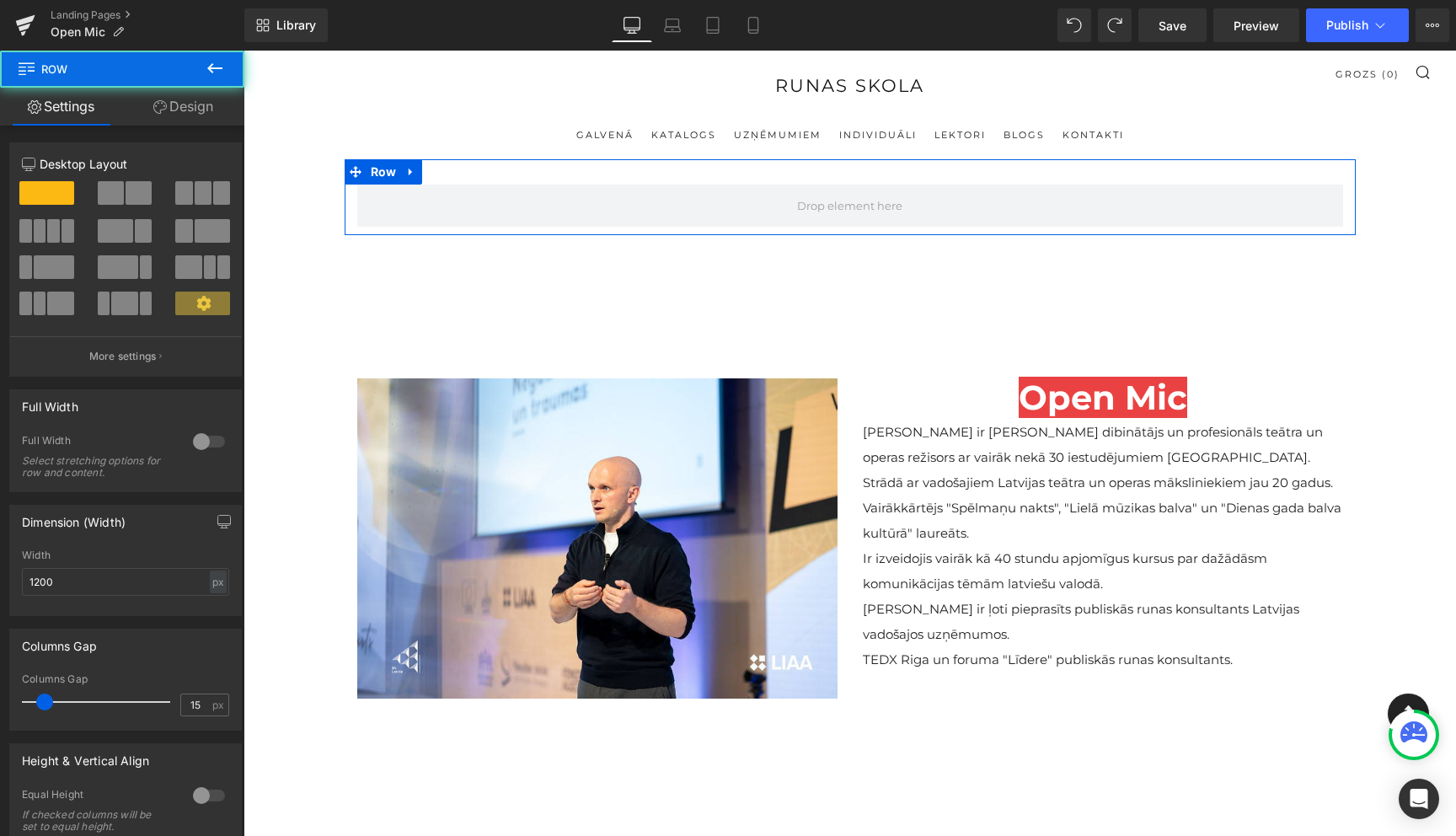
click at [125, 185] on span at bounding box center [138, 193] width 26 height 23
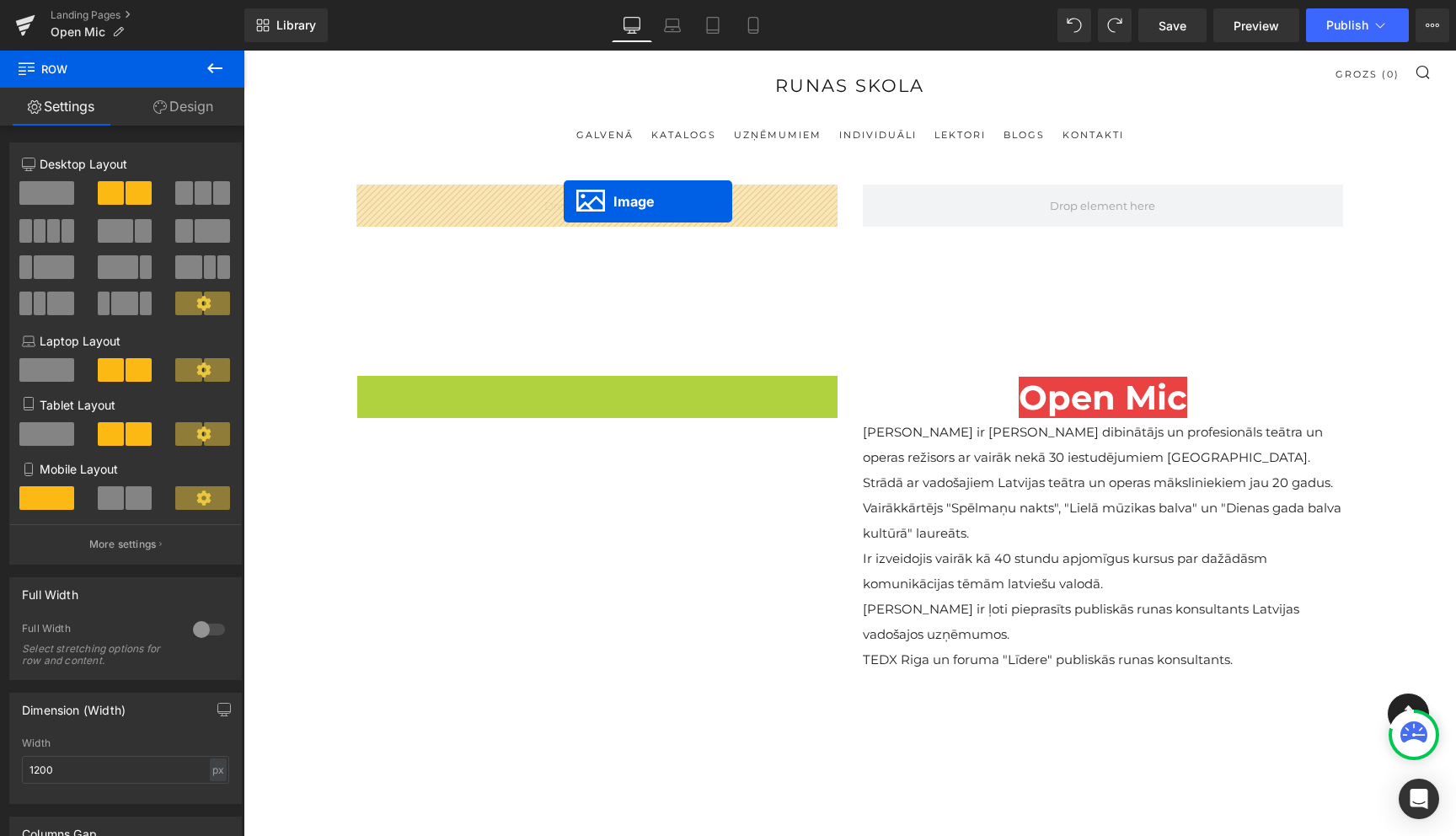
drag, startPoint x: 574, startPoint y: 535, endPoint x: 564, endPoint y: 201, distance: 334.1
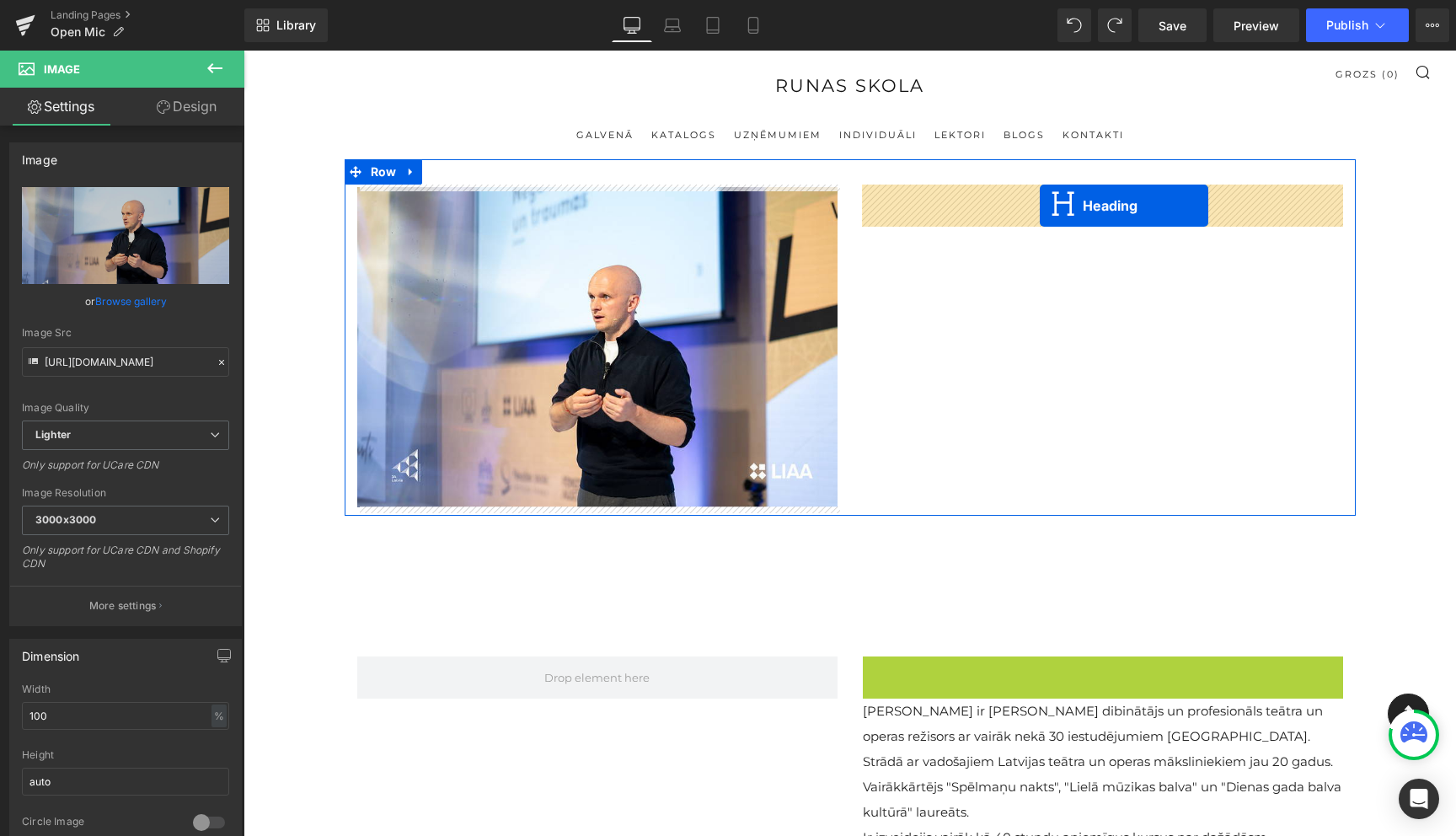
drag, startPoint x: 1064, startPoint y: 680, endPoint x: 1040, endPoint y: 206, distance: 474.6
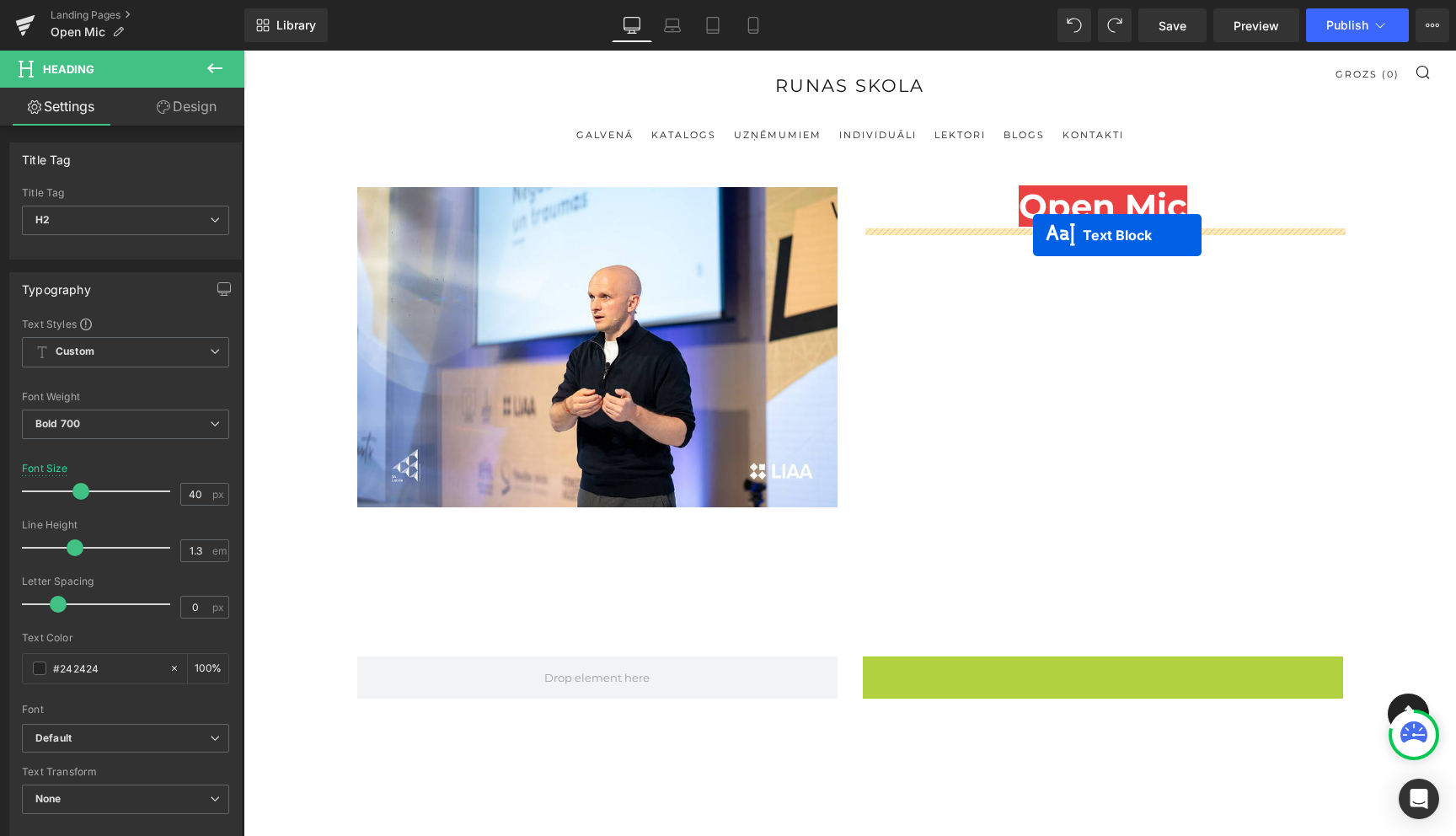
drag, startPoint x: 1055, startPoint y: 782, endPoint x: 1033, endPoint y: 235, distance: 547.4
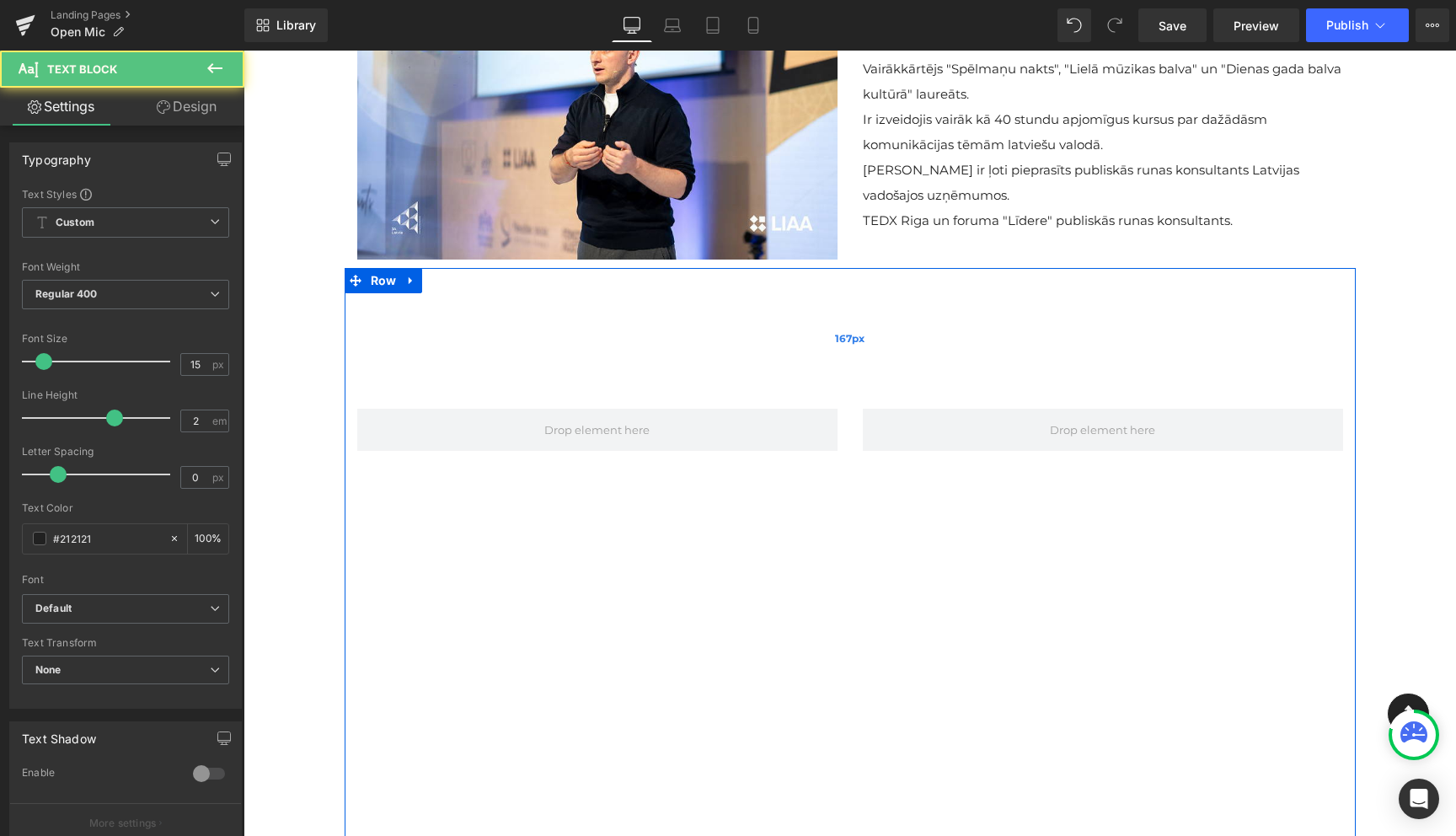
scroll to position [252, 0]
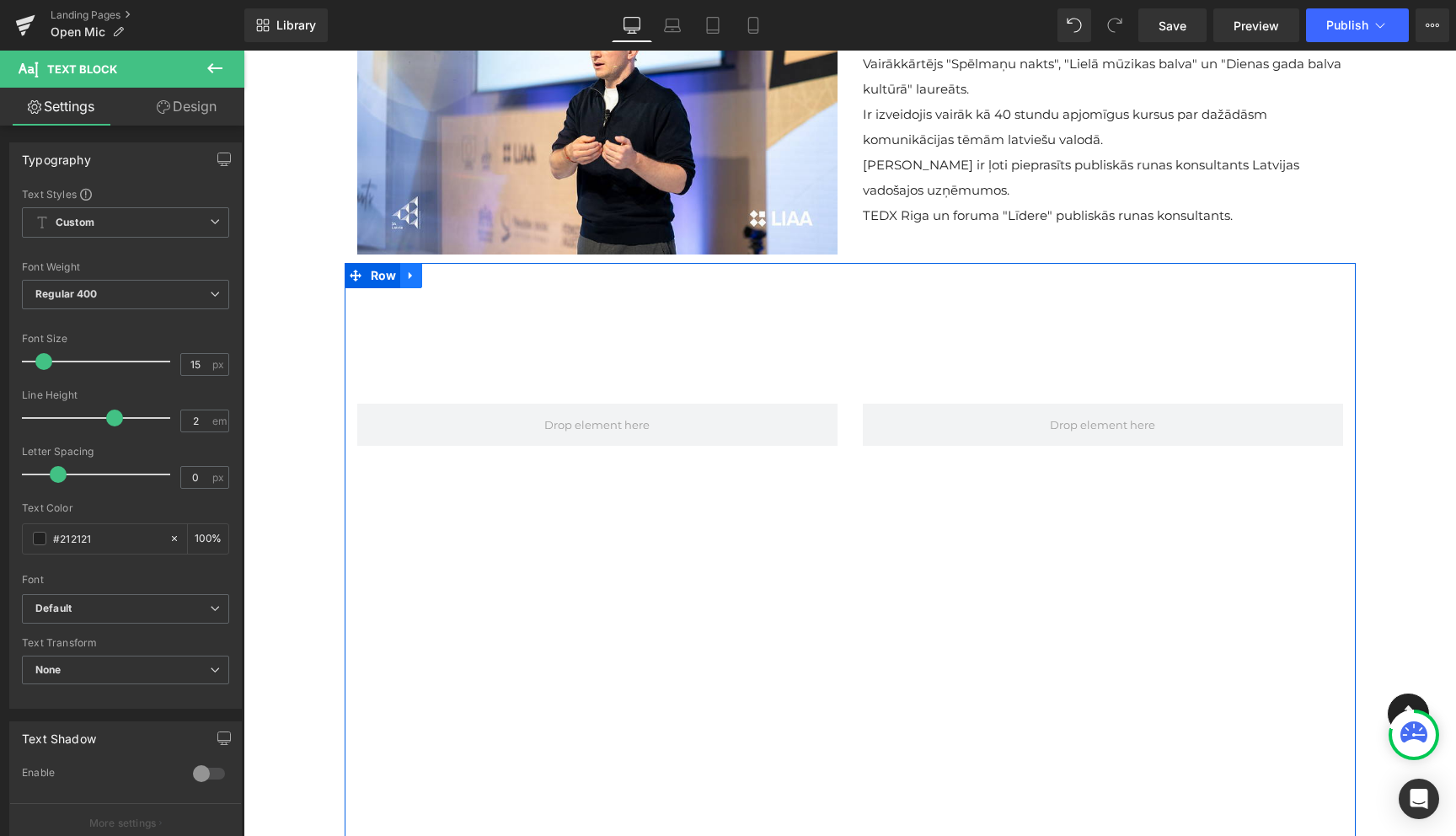
click at [416, 284] on link at bounding box center [411, 275] width 22 height 25
click at [453, 273] on icon at bounding box center [456, 276] width 12 height 12
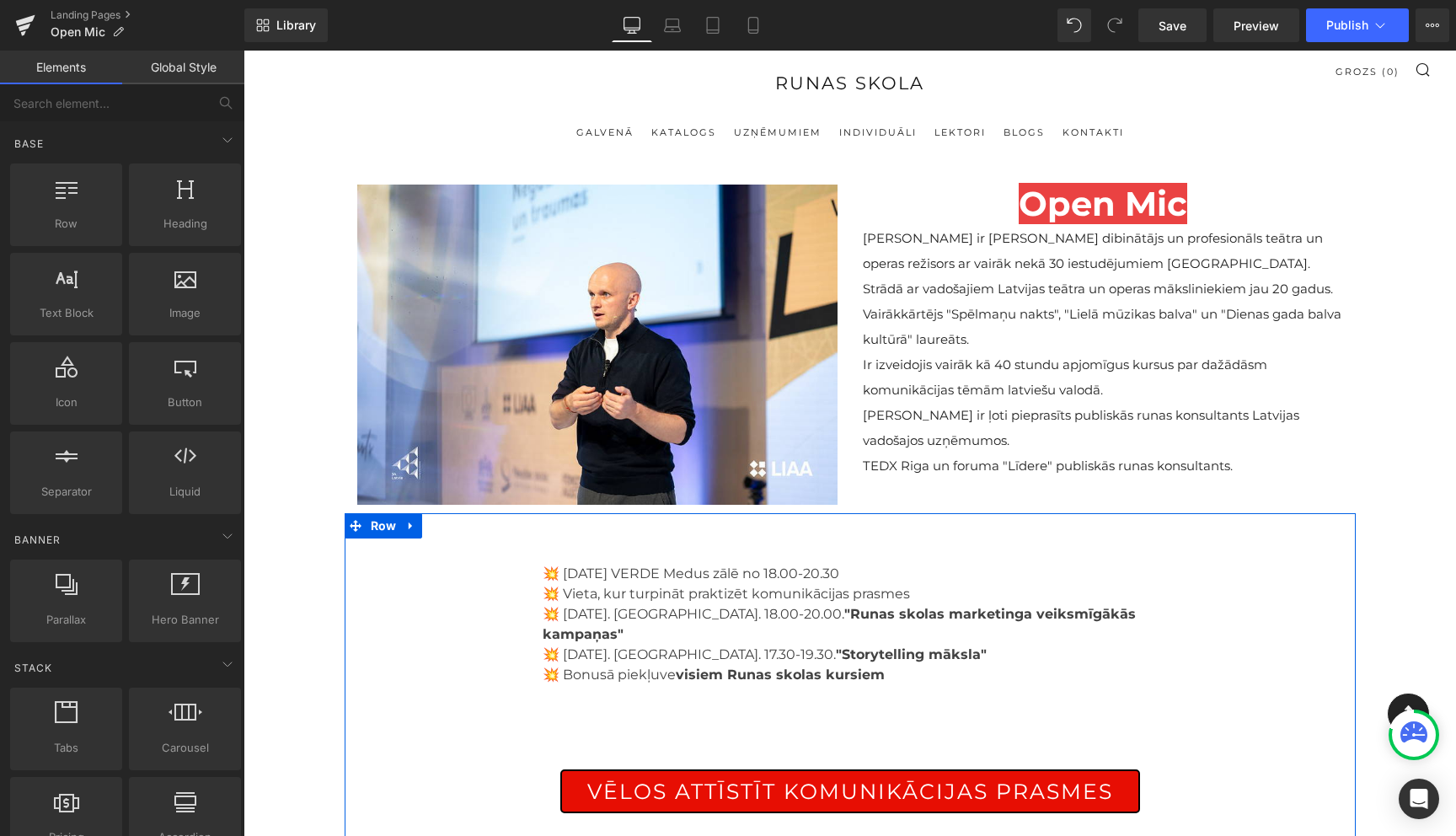
scroll to position [0, 0]
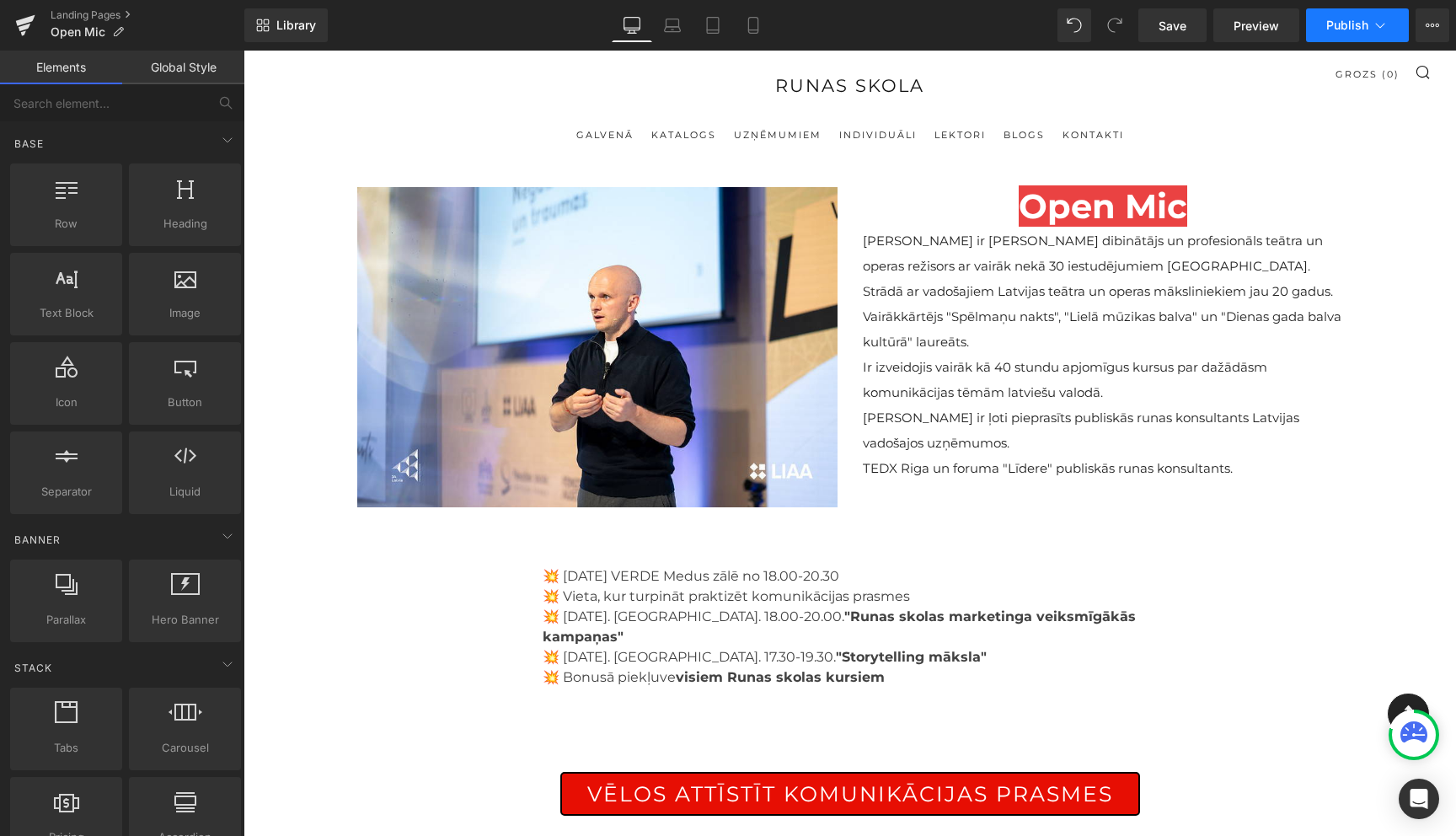
click at [1387, 22] on icon at bounding box center [1380, 24] width 16 height 16
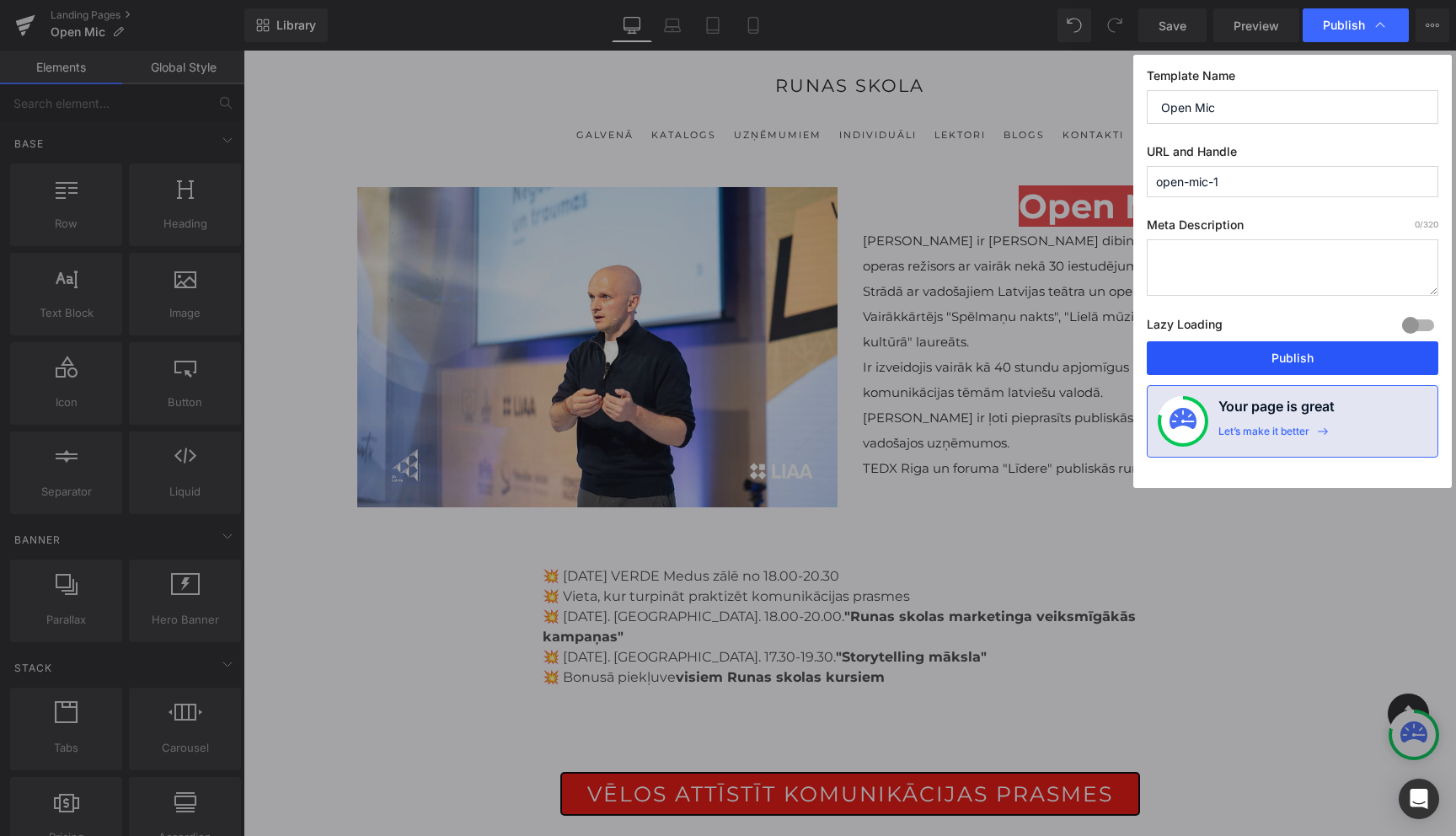
click at [1284, 356] on button "Publish" at bounding box center [1293, 358] width 291 height 34
